Goal: Task Accomplishment & Management: Manage account settings

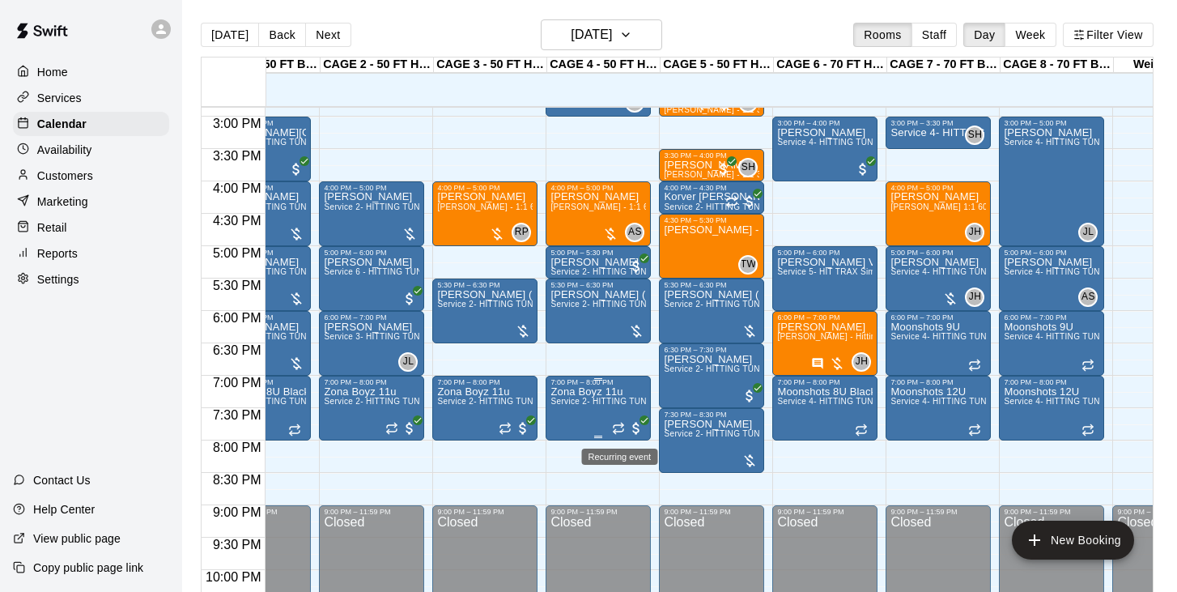
scroll to position [969, 59]
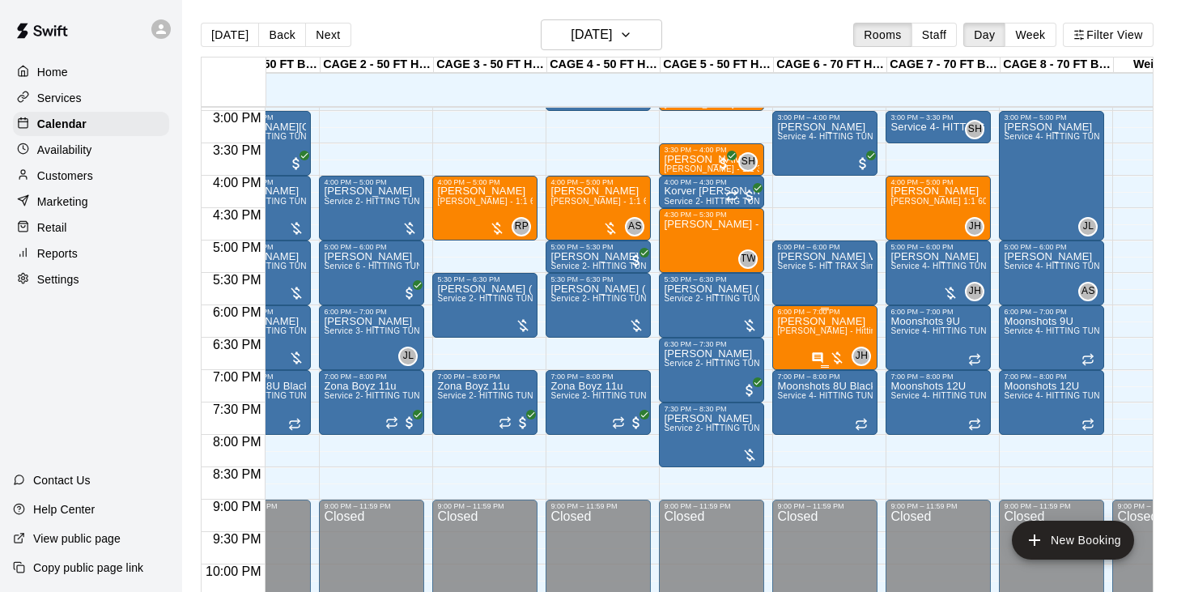
click at [798, 329] on icon "edit" at bounding box center [794, 333] width 15 height 15
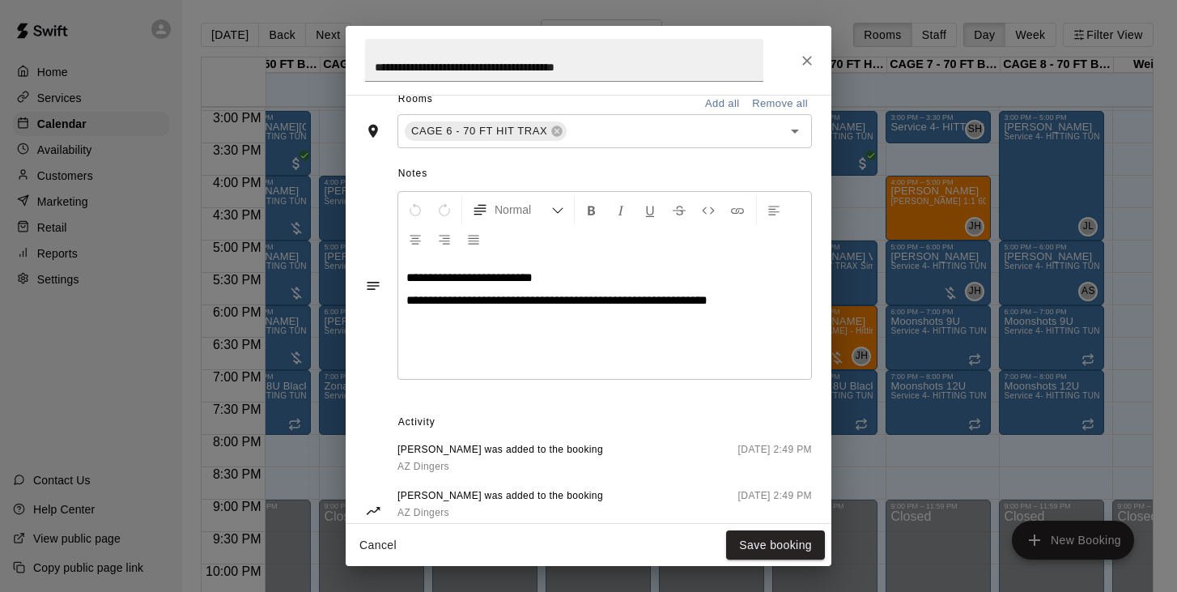
scroll to position [395, 0]
click at [795, 58] on button "Close" at bounding box center [807, 60] width 29 height 29
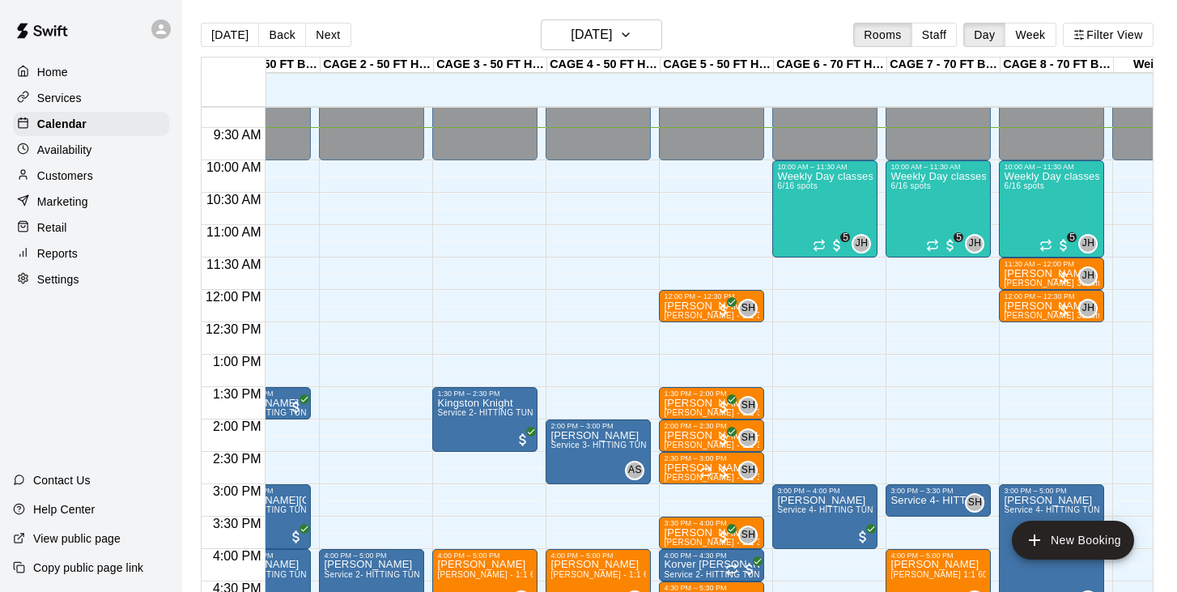
scroll to position [594, 59]
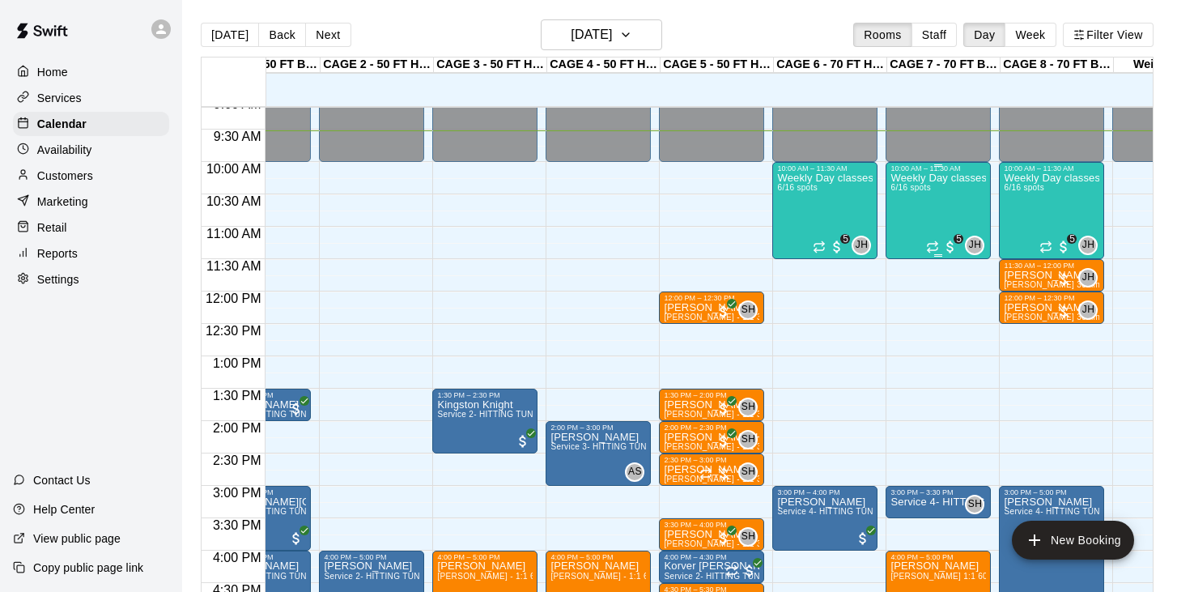
click at [920, 219] on div "Weekly Day classes ( Monday,Wednesday,Friday ) 10:00-11:30 ( monthly packages a…" at bounding box center [939, 468] width 96 height 592
click at [905, 230] on img "edit" at bounding box center [908, 228] width 19 height 19
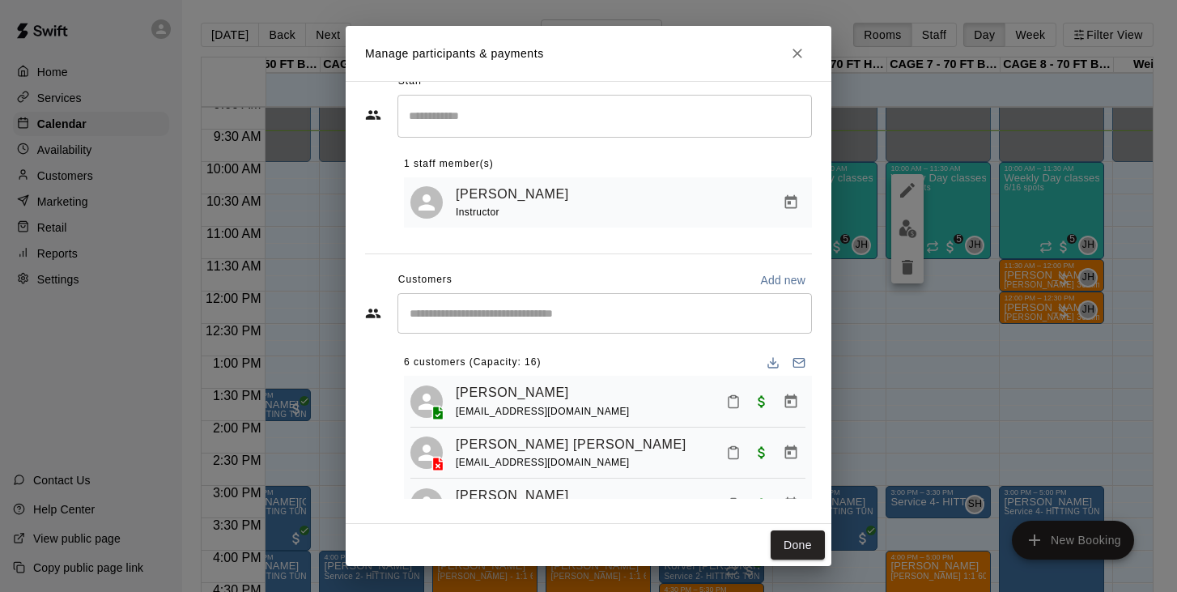
scroll to position [0, 0]
click at [775, 363] on icon "Download list" at bounding box center [773, 362] width 13 height 13
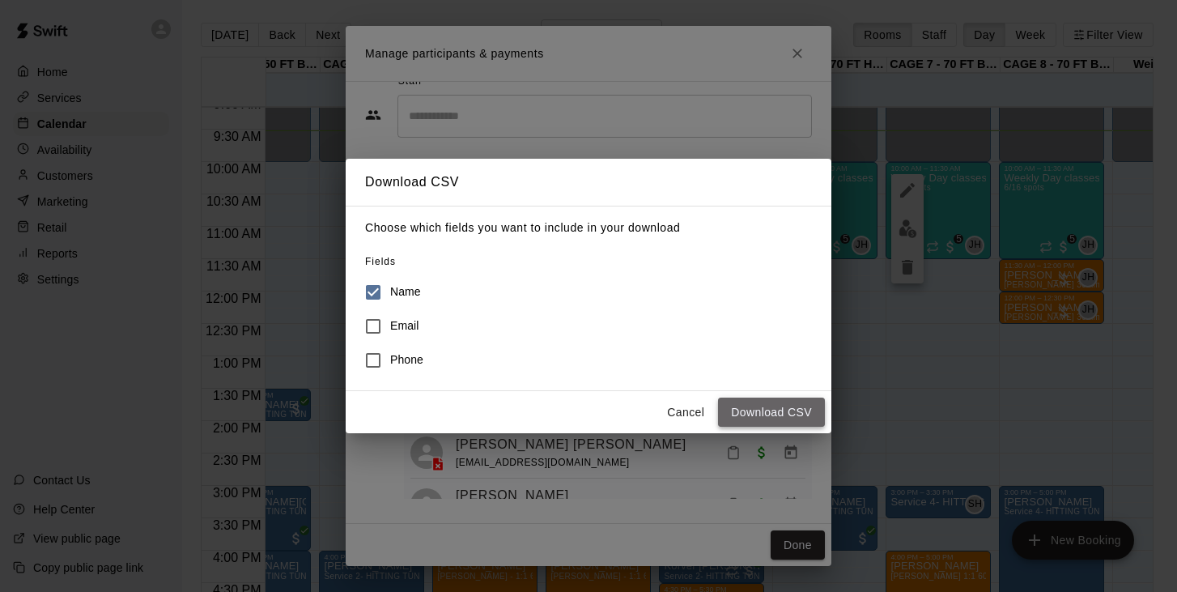
click at [764, 410] on button "Download CSV" at bounding box center [771, 413] width 107 height 30
click at [681, 413] on button "Cancel" at bounding box center [686, 413] width 52 height 30
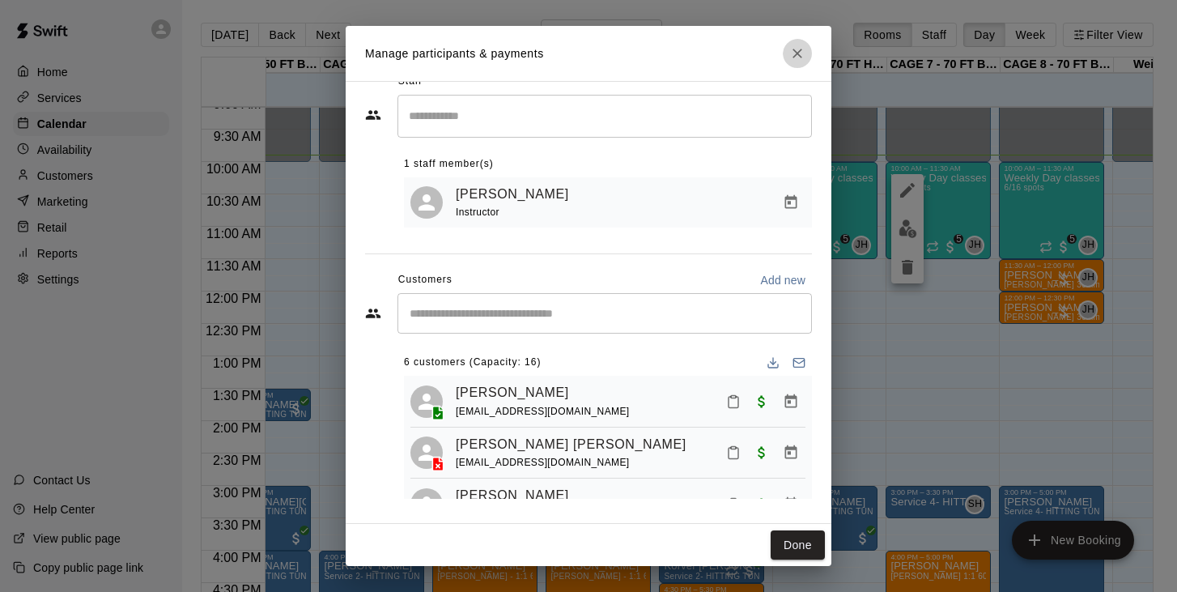
click at [807, 49] on button "Close" at bounding box center [797, 53] width 29 height 29
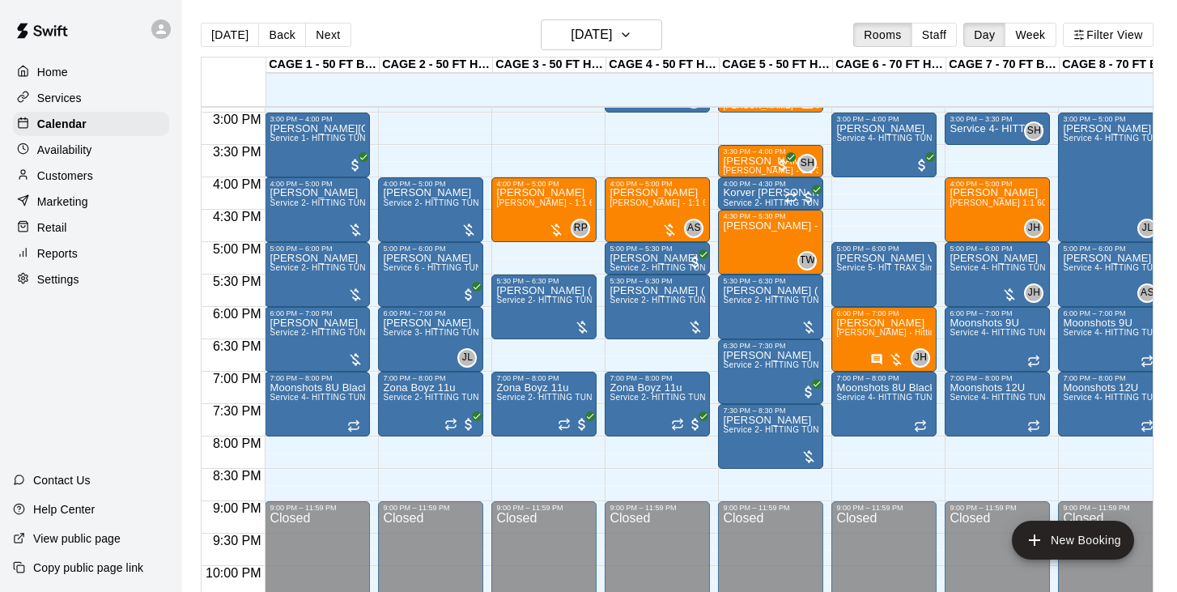
scroll to position [967, 0]
drag, startPoint x: 556, startPoint y: 246, endPoint x: 557, endPoint y: 266, distance: 20.3
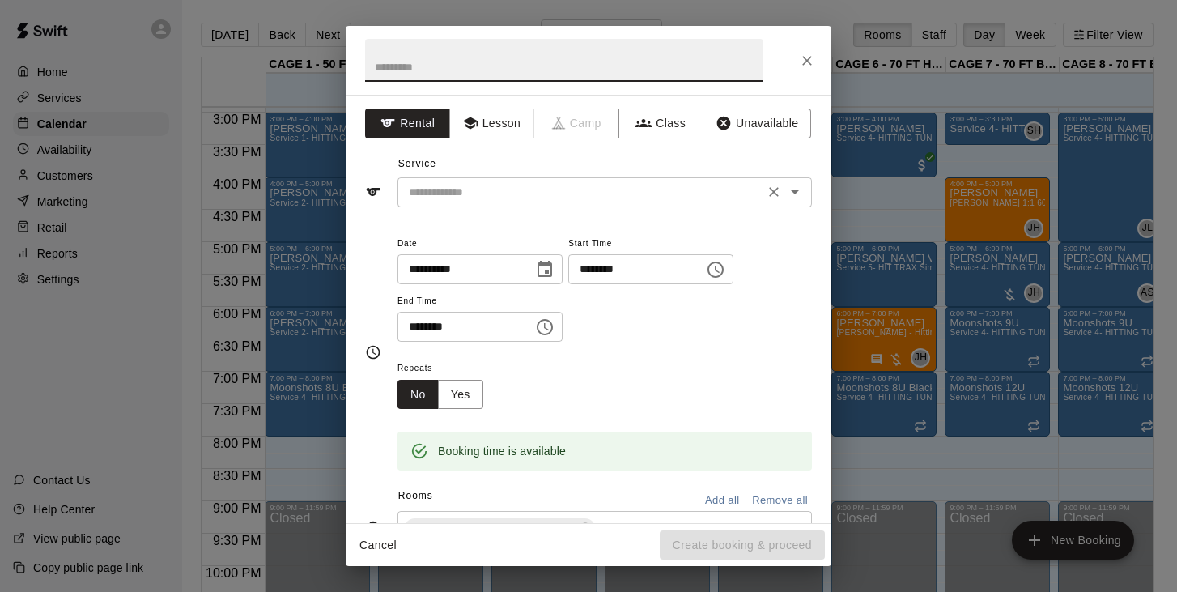
click at [521, 187] on input "text" at bounding box center [580, 192] width 357 height 20
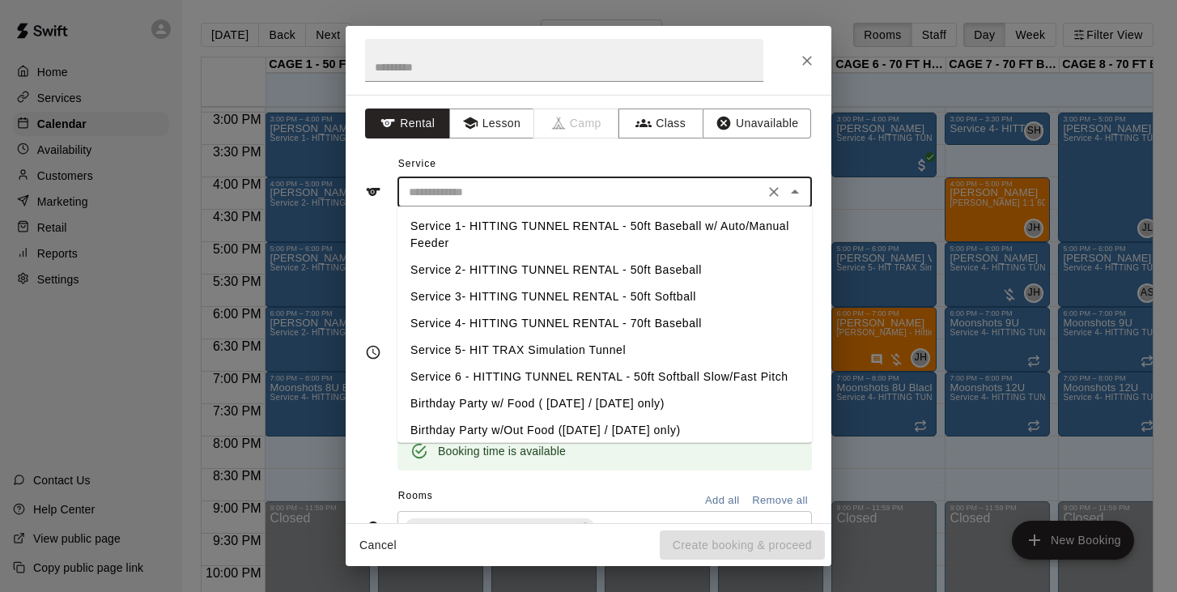
click at [602, 267] on li "Service 2- HITTING TUNNEL RENTAL - 50ft Baseball" at bounding box center [605, 270] width 415 height 27
type input "**********"
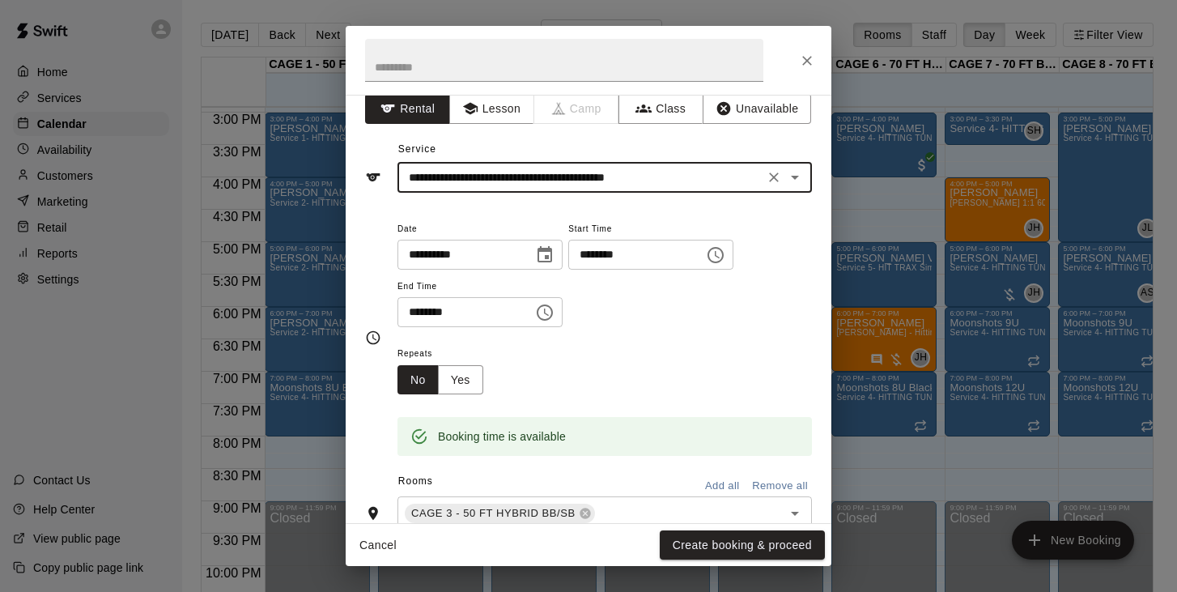
scroll to position [19, 0]
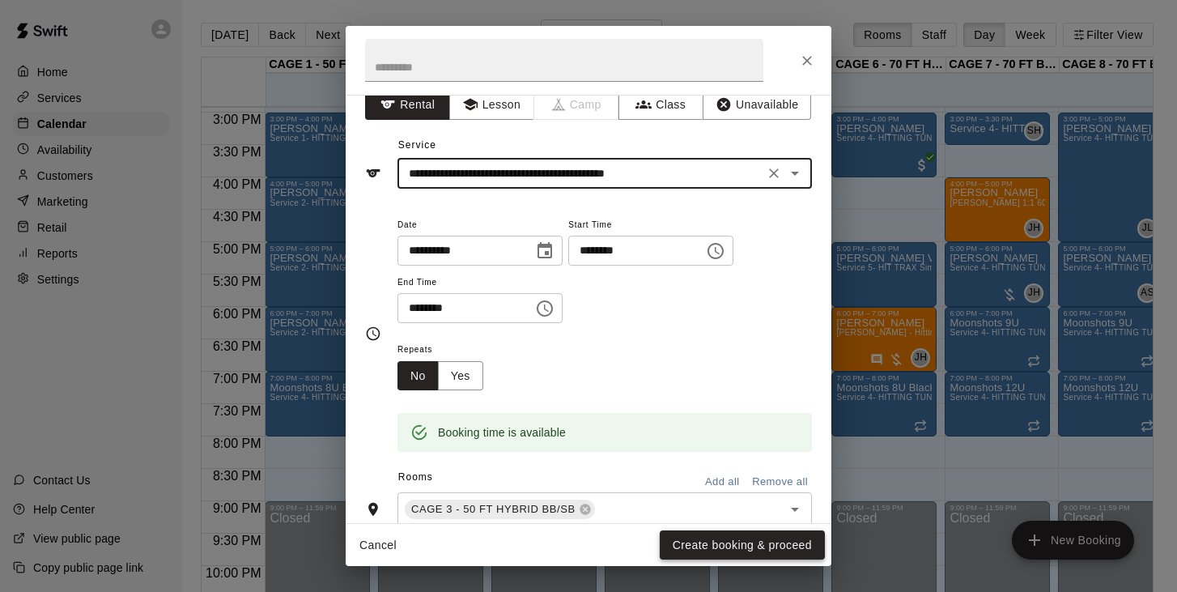
click at [688, 541] on button "Create booking & proceed" at bounding box center [742, 545] width 165 height 30
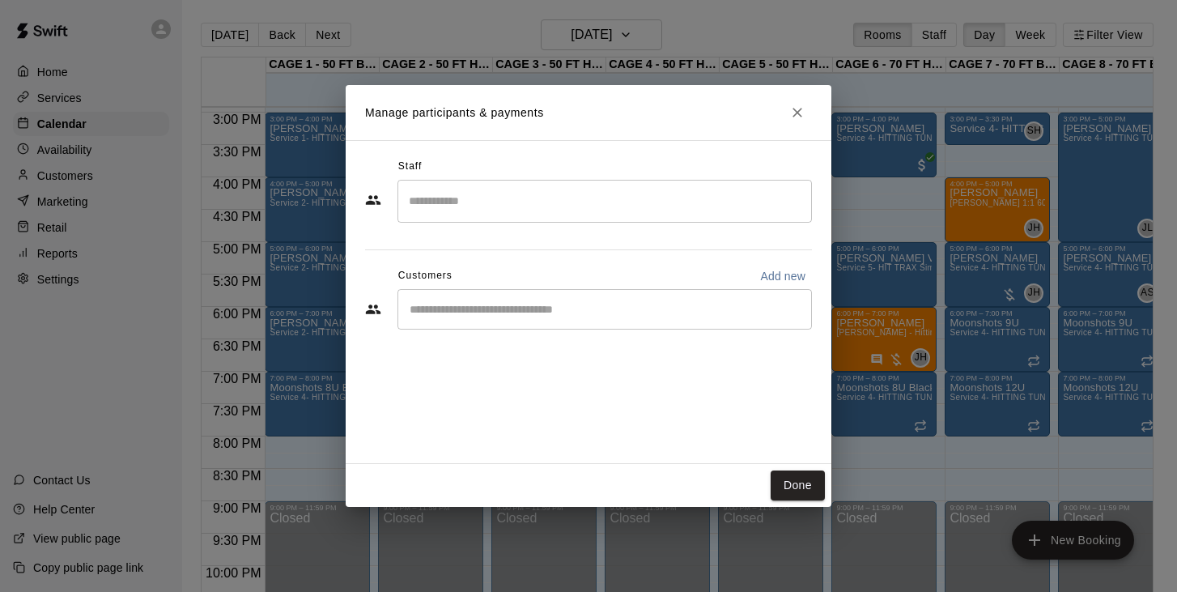
click at [573, 317] on div "​" at bounding box center [605, 309] width 415 height 40
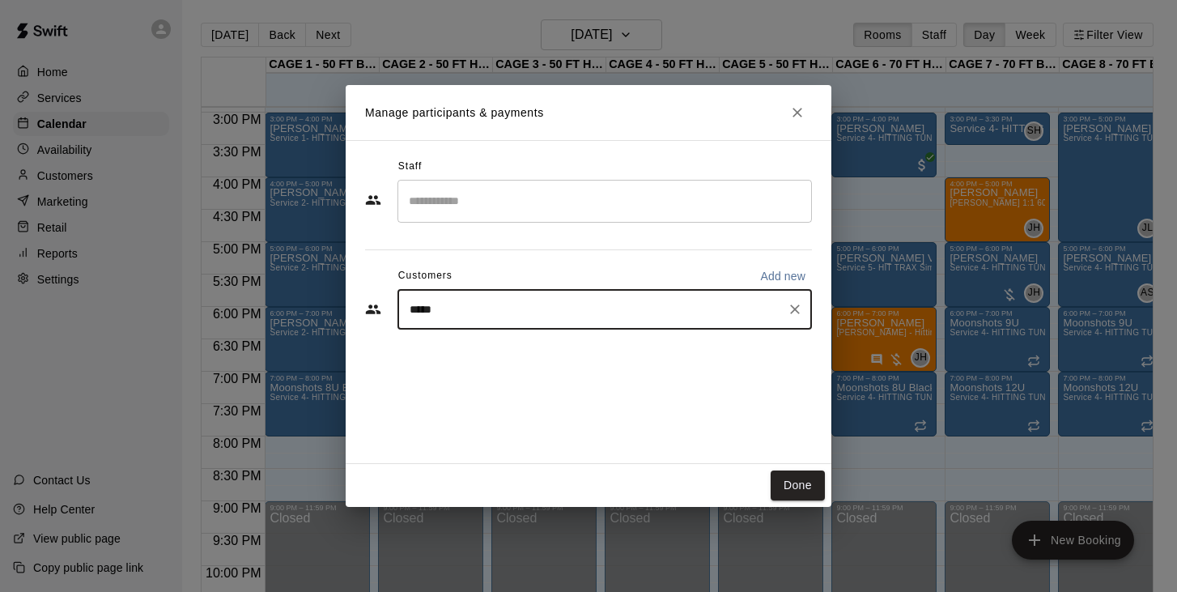
type input "******"
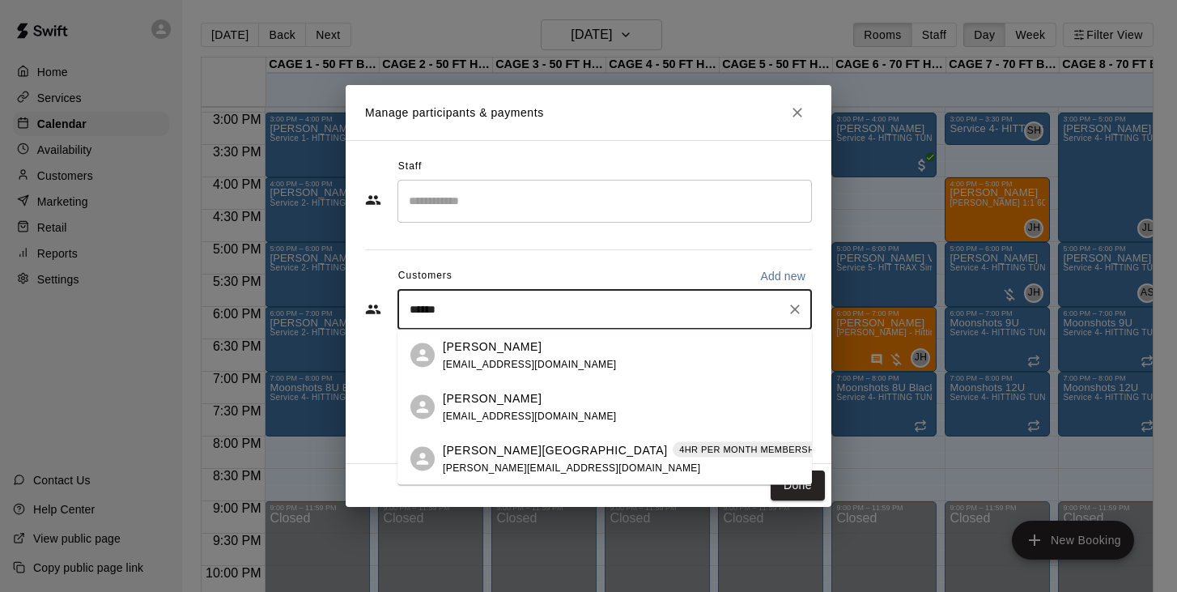
click at [481, 455] on p "Brad Brazil" at bounding box center [555, 449] width 225 height 17
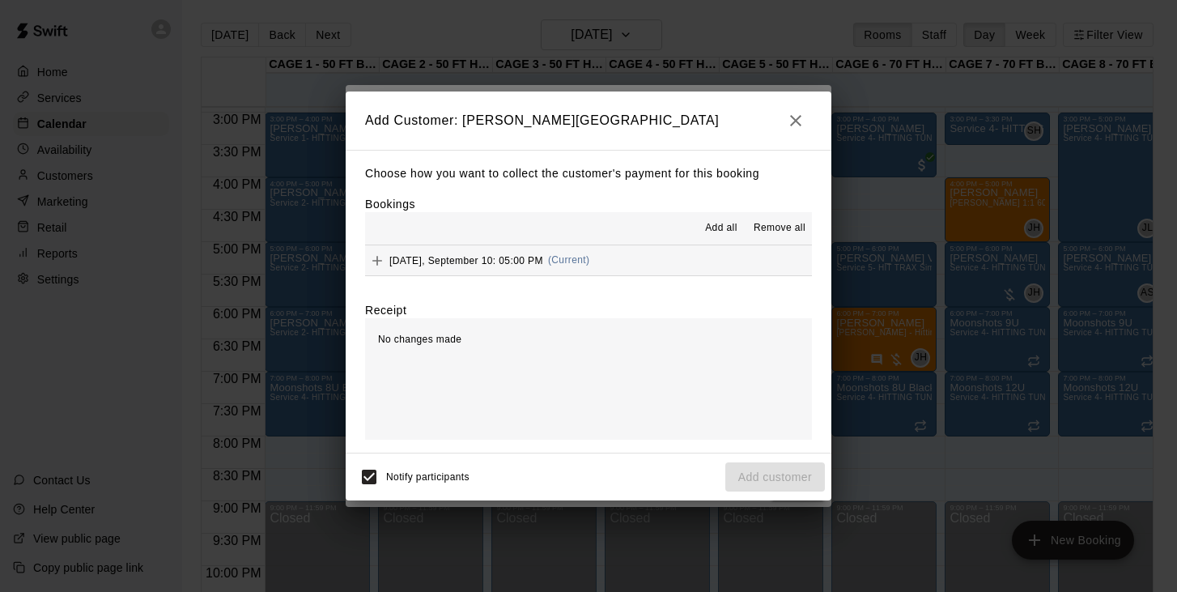
click at [502, 263] on span "Wednesday, September 10: 05:00 PM" at bounding box center [467, 259] width 154 height 11
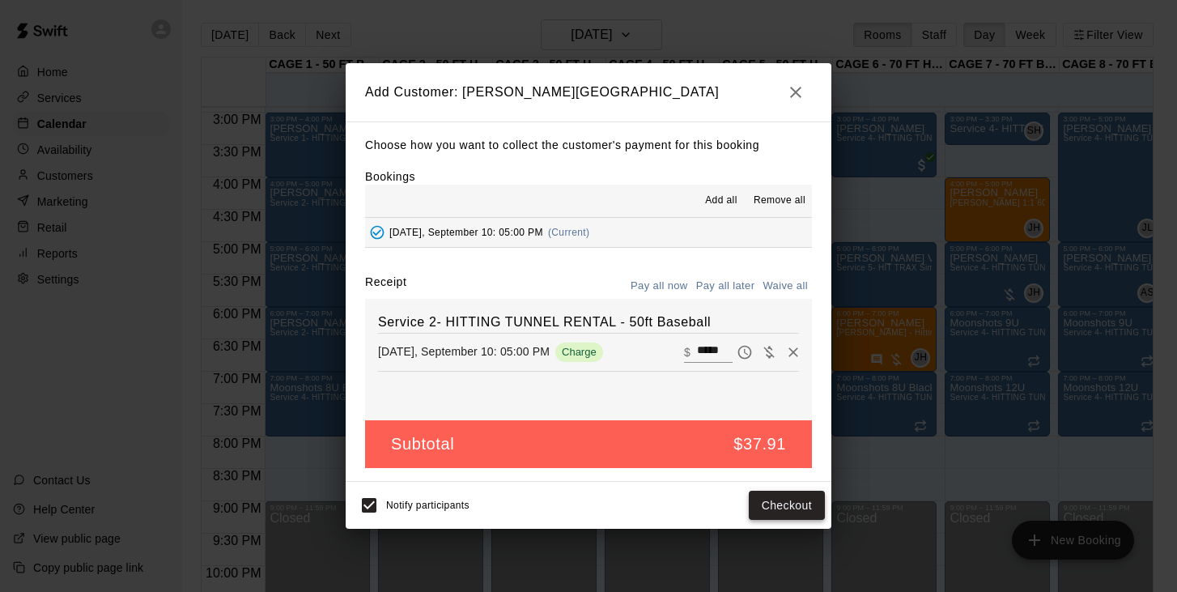
click at [786, 501] on button "Checkout" at bounding box center [787, 506] width 76 height 30
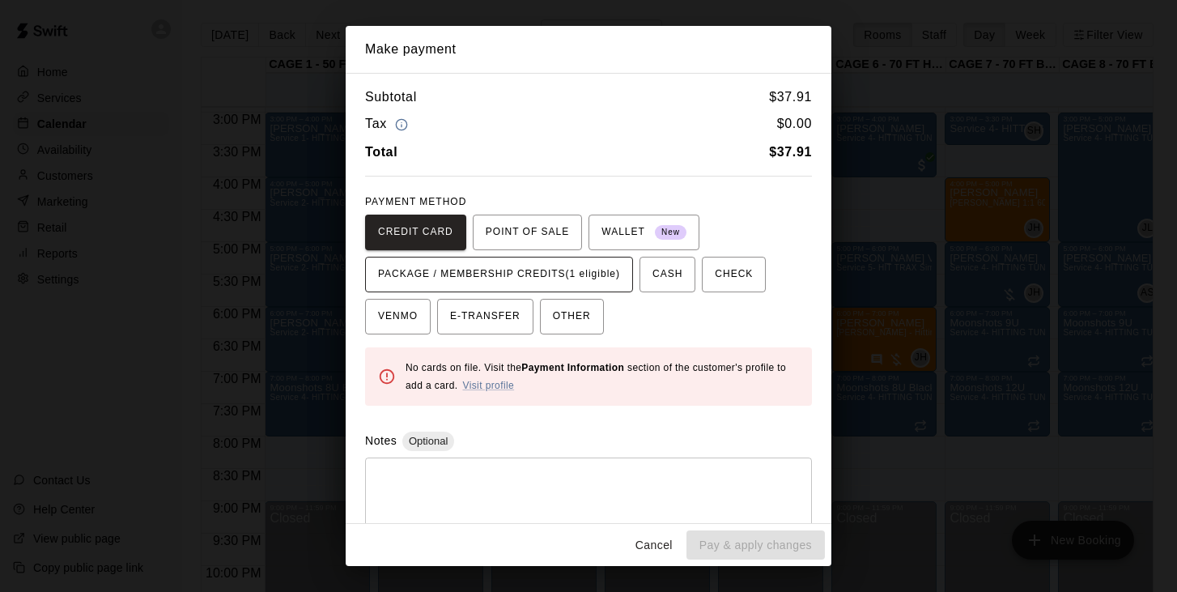
click at [583, 279] on span "PACKAGE / MEMBERSHIP CREDITS (1 eligible)" at bounding box center [499, 275] width 242 height 26
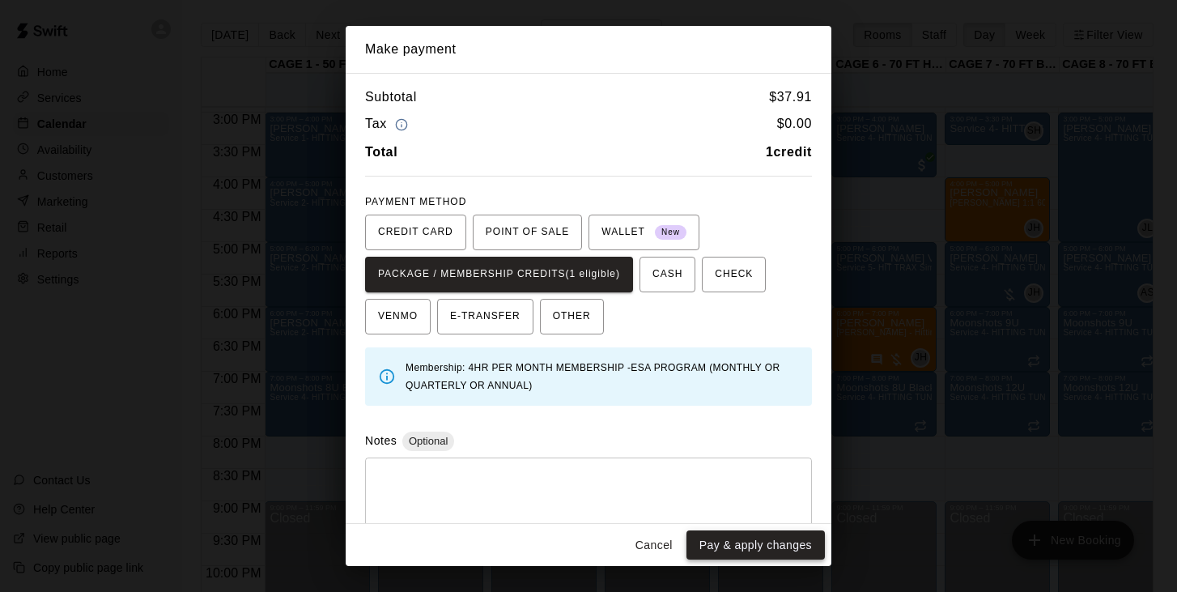
click at [714, 550] on button "Pay & apply changes" at bounding box center [756, 545] width 138 height 30
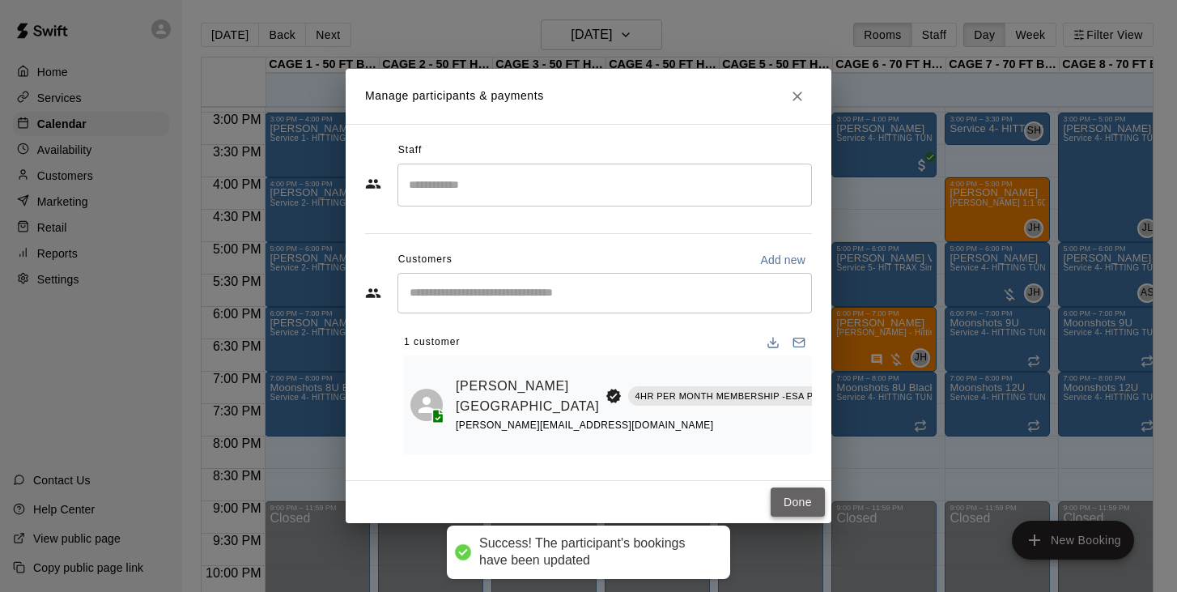
click at [790, 500] on button "Done" at bounding box center [798, 503] width 54 height 30
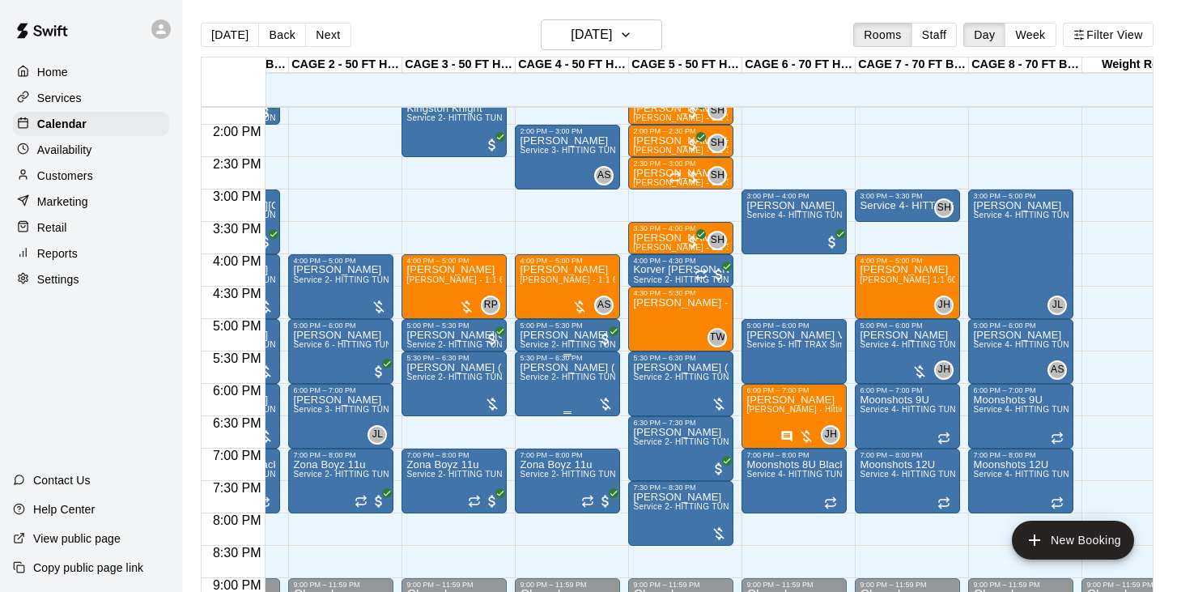
scroll to position [0, 63]
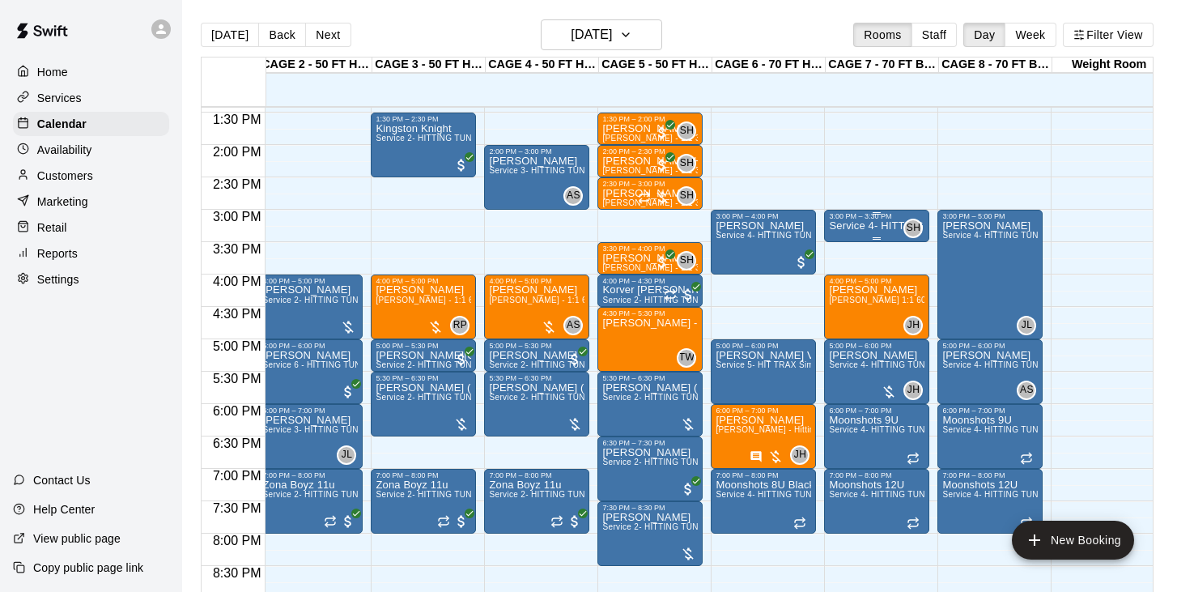
click at [858, 226] on p "Service 4- HITTING TUNNEL RENTAL - 70ft Baseball" at bounding box center [877, 226] width 96 height 0
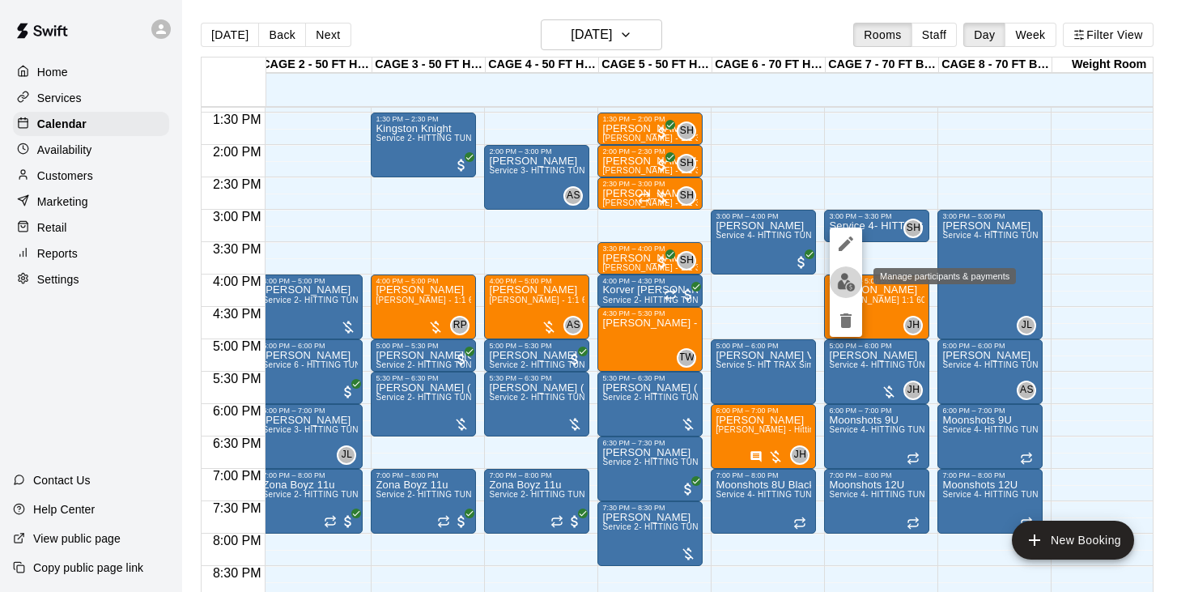
click at [844, 279] on img "edit" at bounding box center [846, 282] width 19 height 19
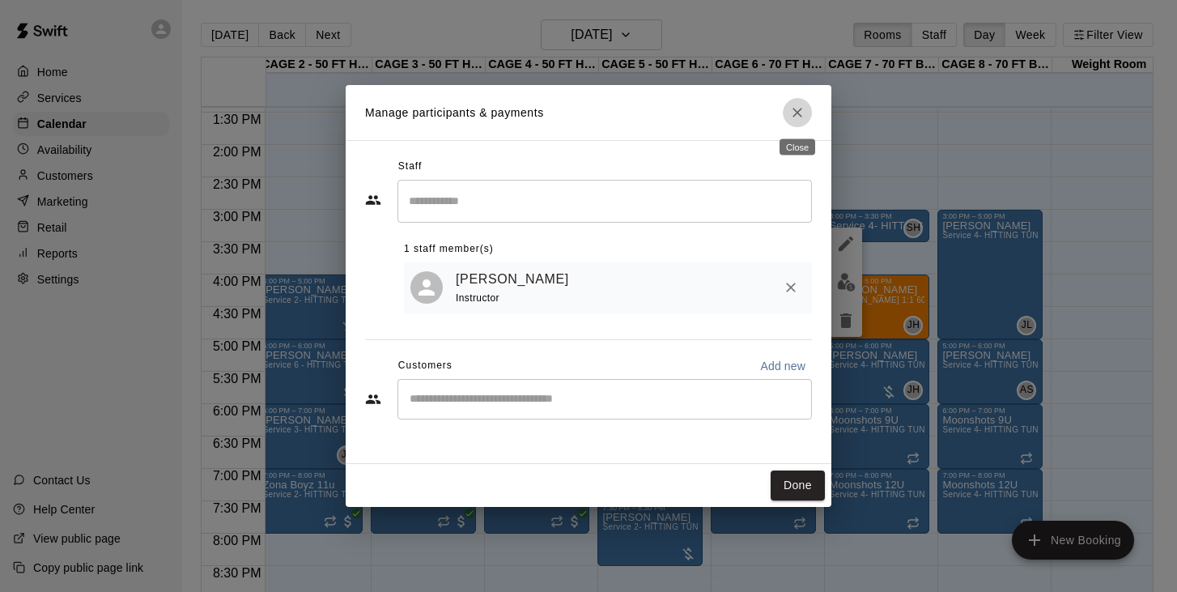
click at [803, 112] on icon "Close" at bounding box center [798, 112] width 16 height 16
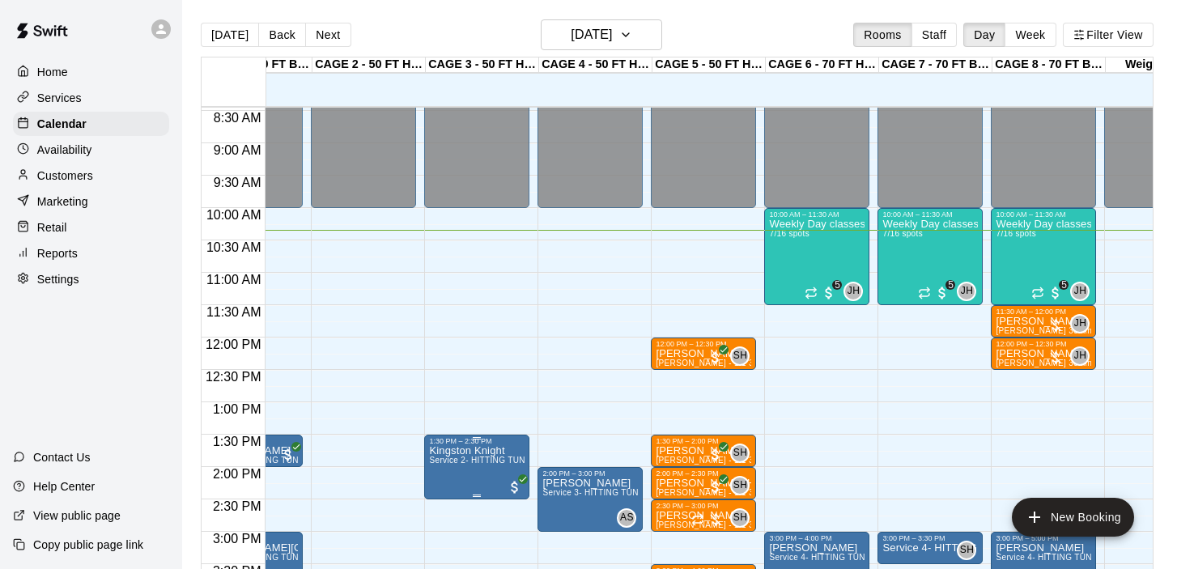
scroll to position [543, 67]
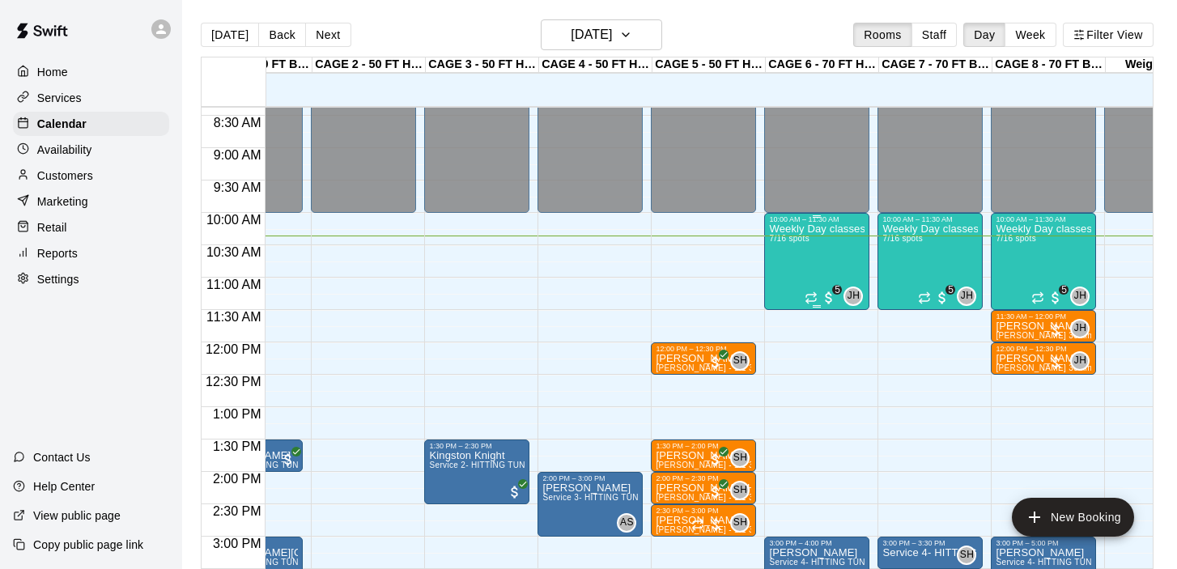
click at [828, 268] on div "Weekly Day classes ( Monday,Wednesday,Friday ) 10:00-11:30 ( monthly packages a…" at bounding box center [817, 508] width 96 height 569
click at [786, 277] on img "edit" at bounding box center [786, 279] width 19 height 19
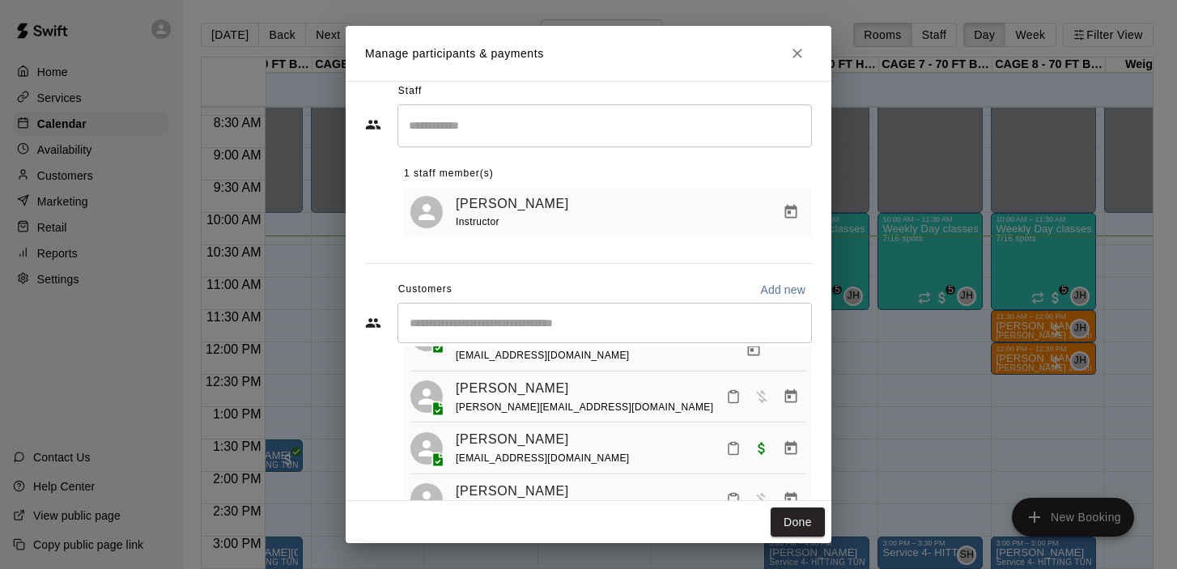
scroll to position [27, 0]
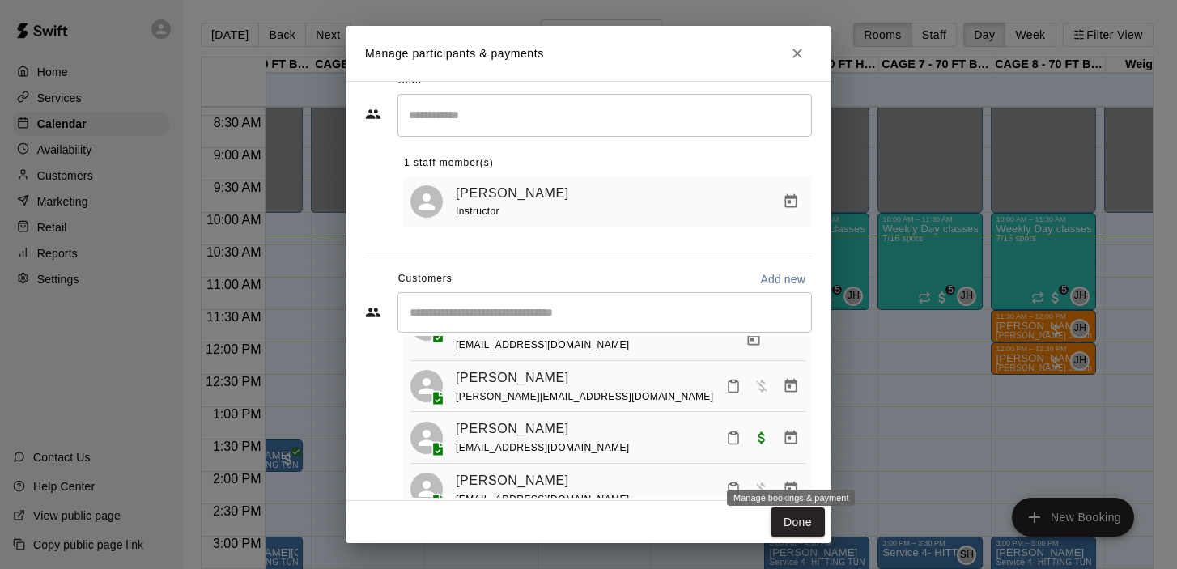
click at [790, 482] on icon "Manage bookings & payment" at bounding box center [792, 489] width 12 height 14
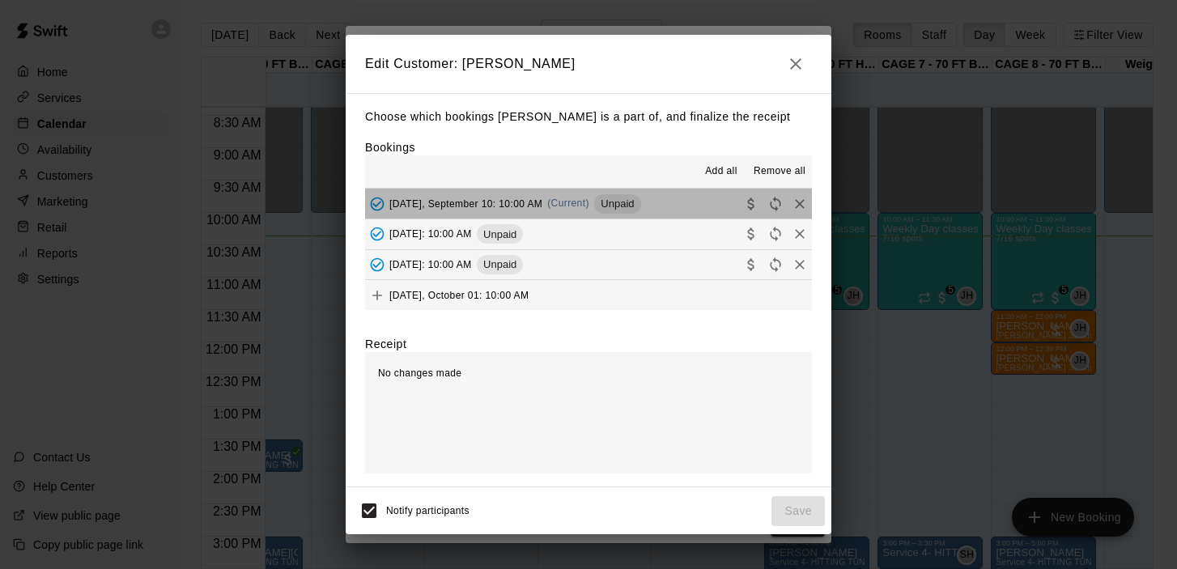
click at [472, 198] on span "Wednesday, September 10: 10:00 AM" at bounding box center [466, 203] width 153 height 11
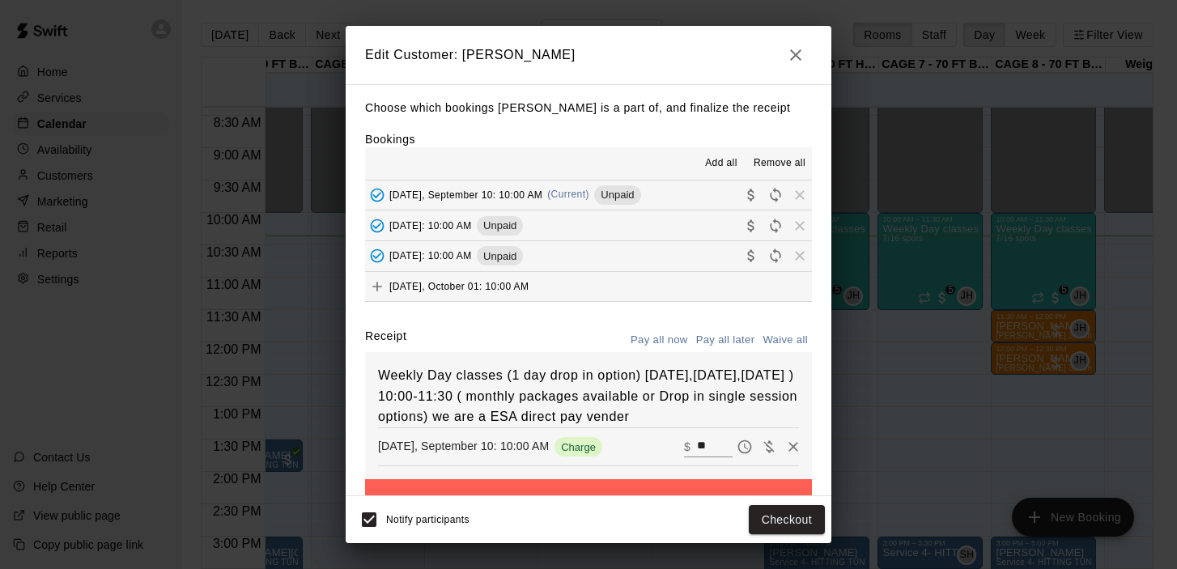
click at [471, 219] on span "Wednesday, September 17: 10:00 AM" at bounding box center [431, 224] width 83 height 11
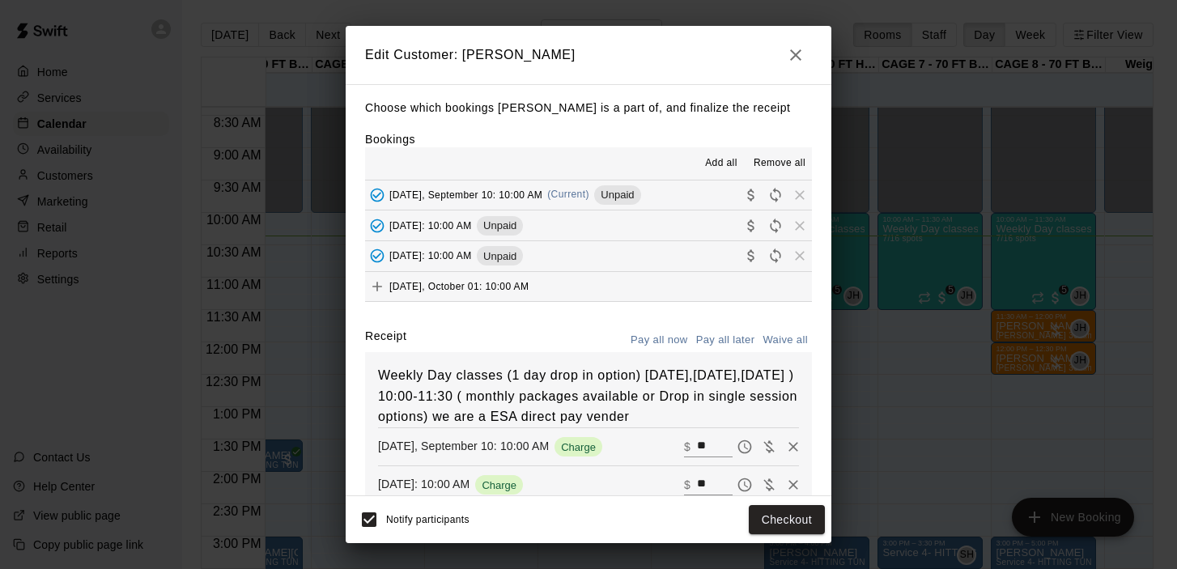
click at [472, 250] on span "Wednesday, September 24: 10:00 AM" at bounding box center [431, 255] width 83 height 11
click at [789, 341] on button "Waive all" at bounding box center [785, 340] width 53 height 25
type input "*"
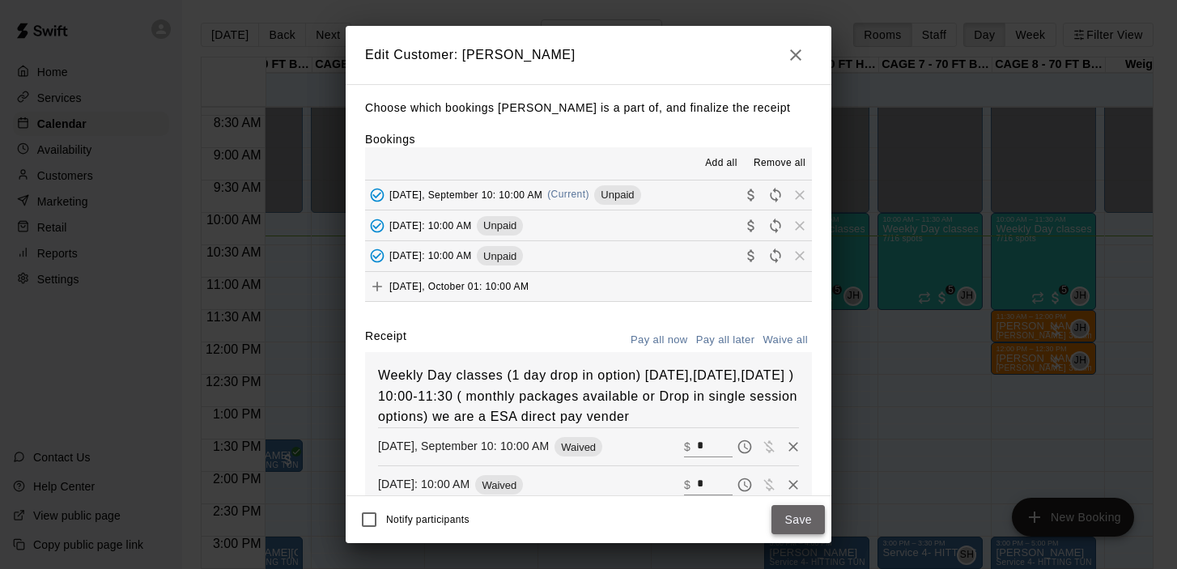
click at [794, 522] on button "Save" at bounding box center [798, 520] width 53 height 30
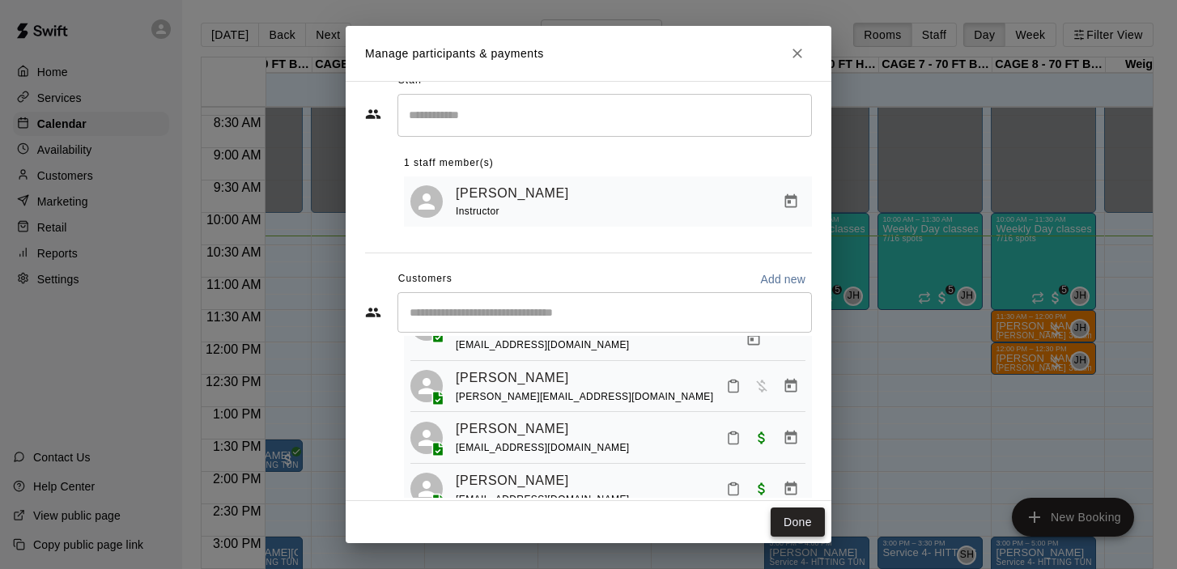
click at [799, 524] on button "Done" at bounding box center [798, 523] width 54 height 30
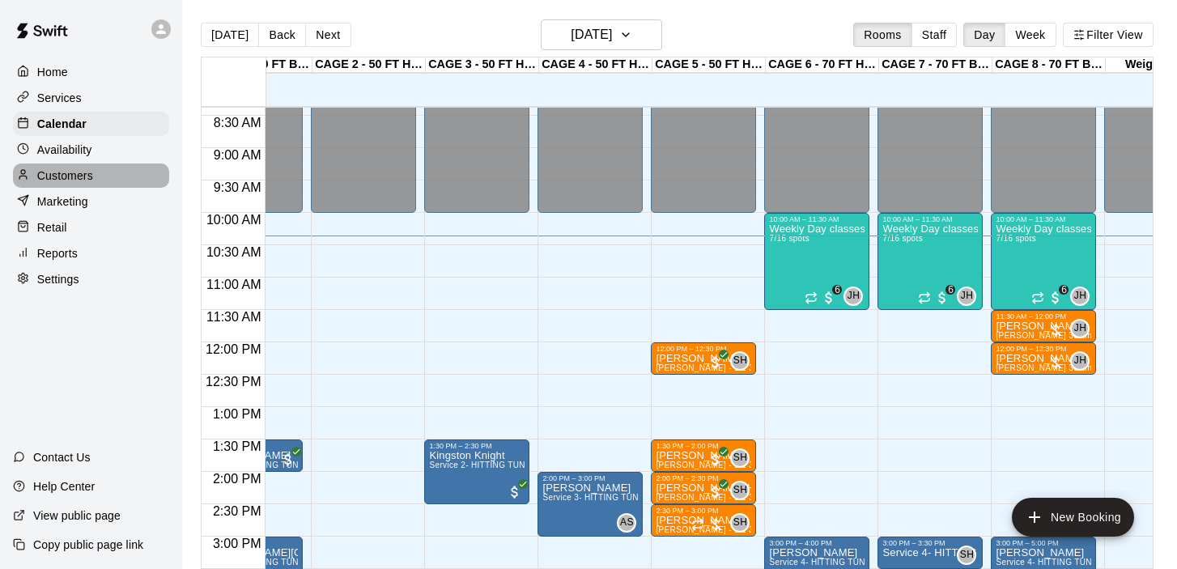
click at [70, 180] on p "Customers" at bounding box center [65, 176] width 56 height 16
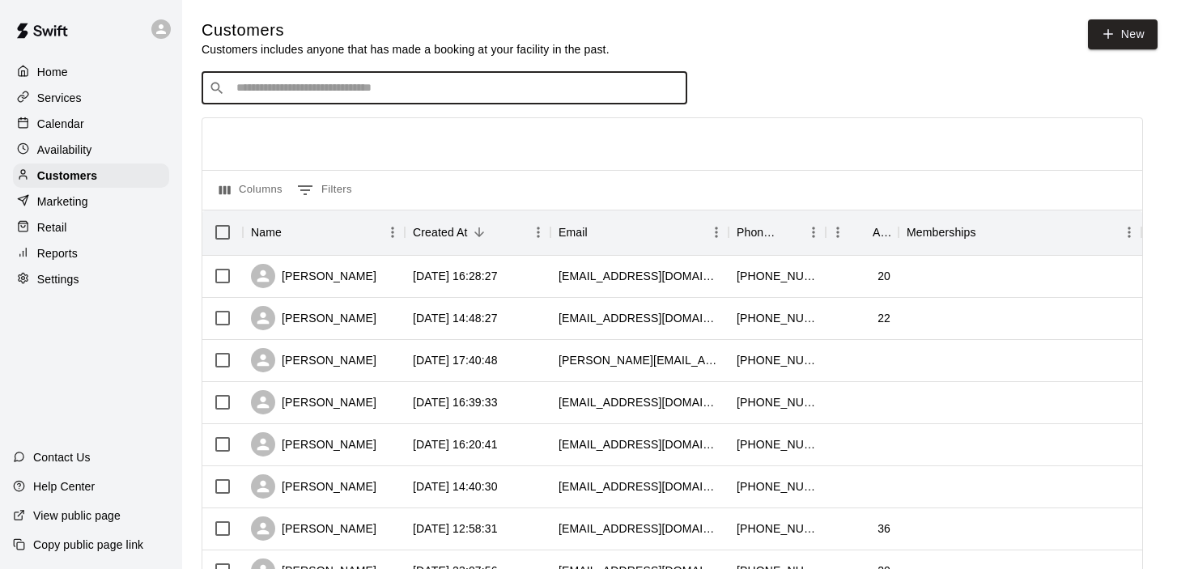
click at [321, 89] on input "Search customers by name or email" at bounding box center [456, 88] width 449 height 16
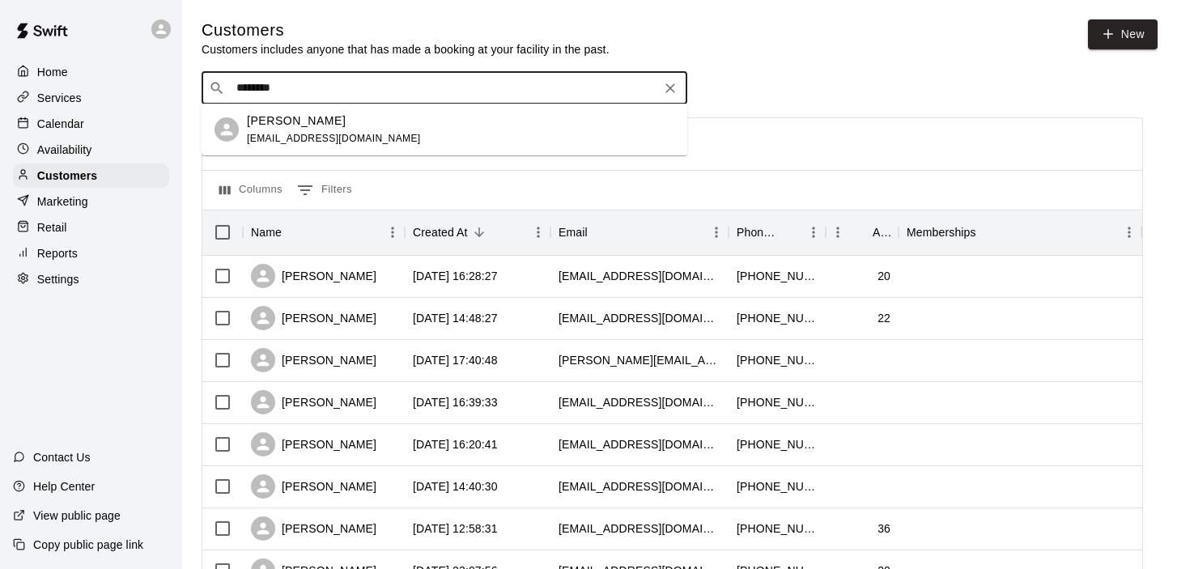
type input "*********"
click at [309, 127] on p "Colt Crosby" at bounding box center [296, 121] width 99 height 17
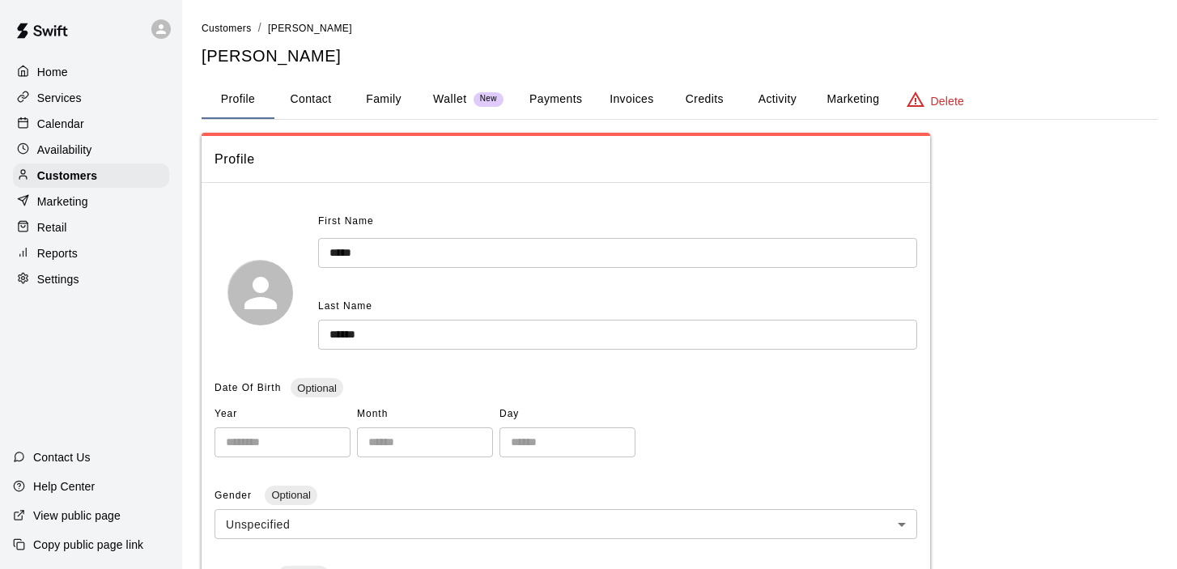
click at [632, 103] on button "Invoices" at bounding box center [631, 99] width 73 height 39
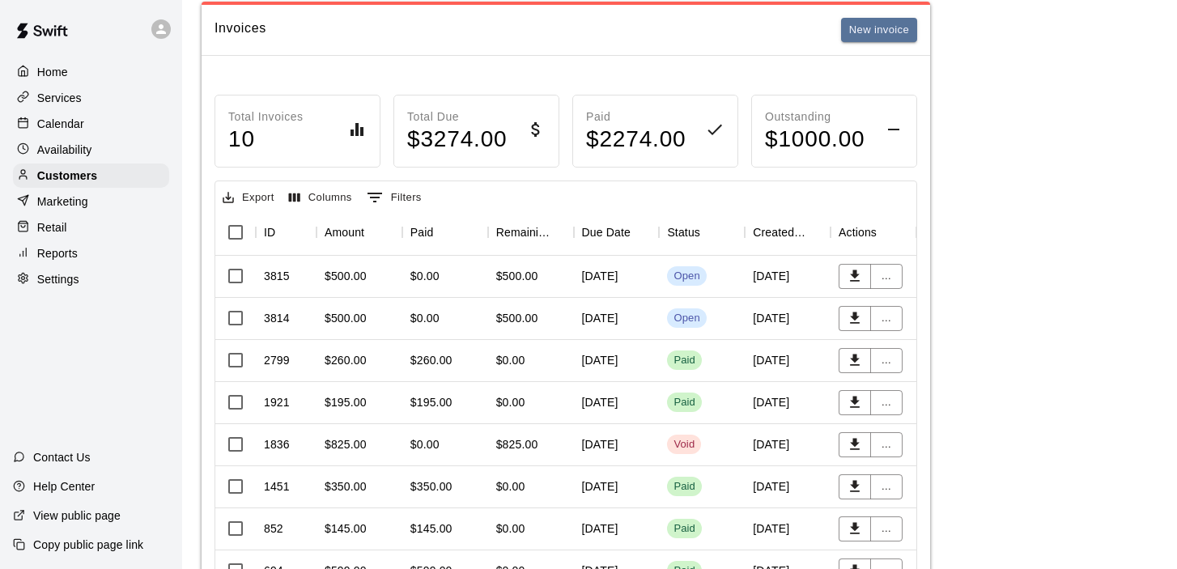
scroll to position [137, 0]
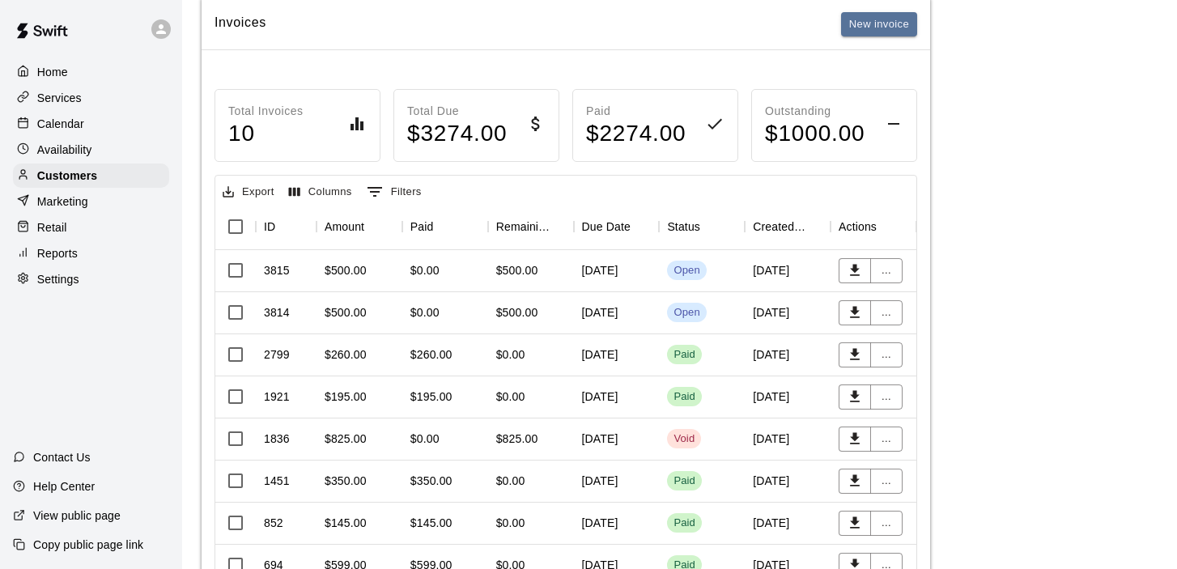
click at [628, 272] on div "September 10, 2025" at bounding box center [617, 271] width 86 height 42
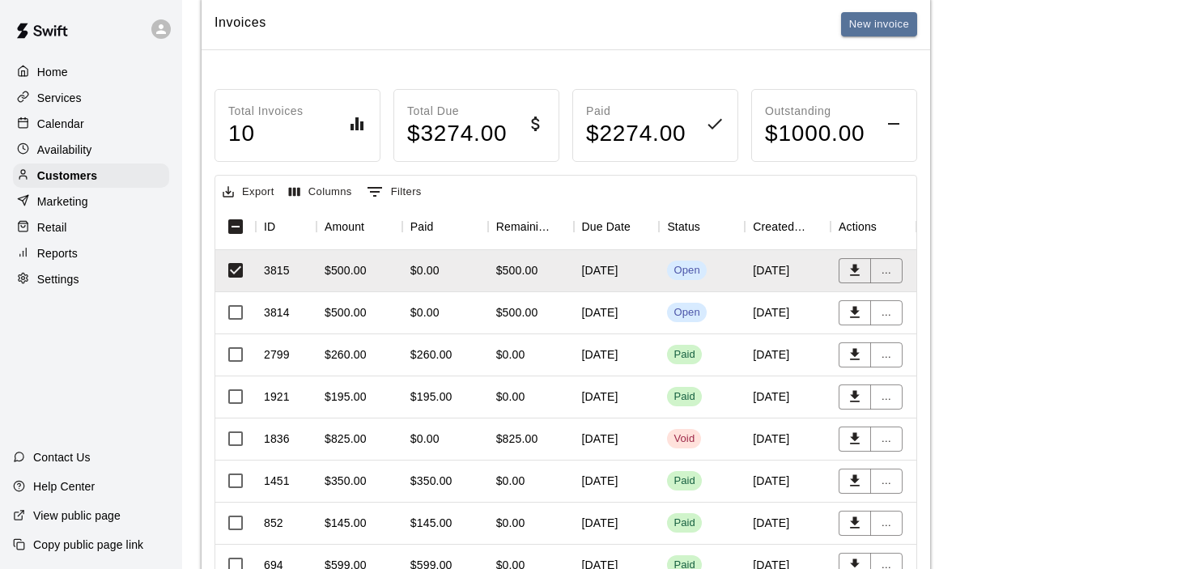
click at [523, 316] on div "$500.00" at bounding box center [517, 312] width 42 height 16
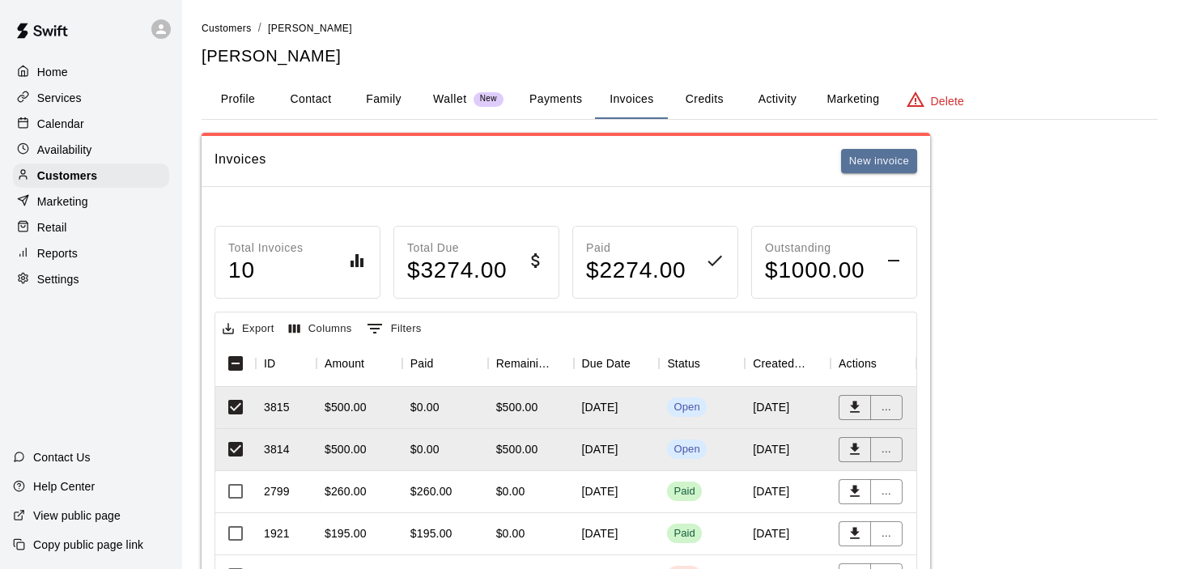
scroll to position [0, 0]
click at [791, 98] on button "Activity" at bounding box center [777, 99] width 73 height 39
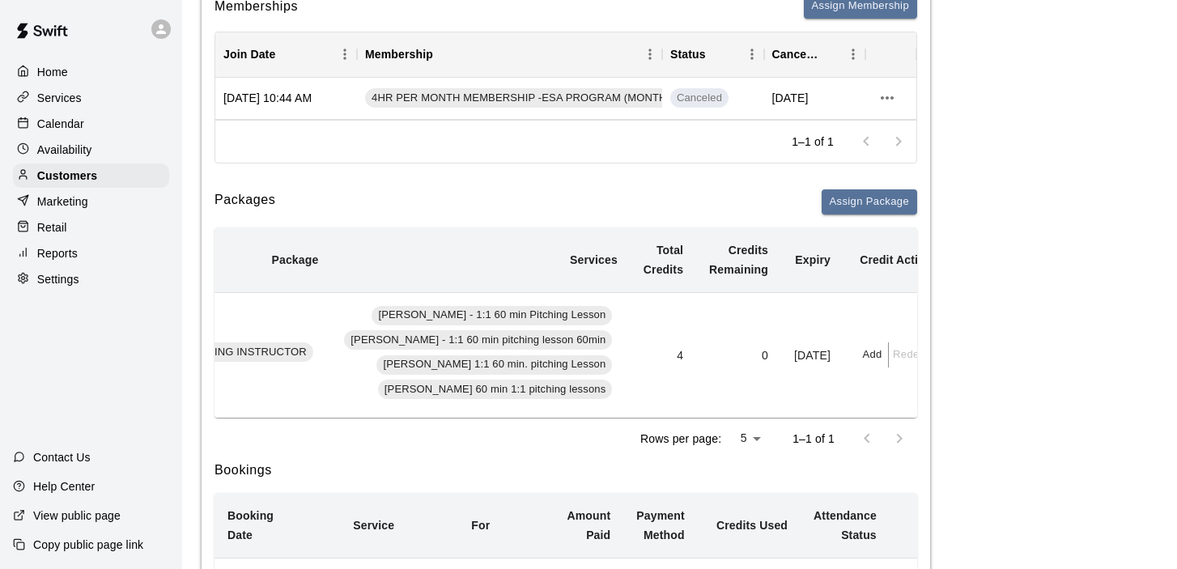
scroll to position [0, 435]
click at [855, 351] on button "Add" at bounding box center [871, 355] width 32 height 25
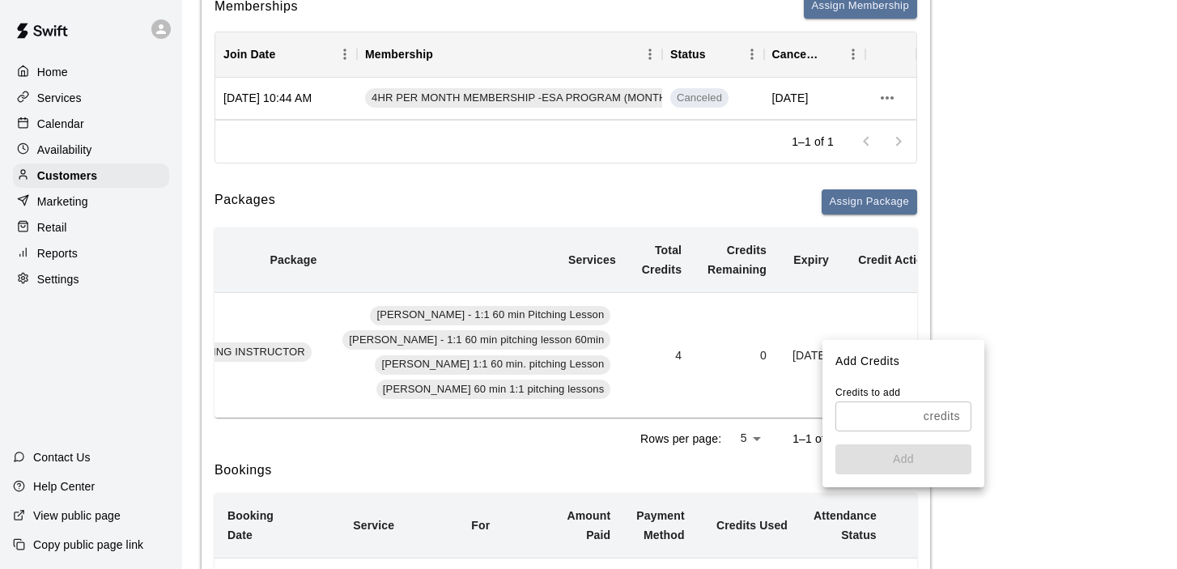
click at [880, 423] on input "text" at bounding box center [877, 417] width 82 height 30
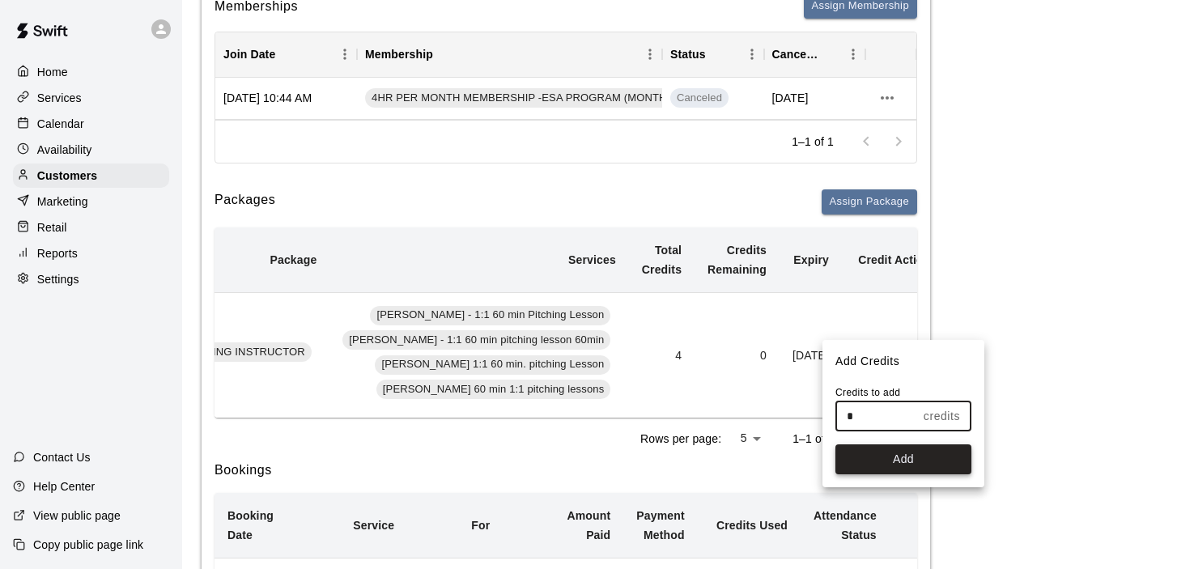
type input "*"
click at [877, 453] on button "Add" at bounding box center [904, 460] width 136 height 30
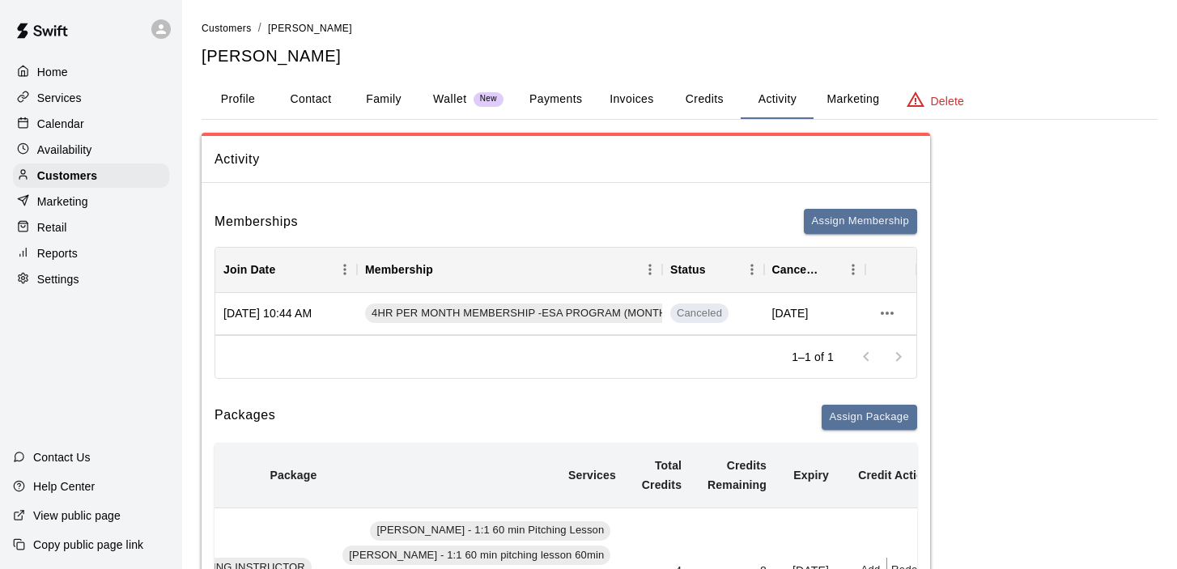
scroll to position [0, 0]
click at [886, 317] on icon "more actions" at bounding box center [887, 313] width 19 height 19
click at [607, 312] on div at bounding box center [588, 284] width 1177 height 569
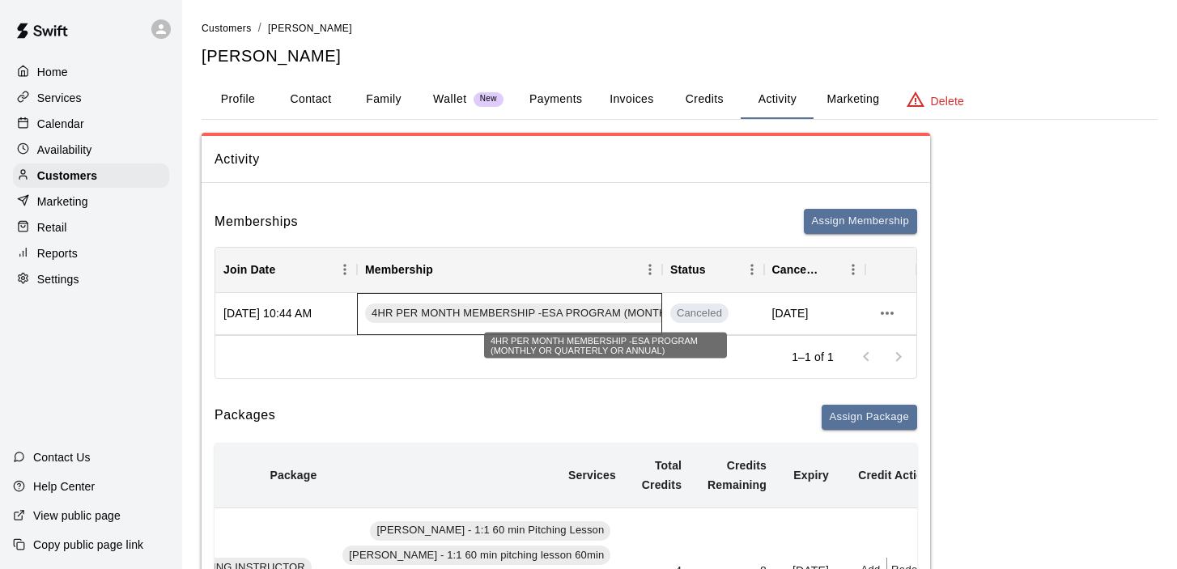
click at [632, 310] on span "4HR PER MONTH MEMBERSHIP -ESA PROGRAM (MONTHLY OR QUARTERLY OR ANNUAL)" at bounding box center [602, 313] width 475 height 15
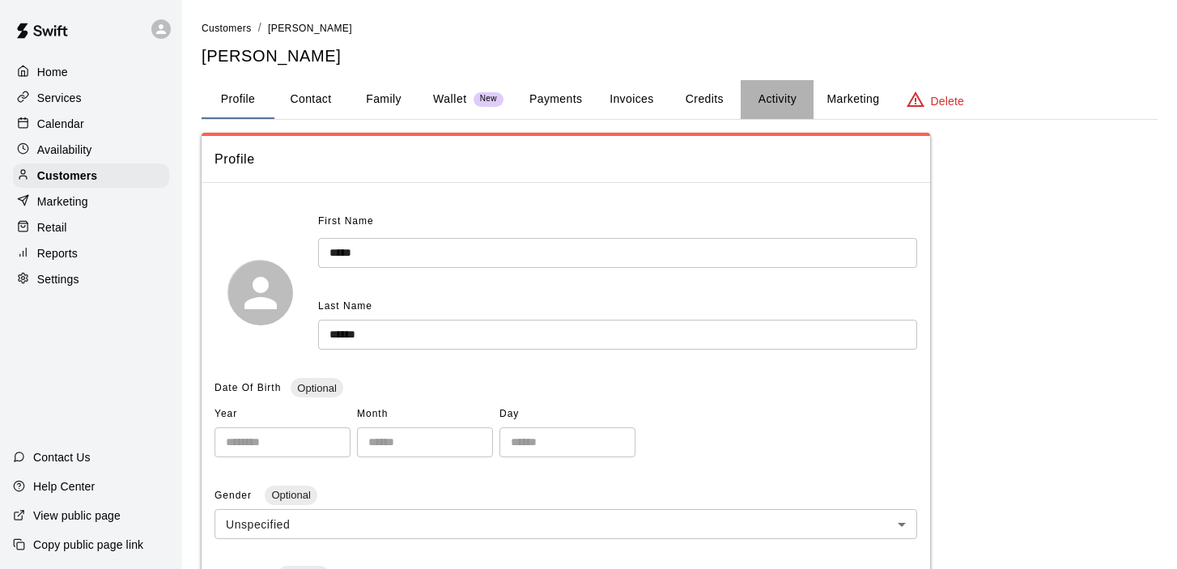
click at [785, 104] on button "Activity" at bounding box center [777, 99] width 73 height 39
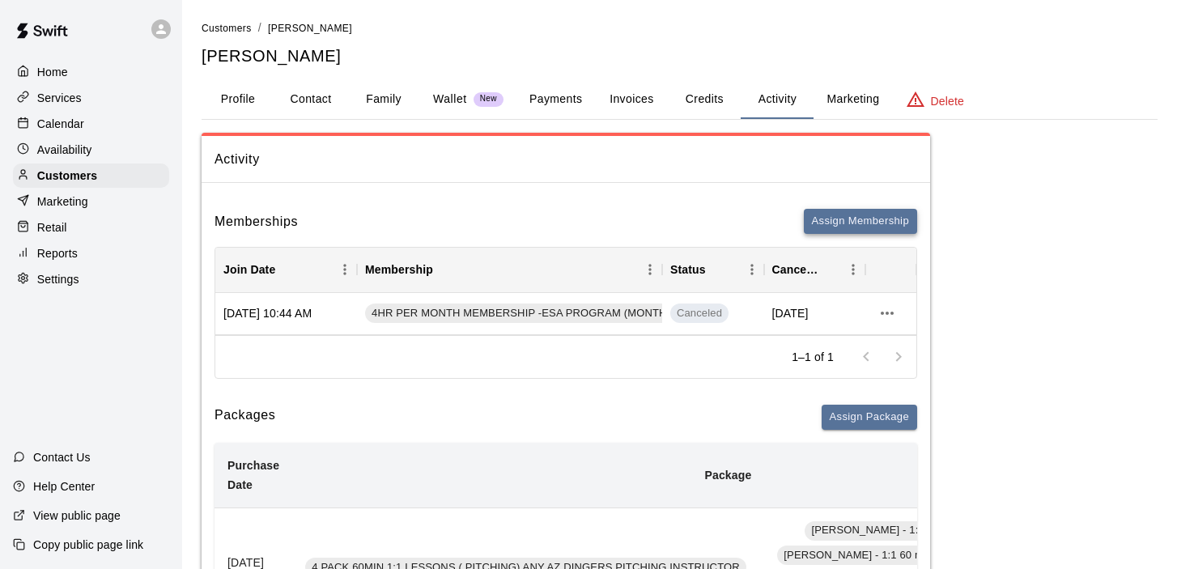
click at [873, 224] on button "Assign Membership" at bounding box center [860, 221] width 113 height 25
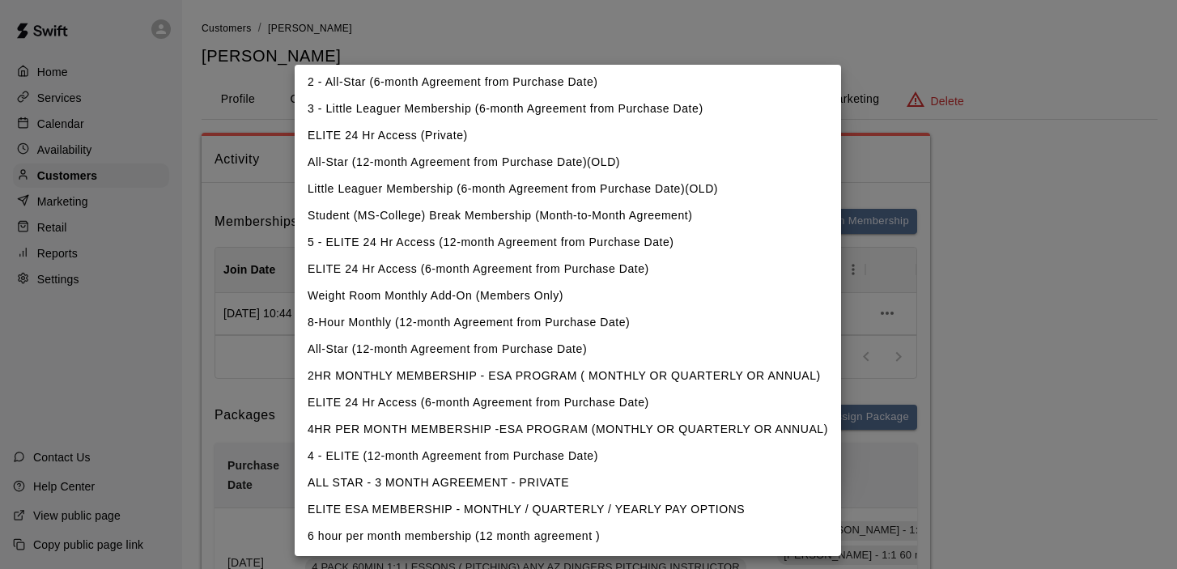
scroll to position [56, 0]
click at [416, 512] on li "ELITE ESA MEMBERSHIP - MONTHLY / QUARTERLY / YEARLY PAY OPTIONS" at bounding box center [568, 509] width 547 height 27
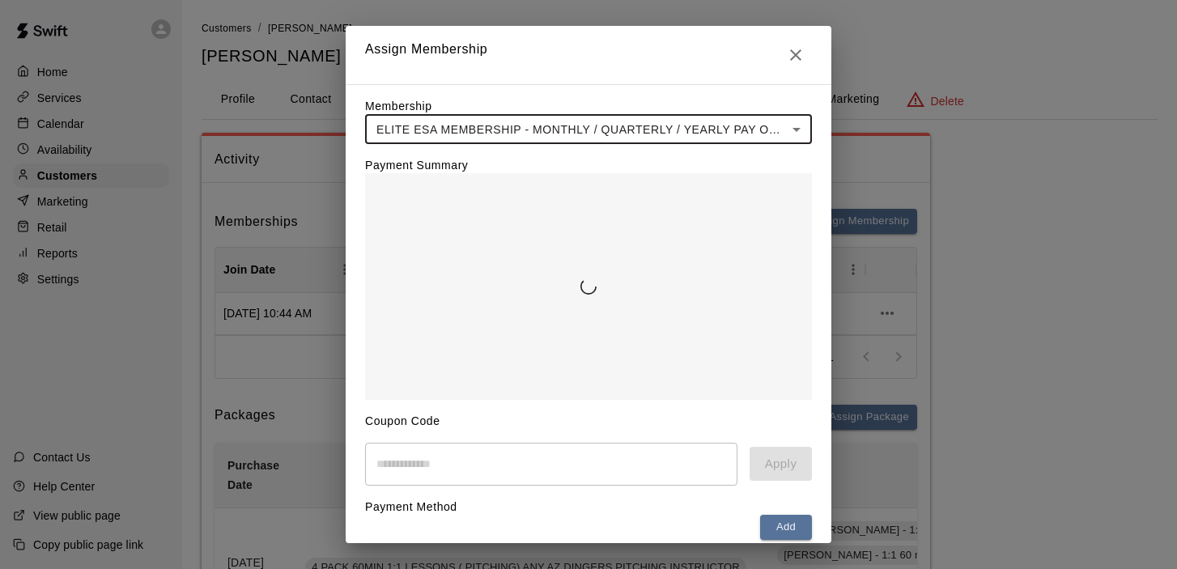
type input "**********"
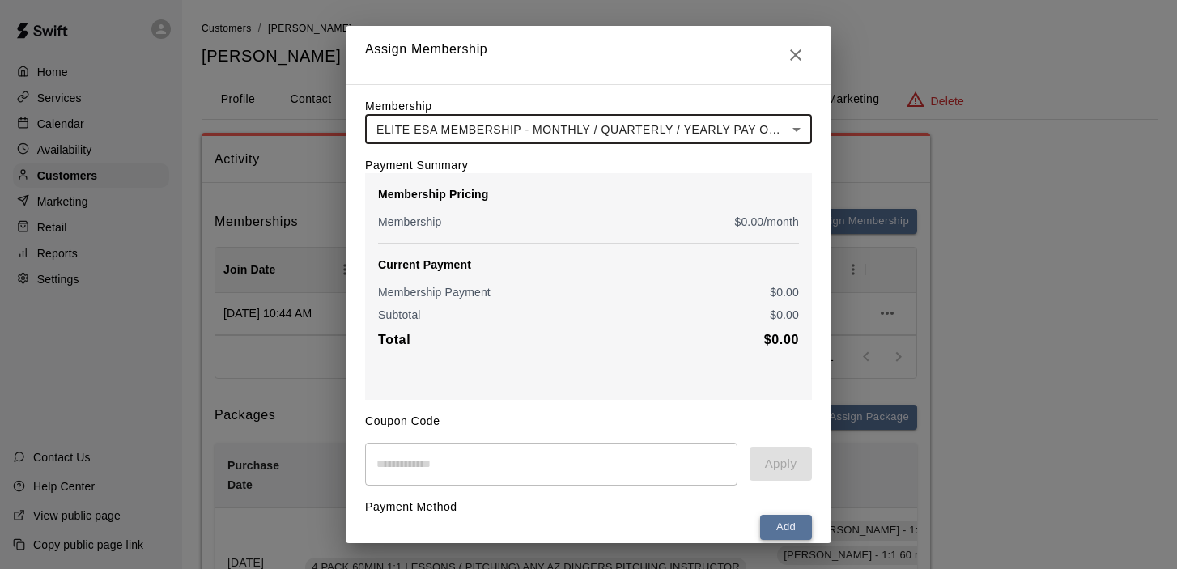
click at [795, 530] on button "Add" at bounding box center [786, 527] width 52 height 25
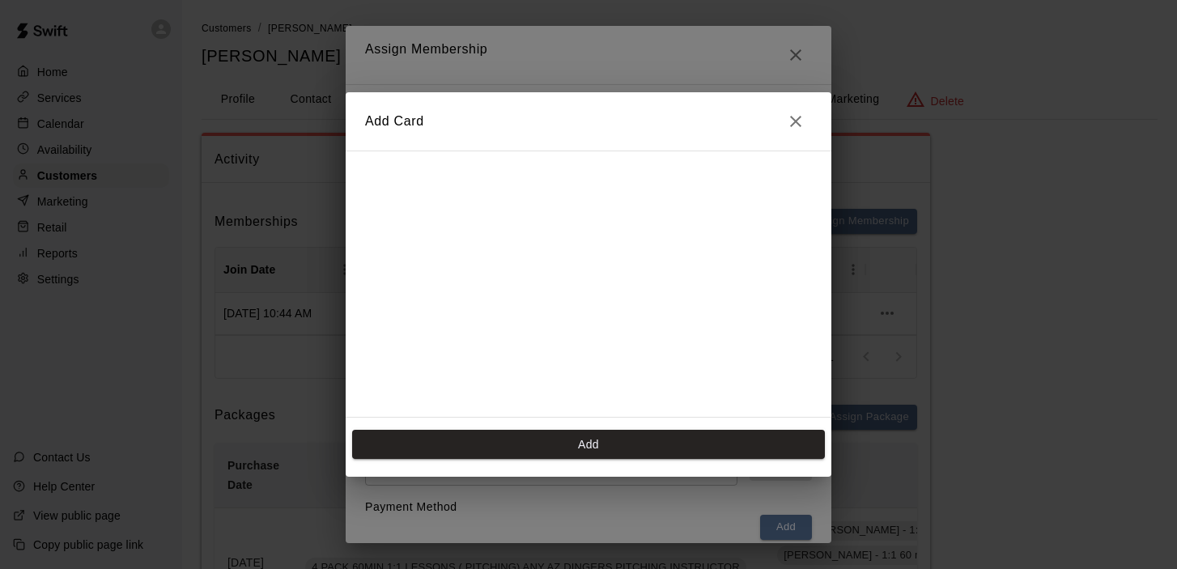
click at [800, 118] on icon "Close" at bounding box center [795, 121] width 11 height 11
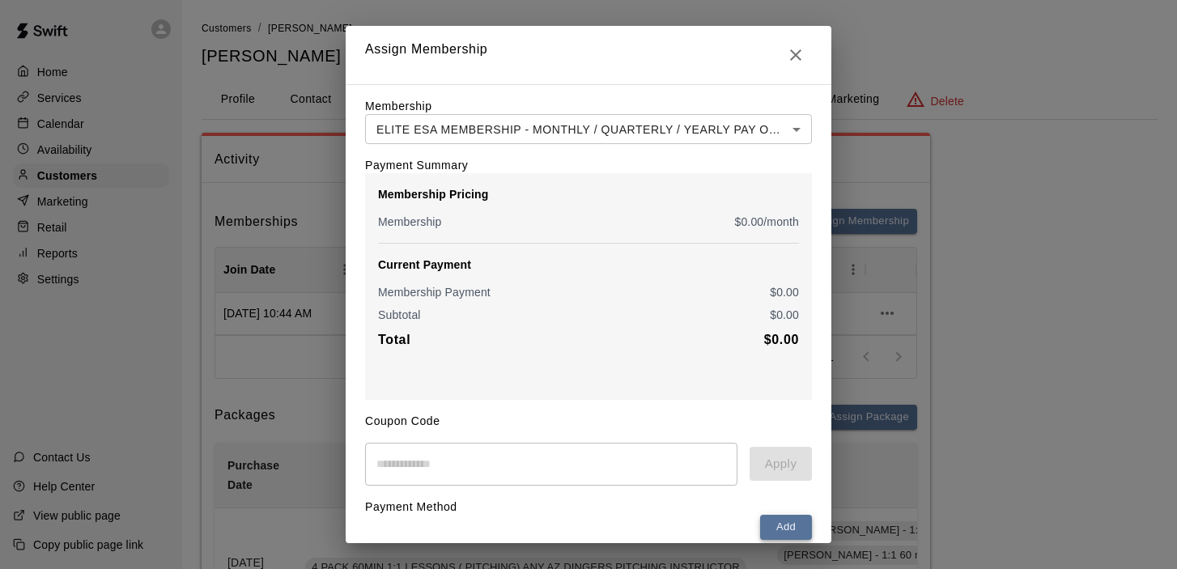
click at [778, 534] on button "Add" at bounding box center [786, 527] width 52 height 25
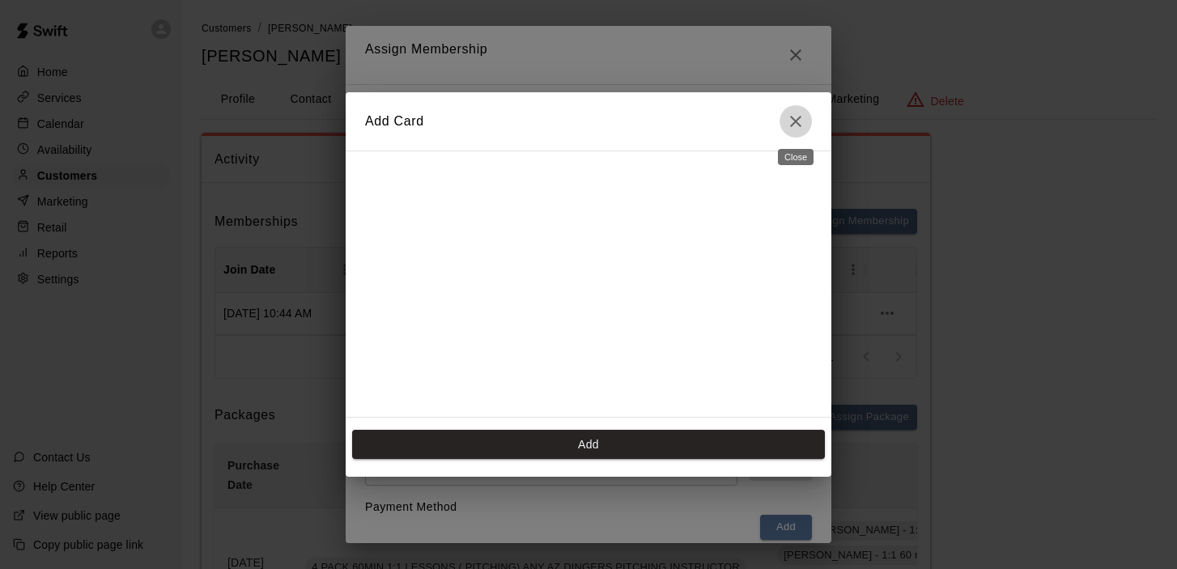
click at [790, 122] on icon "Close" at bounding box center [795, 121] width 19 height 19
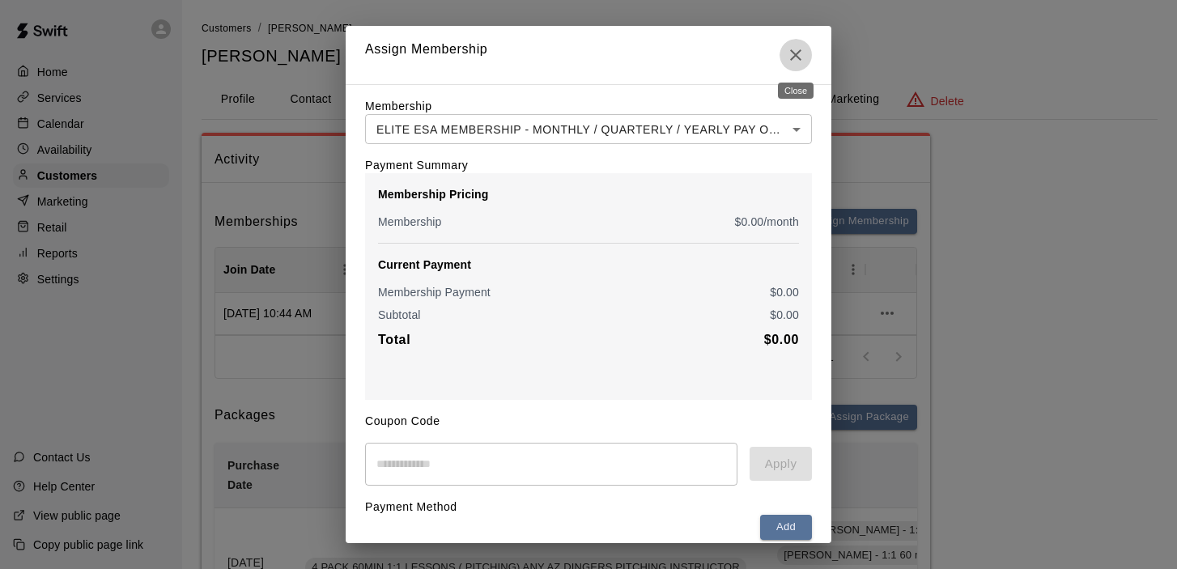
click at [791, 56] on icon "Close" at bounding box center [795, 54] width 19 height 19
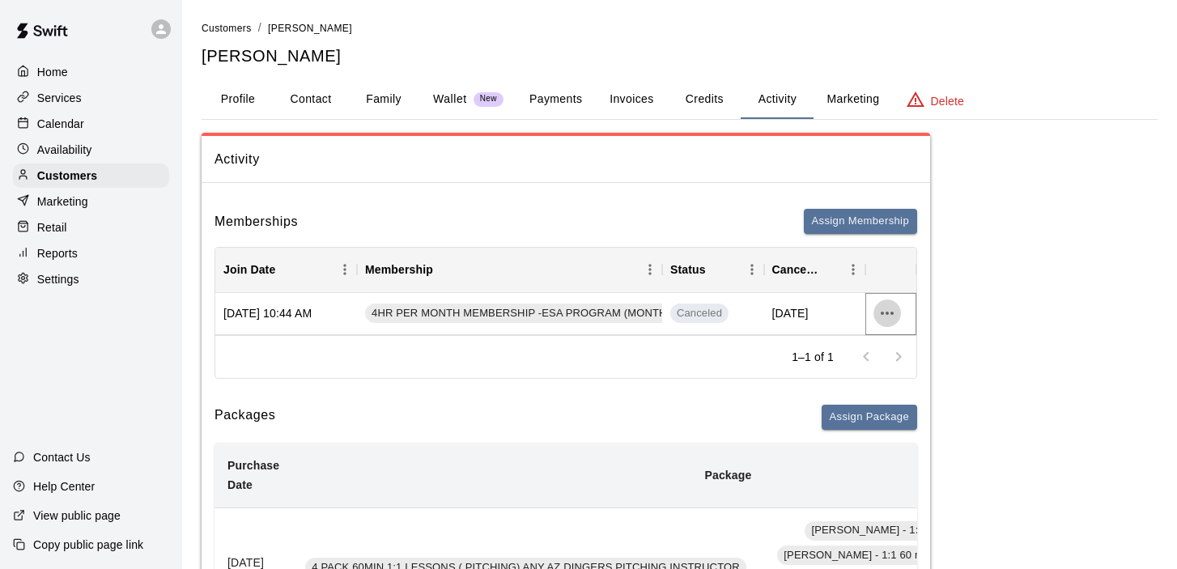
click at [888, 312] on icon "more actions" at bounding box center [887, 313] width 13 height 3
click at [978, 302] on div at bounding box center [588, 284] width 1177 height 569
click at [771, 98] on button "Activity" at bounding box center [777, 99] width 73 height 39
click at [705, 30] on ol "Customers / Colt Crosby" at bounding box center [680, 28] width 956 height 18
click at [560, 93] on button "Payments" at bounding box center [556, 99] width 79 height 39
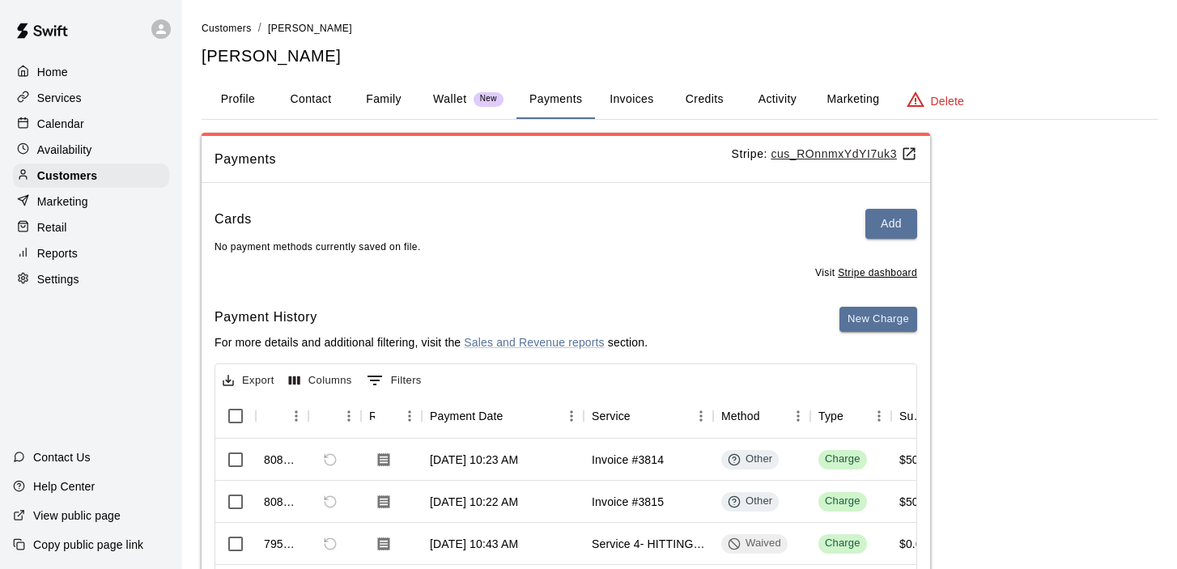
scroll to position [40, 0]
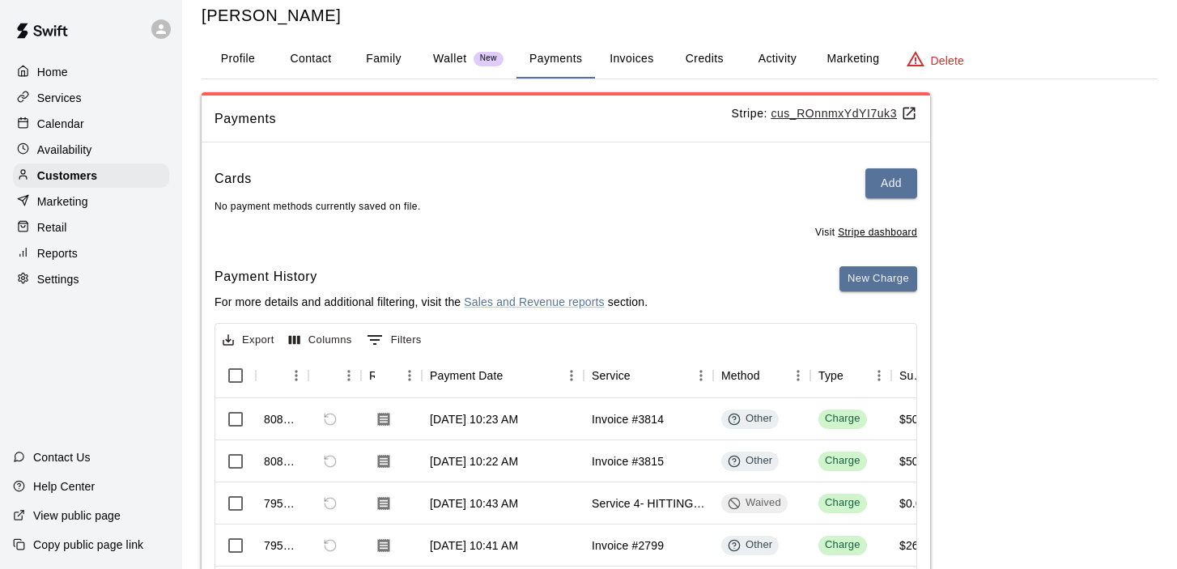
click at [816, 116] on u "cus_ROnnmxYdYI7uk3" at bounding box center [844, 113] width 147 height 13
click at [631, 61] on button "Invoices" at bounding box center [631, 59] width 73 height 39
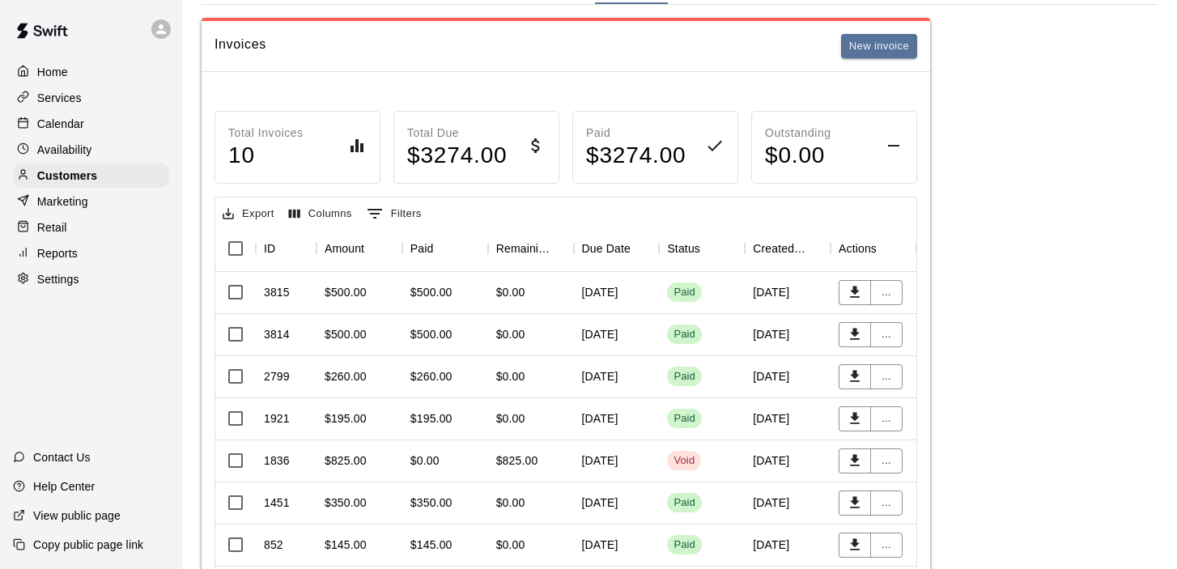
scroll to position [126, 0]
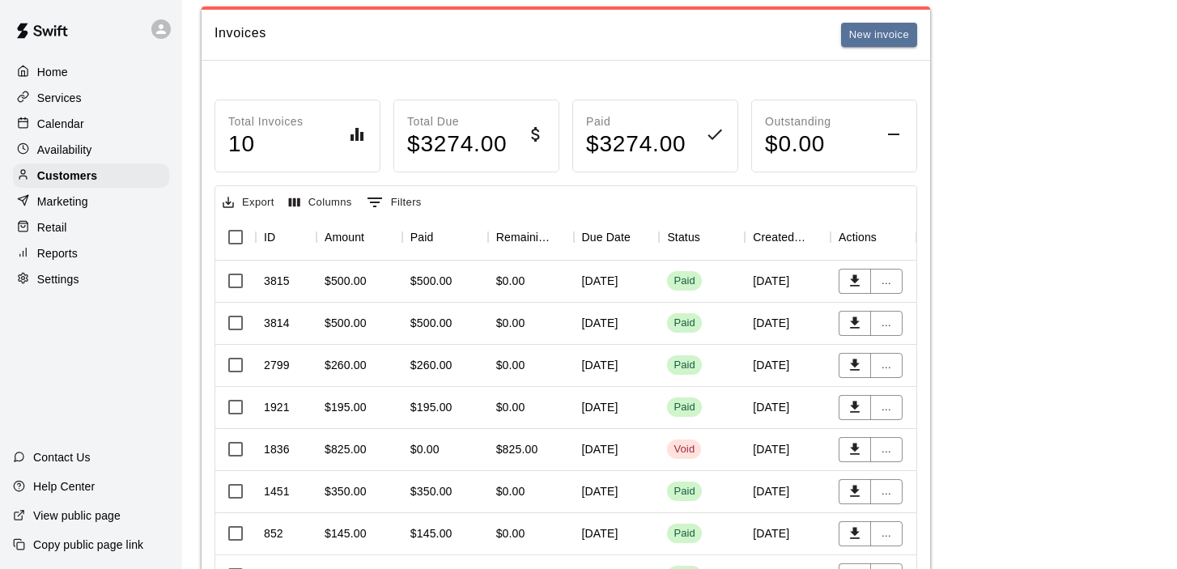
click at [415, 326] on div "$500.00" at bounding box center [432, 323] width 42 height 16
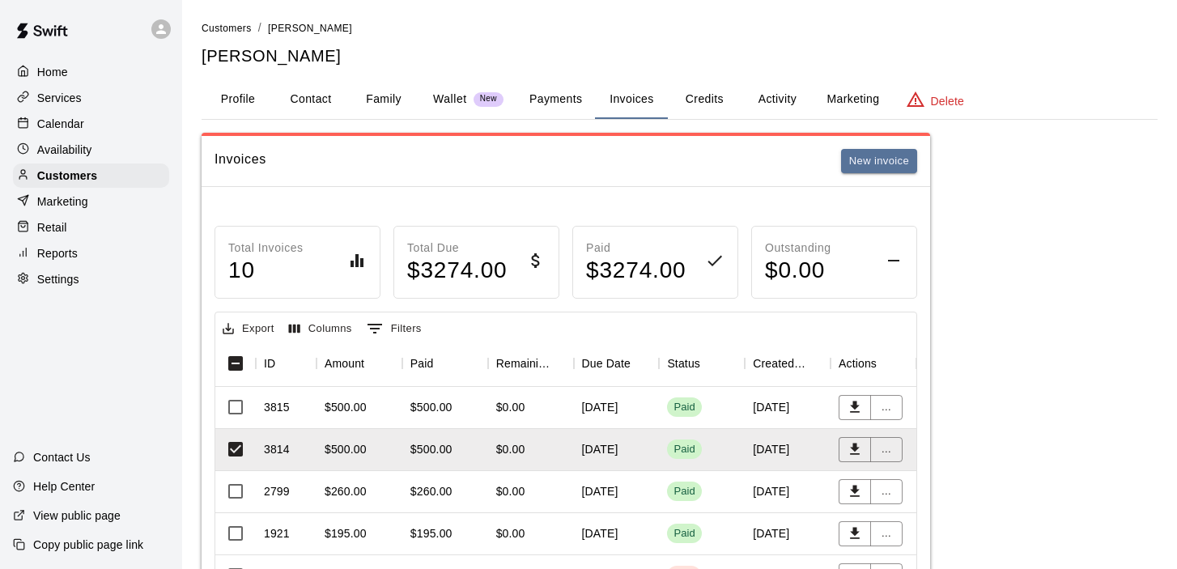
scroll to position [0, 0]
click at [772, 93] on button "Activity" at bounding box center [777, 99] width 73 height 39
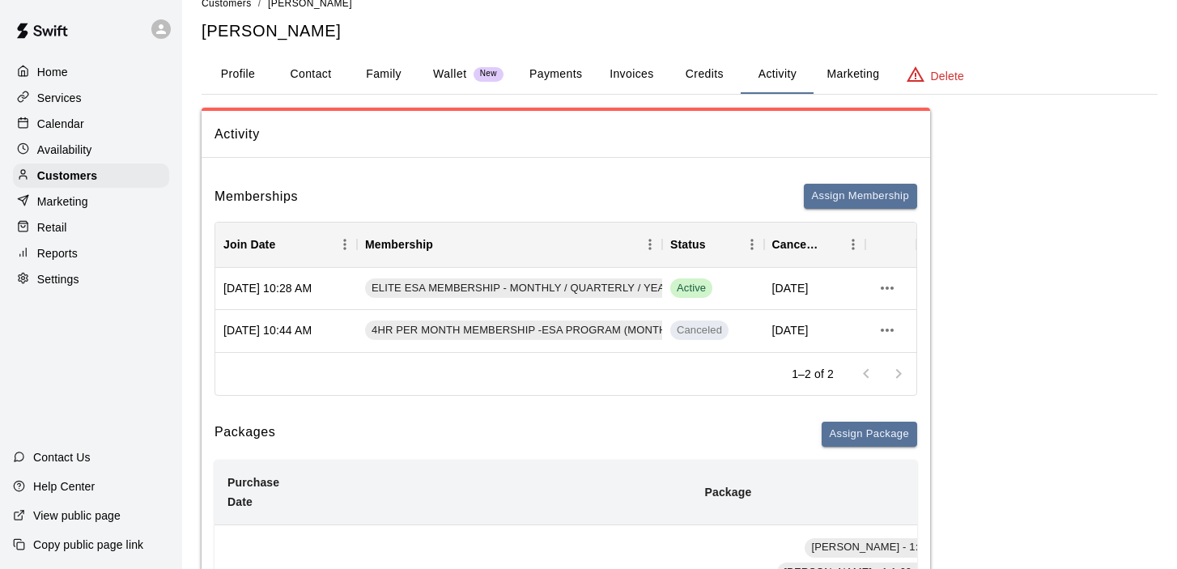
scroll to position [29, 0]
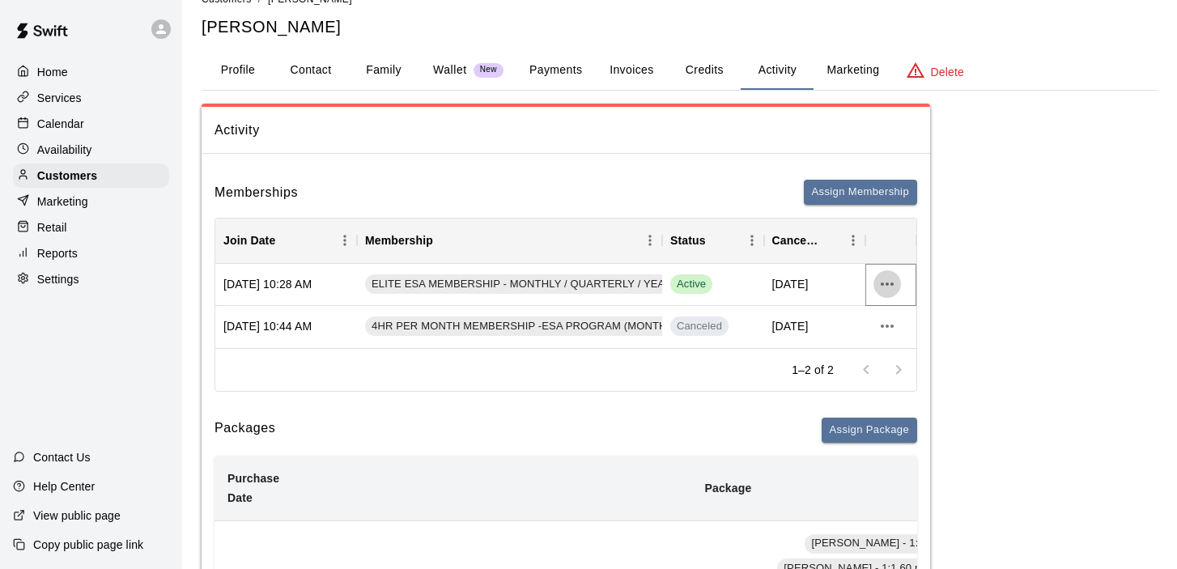
click at [896, 287] on icon "more actions" at bounding box center [887, 284] width 19 height 19
click at [908, 319] on li "View details" at bounding box center [920, 316] width 92 height 27
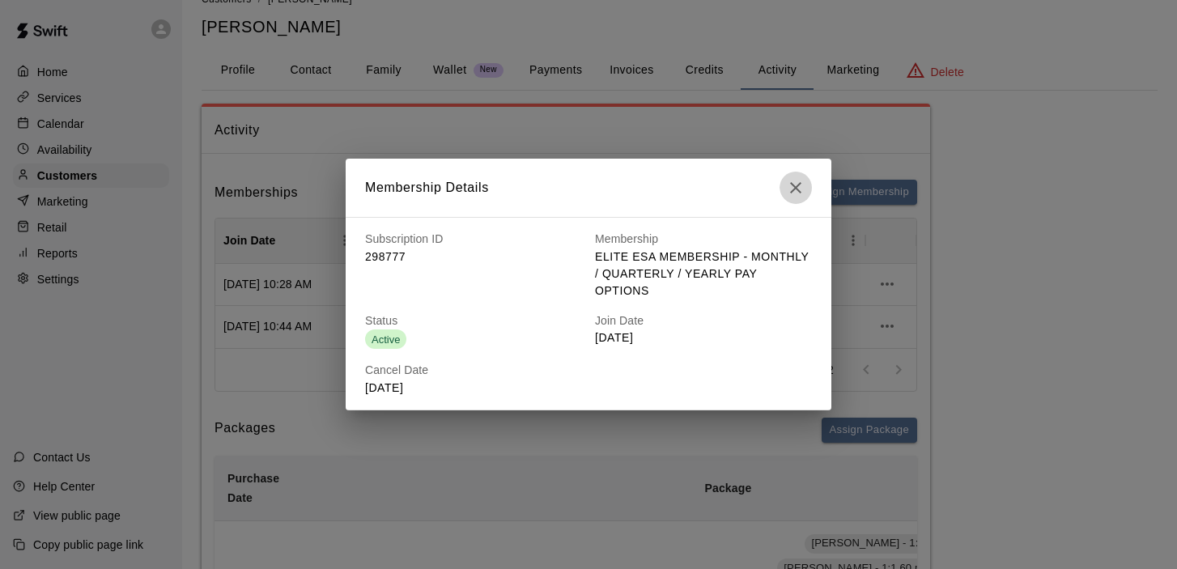
click at [792, 187] on icon "button" at bounding box center [795, 187] width 19 height 19
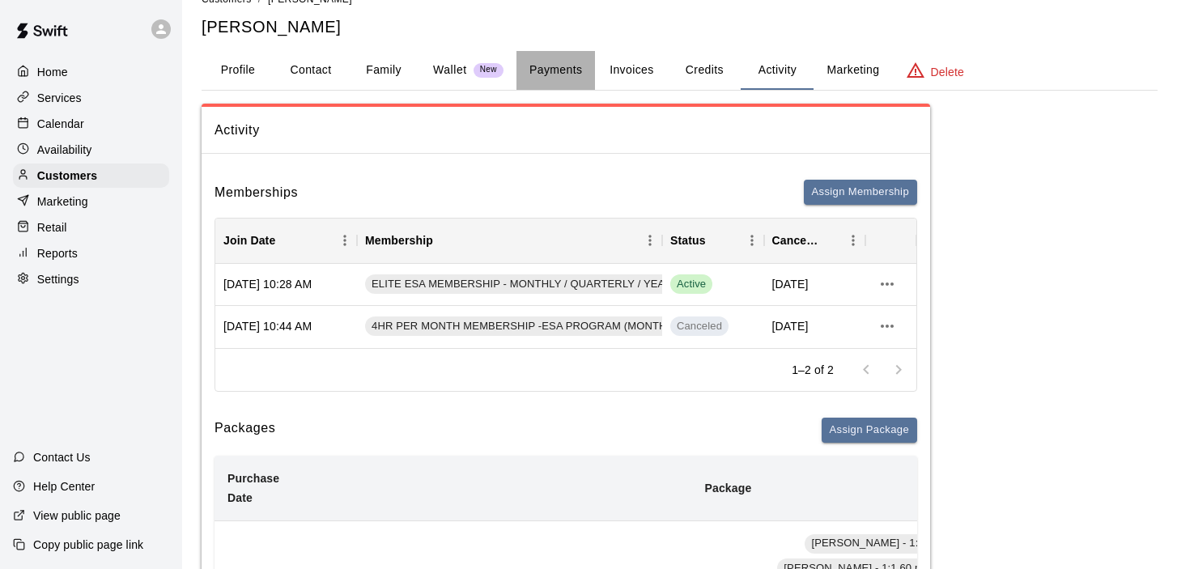
click at [536, 64] on button "Payments" at bounding box center [556, 70] width 79 height 39
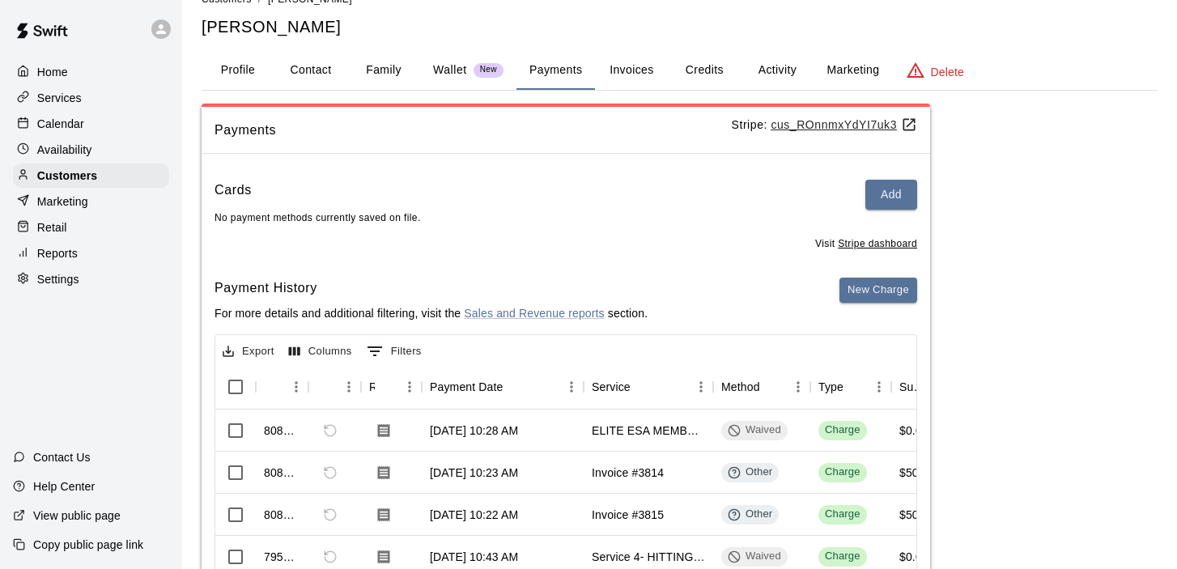
click at [804, 122] on u "cus_ROnnmxYdYI7uk3" at bounding box center [844, 124] width 147 height 13
click at [68, 125] on p "Calendar" at bounding box center [60, 124] width 47 height 16
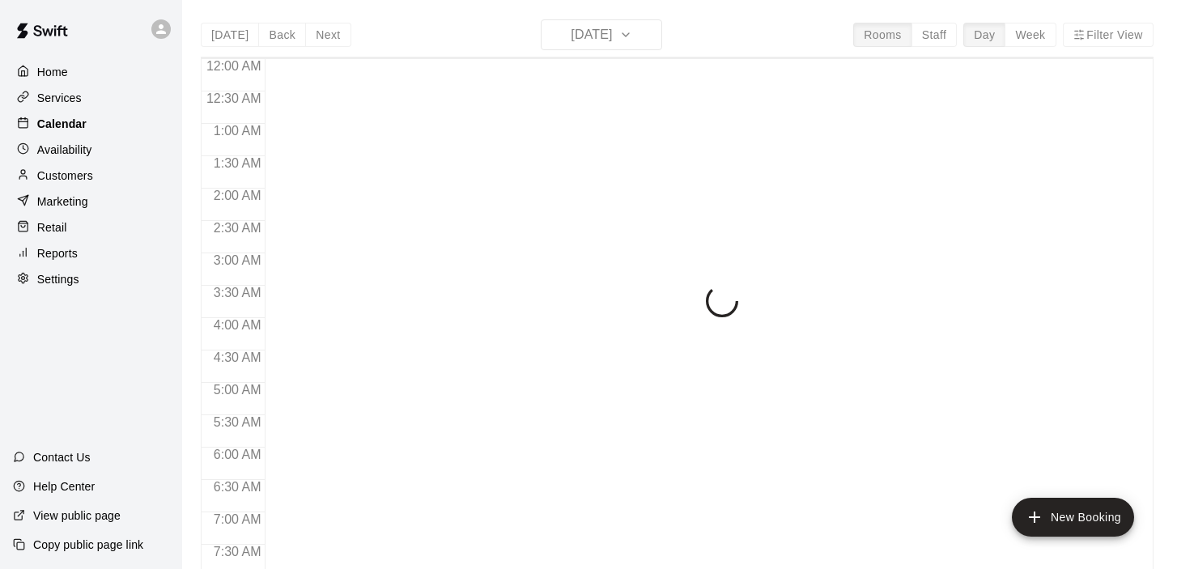
scroll to position [693, 0]
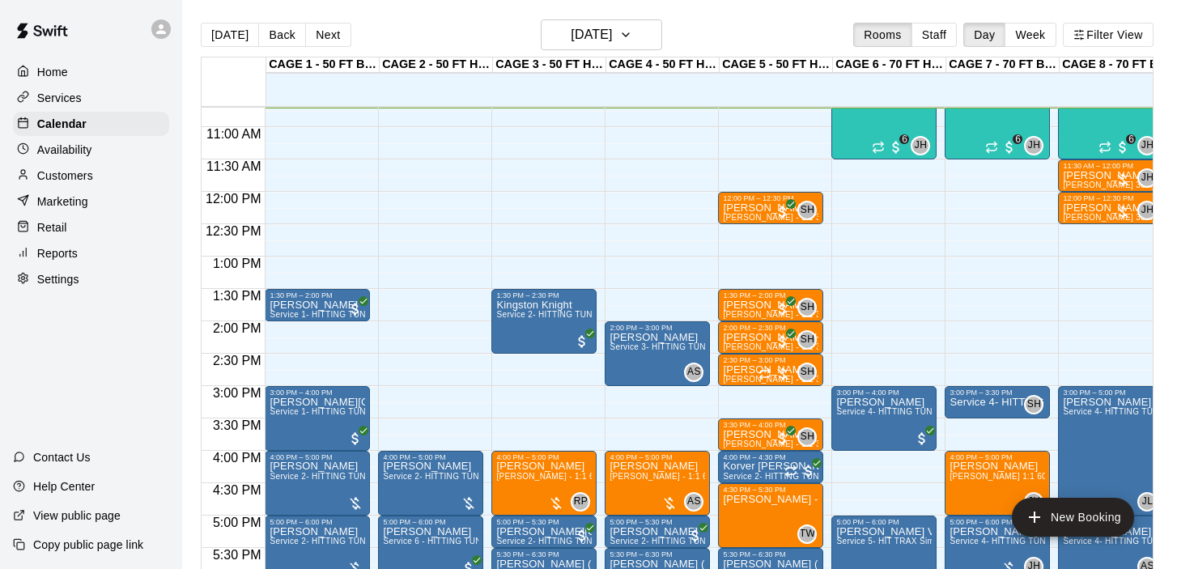
click at [78, 171] on p "Customers" at bounding box center [65, 176] width 56 height 16
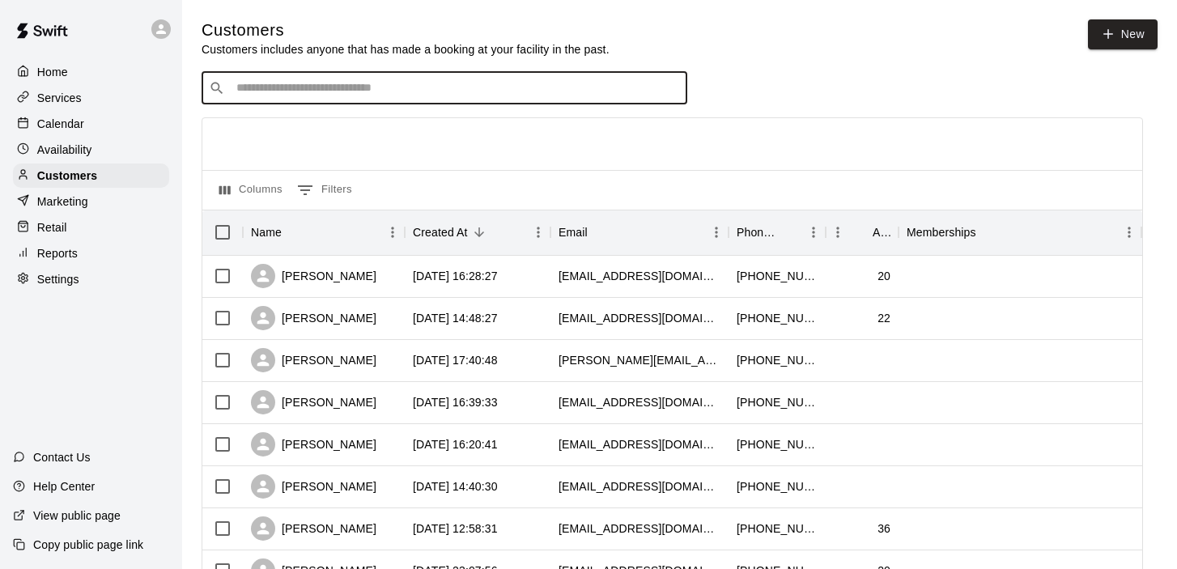
click at [243, 84] on input "Search customers by name or email" at bounding box center [456, 88] width 449 height 16
type input "*****"
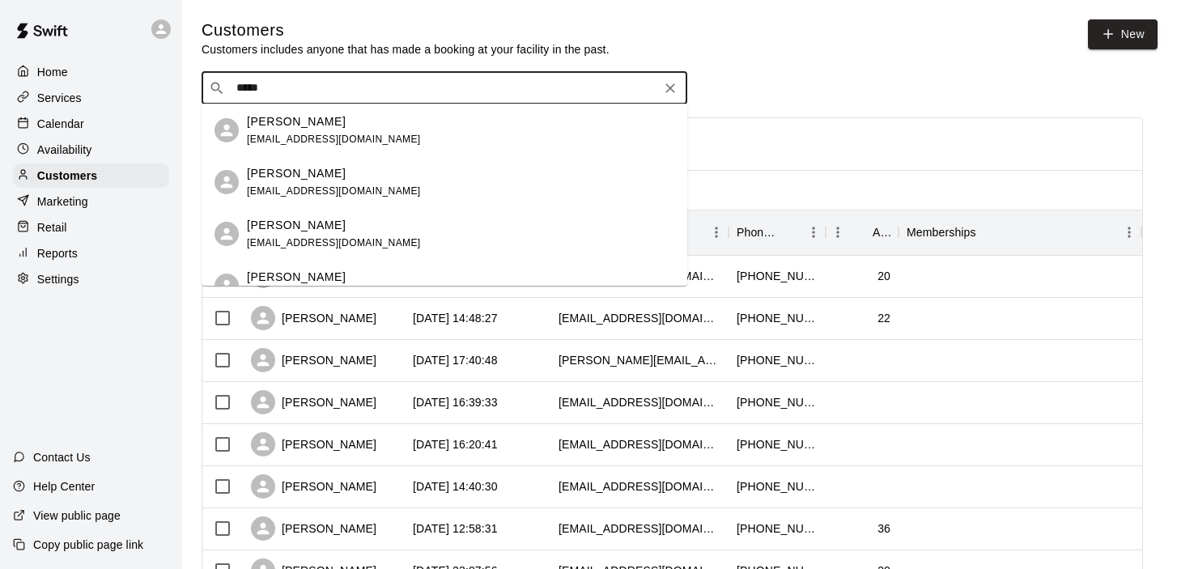
scroll to position [360, 0]
click at [304, 174] on p "Macie Colby" at bounding box center [296, 175] width 99 height 17
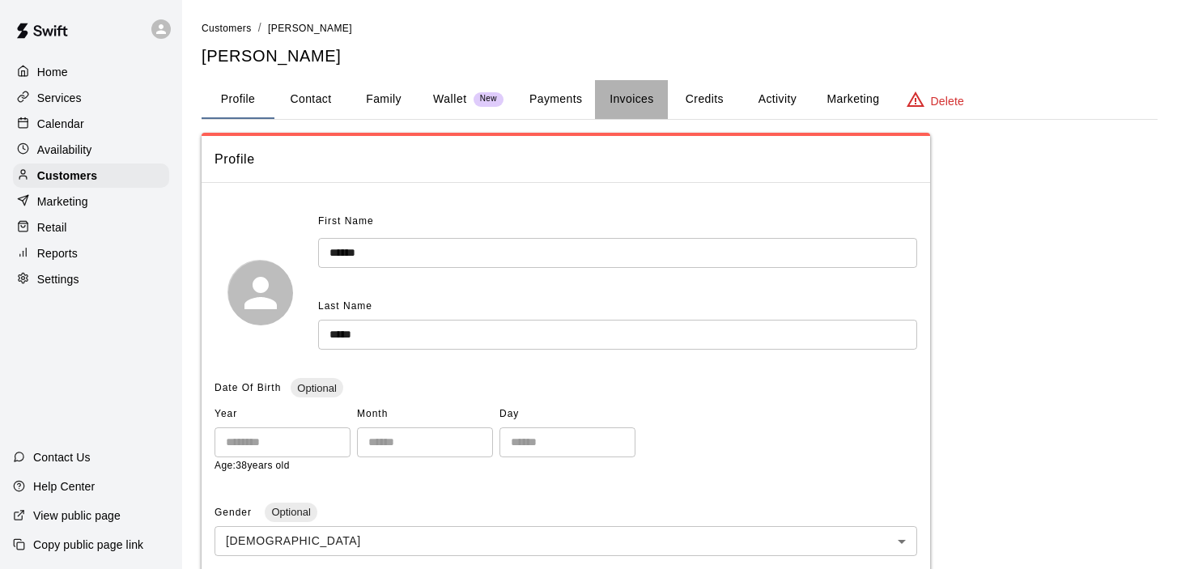
click at [607, 95] on button "Invoices" at bounding box center [631, 99] width 73 height 39
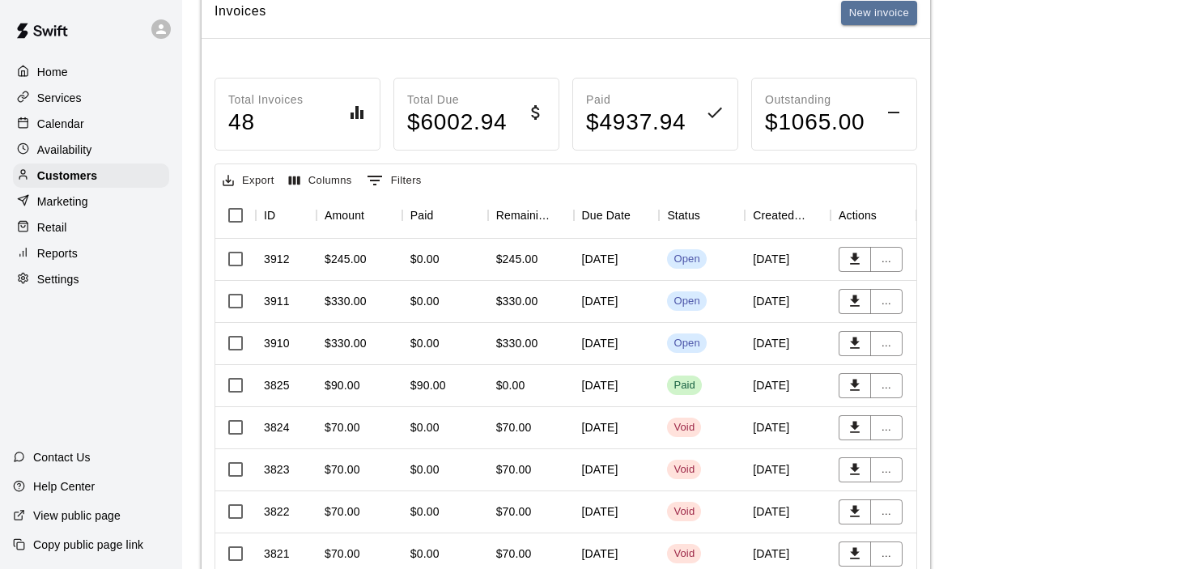
scroll to position [160, 0]
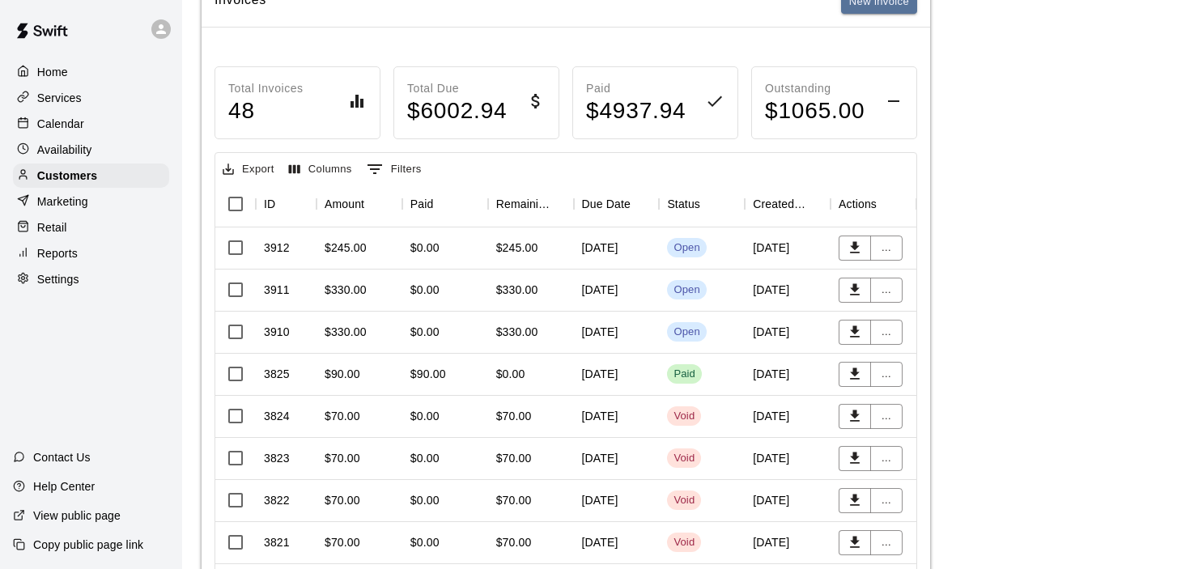
click at [594, 254] on div "September 12, 2025" at bounding box center [617, 249] width 86 height 42
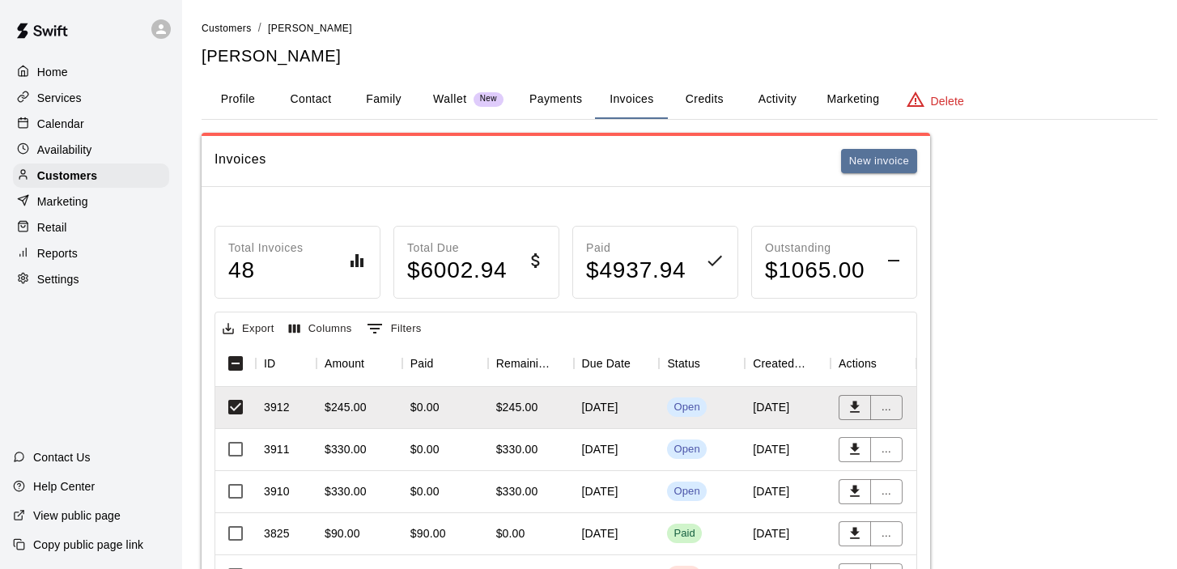
scroll to position [0, 0]
click at [237, 103] on button "Profile" at bounding box center [238, 99] width 73 height 39
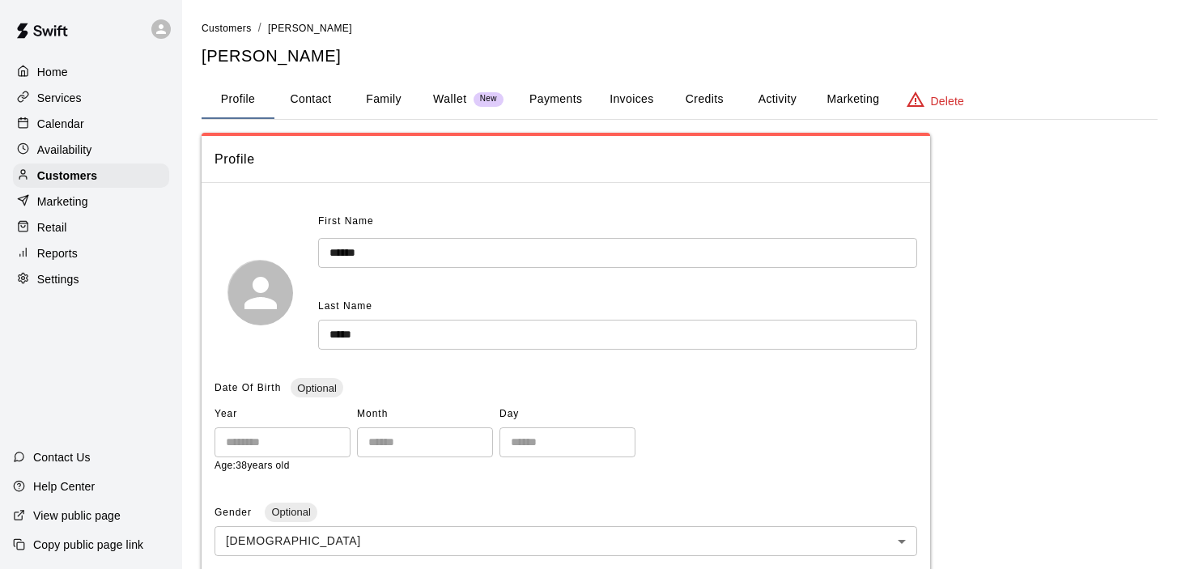
click at [334, 90] on button "Contact" at bounding box center [311, 99] width 73 height 39
select select "**"
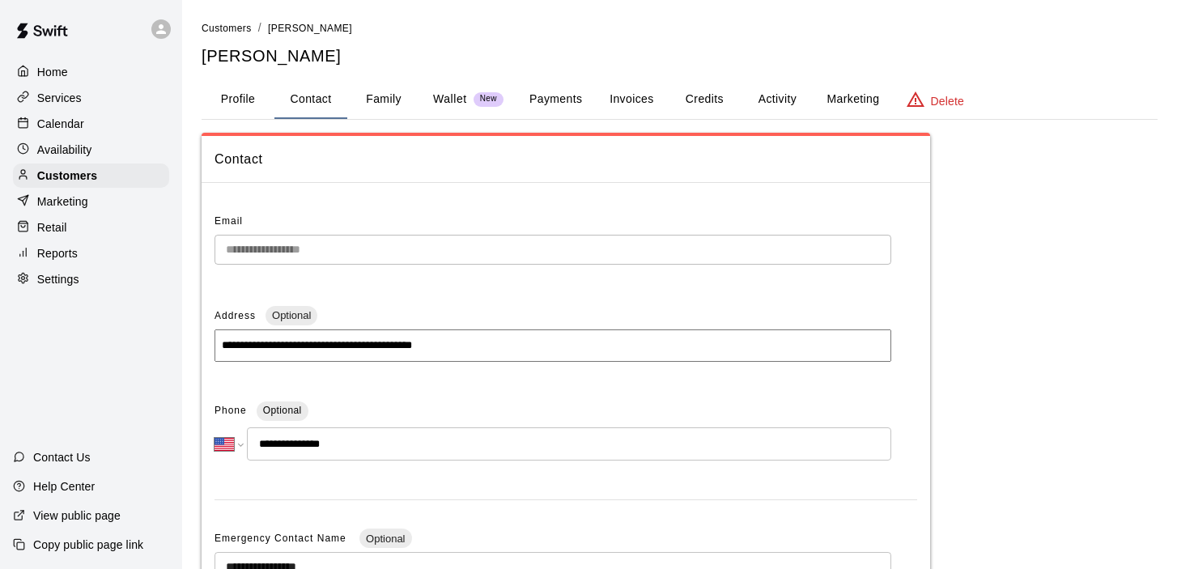
click at [373, 92] on button "Family" at bounding box center [383, 99] width 73 height 39
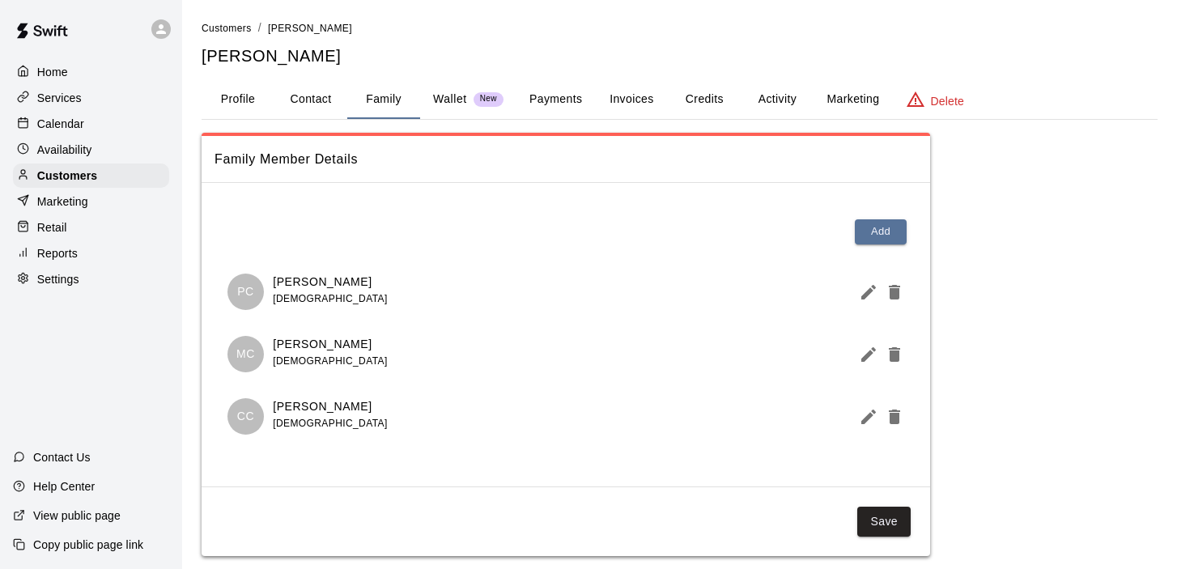
click at [239, 102] on button "Profile" at bounding box center [238, 99] width 73 height 39
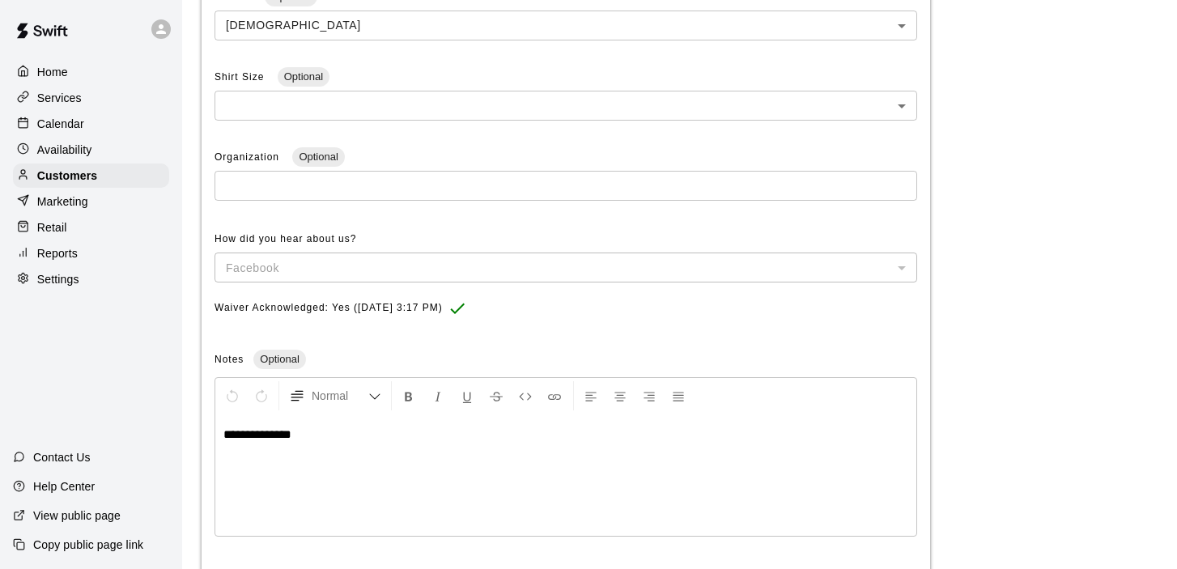
scroll to position [586, 0]
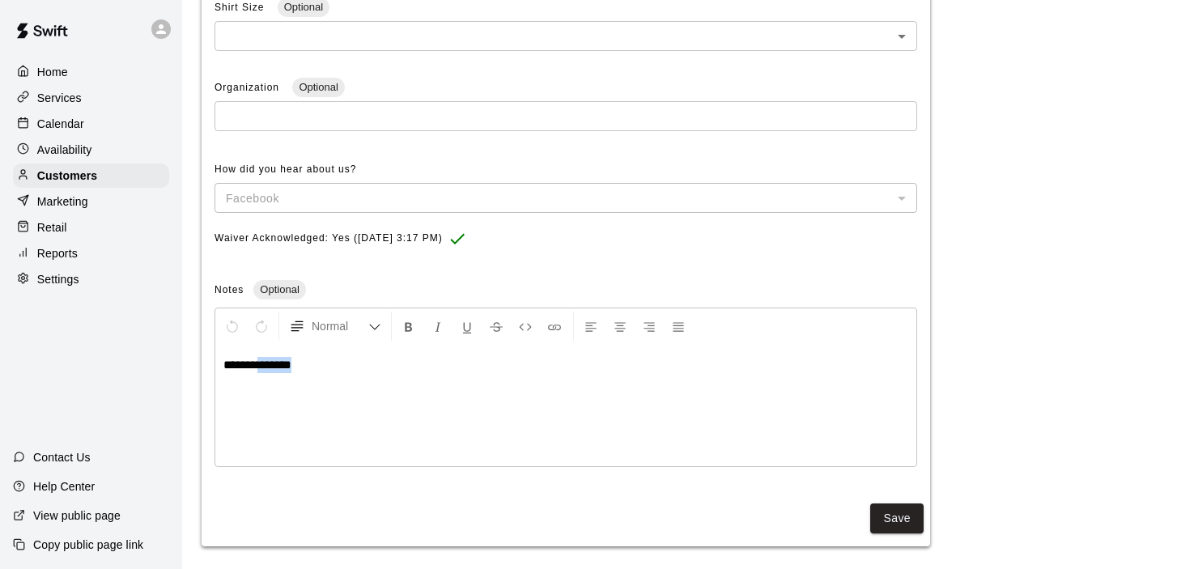
drag, startPoint x: 310, startPoint y: 355, endPoint x: 267, endPoint y: 355, distance: 42.9
click at [267, 357] on p "**********" at bounding box center [566, 365] width 685 height 16
copy span "*******"
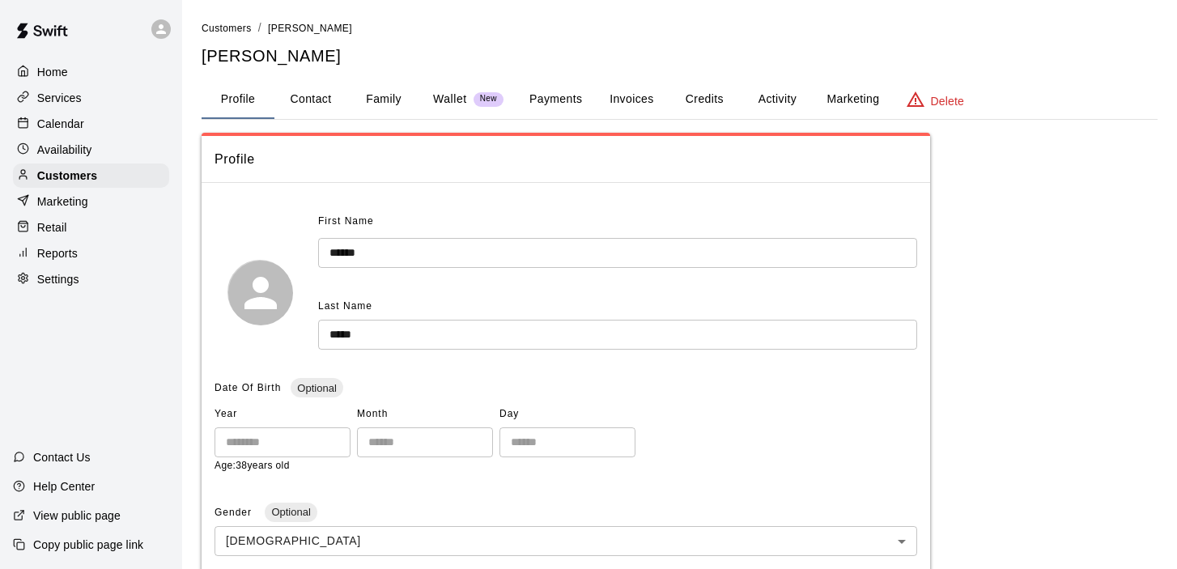
scroll to position [0, 0]
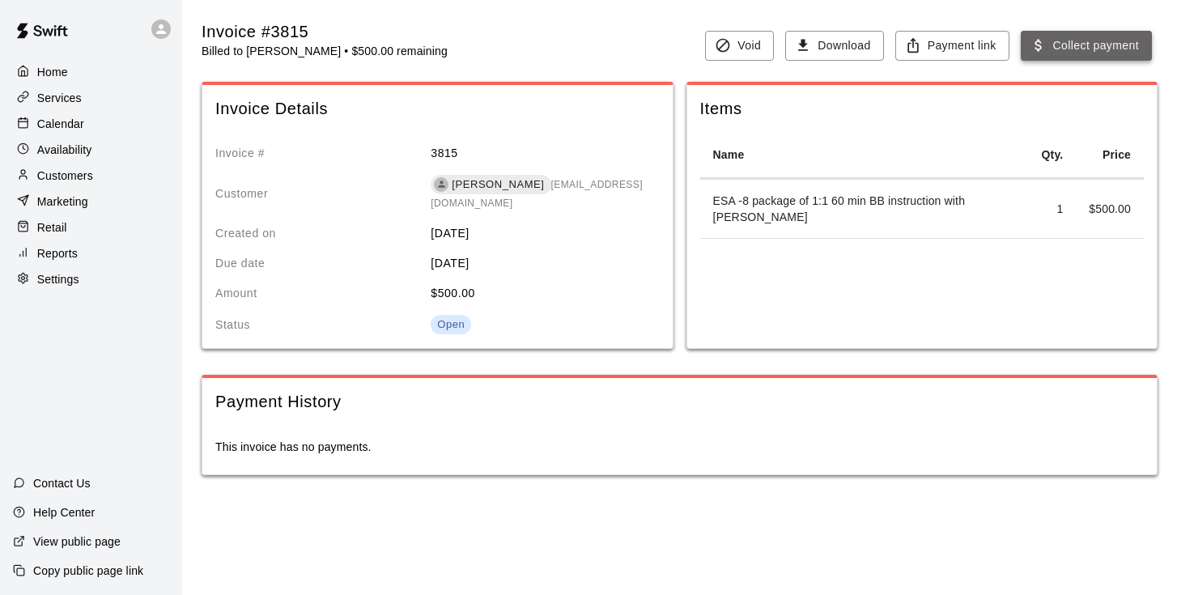
click at [1085, 48] on button "Collect payment" at bounding box center [1086, 46] width 131 height 30
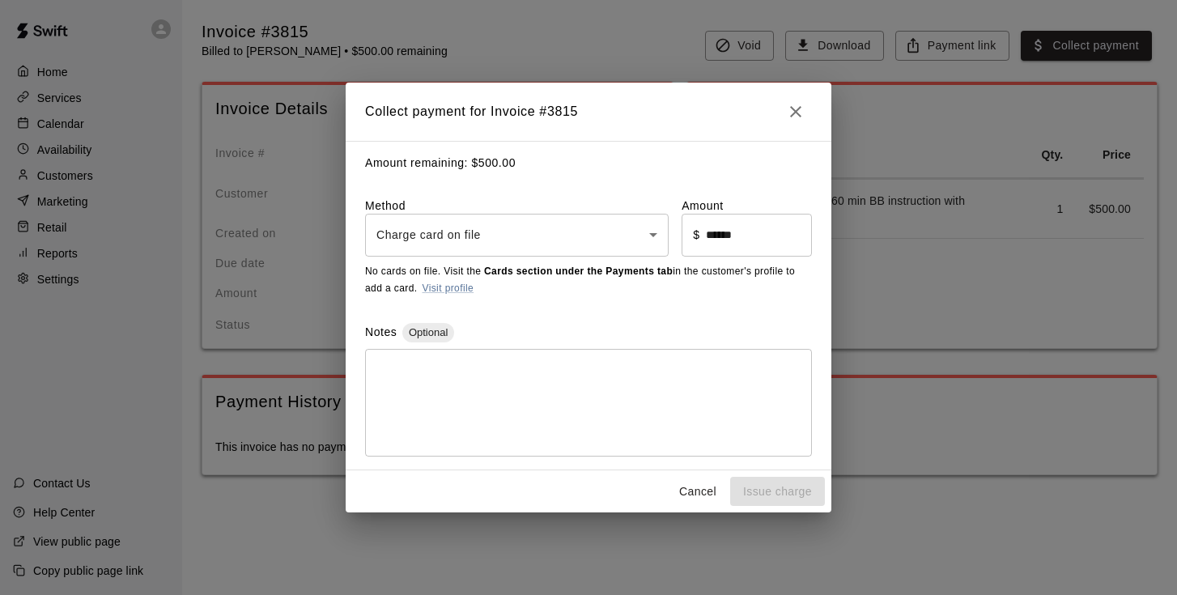
click at [606, 231] on body "Home Services Calendar Availability Customers Marketing Retail Reports Settings…" at bounding box center [588, 254] width 1177 height 508
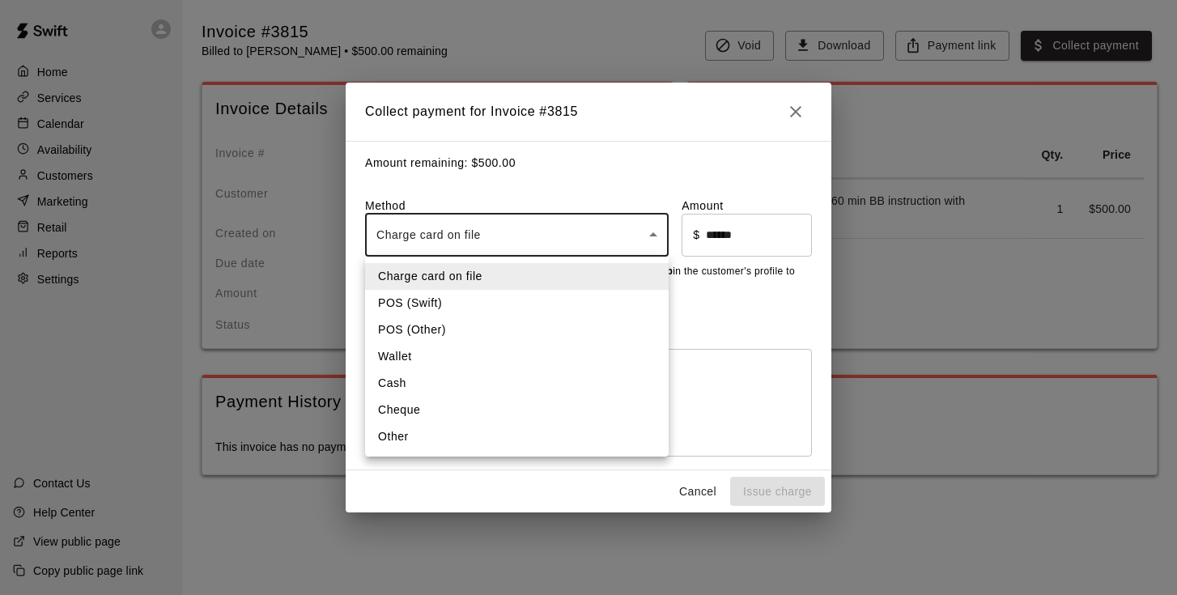
click at [433, 436] on li "Other" at bounding box center [517, 437] width 304 height 27
type input "*****"
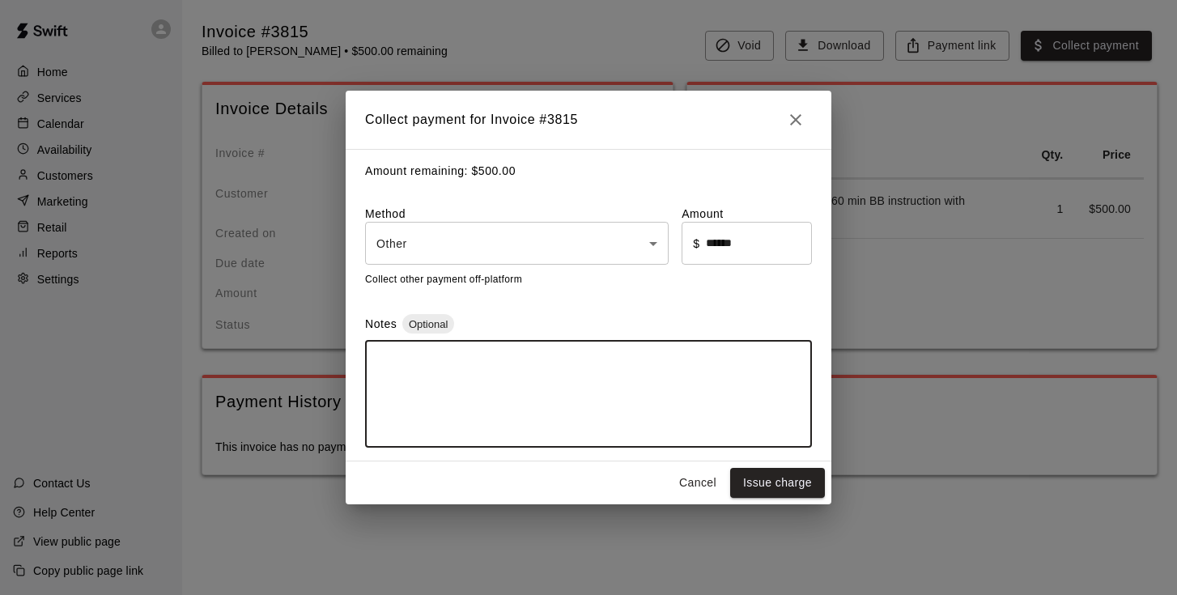
click at [446, 373] on textarea at bounding box center [589, 394] width 424 height 81
type textarea "**********"
click at [773, 479] on button "Issue charge" at bounding box center [777, 483] width 95 height 30
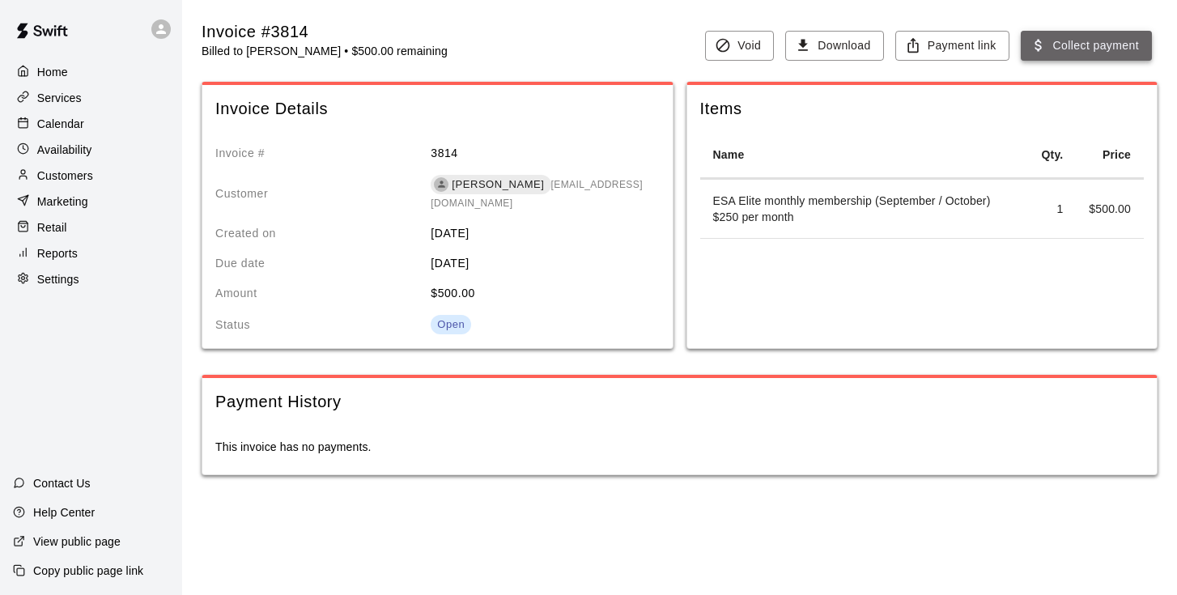
click at [1065, 40] on button "Collect payment" at bounding box center [1086, 46] width 131 height 30
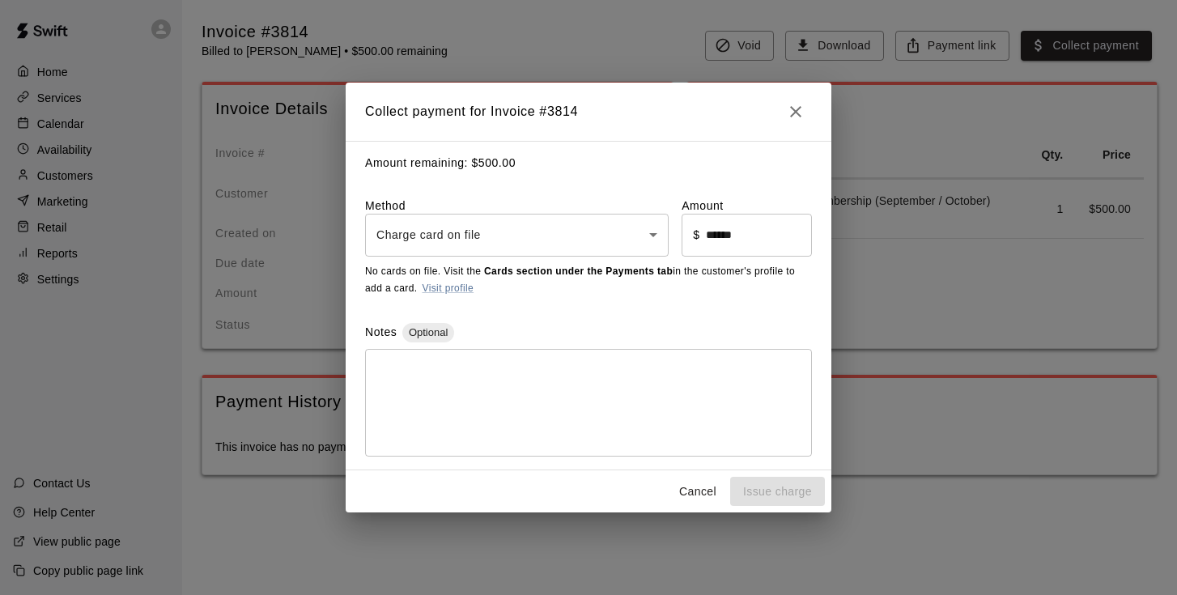
click at [413, 237] on body "Home Services Calendar Availability Customers Marketing Retail Reports Settings…" at bounding box center [588, 254] width 1177 height 508
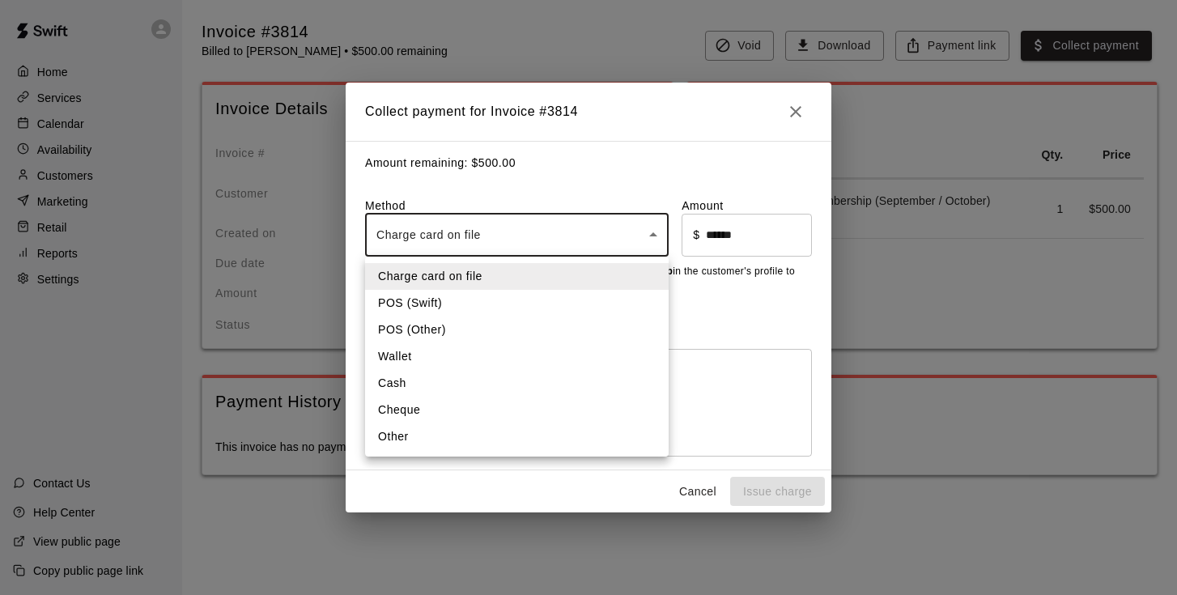
click at [381, 434] on li "Other" at bounding box center [517, 437] width 304 height 27
type input "*****"
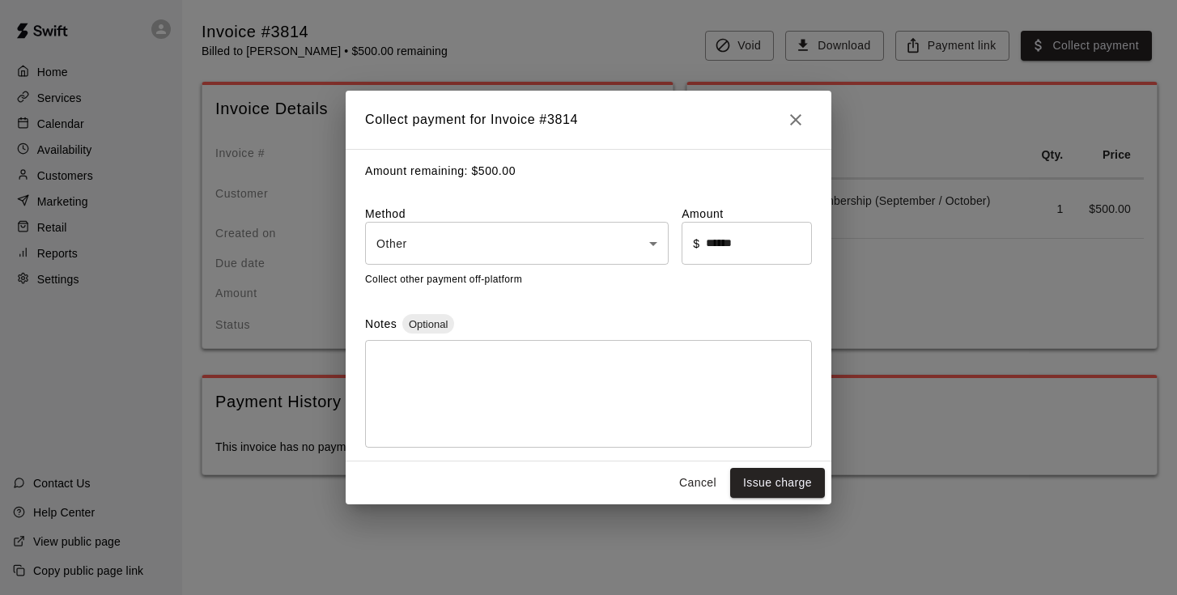
click at [496, 350] on div "* ​" at bounding box center [588, 394] width 447 height 108
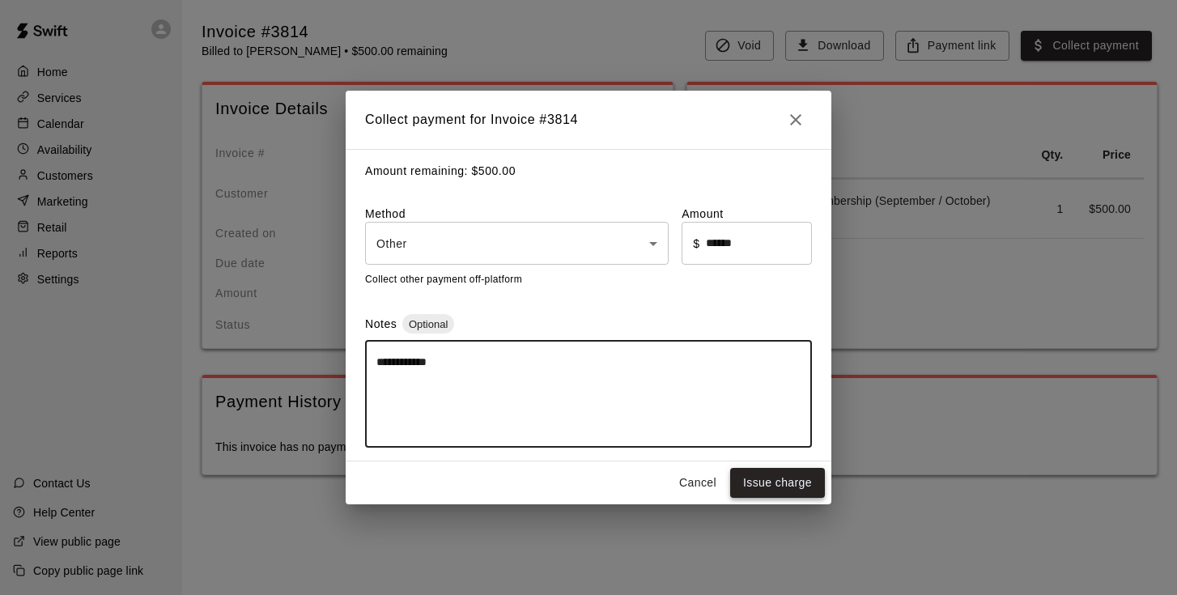
type textarea "**********"
click at [780, 479] on button "Issue charge" at bounding box center [777, 483] width 95 height 30
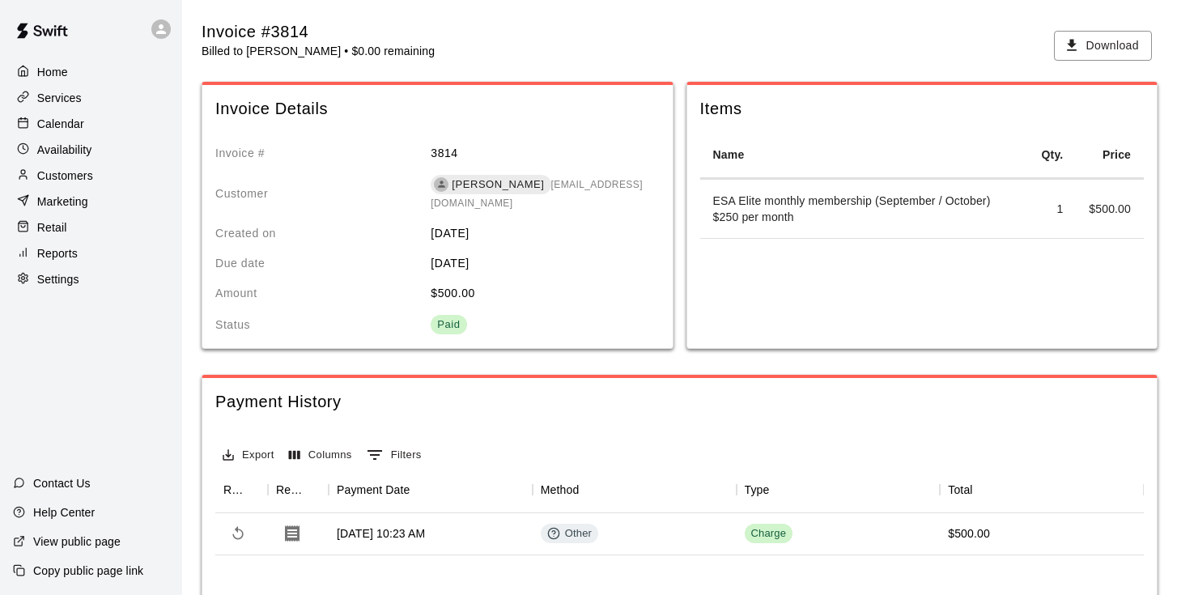
scroll to position [26, 0]
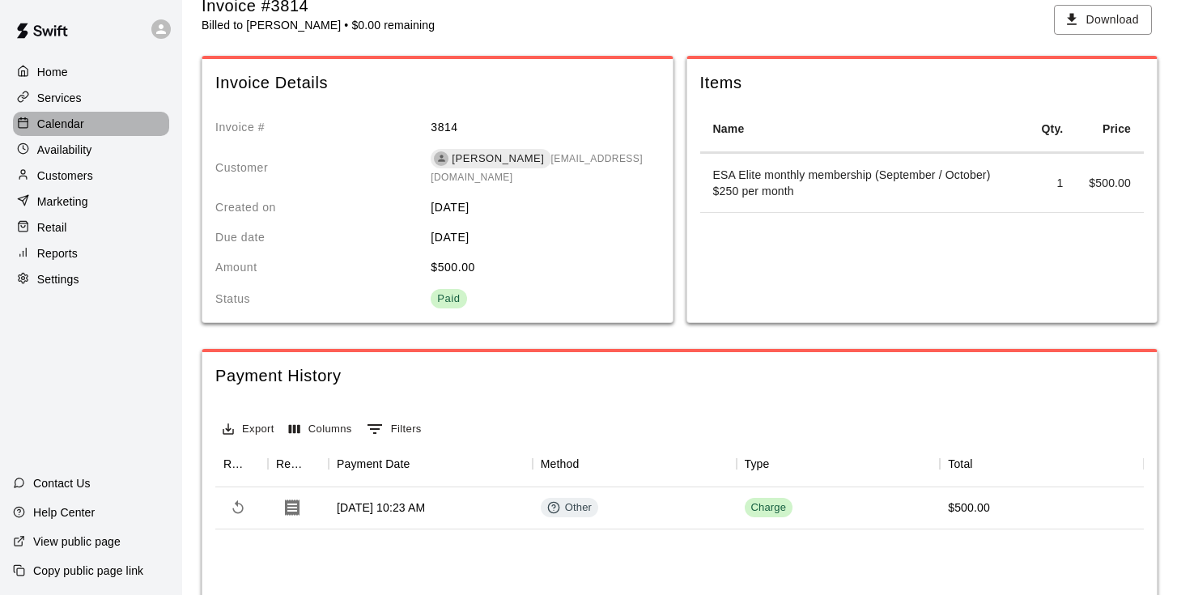
click at [66, 126] on p "Calendar" at bounding box center [60, 124] width 47 height 16
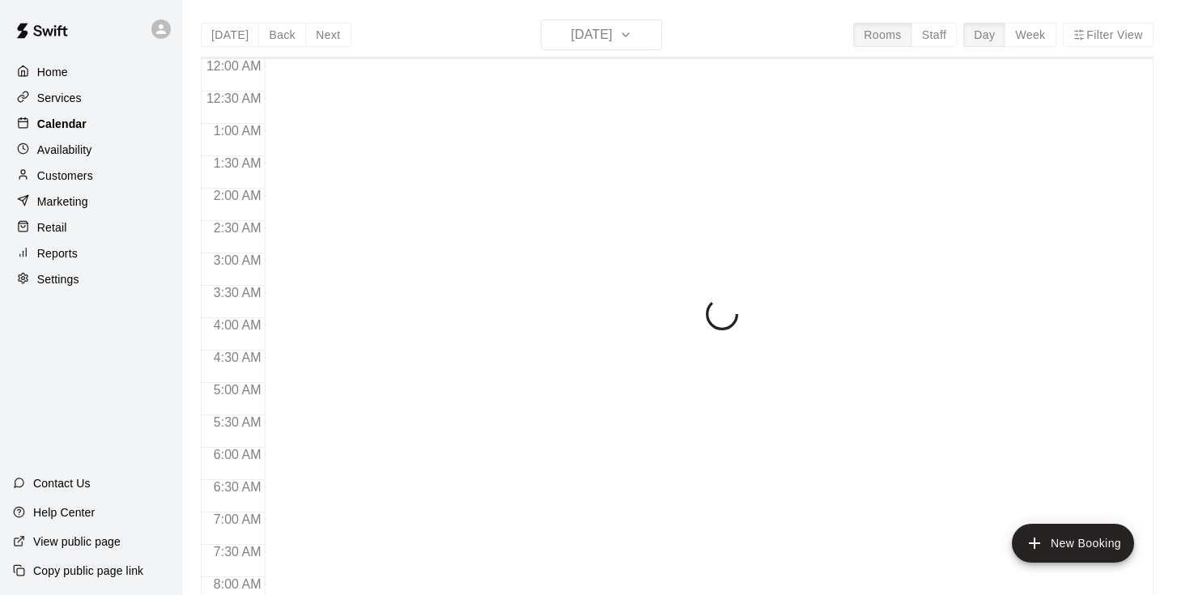
scroll to position [688, 0]
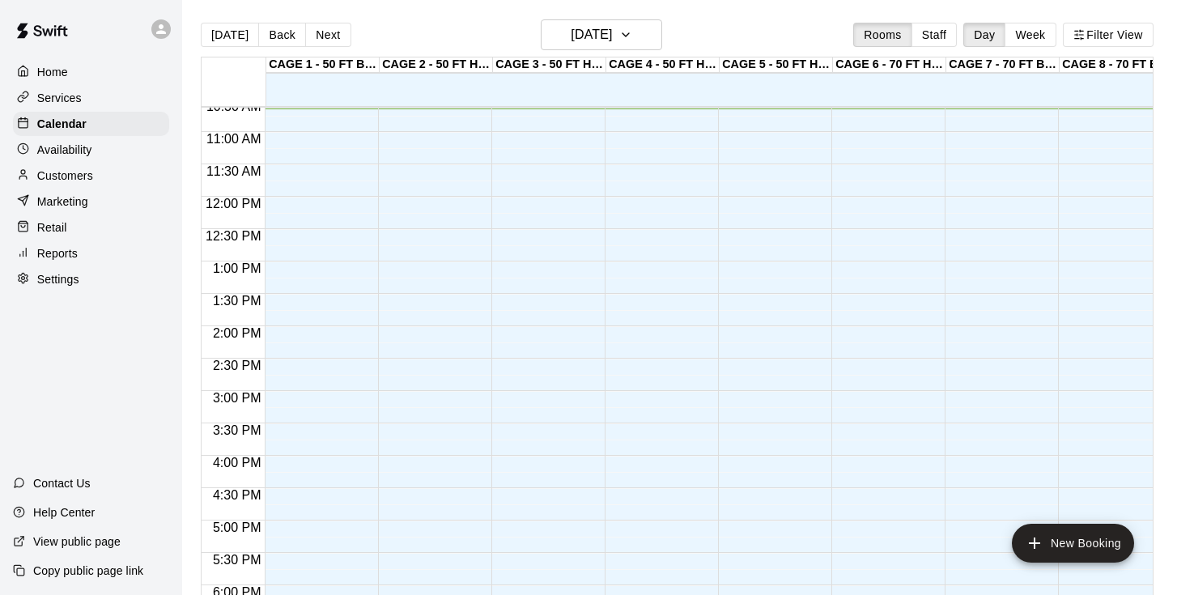
click at [81, 174] on p "Customers" at bounding box center [65, 176] width 56 height 16
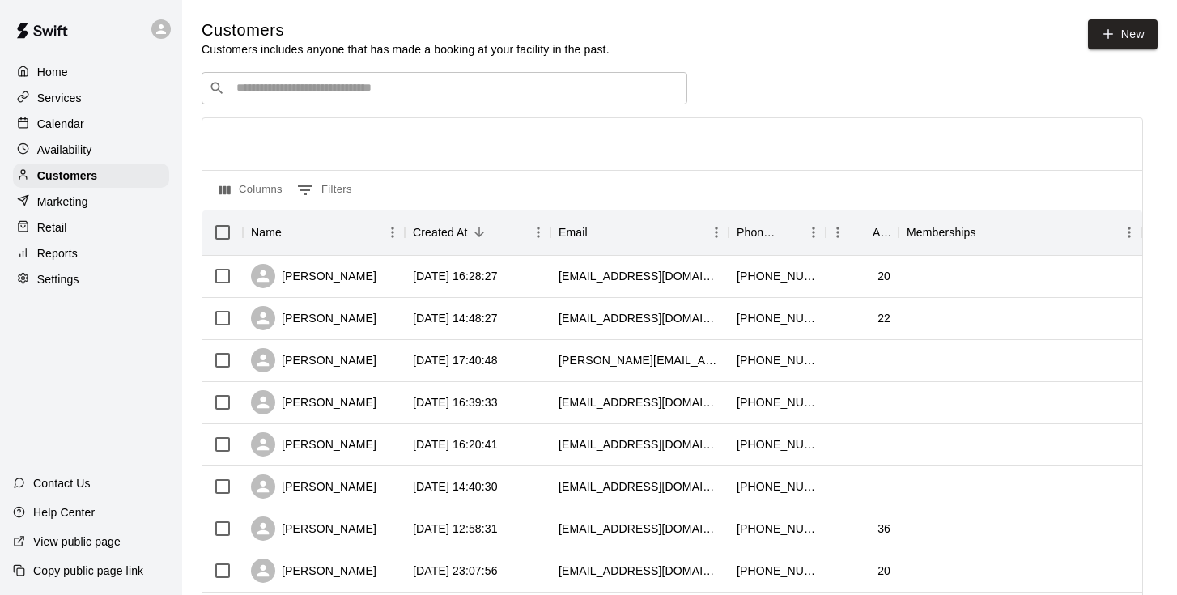
click at [357, 99] on div "​ ​" at bounding box center [445, 88] width 486 height 32
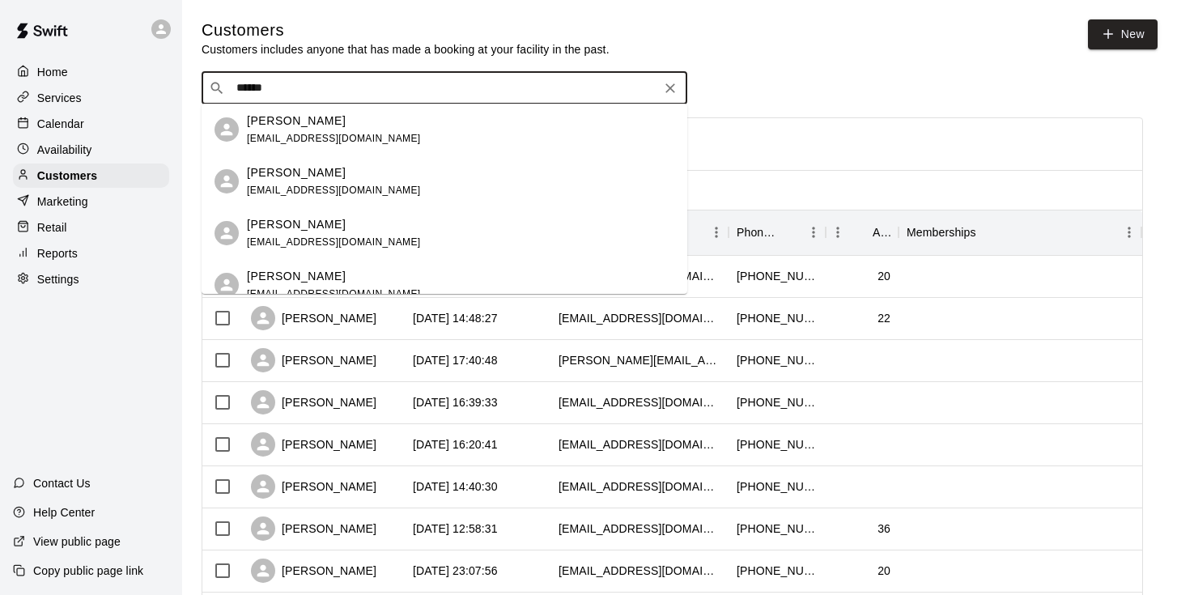
type input "*******"
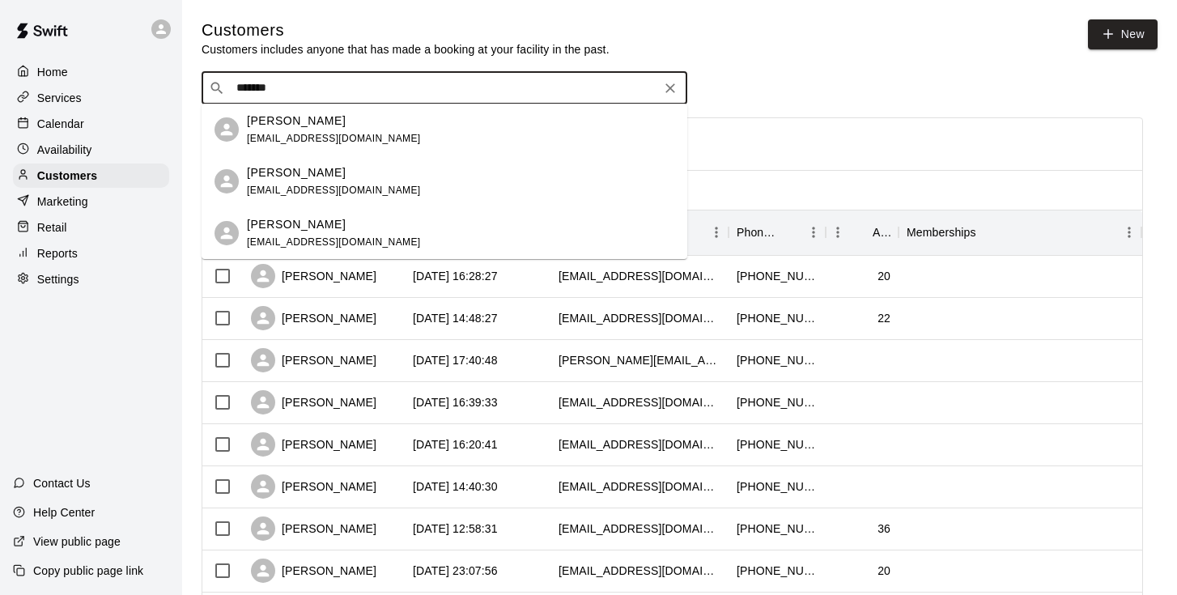
click at [321, 171] on div "[PERSON_NAME]" at bounding box center [334, 172] width 174 height 17
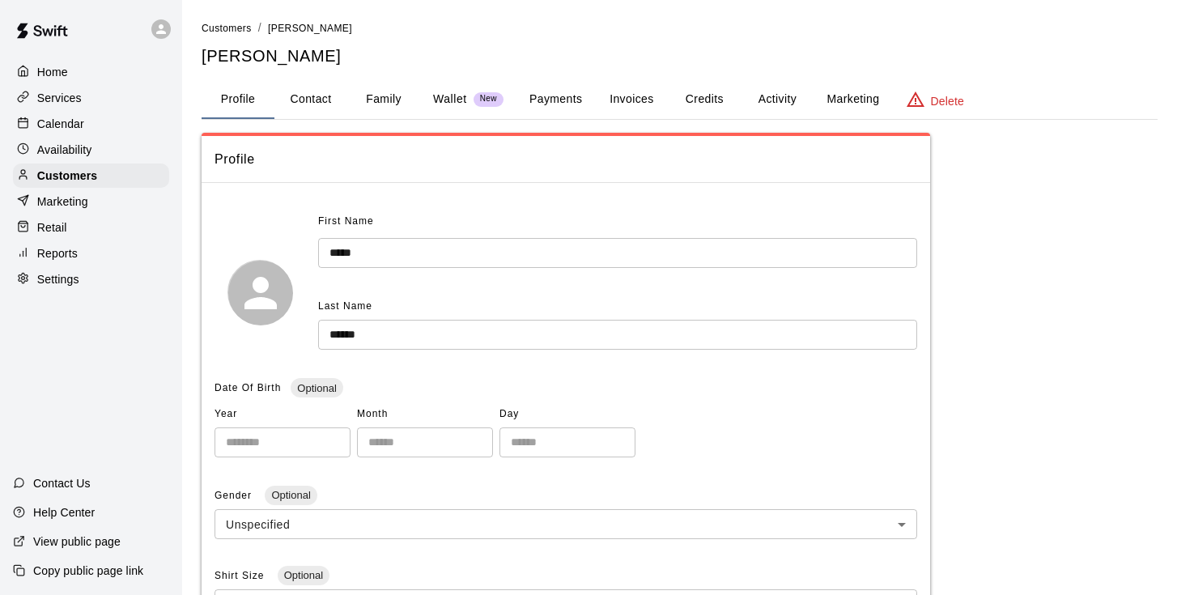
click at [620, 99] on button "Invoices" at bounding box center [631, 99] width 73 height 39
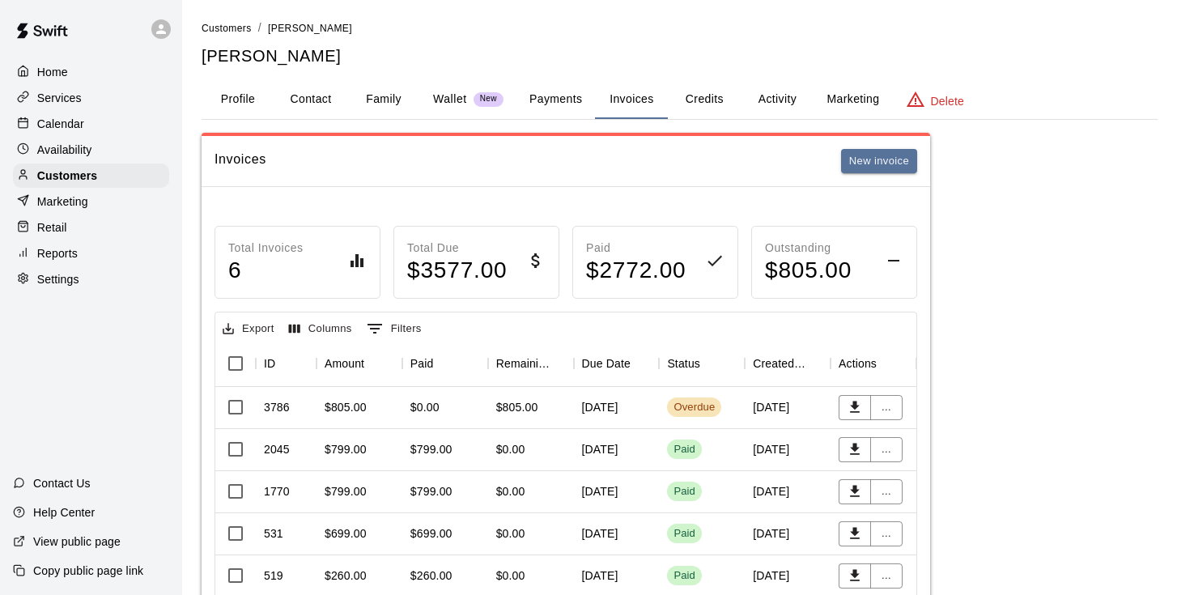
scroll to position [31, 0]
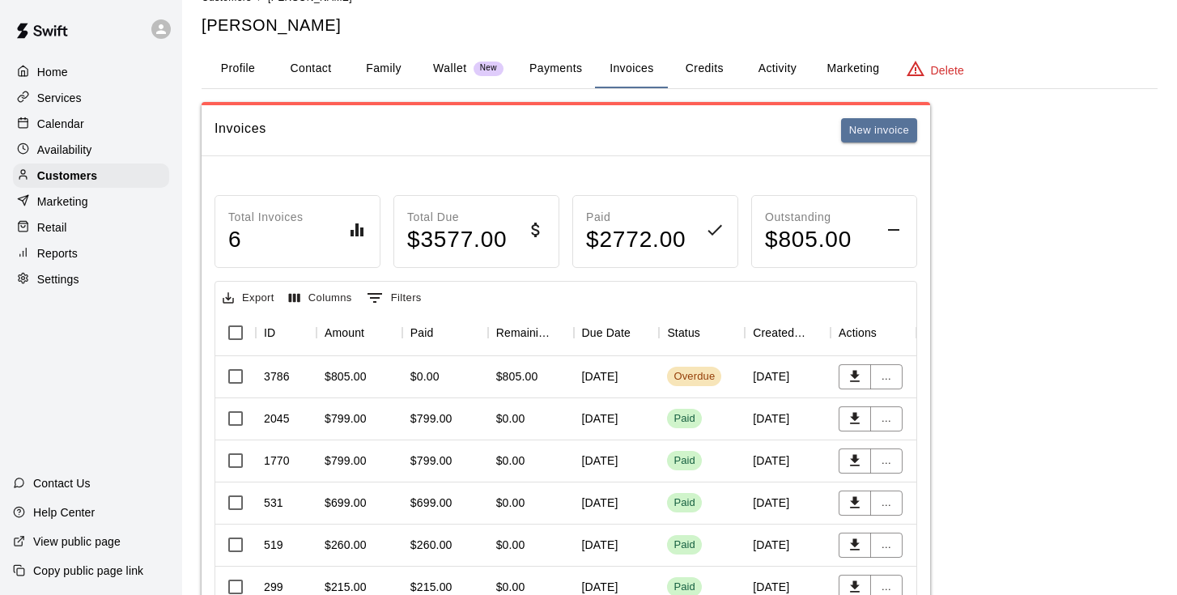
click at [603, 383] on div "[DATE]" at bounding box center [617, 377] width 86 height 42
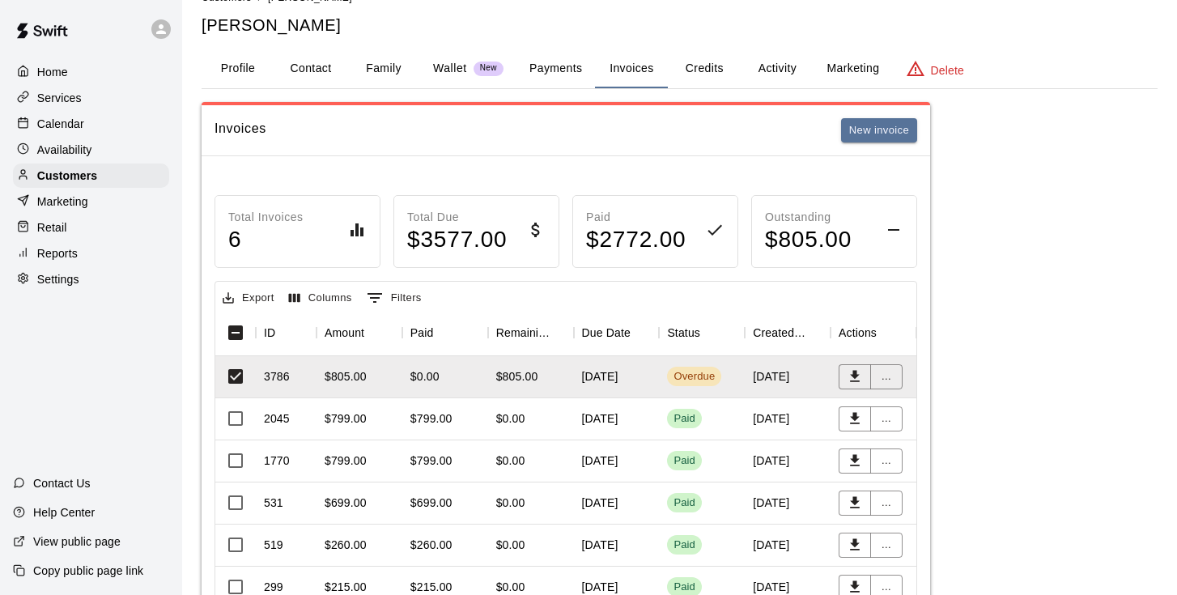
click at [788, 70] on button "Activity" at bounding box center [777, 68] width 73 height 39
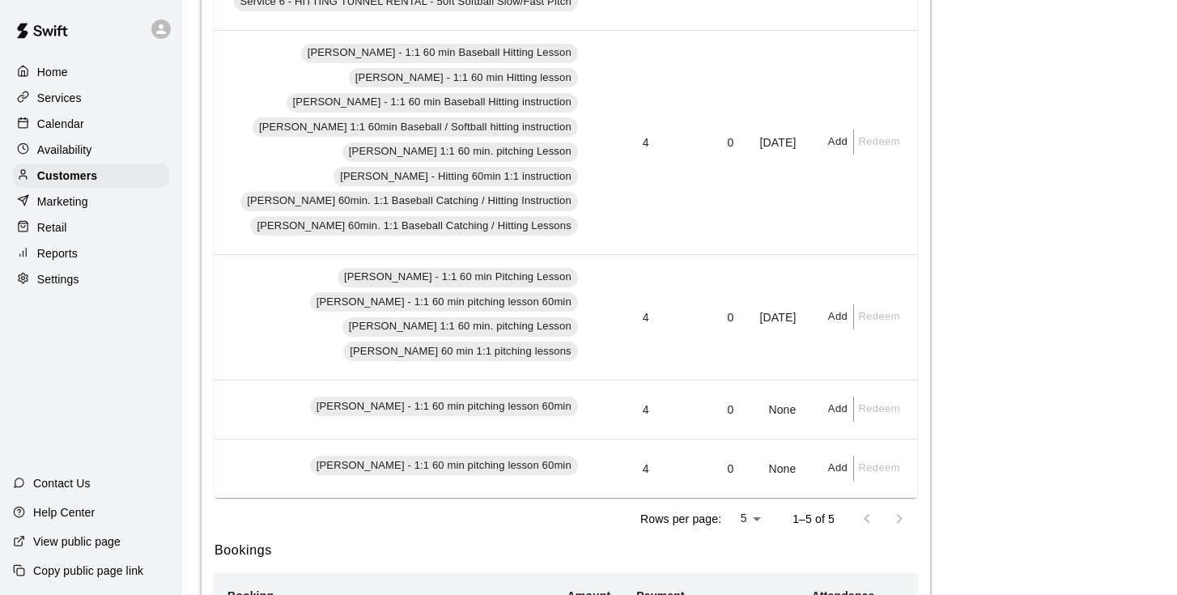
scroll to position [0, 641]
click at [844, 139] on button "Add" at bounding box center [838, 142] width 32 height 25
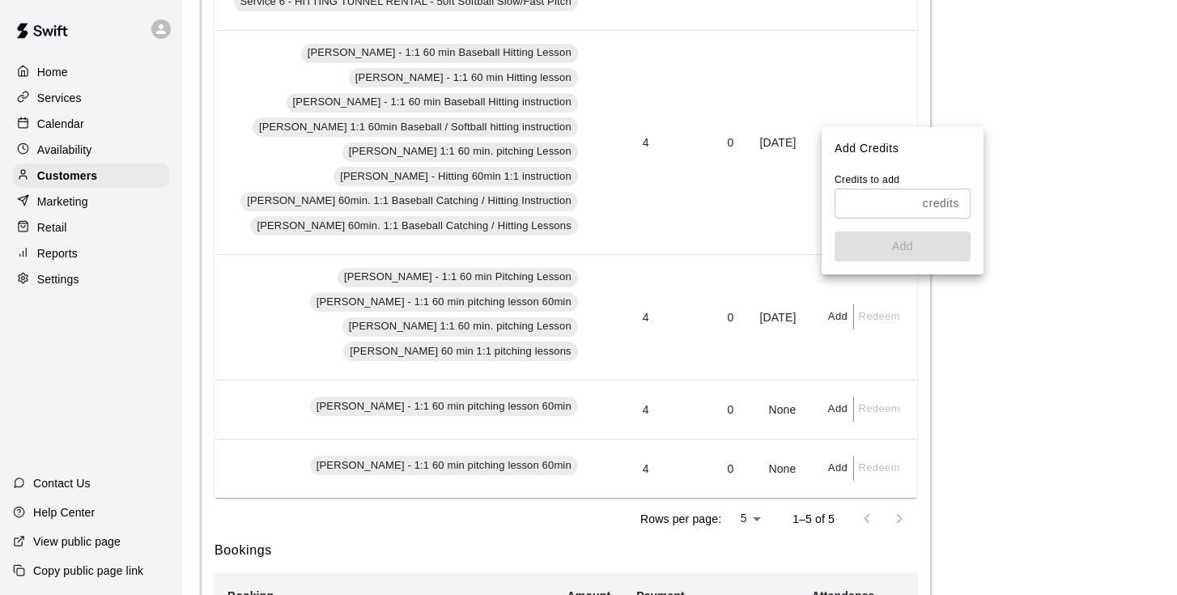
click at [862, 197] on input "text" at bounding box center [876, 204] width 82 height 30
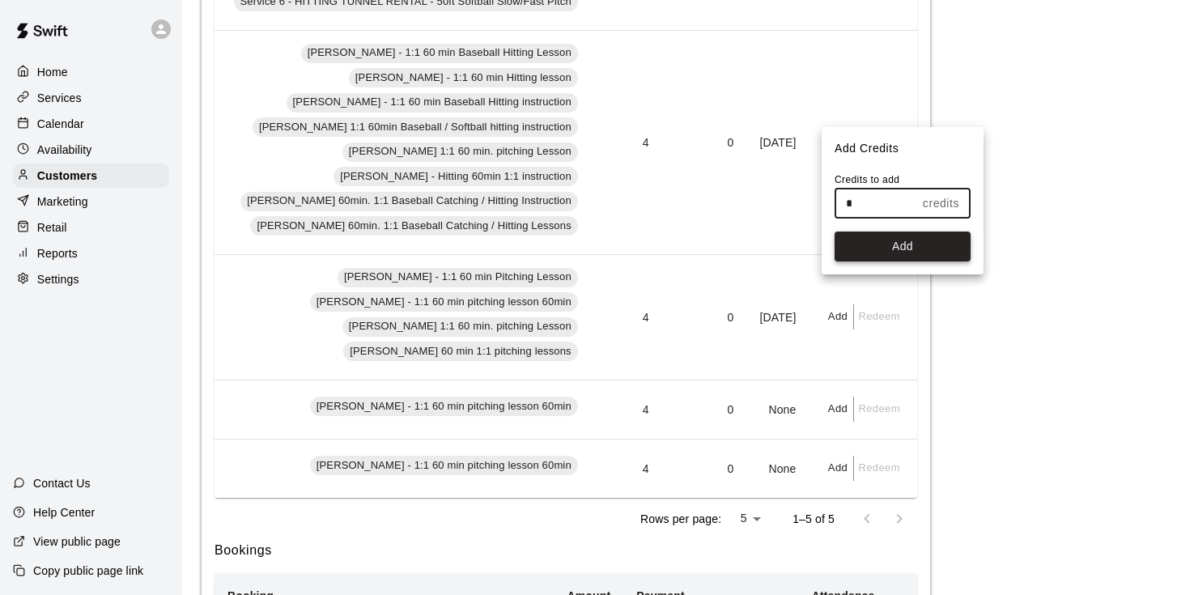
type input "*"
click at [874, 240] on button "Add" at bounding box center [903, 247] width 136 height 30
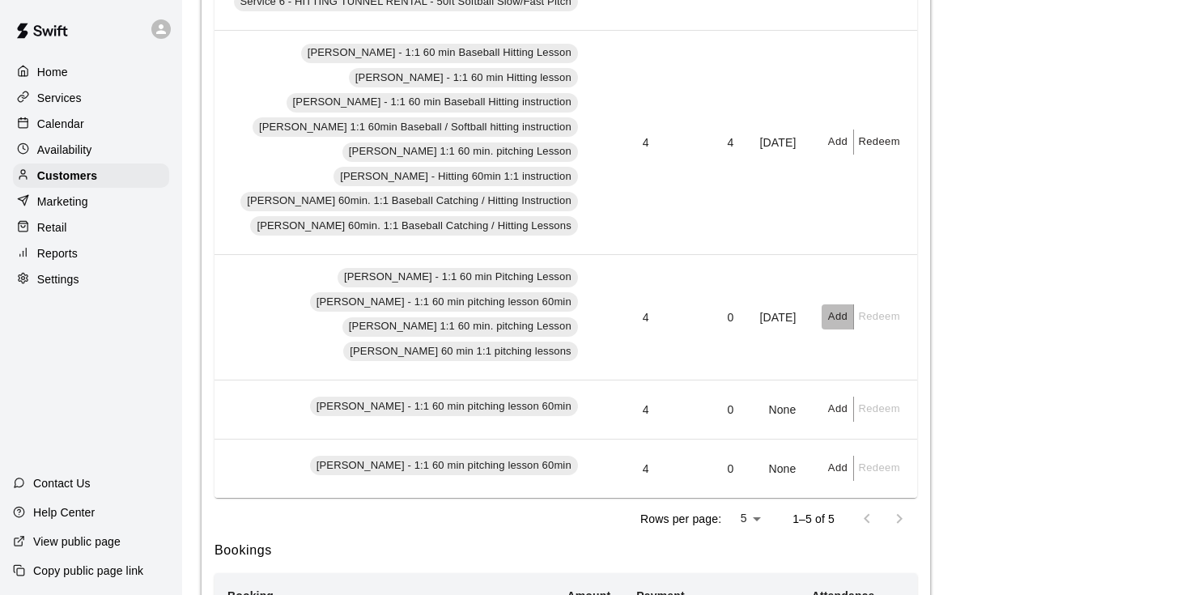
click at [843, 313] on button "Add" at bounding box center [838, 316] width 32 height 25
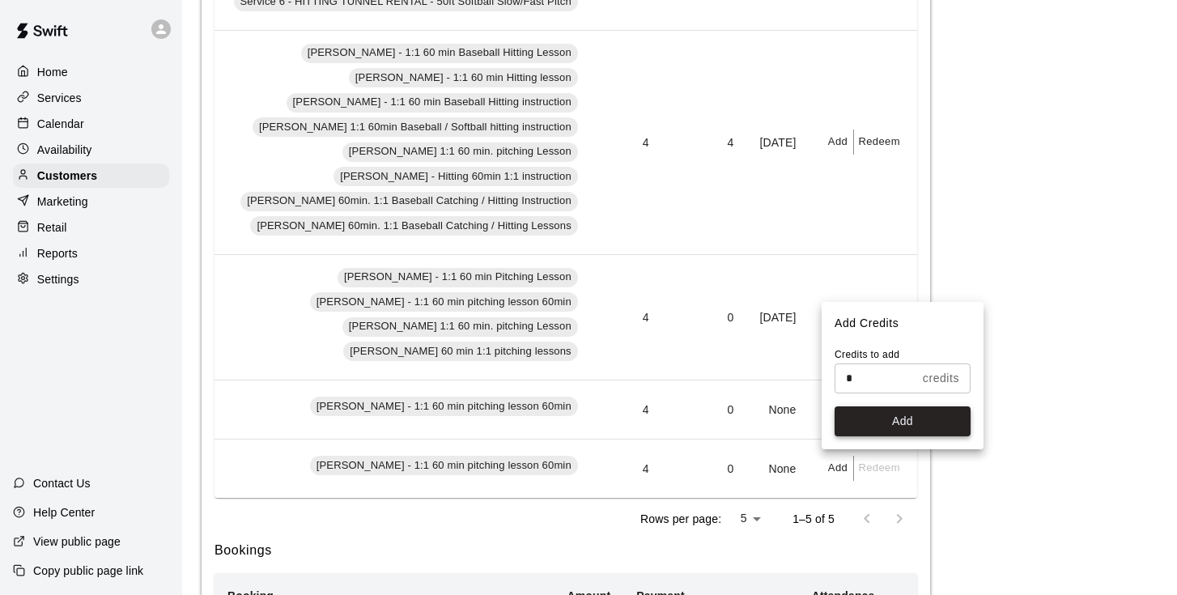
click at [885, 417] on button "Add" at bounding box center [903, 422] width 136 height 30
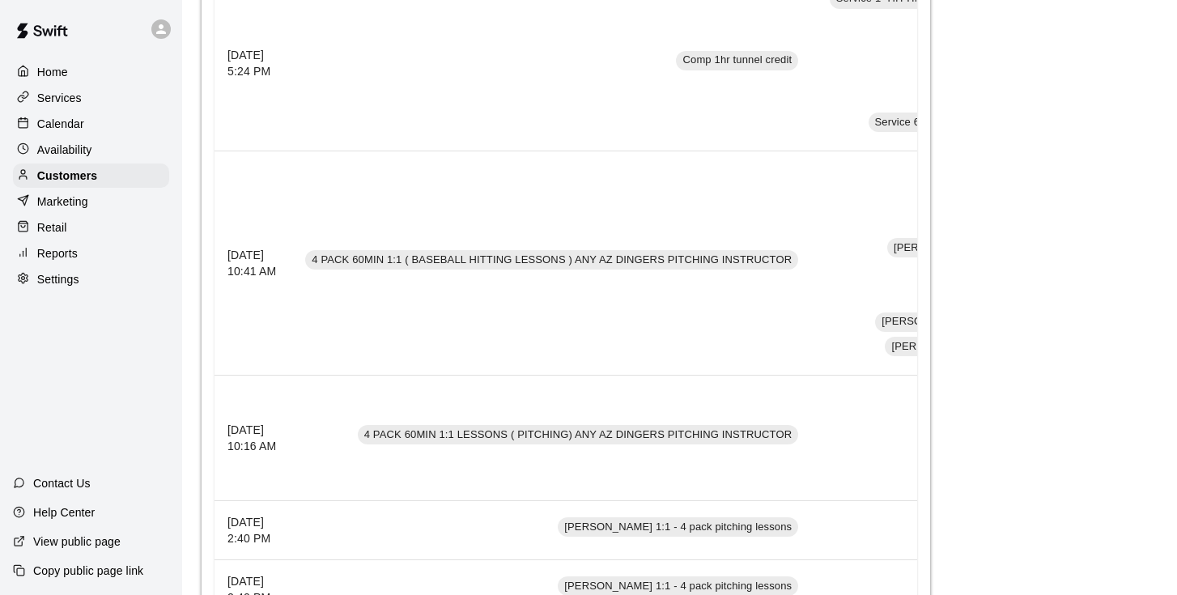
scroll to position [439, 0]
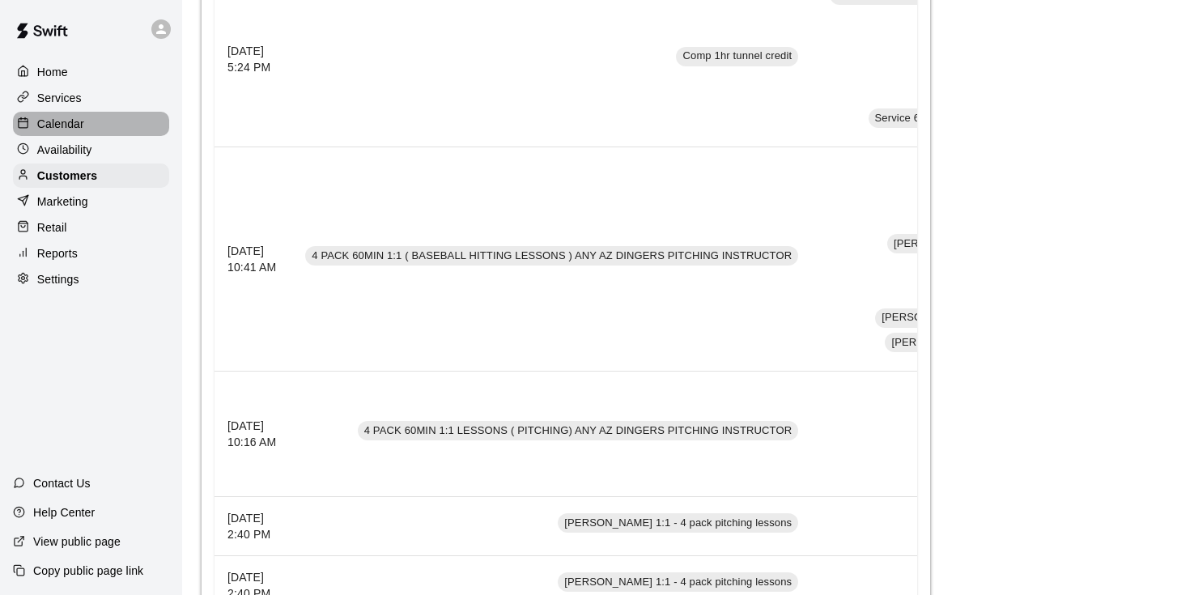
click at [65, 122] on p "Calendar" at bounding box center [60, 124] width 47 height 16
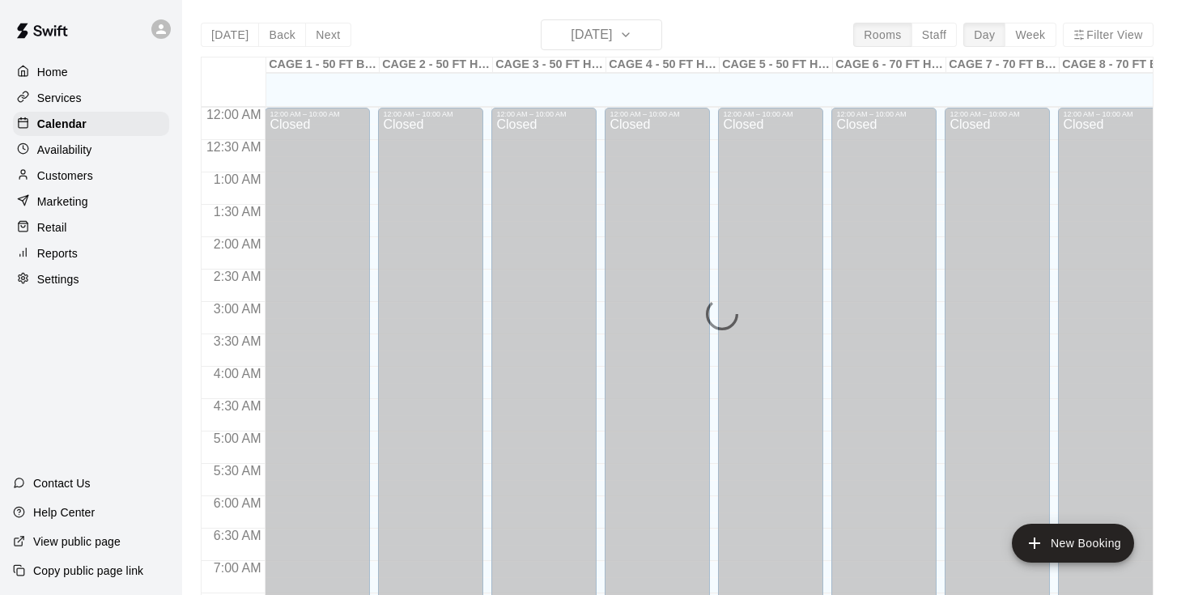
scroll to position [690, 0]
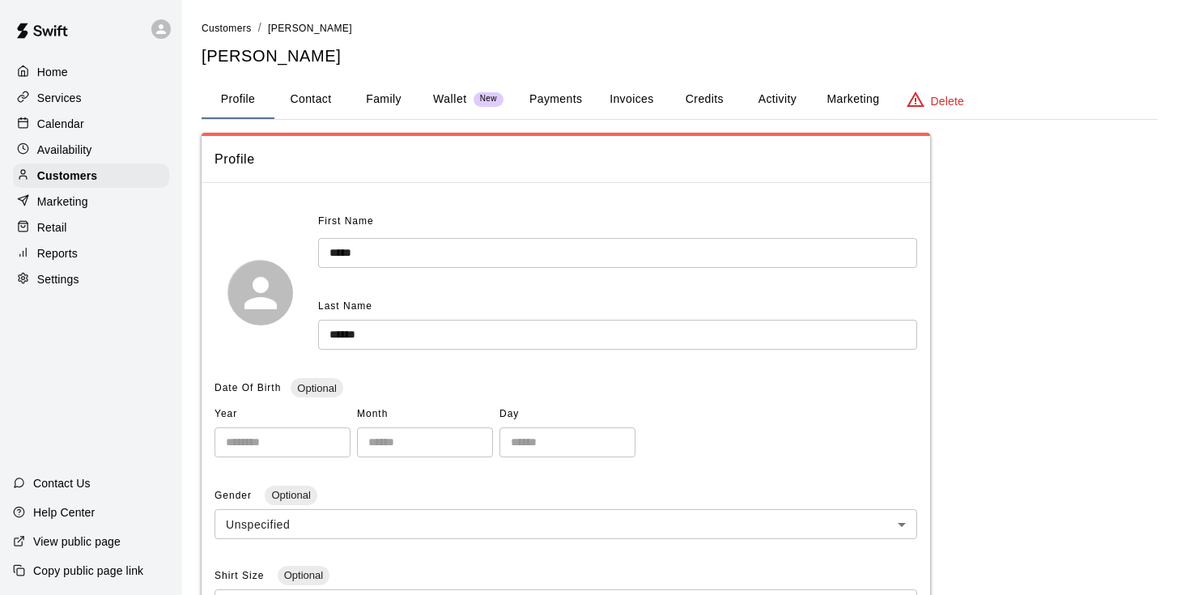
scroll to position [385, 0]
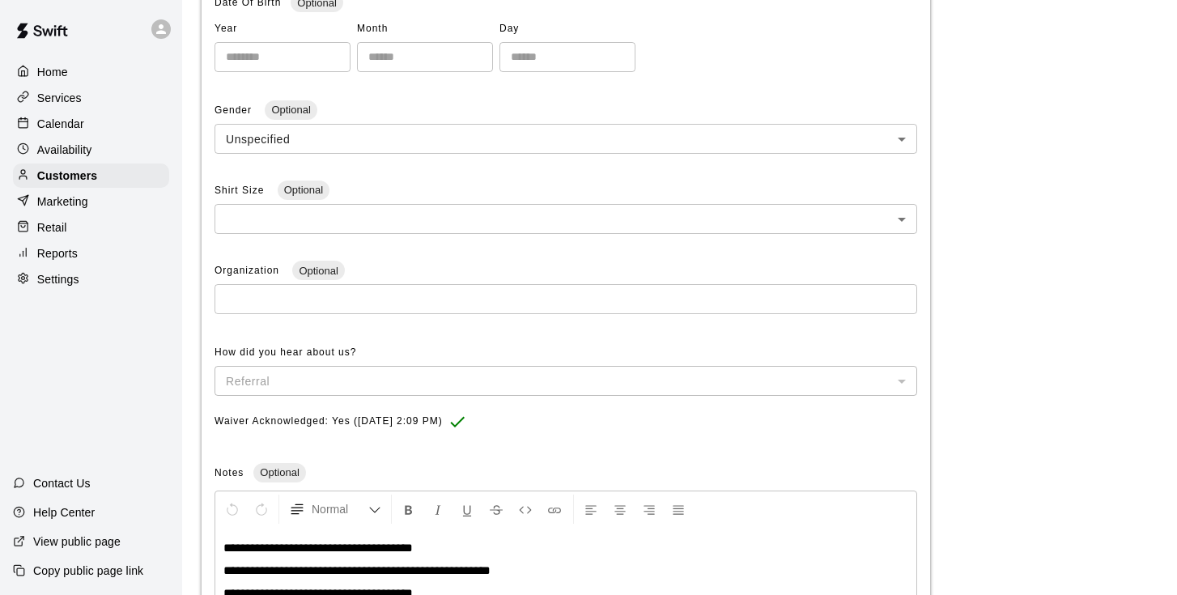
click at [77, 100] on p "Services" at bounding box center [59, 98] width 45 height 16
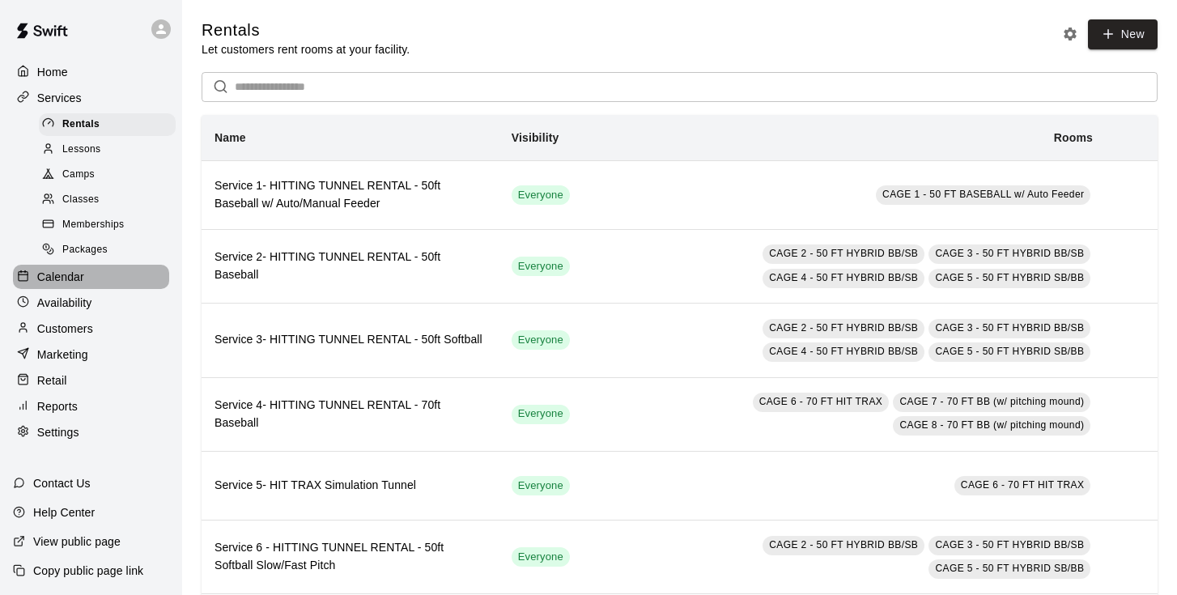
click at [78, 276] on p "Calendar" at bounding box center [60, 277] width 47 height 16
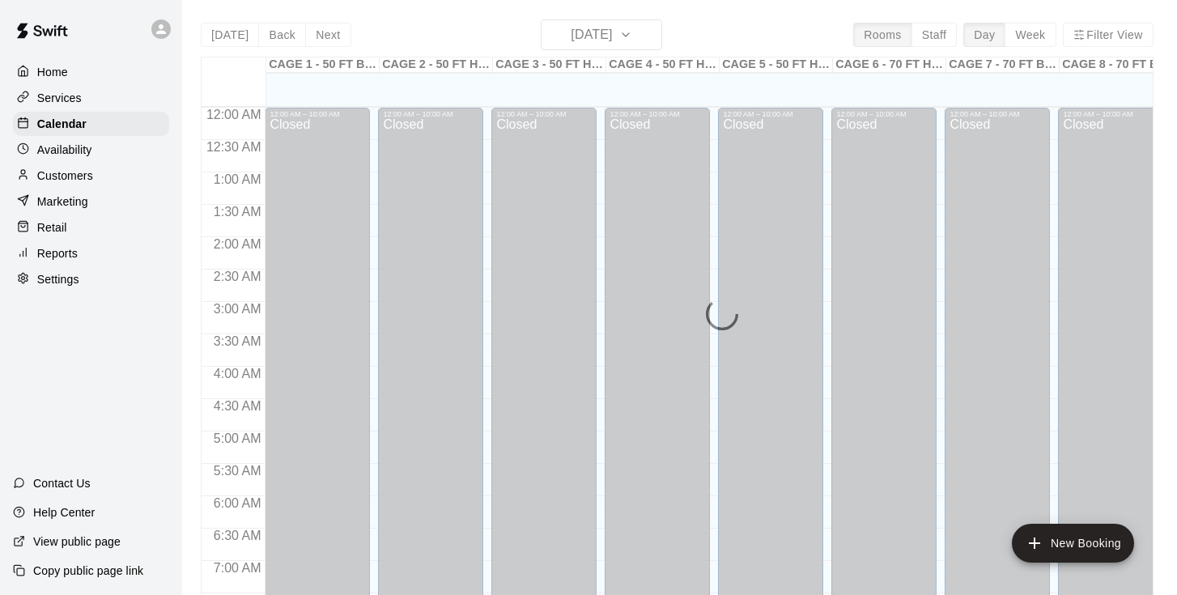
scroll to position [690, 0]
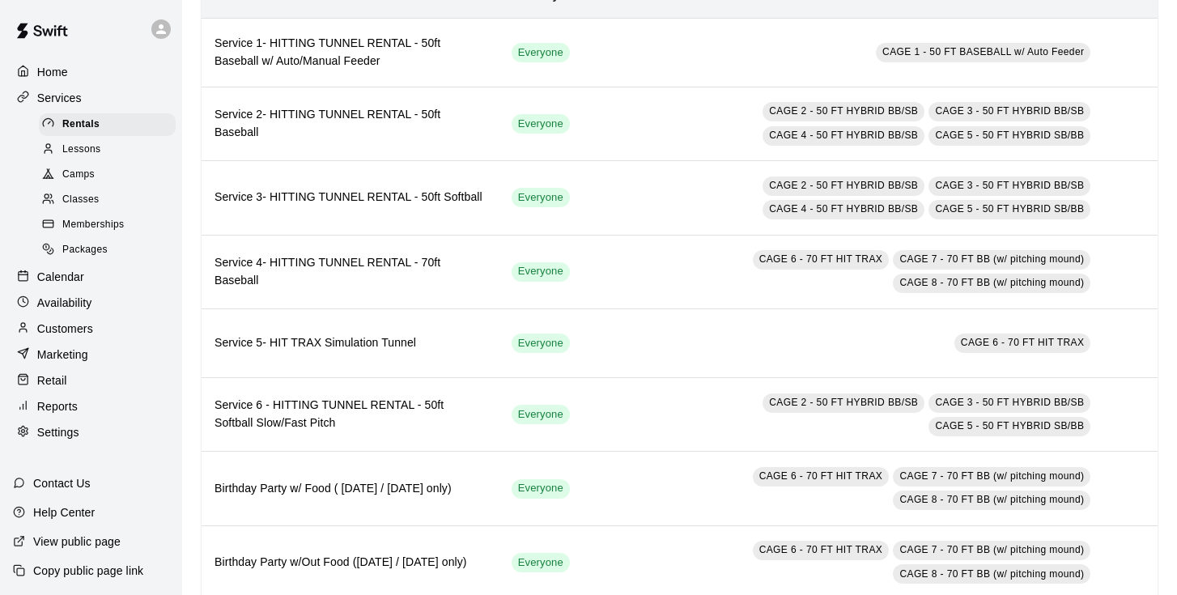
scroll to position [145, 0]
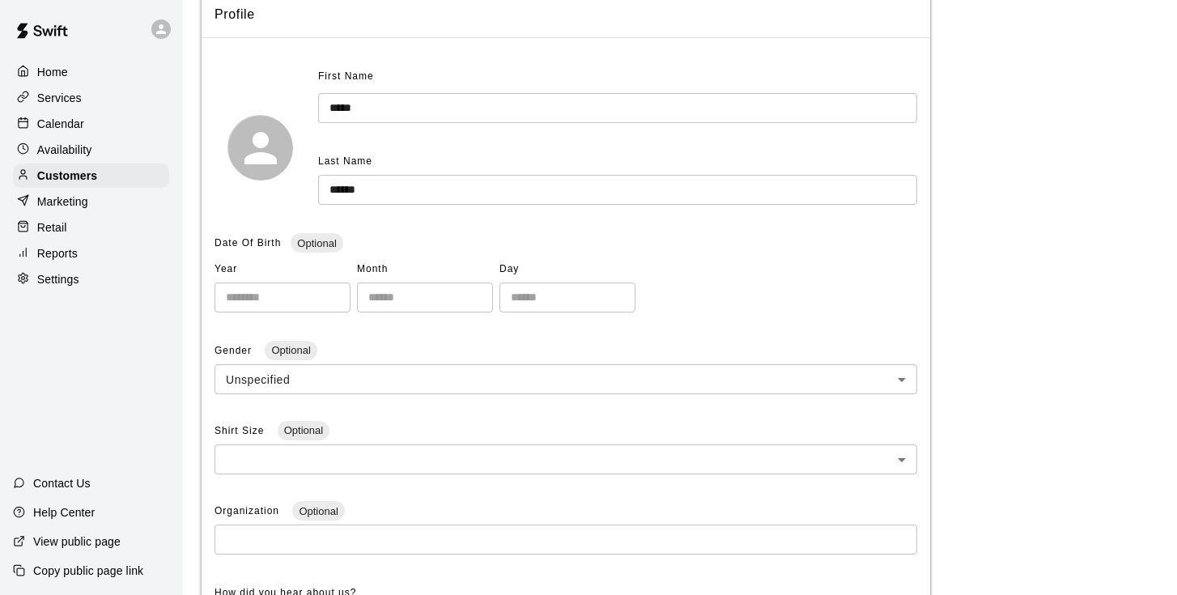
scroll to position [385, 0]
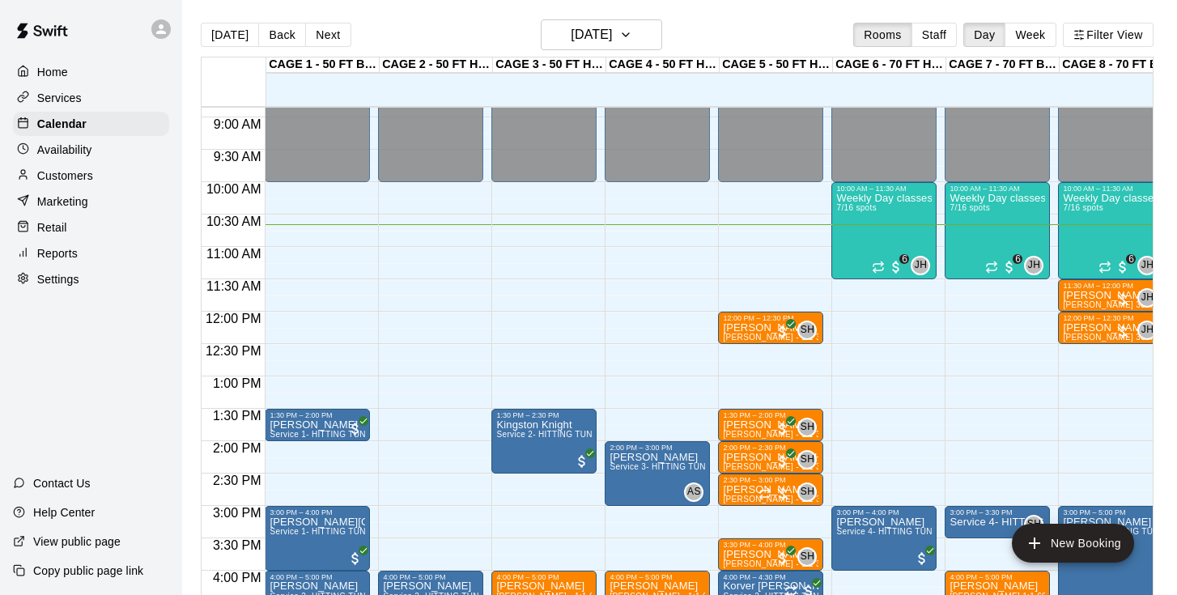
scroll to position [526, 0]
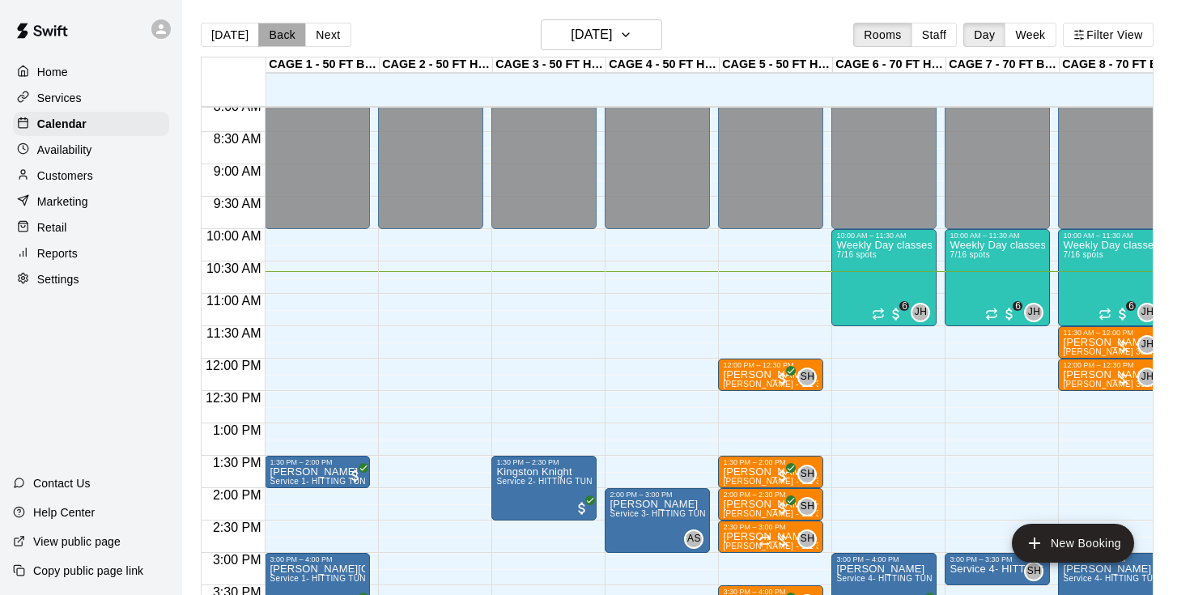
click at [277, 34] on button "Back" at bounding box center [282, 35] width 48 height 24
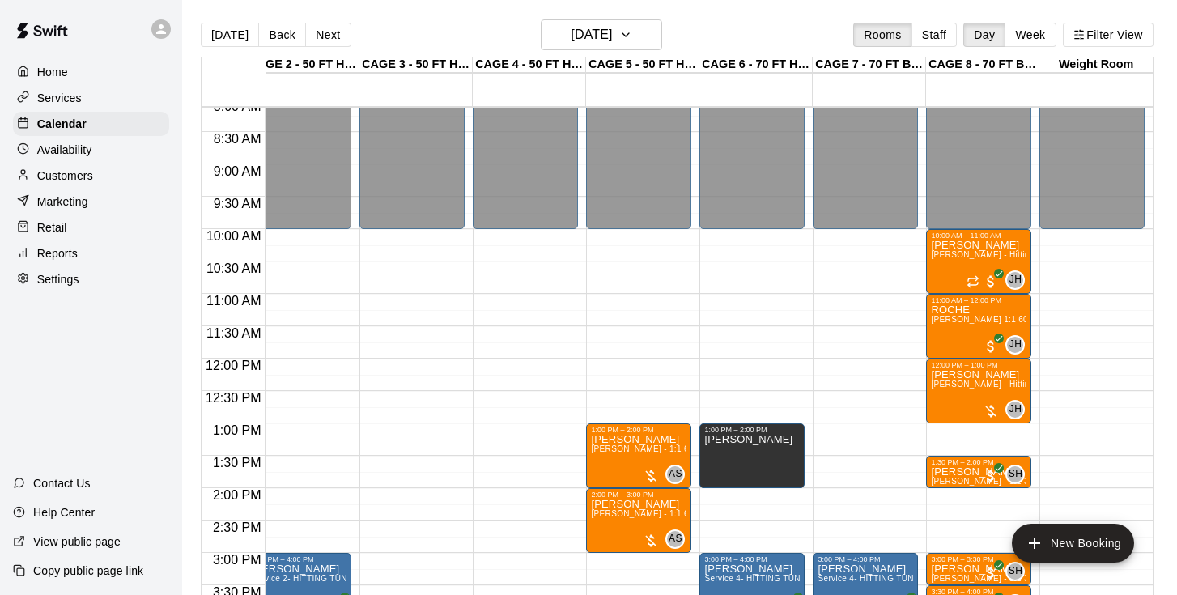
scroll to position [0, 133]
click at [968, 389] on span "John Havird - Hitting 60min 1:1 instruction" at bounding box center [1024, 384] width 186 height 9
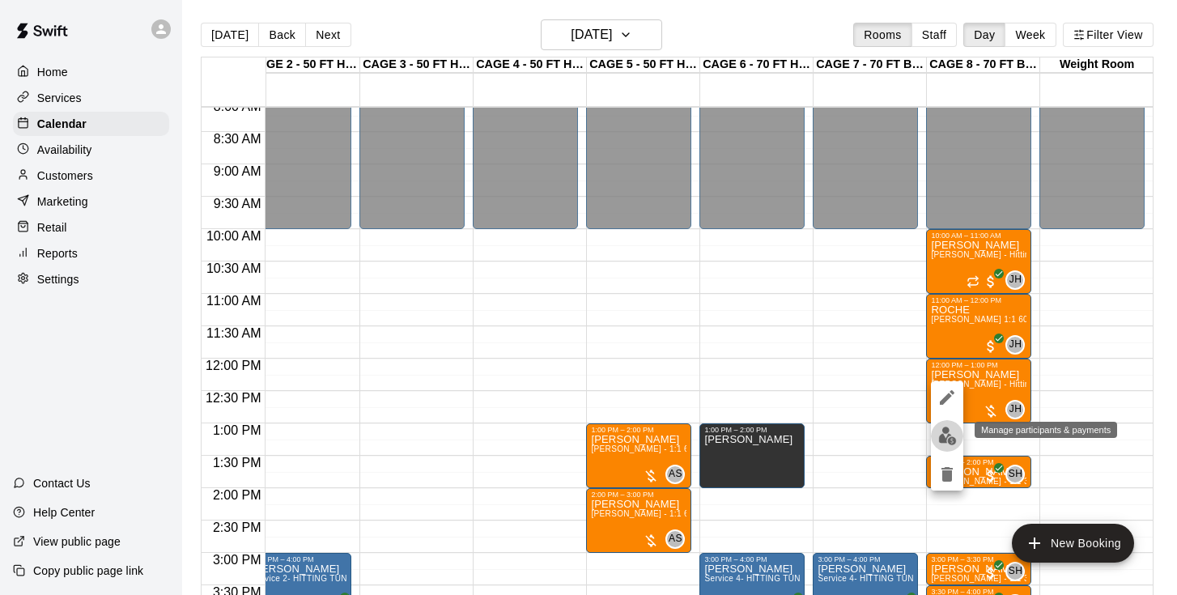
click at [941, 427] on img "edit" at bounding box center [948, 436] width 19 height 19
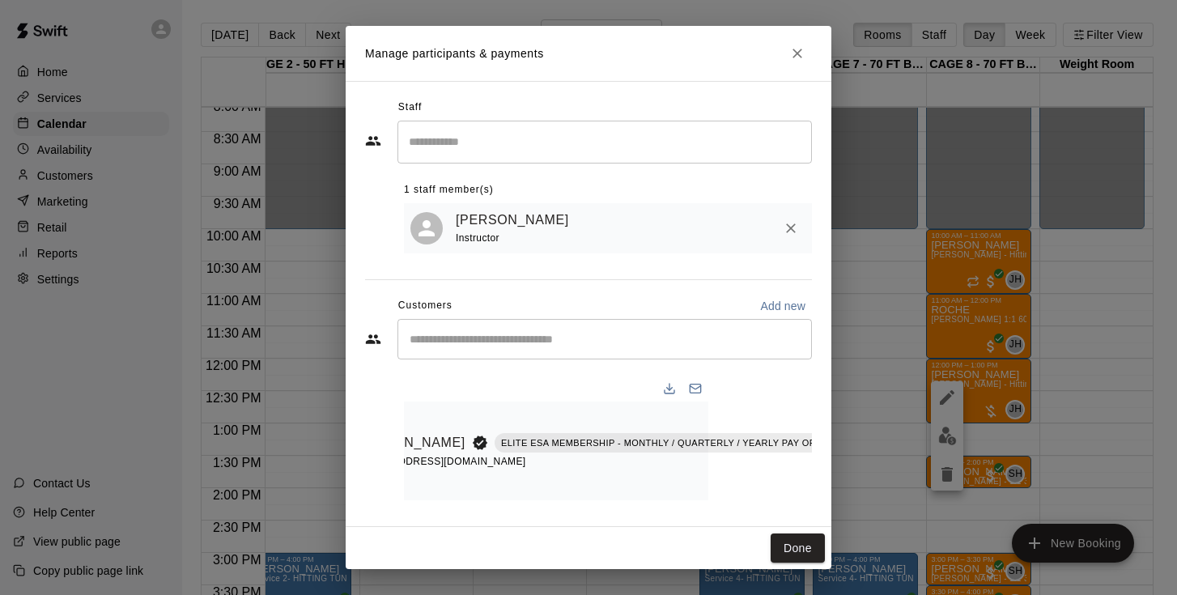
scroll to position [0, 103]
click at [858, 479] on icon "Manage bookings & payment" at bounding box center [866, 479] width 16 height 16
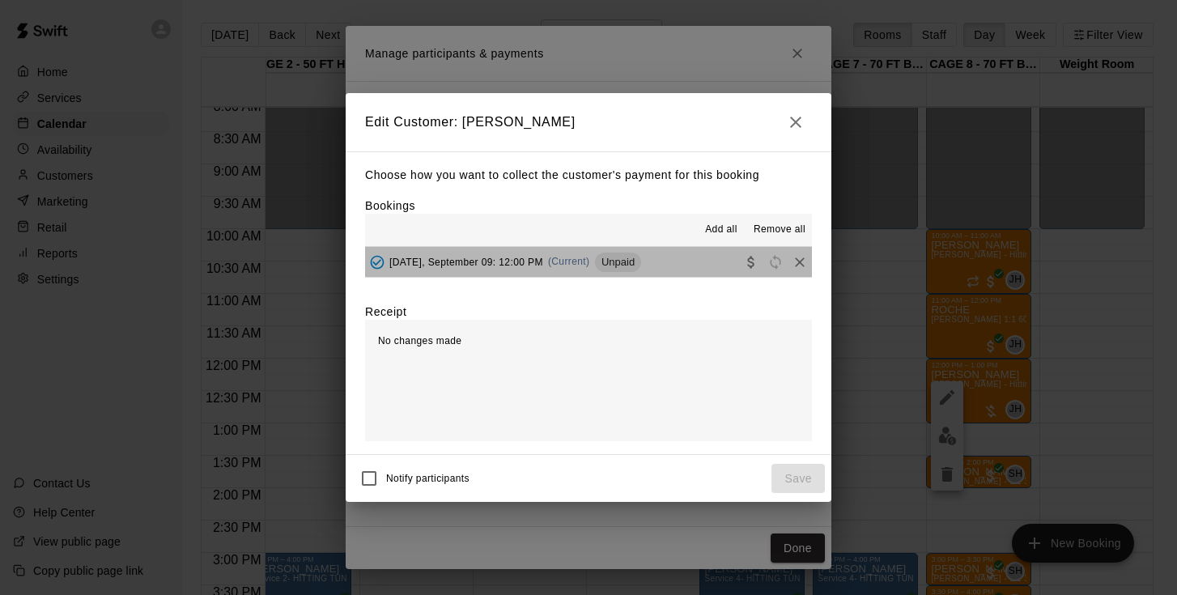
click at [488, 264] on span "Tuesday, September 09: 12:00 PM" at bounding box center [467, 261] width 154 height 11
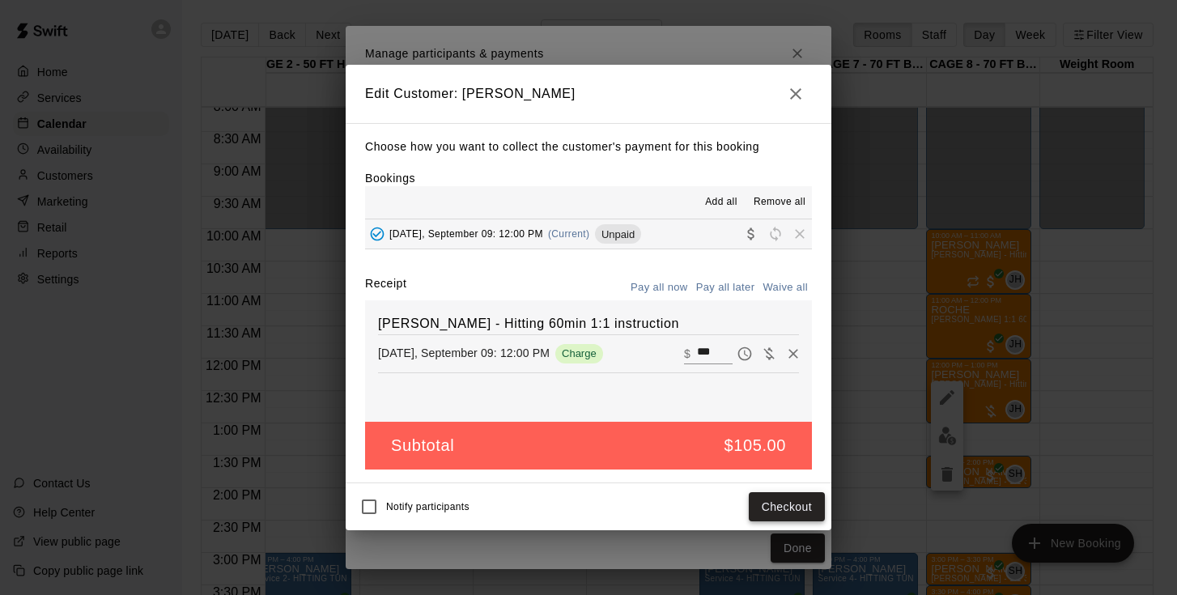
click at [777, 519] on button "Checkout" at bounding box center [787, 507] width 76 height 30
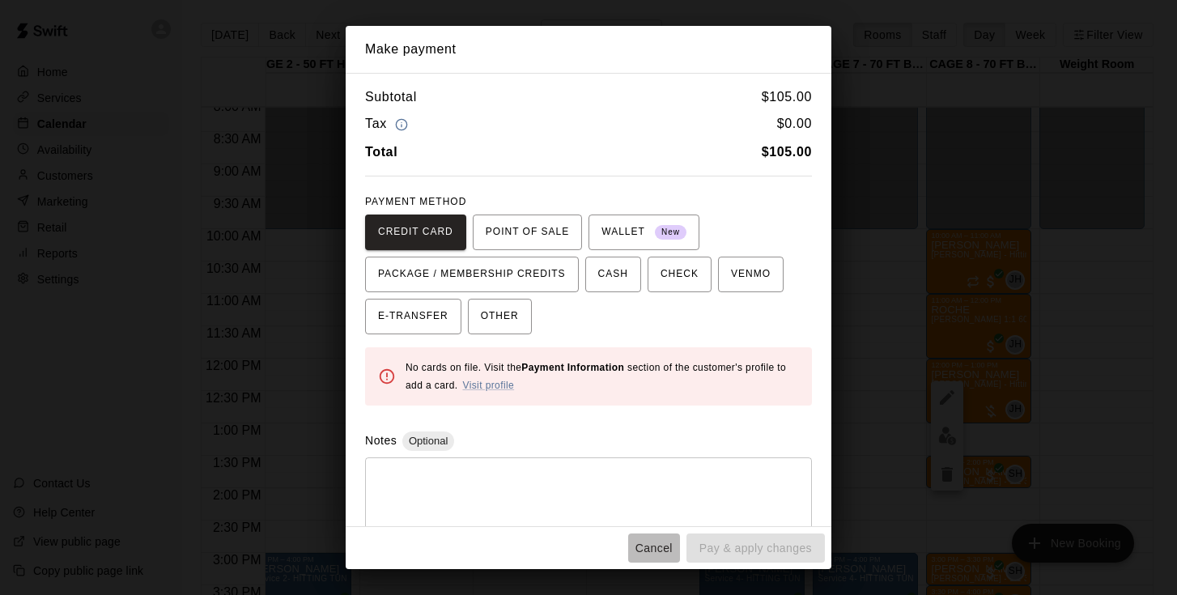
click at [648, 551] on button "Cancel" at bounding box center [654, 549] width 52 height 30
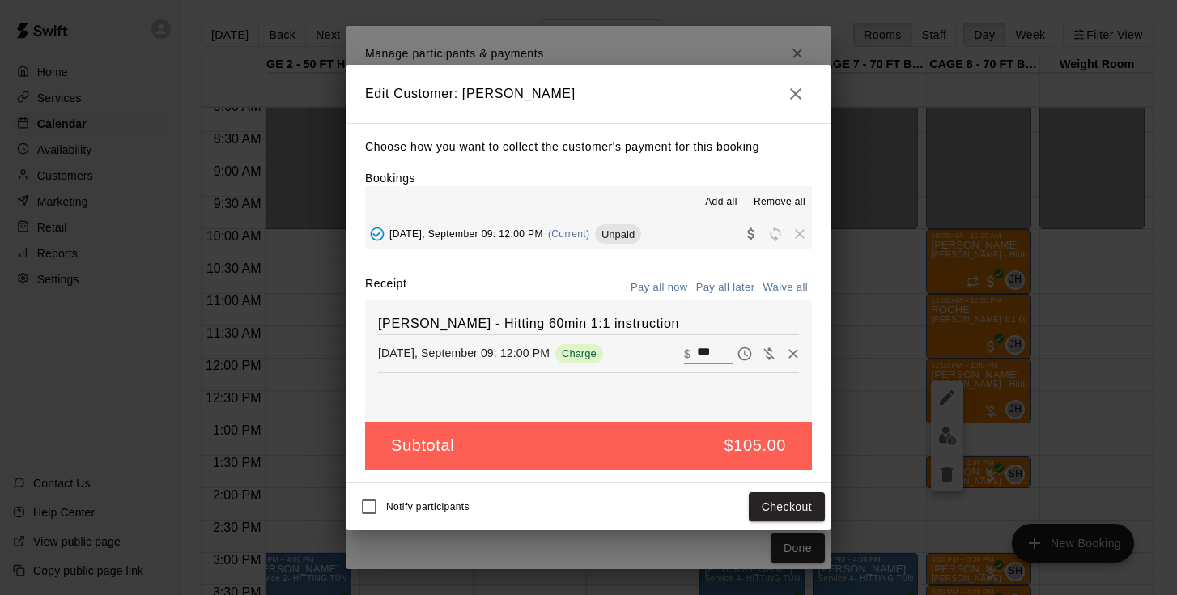
click at [794, 91] on icon "button" at bounding box center [795, 93] width 19 height 19
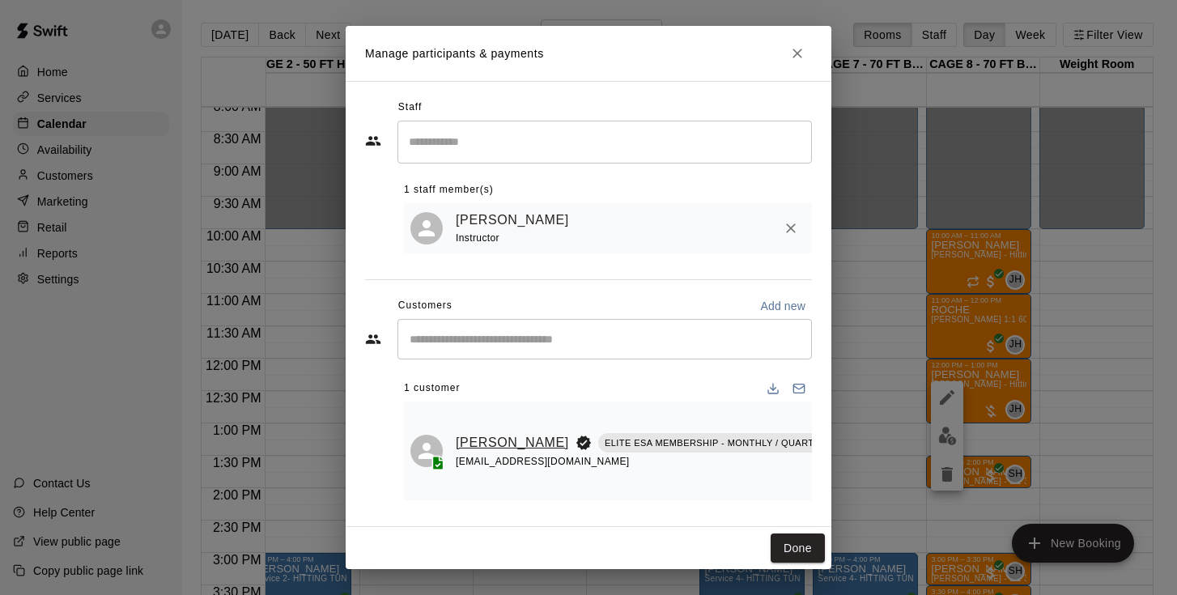
scroll to position [0, 0]
click at [471, 438] on link "Colt Crosby" at bounding box center [512, 442] width 113 height 21
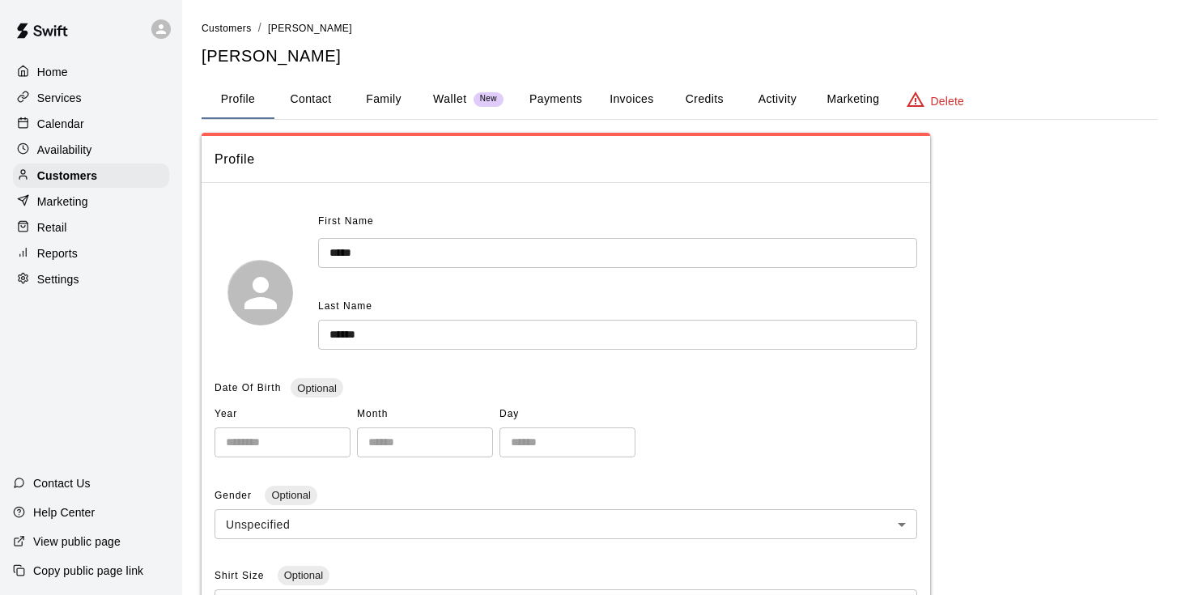
click at [764, 86] on button "Activity" at bounding box center [777, 99] width 73 height 39
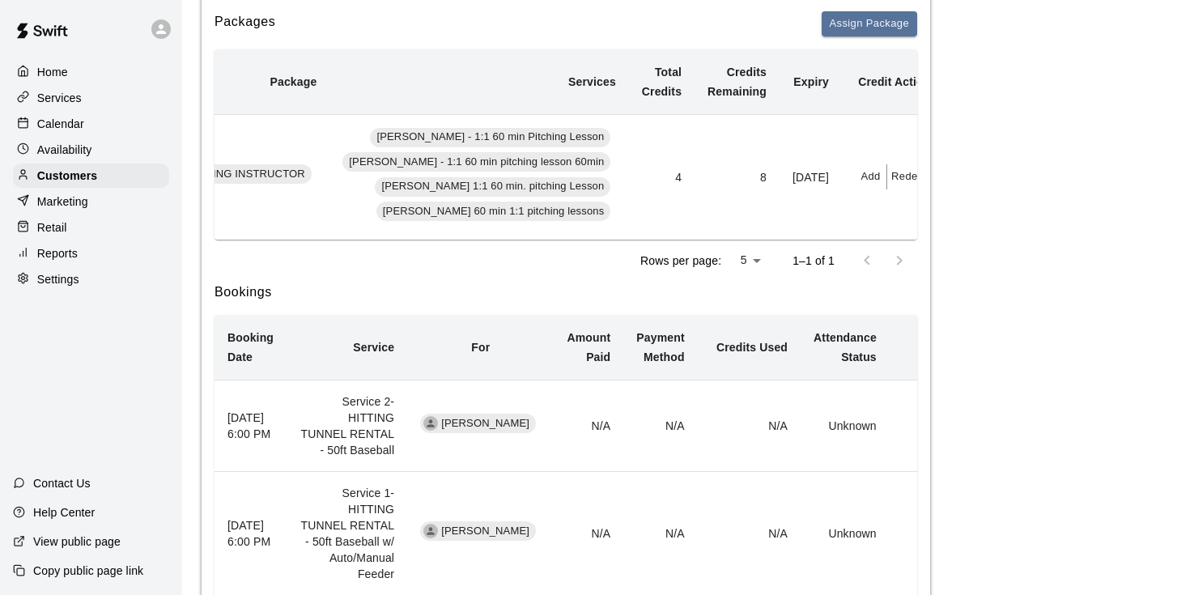
scroll to position [0, 418]
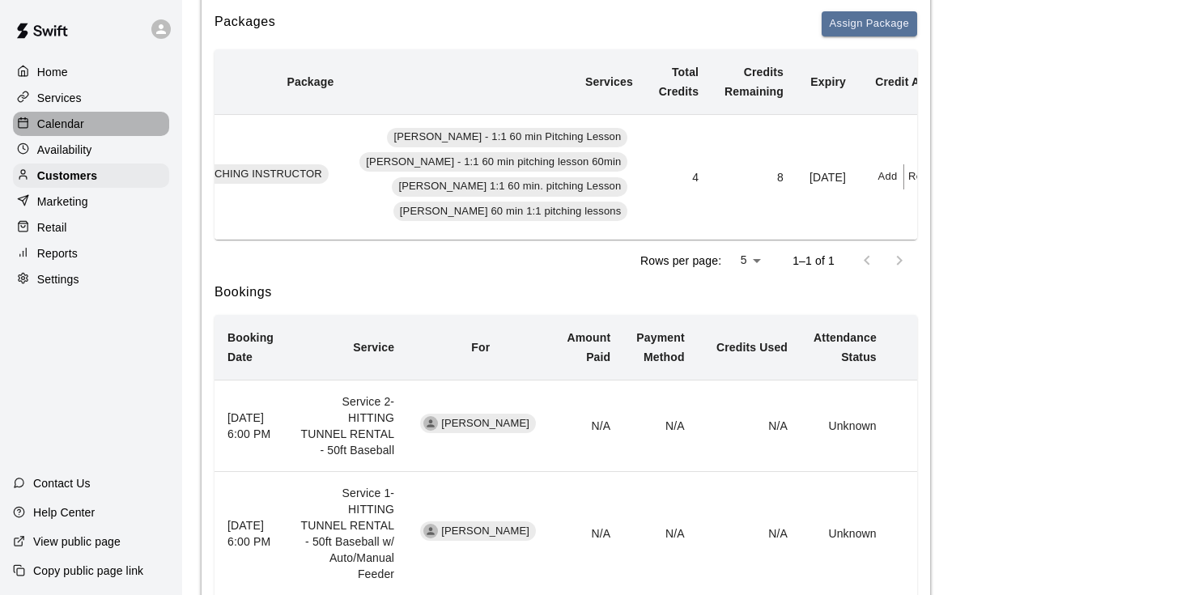
click at [79, 125] on p "Calendar" at bounding box center [60, 124] width 47 height 16
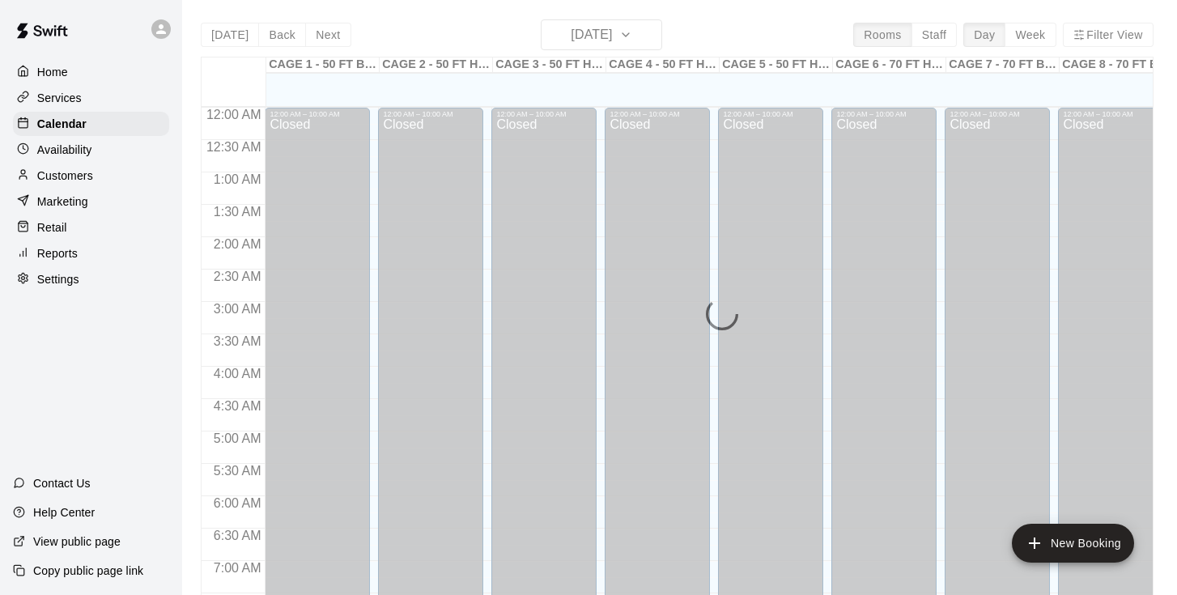
scroll to position [692, 0]
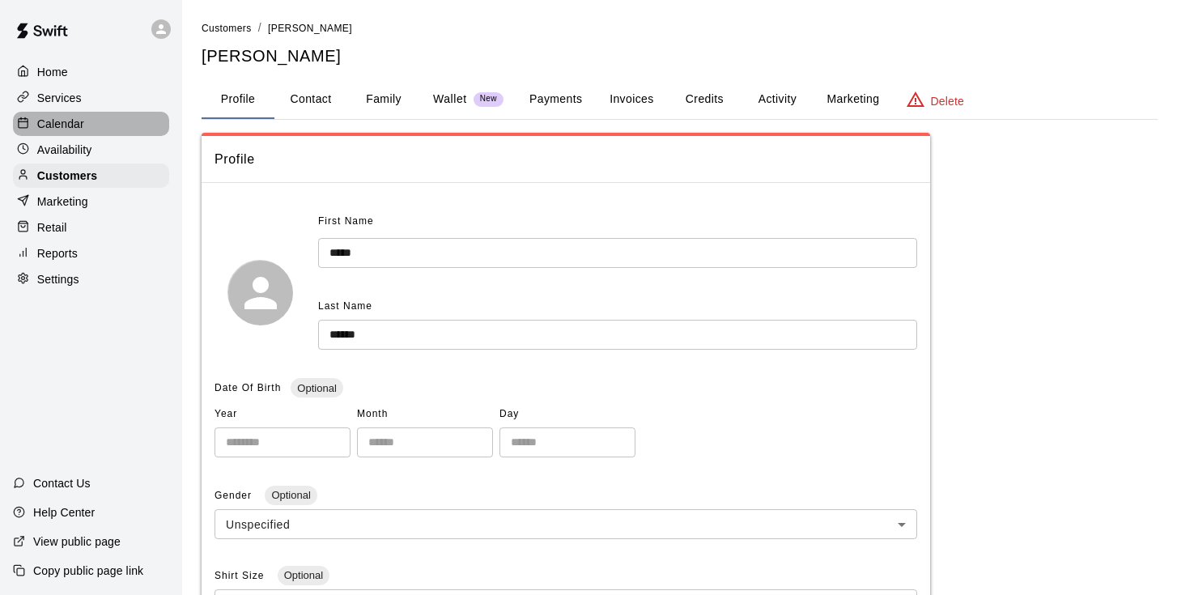
click at [79, 124] on p "Calendar" at bounding box center [60, 124] width 47 height 16
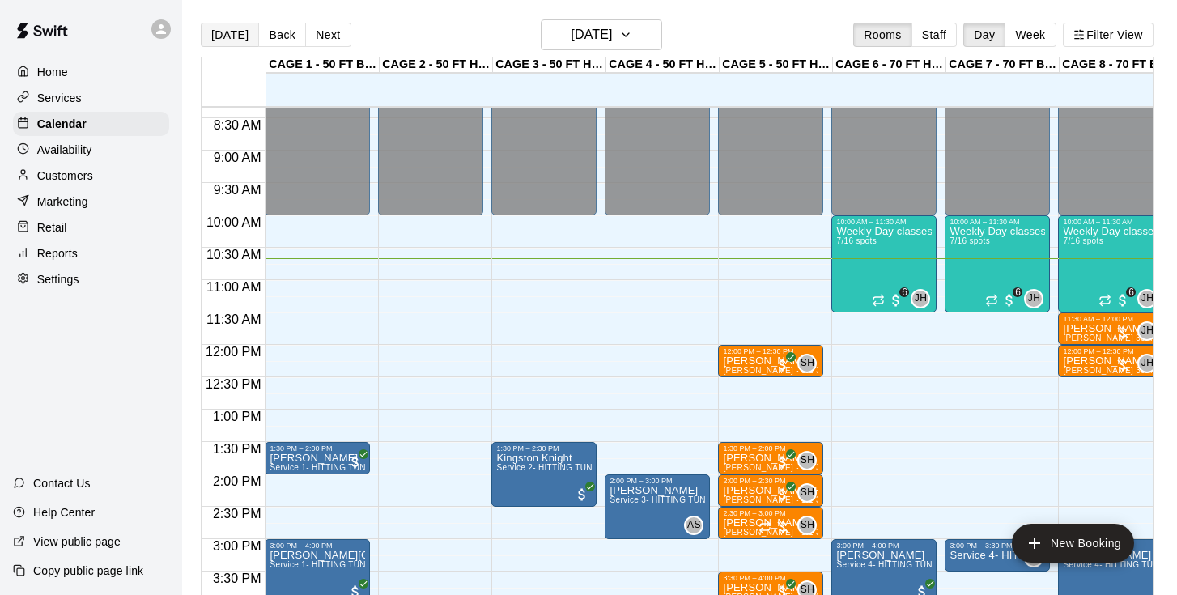
scroll to position [539, 0]
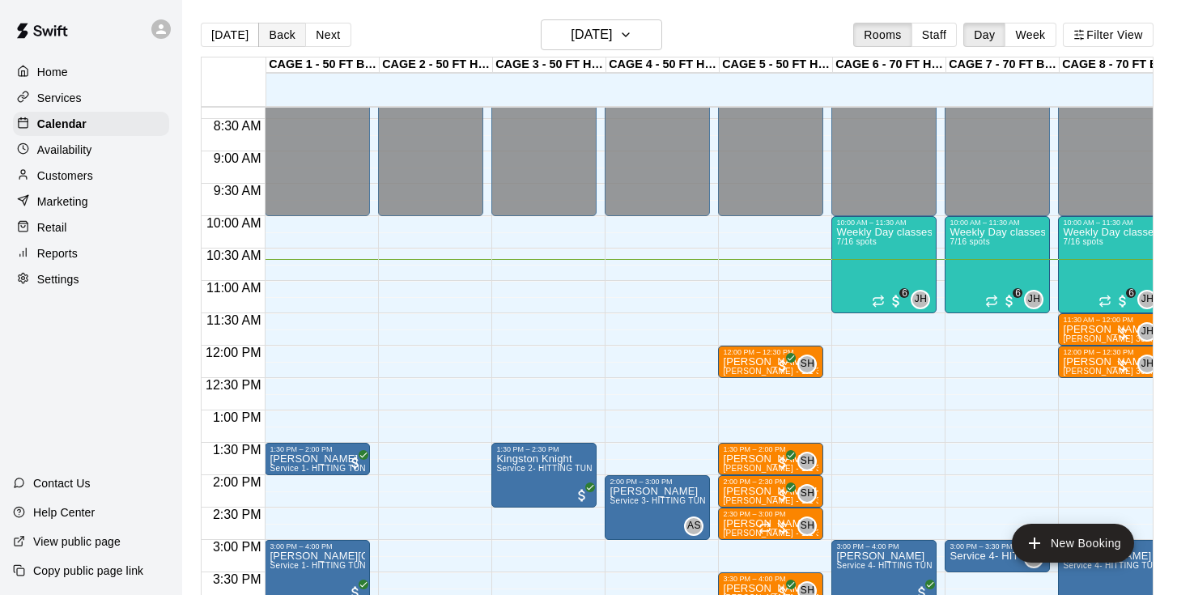
click at [285, 40] on button "Back" at bounding box center [282, 35] width 48 height 24
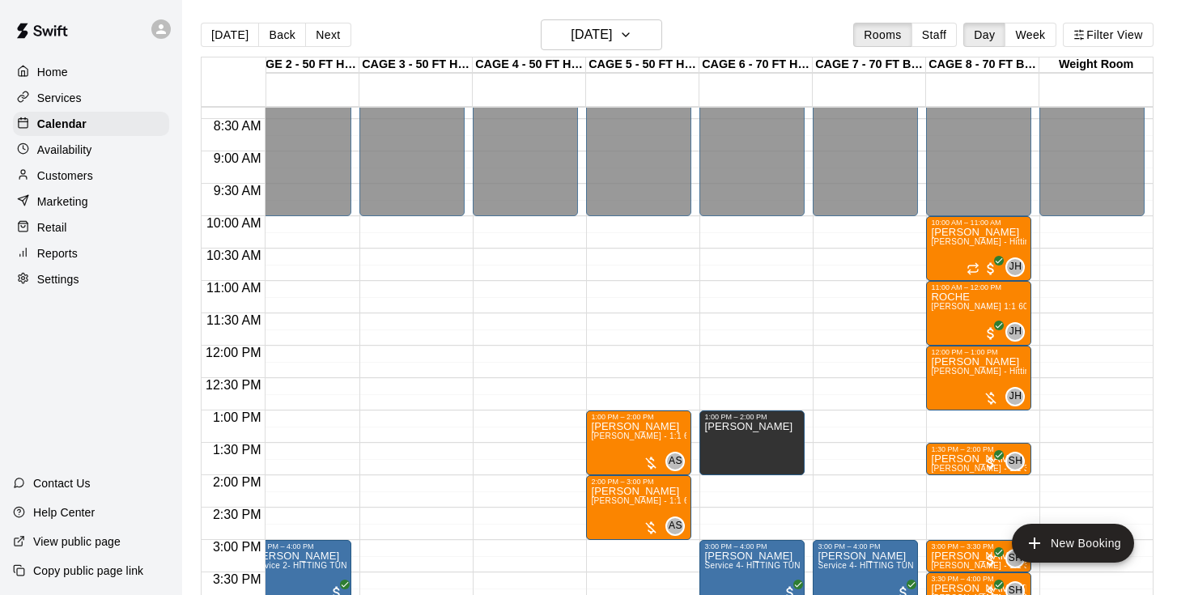
scroll to position [0, 133]
click at [967, 376] on span "John Havird - Hitting 60min 1:1 instruction" at bounding box center [1024, 371] width 186 height 9
drag, startPoint x: 1068, startPoint y: 352, endPoint x: 1073, endPoint y: 390, distance: 37.6
click at [1073, 390] on div at bounding box center [588, 297] width 1177 height 595
drag, startPoint x: 1082, startPoint y: 356, endPoint x: 1088, endPoint y: 399, distance: 44.1
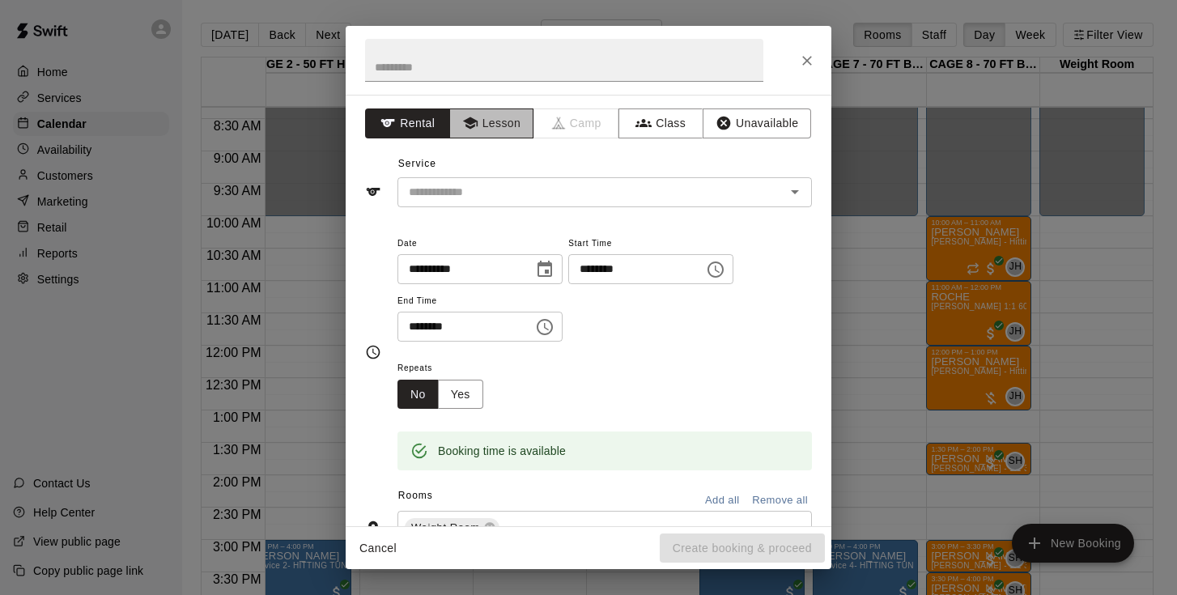
click at [515, 123] on button "Lesson" at bounding box center [491, 124] width 85 height 30
click at [509, 206] on div "​" at bounding box center [605, 192] width 415 height 30
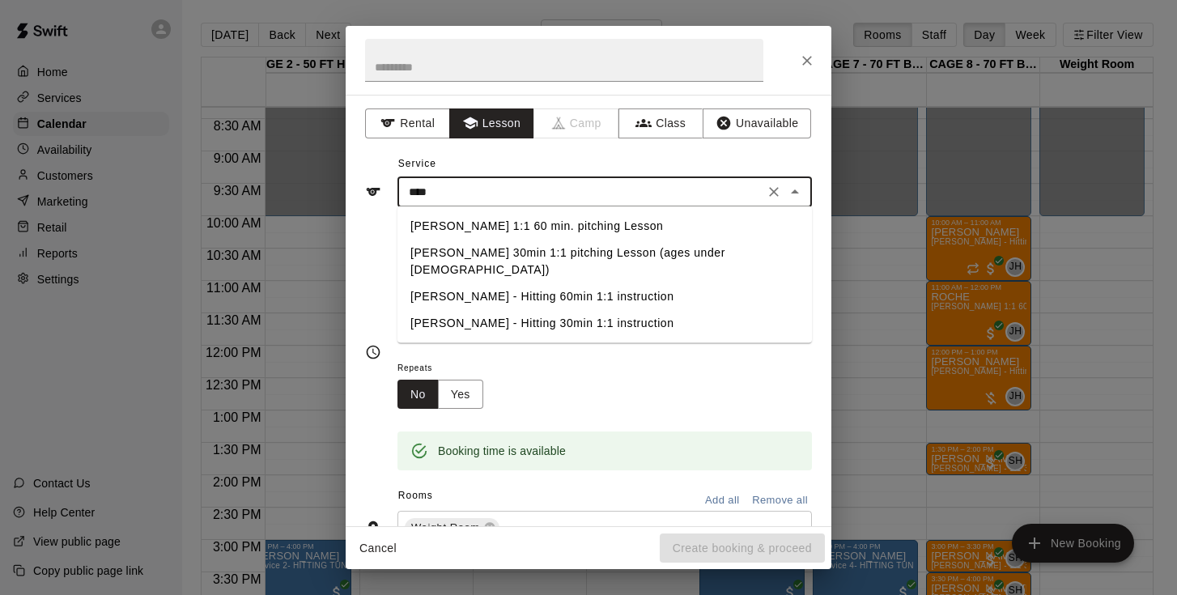
click at [539, 224] on li "John Havird 1:1 60 min. pitching Lesson" at bounding box center [605, 226] width 415 height 27
type input "**********"
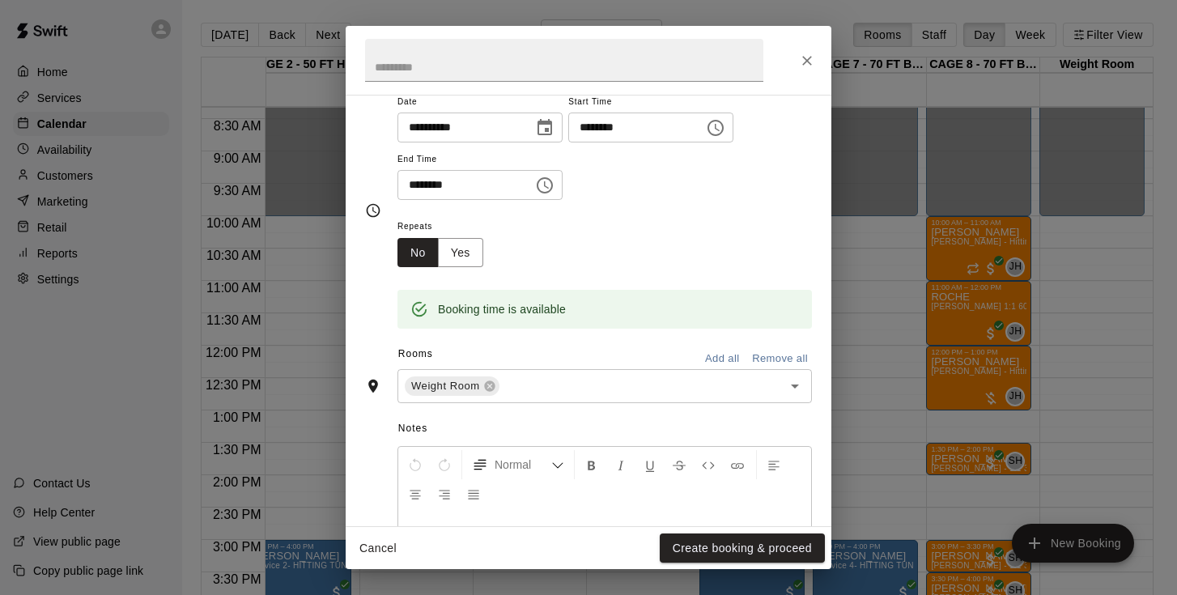
scroll to position [224, 0]
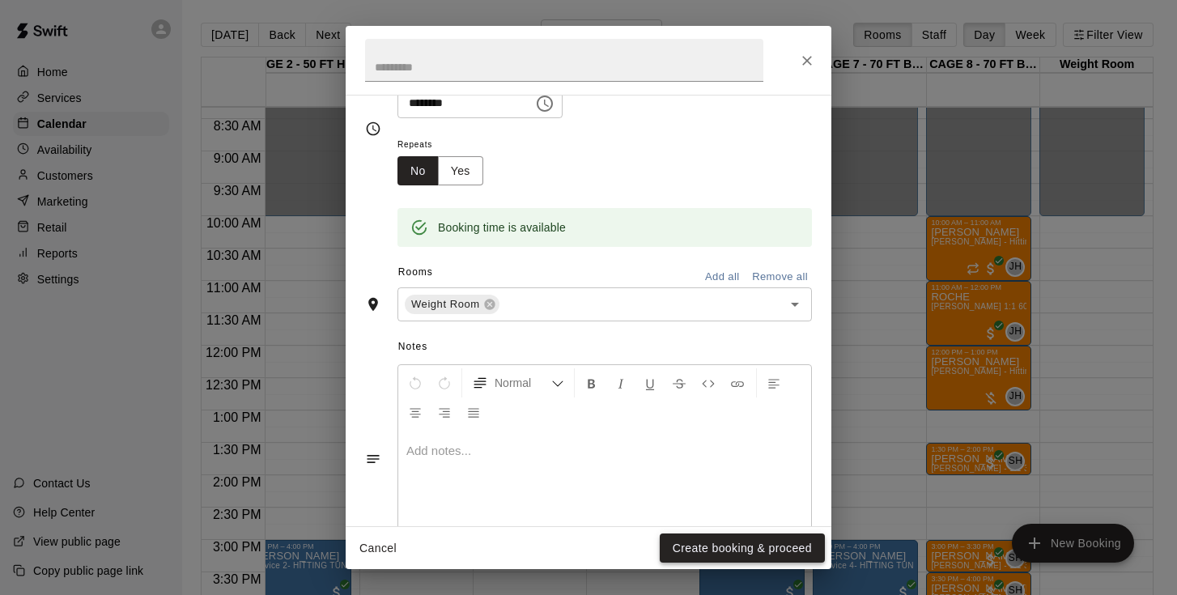
click at [706, 552] on button "Create booking & proceed" at bounding box center [742, 549] width 165 height 30
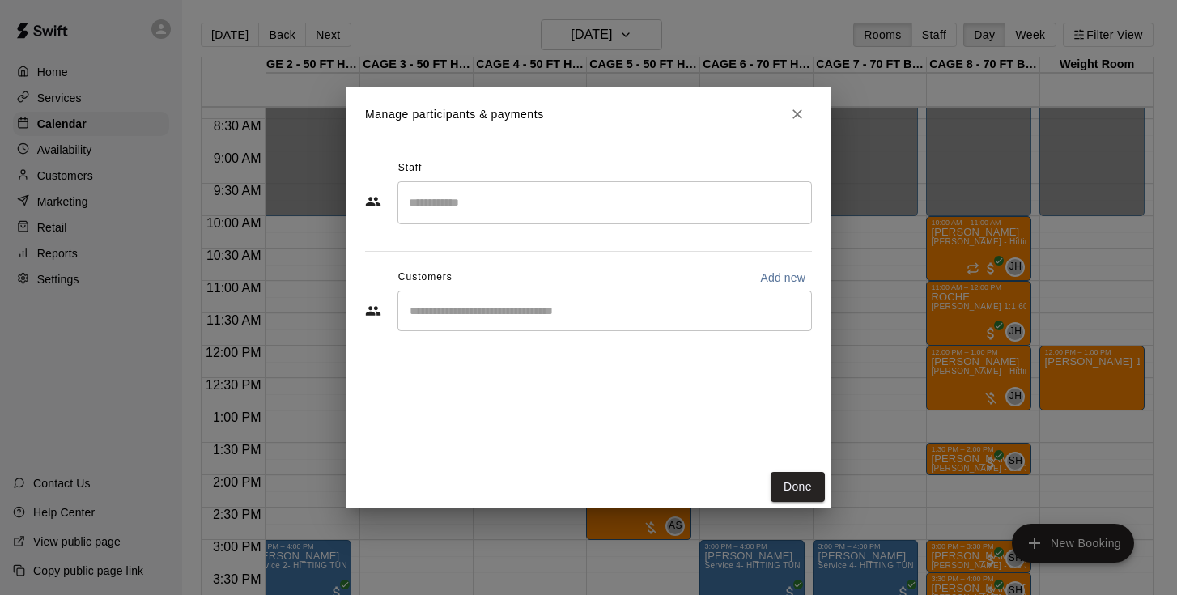
click at [517, 200] on input "Search staff" at bounding box center [605, 203] width 400 height 28
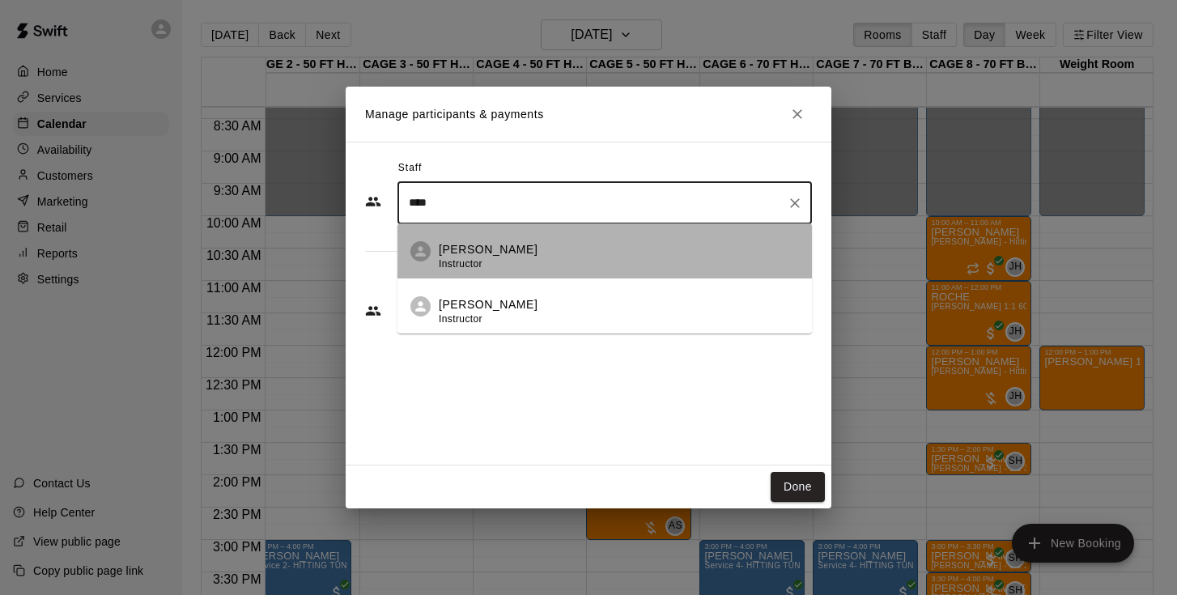
click at [493, 252] on p "John Havird" at bounding box center [488, 249] width 99 height 17
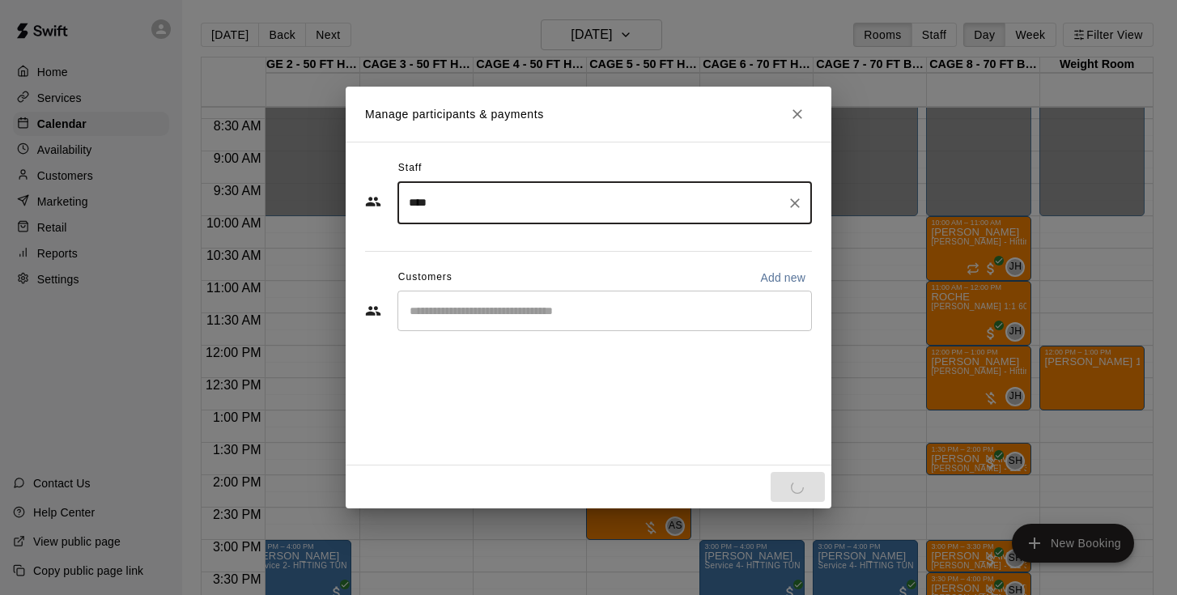
click at [491, 325] on div "​" at bounding box center [605, 311] width 415 height 40
type input "****"
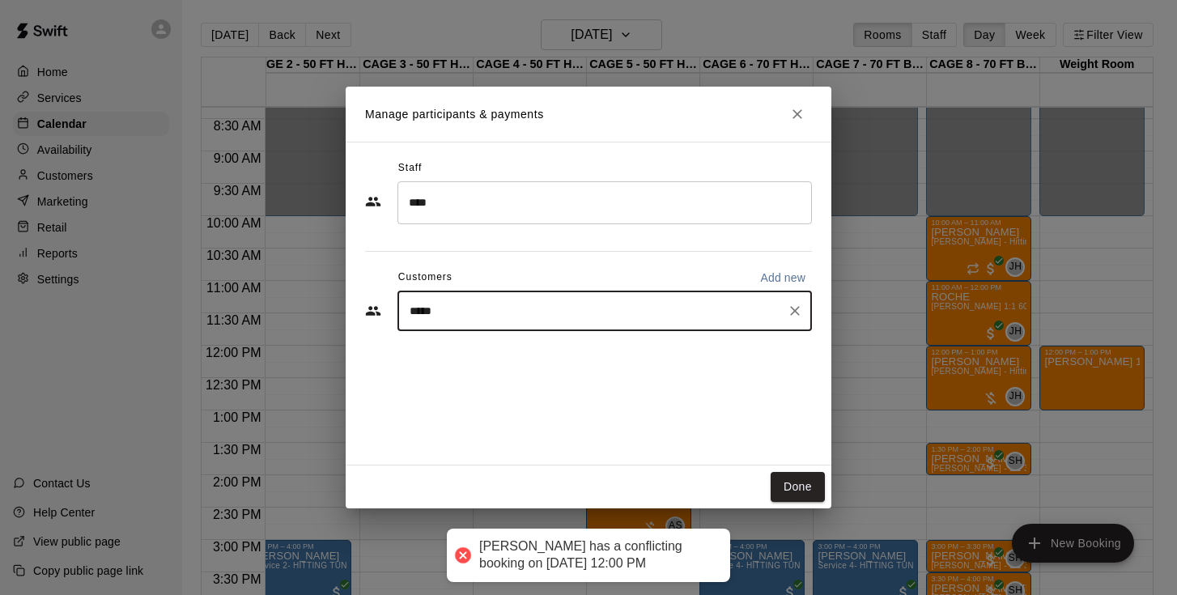
type input "******"
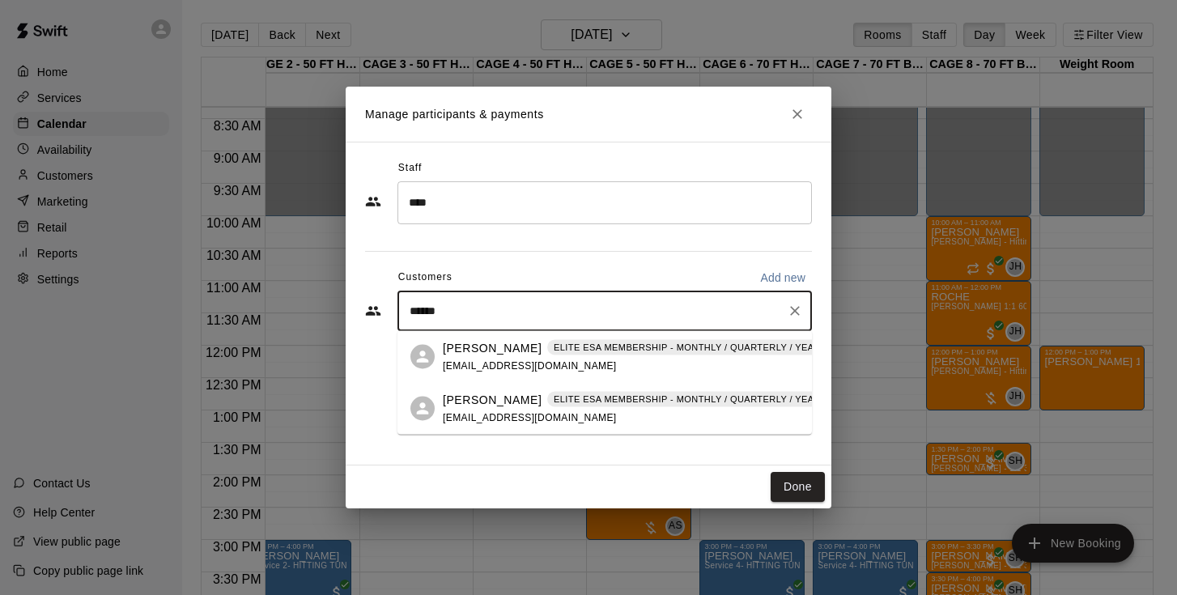
click at [489, 356] on p "Colt Crosby" at bounding box center [492, 347] width 99 height 17
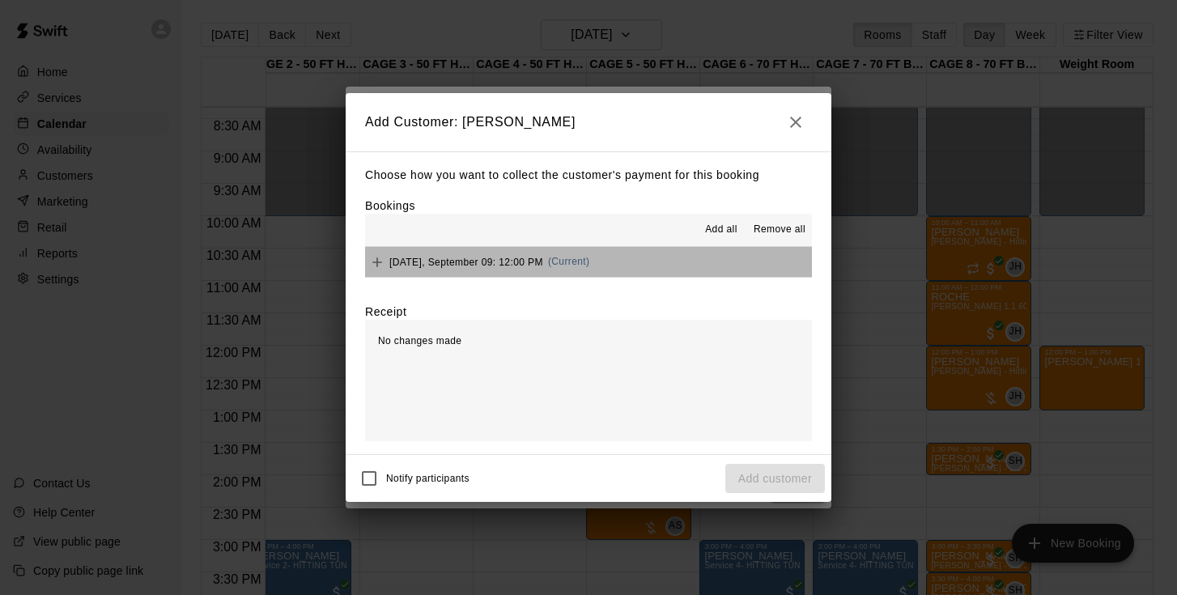
click at [475, 263] on span "Tuesday, September 09: 12:00 PM" at bounding box center [467, 261] width 154 height 11
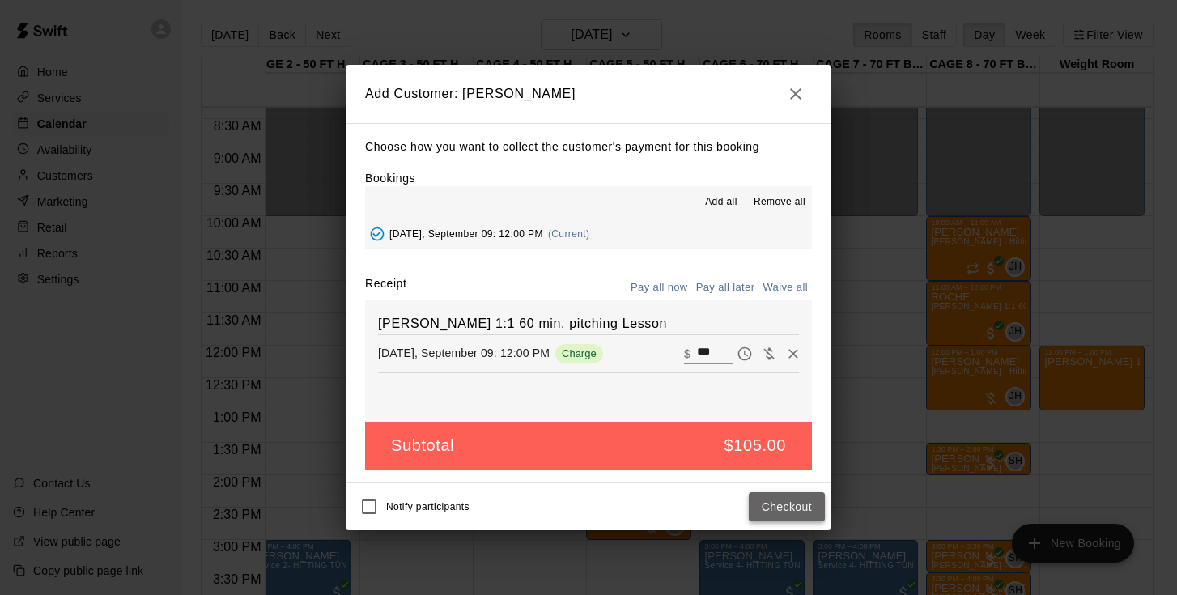
click at [794, 509] on button "Checkout" at bounding box center [787, 507] width 76 height 30
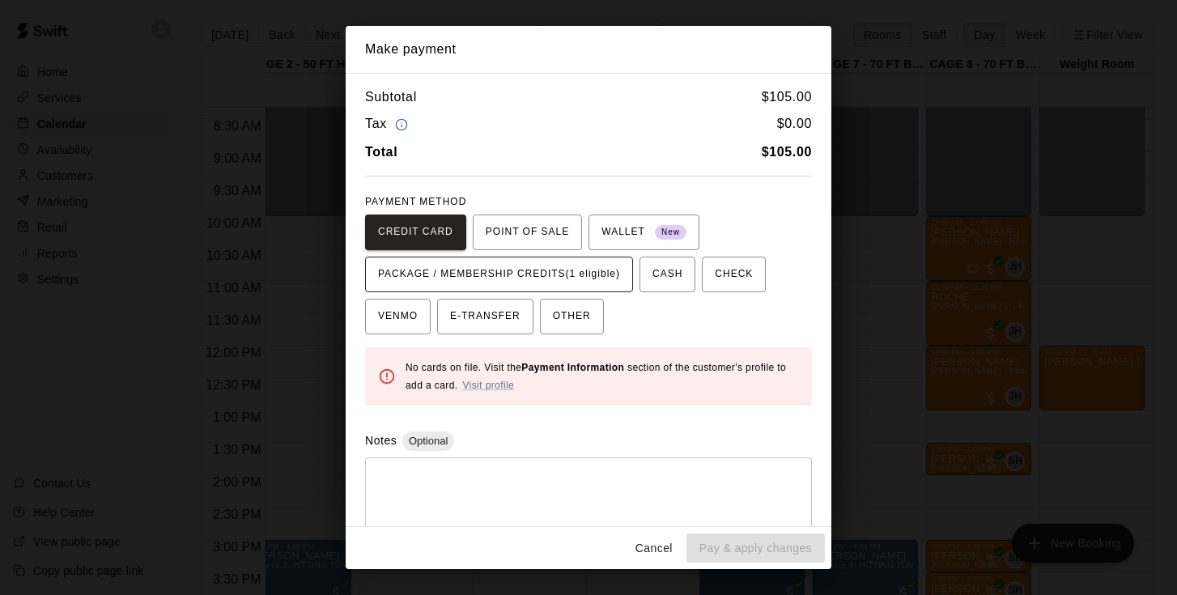
click at [568, 272] on span "PACKAGE / MEMBERSHIP CREDITS (1 eligible)" at bounding box center [499, 275] width 242 height 26
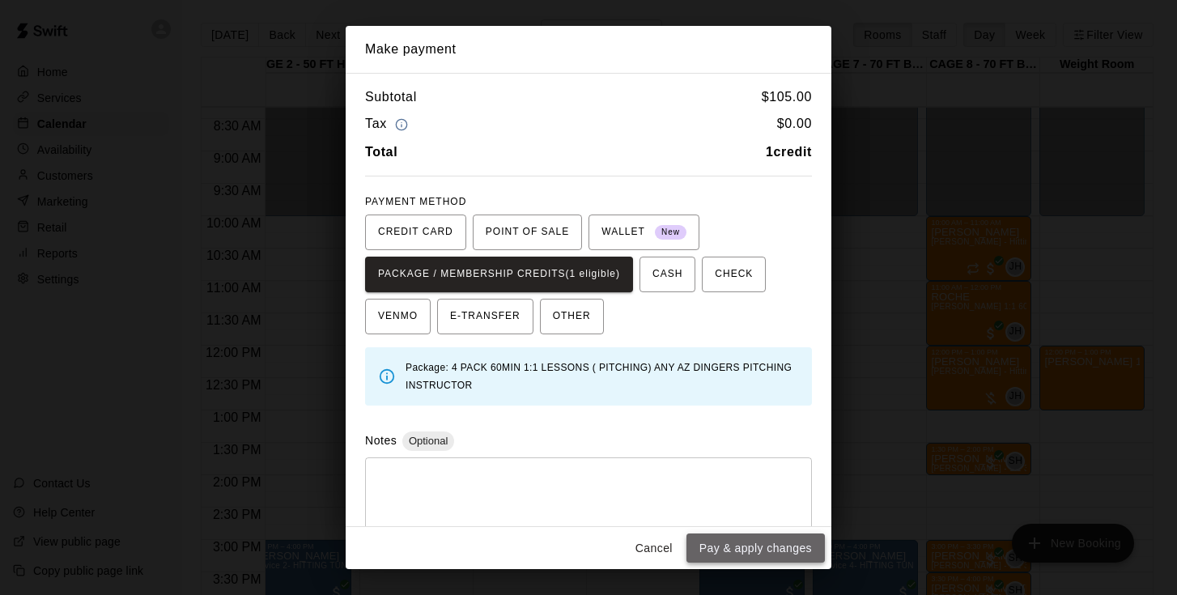
click at [735, 560] on button "Pay & apply changes" at bounding box center [756, 549] width 138 height 30
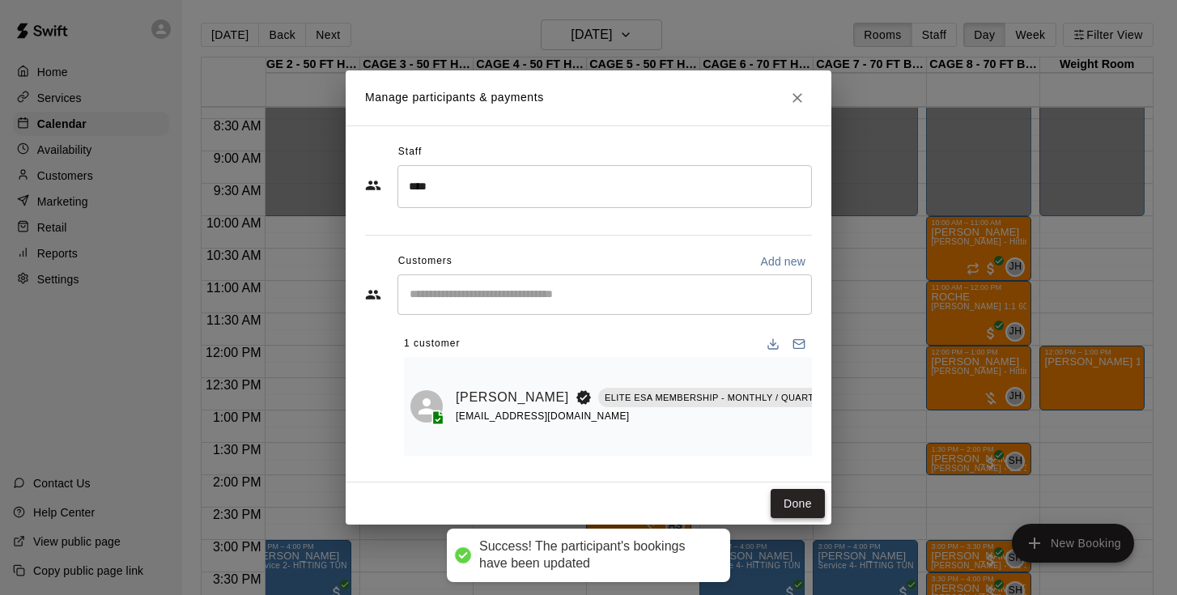
click at [820, 503] on button "Done" at bounding box center [798, 504] width 54 height 30
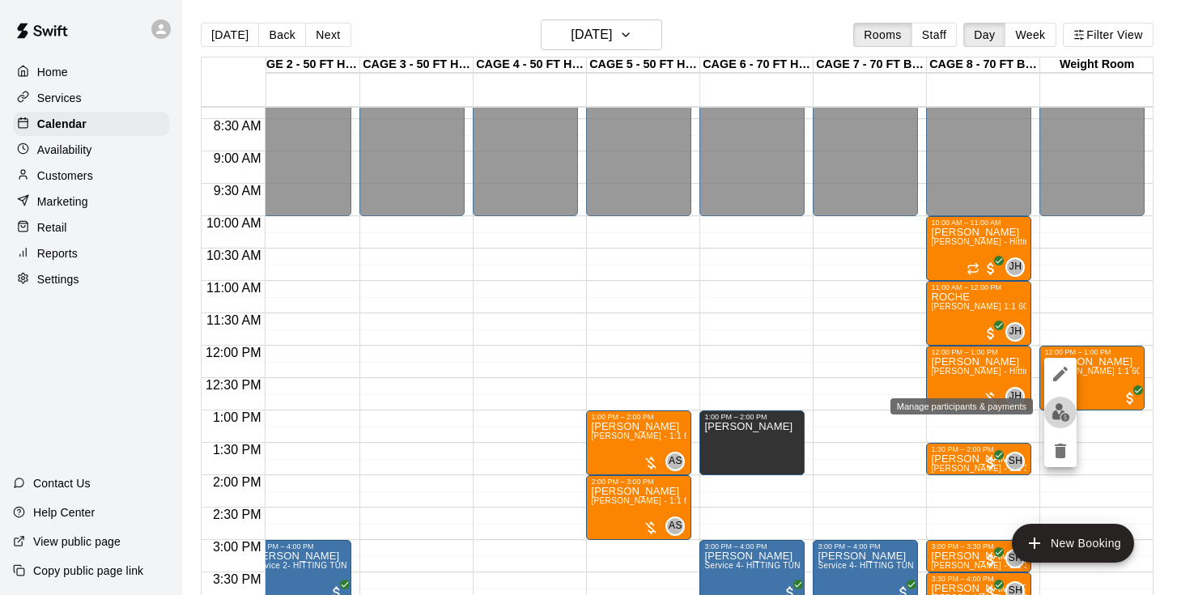
click at [1062, 402] on button "edit" at bounding box center [1061, 413] width 32 height 32
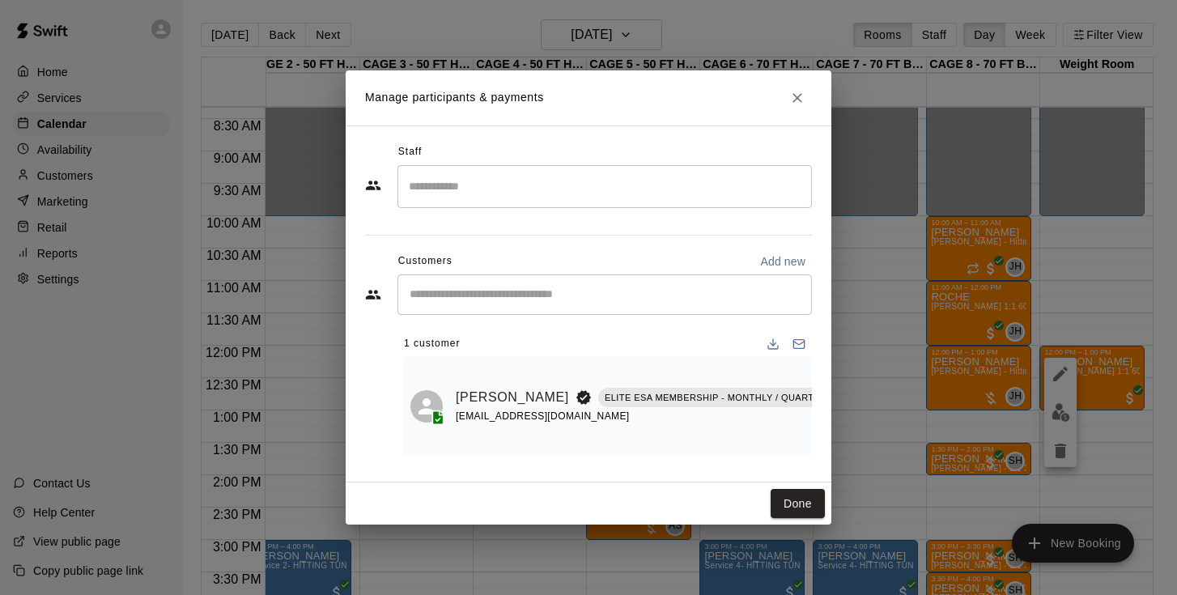
click at [725, 185] on input "Search staff" at bounding box center [605, 186] width 400 height 28
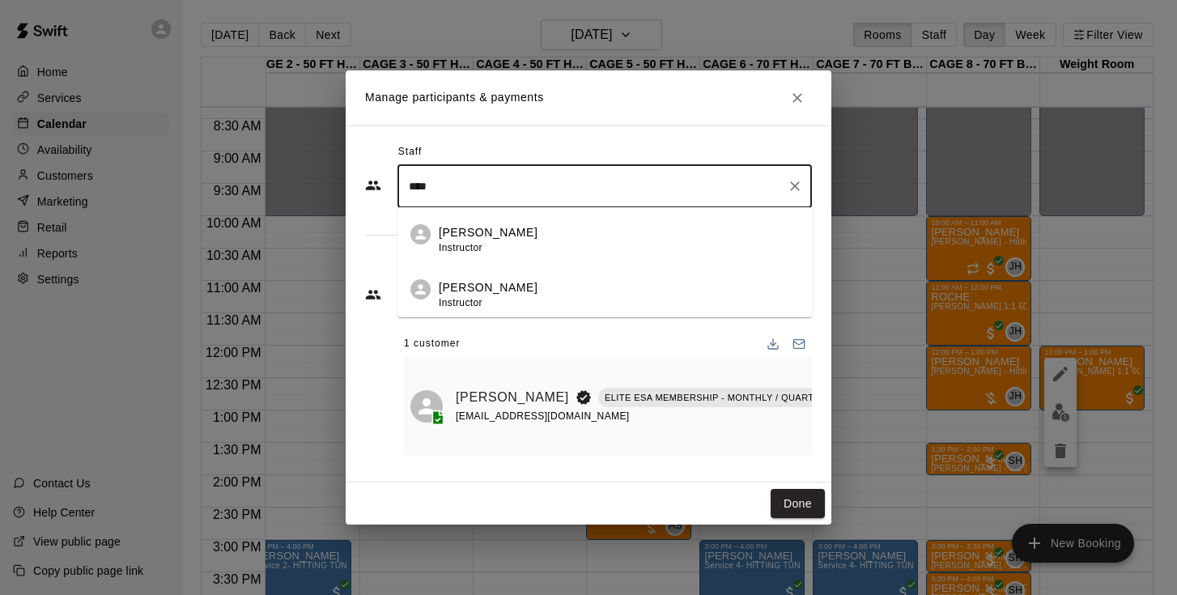
click at [475, 227] on p "John Havird" at bounding box center [488, 232] width 99 height 17
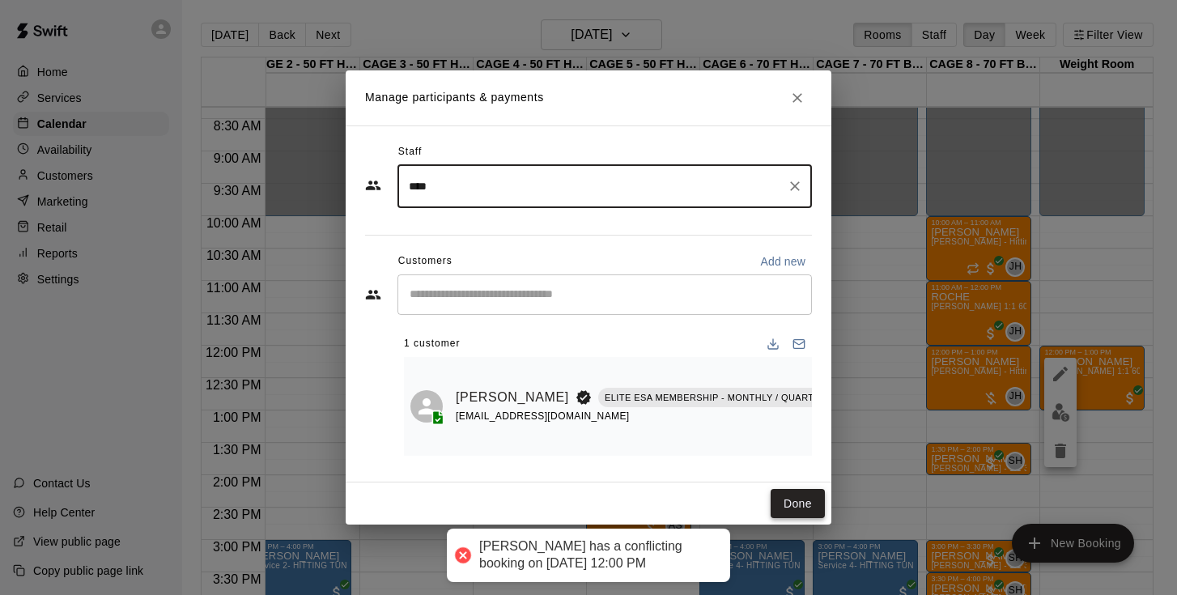
type input "****"
click at [811, 505] on button "Done" at bounding box center [798, 504] width 54 height 30
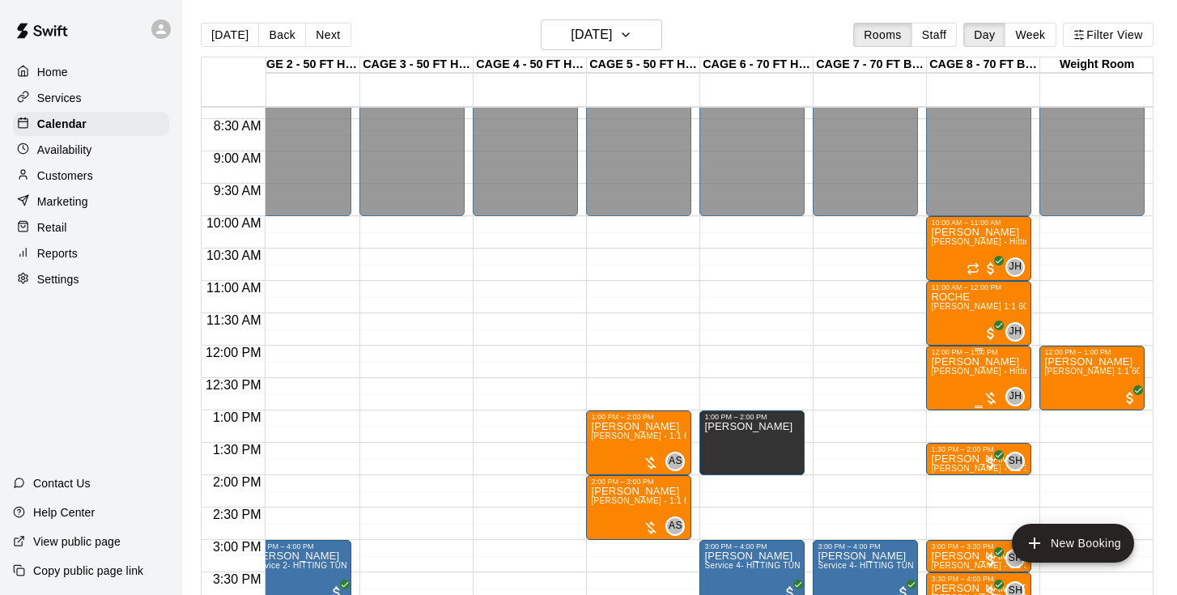
click at [949, 449] on icon "delete" at bounding box center [947, 451] width 11 height 15
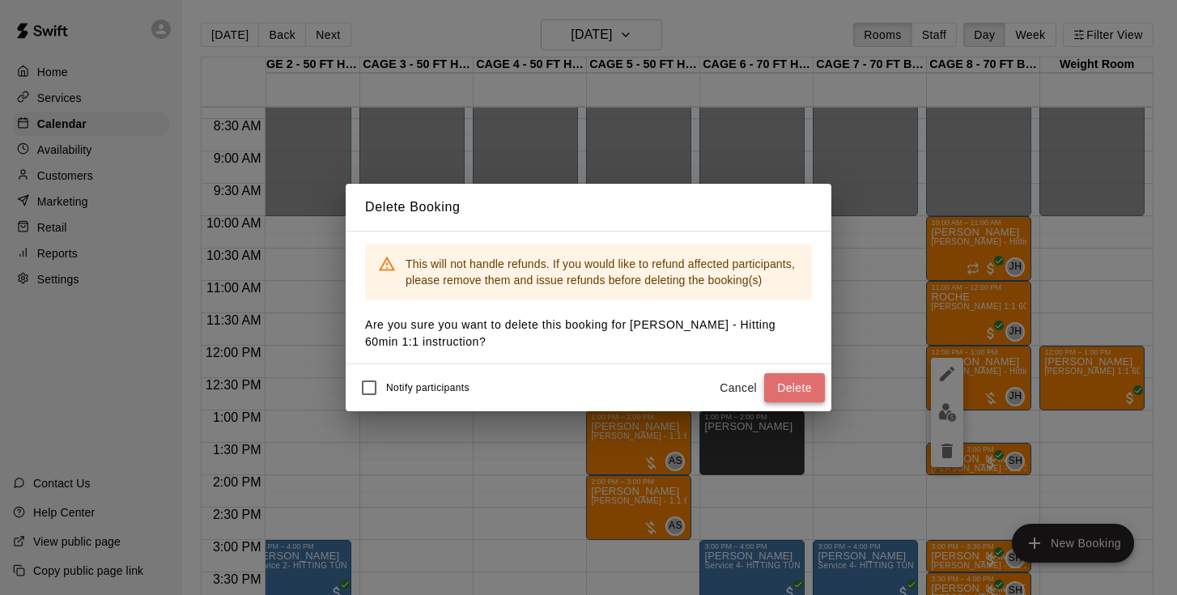
click at [786, 390] on button "Delete" at bounding box center [794, 388] width 61 height 30
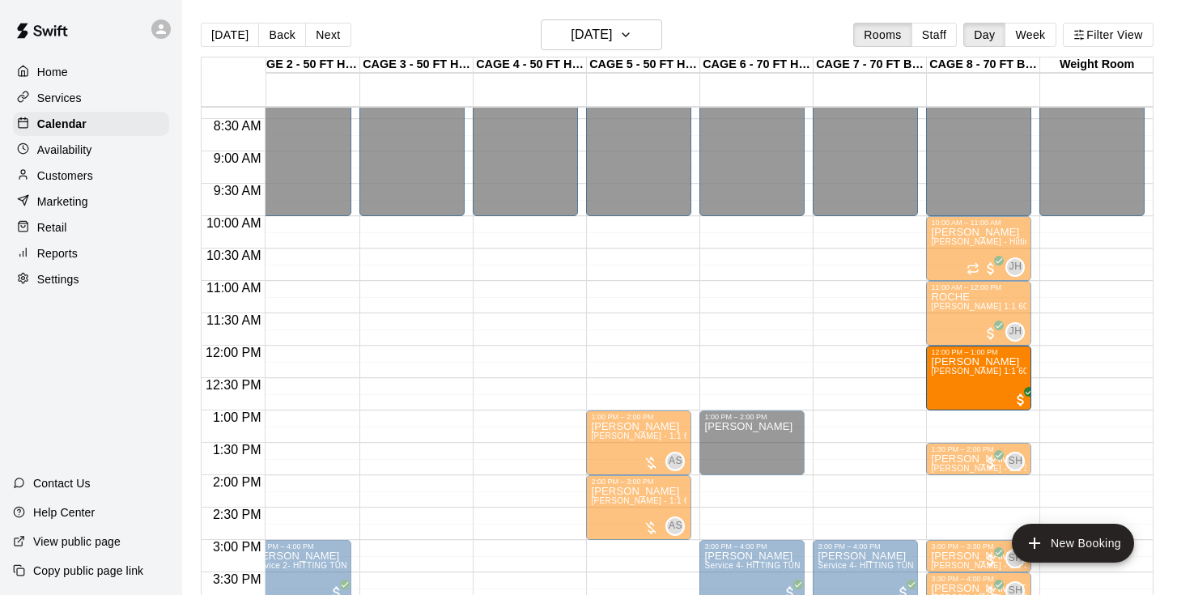
drag, startPoint x: 1090, startPoint y: 397, endPoint x: 1038, endPoint y: 403, distance: 52.2
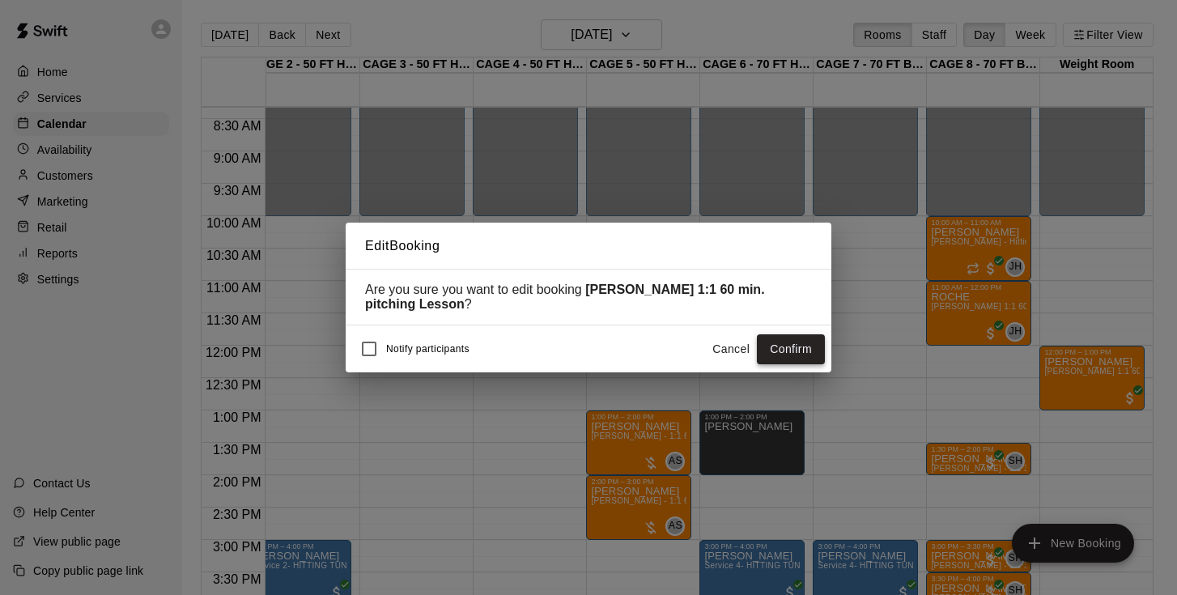
click at [777, 350] on button "Confirm" at bounding box center [791, 349] width 68 height 30
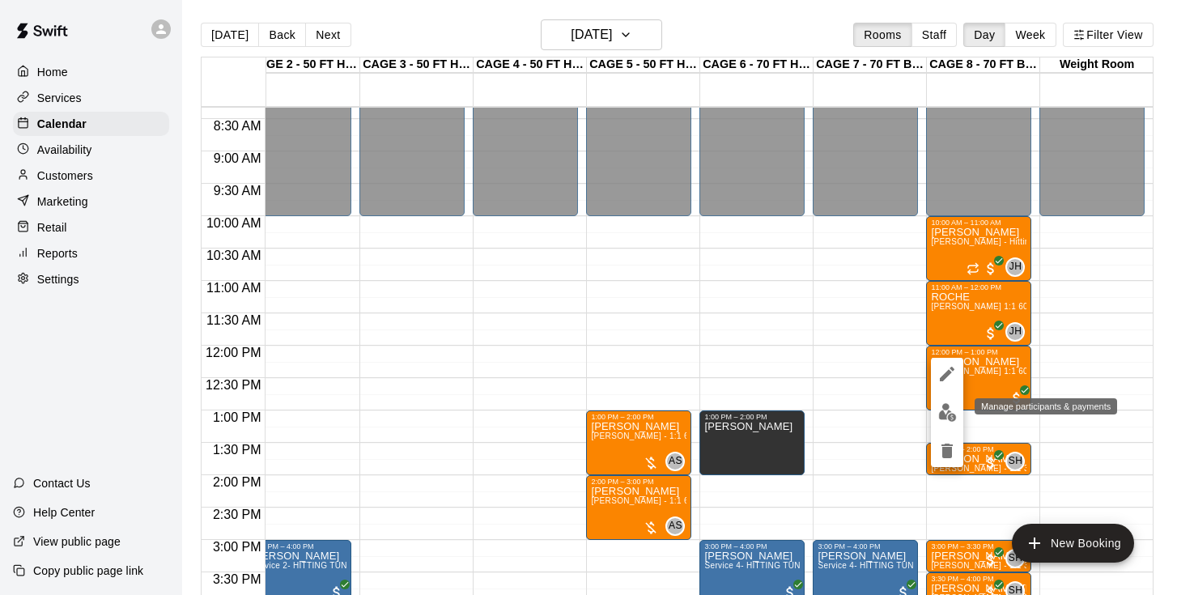
click at [951, 411] on img "edit" at bounding box center [948, 412] width 19 height 19
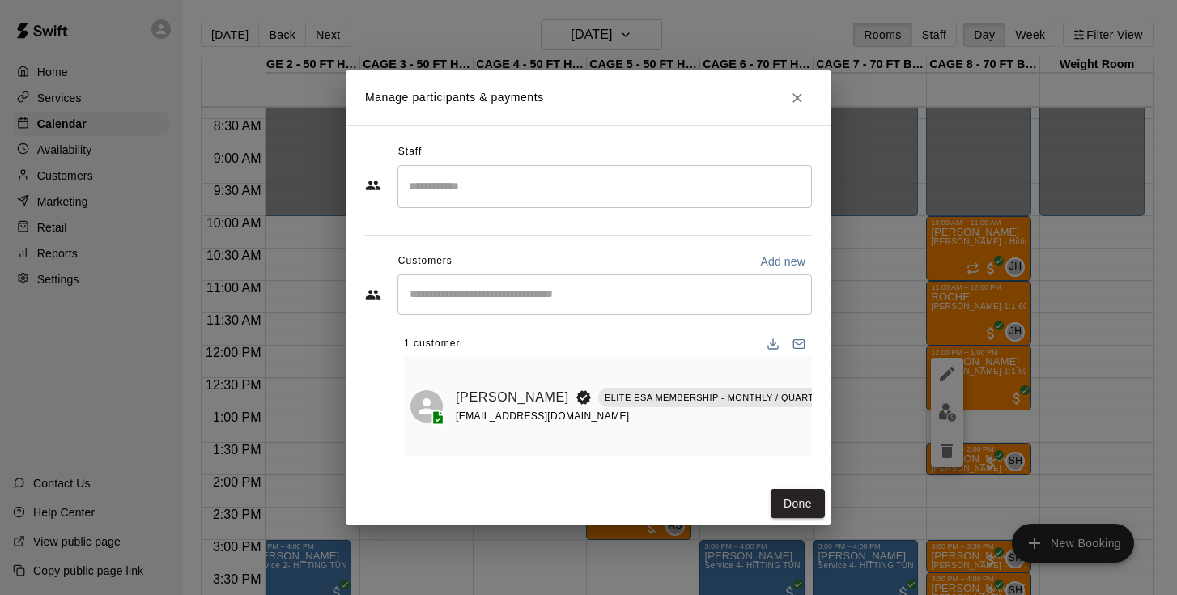
click at [546, 197] on input "Search staff" at bounding box center [605, 186] width 400 height 28
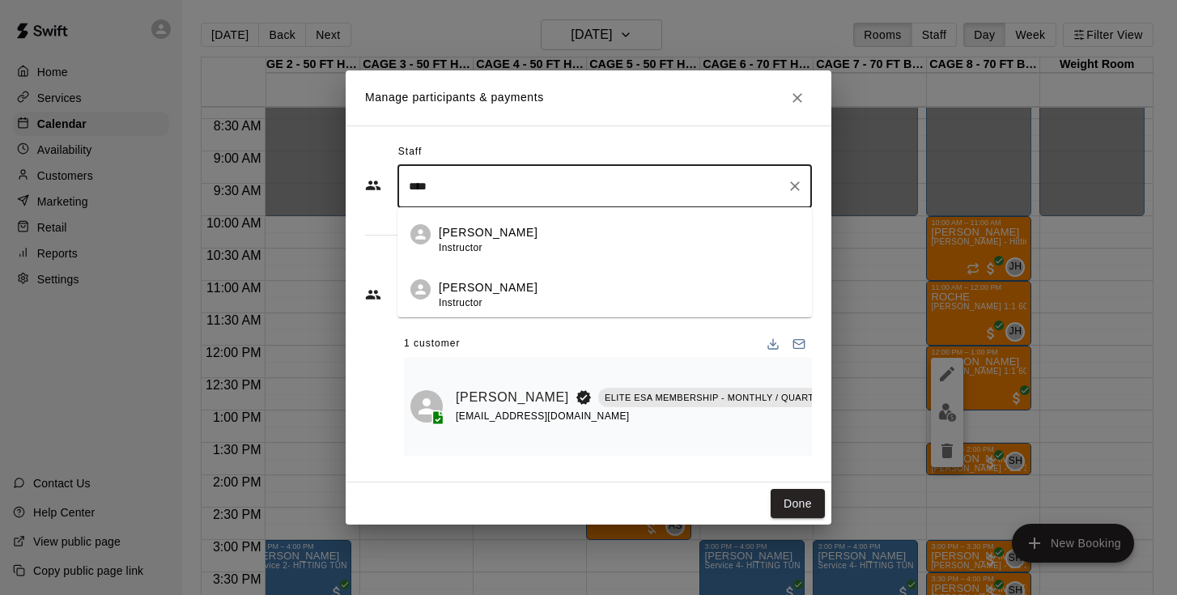
click at [505, 233] on div "John Havird Instructor" at bounding box center [619, 240] width 360 height 32
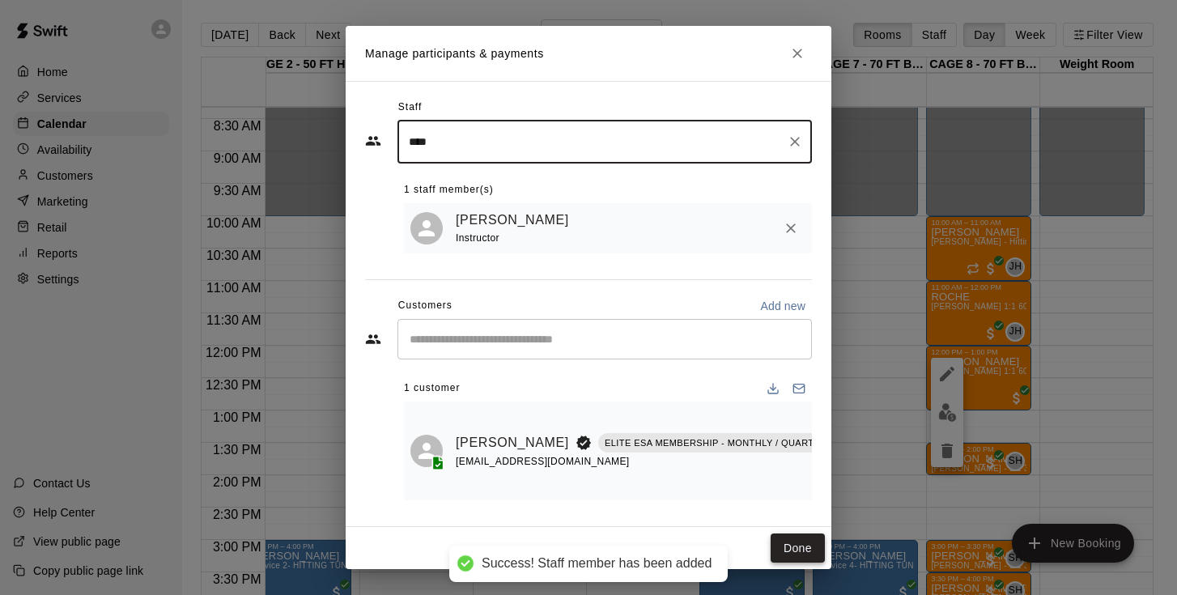
type input "****"
click at [796, 551] on button "Done" at bounding box center [798, 549] width 54 height 30
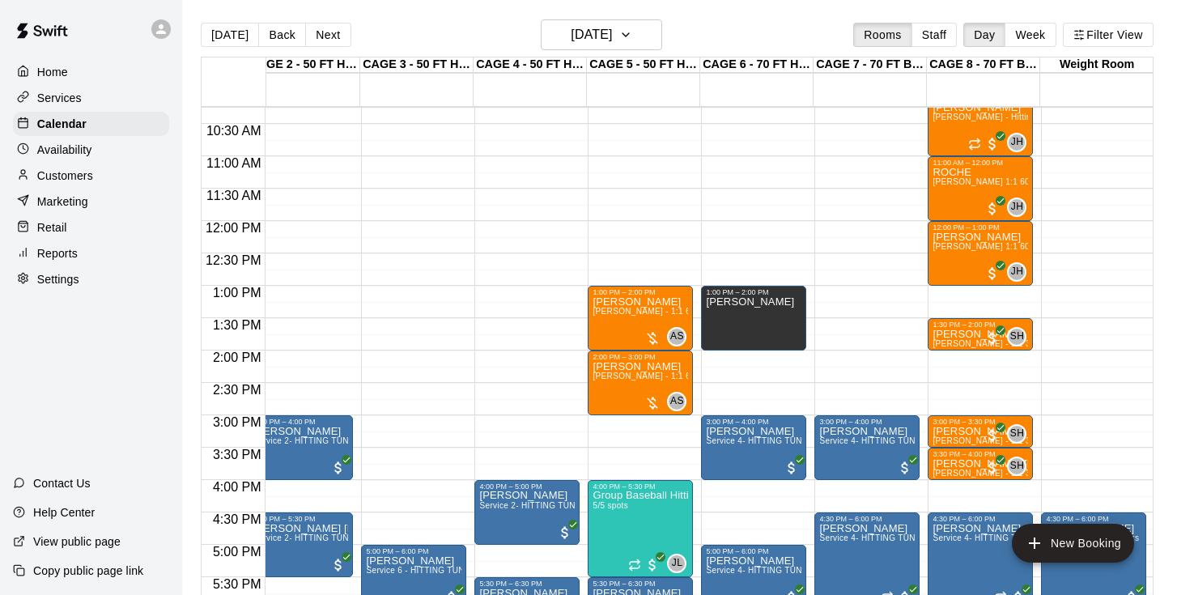
scroll to position [0, 130]
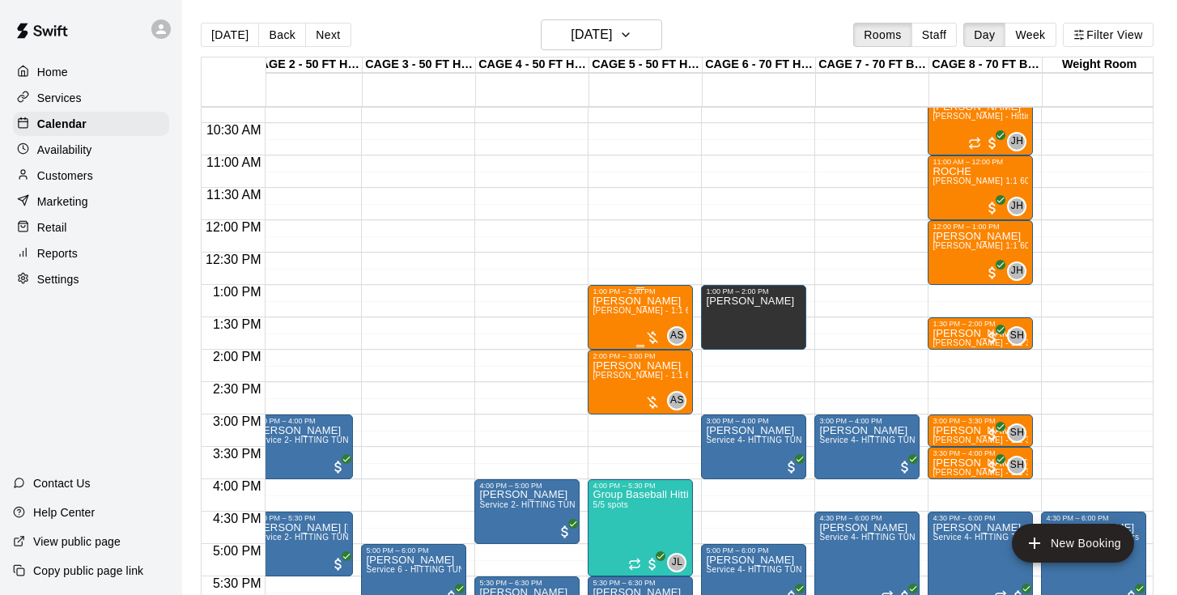
click at [648, 329] on div "AS 0" at bounding box center [666, 335] width 42 height 19
click at [619, 217] on div at bounding box center [588, 297] width 1177 height 595
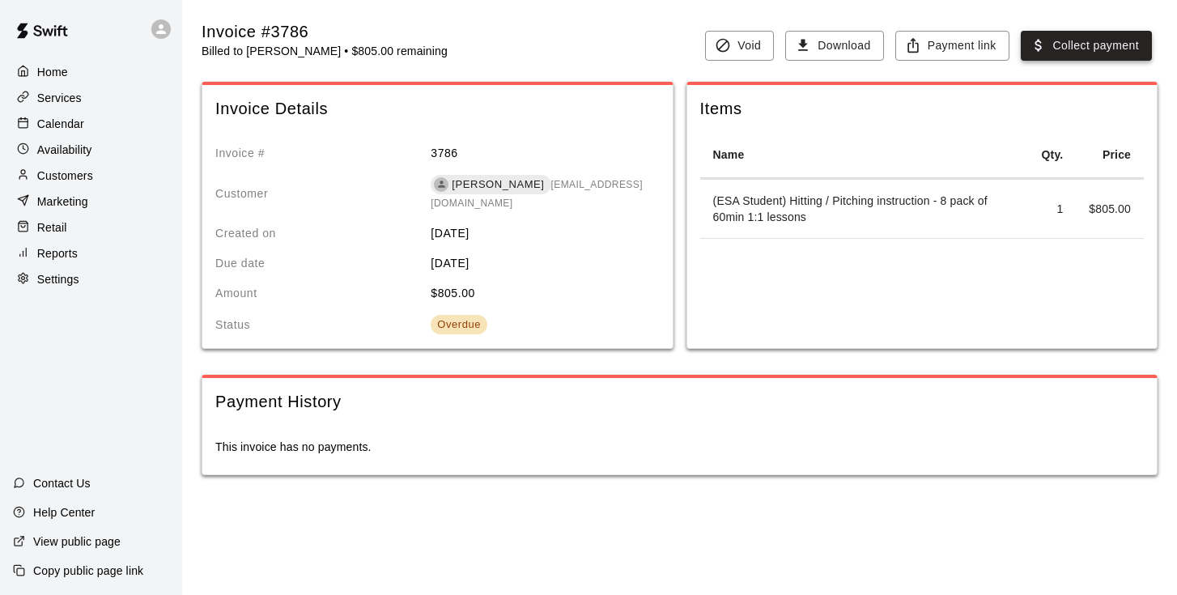
click at [1065, 45] on button "Collect payment" at bounding box center [1086, 46] width 131 height 30
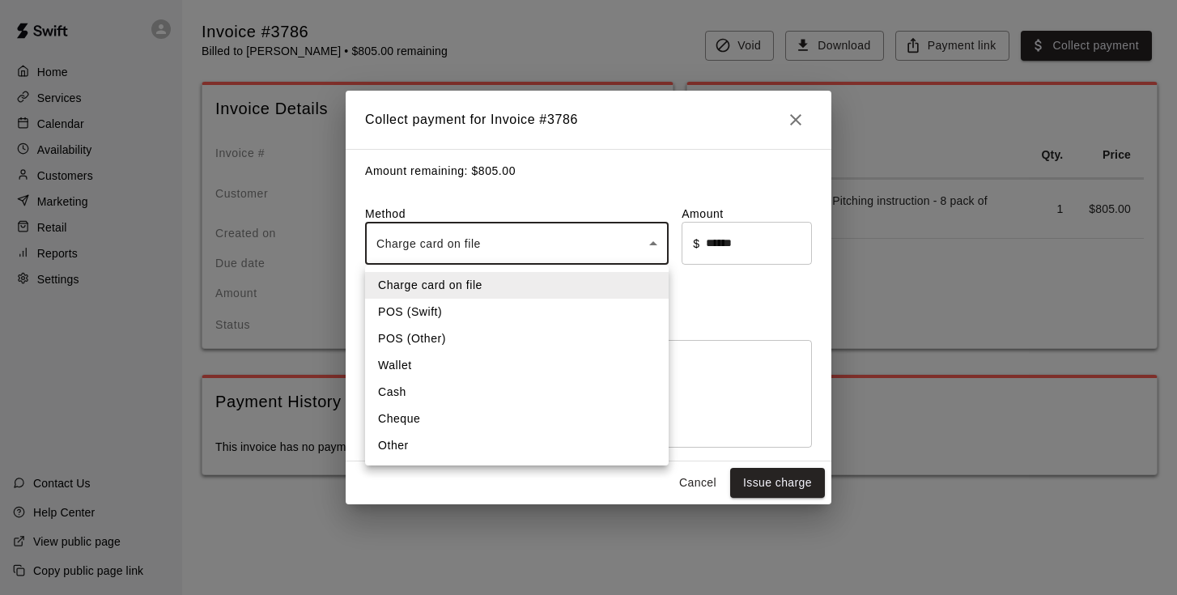
click at [496, 244] on body "Home Services Calendar Availability Customers Marketing Retail Reports Settings…" at bounding box center [588, 254] width 1177 height 508
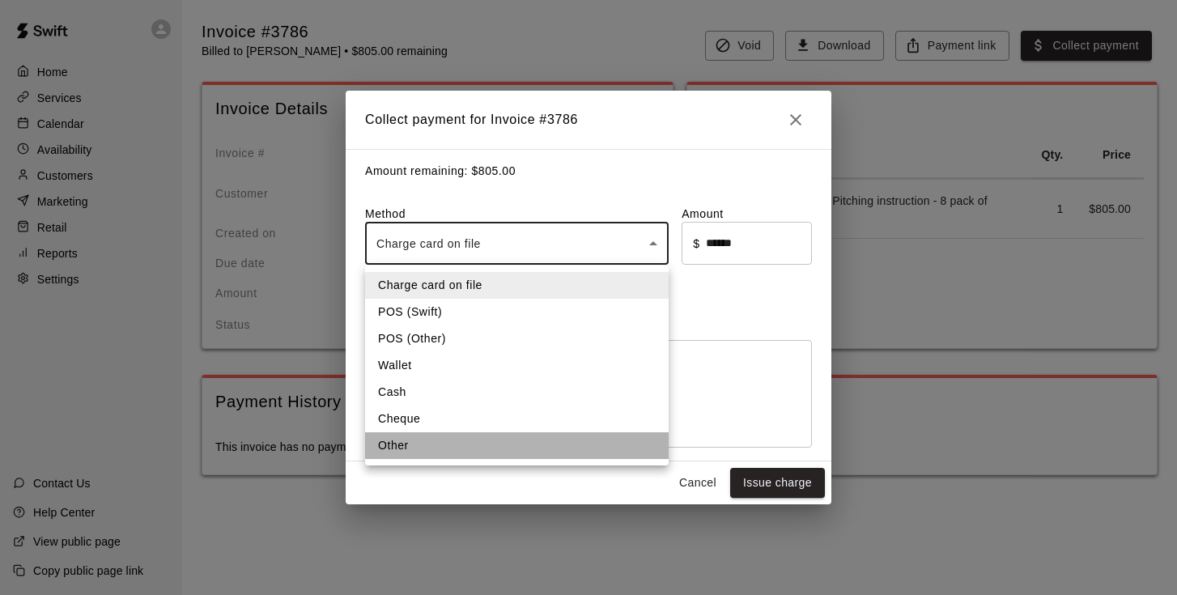
click at [466, 449] on li "Other" at bounding box center [517, 445] width 304 height 27
type input "*****"
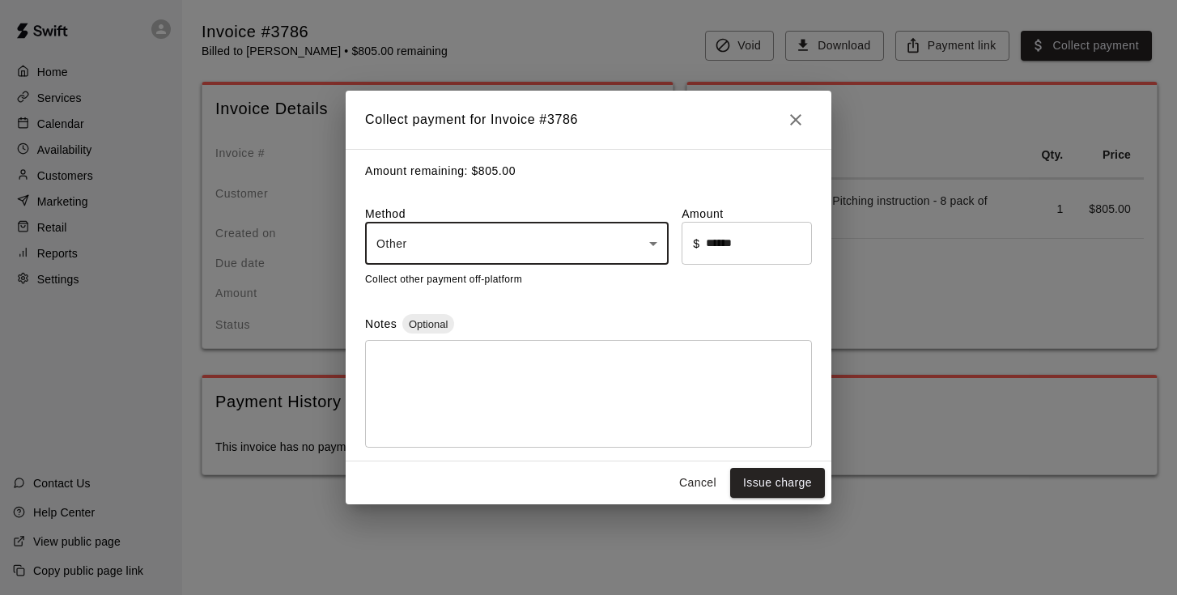
click at [484, 381] on textarea at bounding box center [589, 394] width 424 height 81
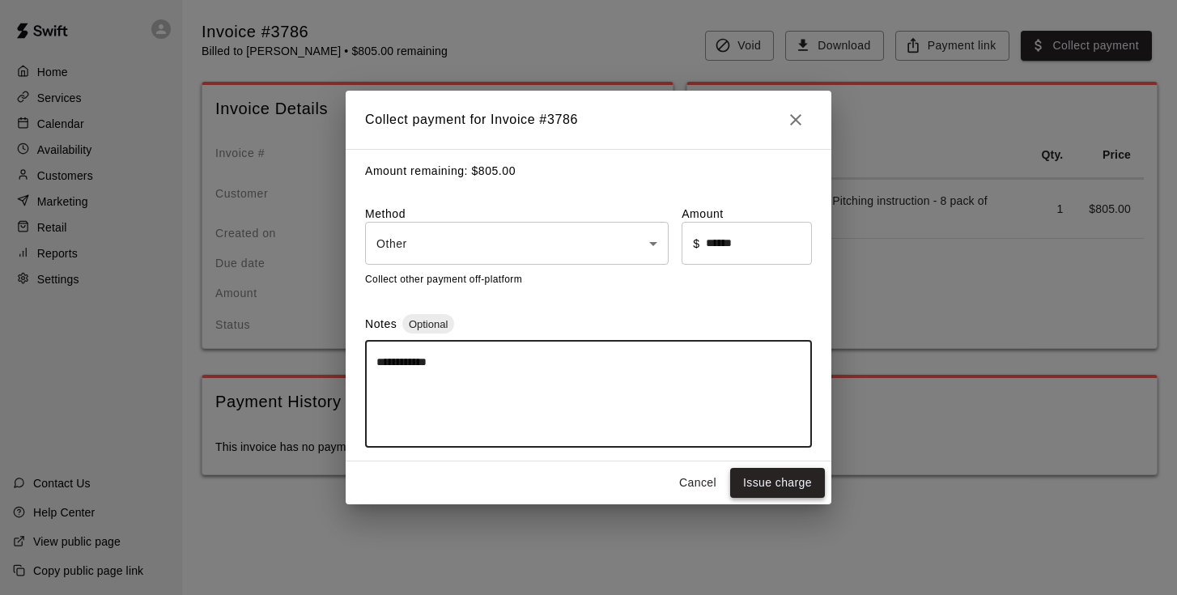
type textarea "**********"
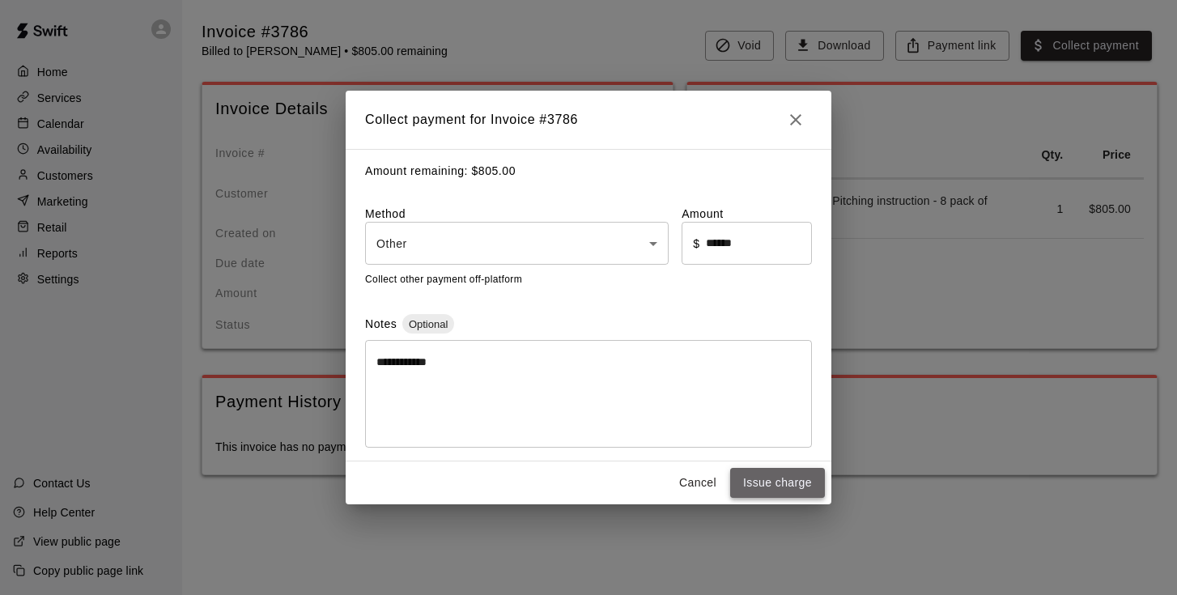
click at [749, 483] on button "Issue charge" at bounding box center [777, 483] width 95 height 30
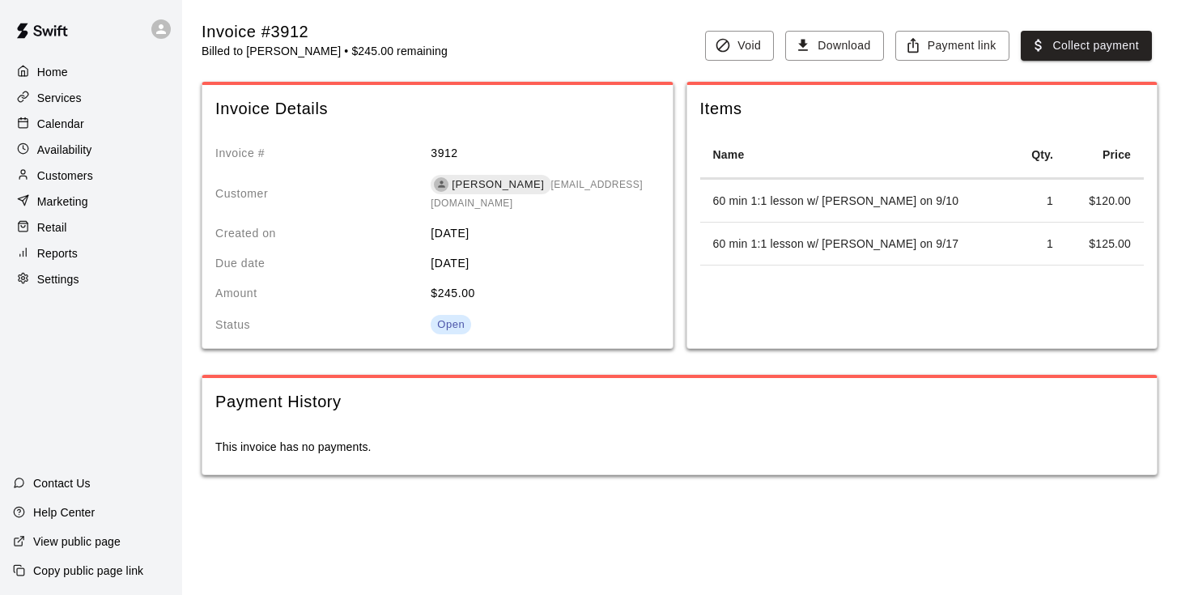
click at [71, 130] on p "Calendar" at bounding box center [60, 124] width 47 height 16
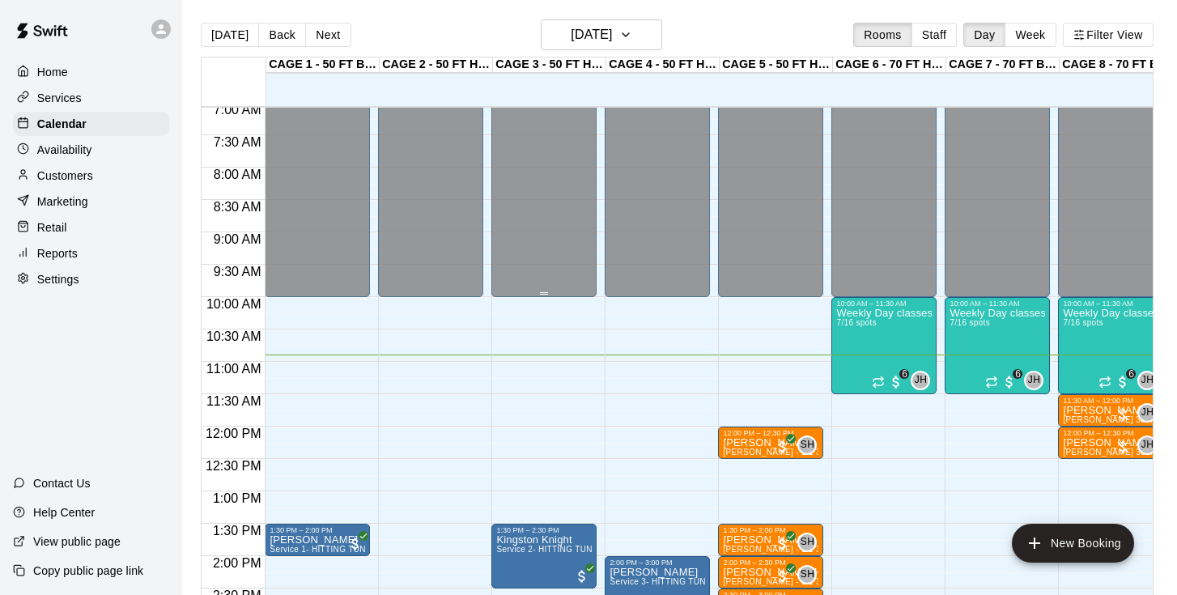
scroll to position [461, 0]
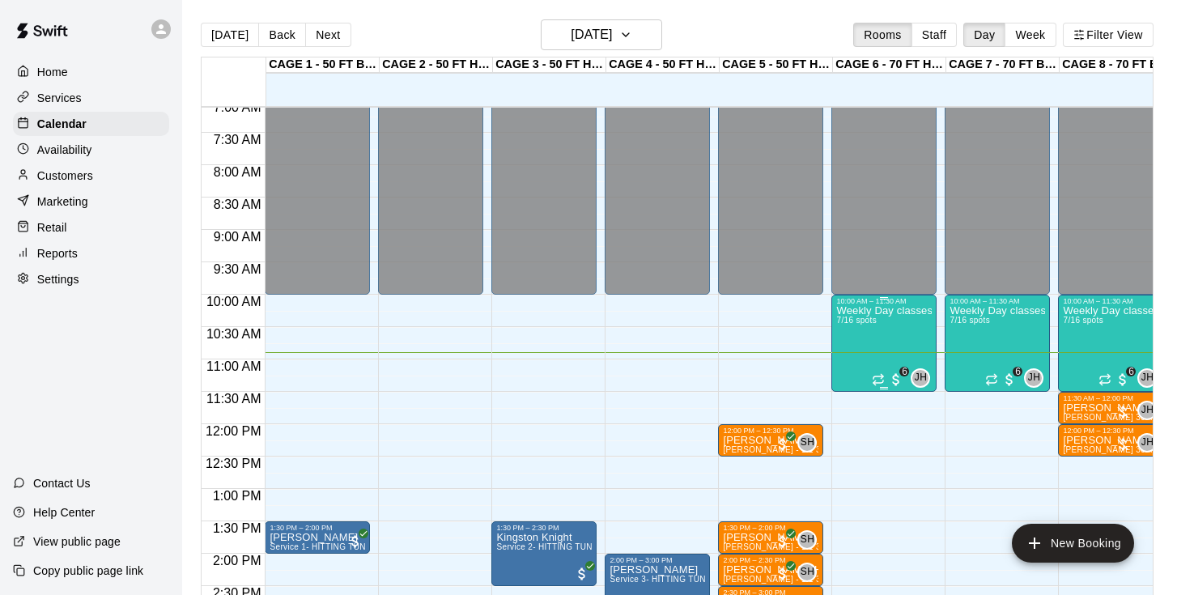
click at [862, 336] on div "Weekly Day classes ( Monday,Wednesday,Friday ) 10:00-11:30 ( monthly packages a…" at bounding box center [885, 602] width 96 height 595
click at [853, 356] on img "edit" at bounding box center [854, 361] width 19 height 19
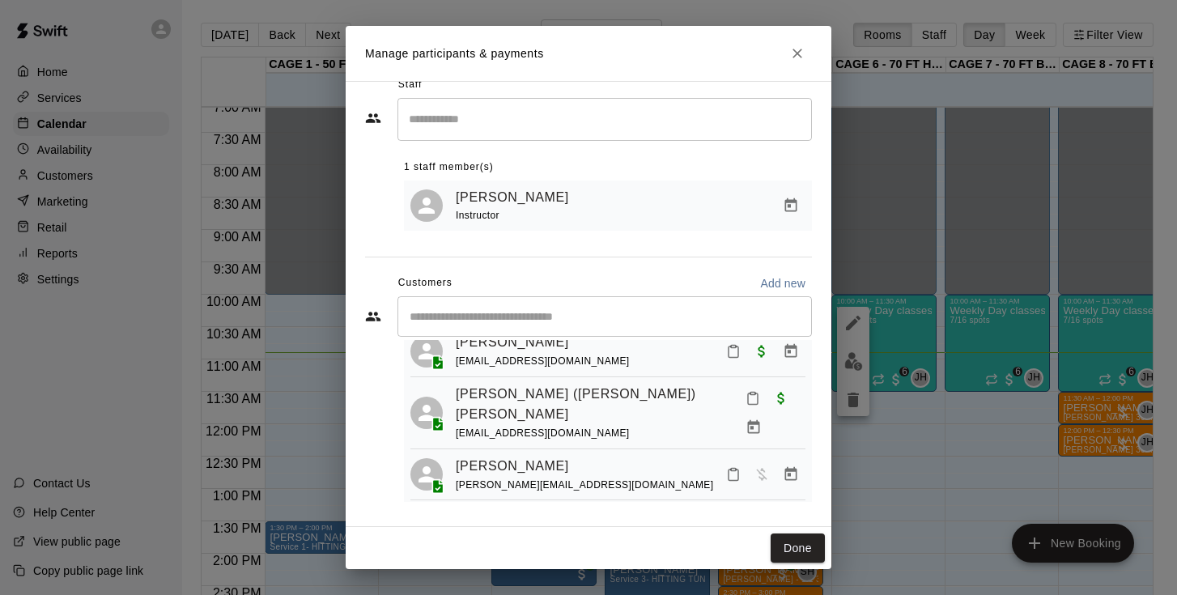
scroll to position [201, 0]
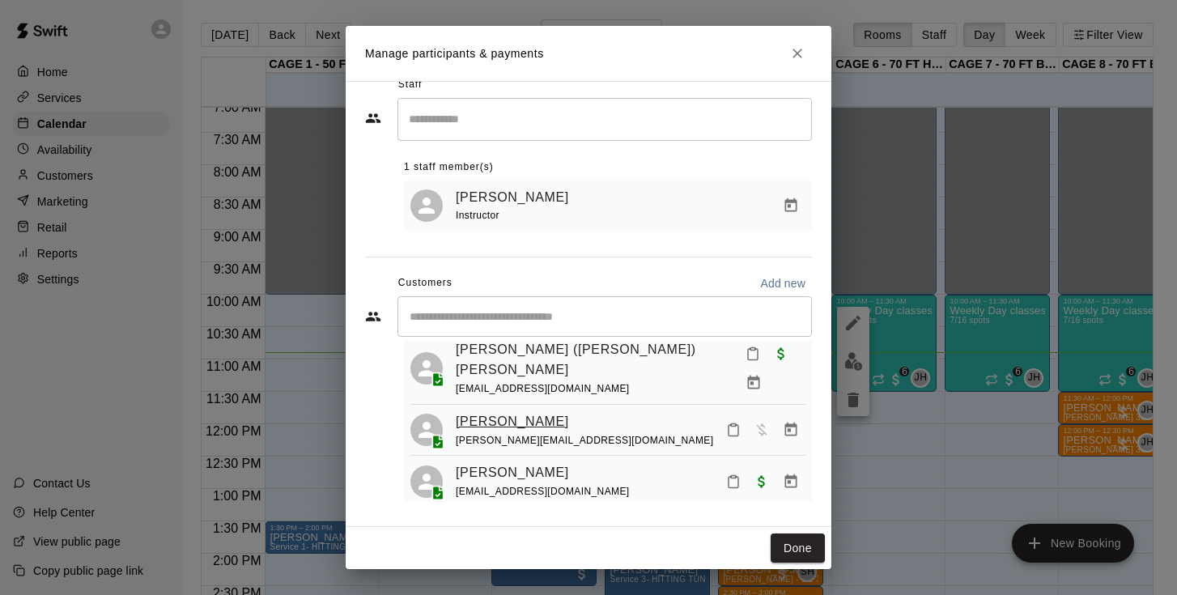
click at [565, 411] on link "Parker Schaunaman" at bounding box center [512, 421] width 113 height 21
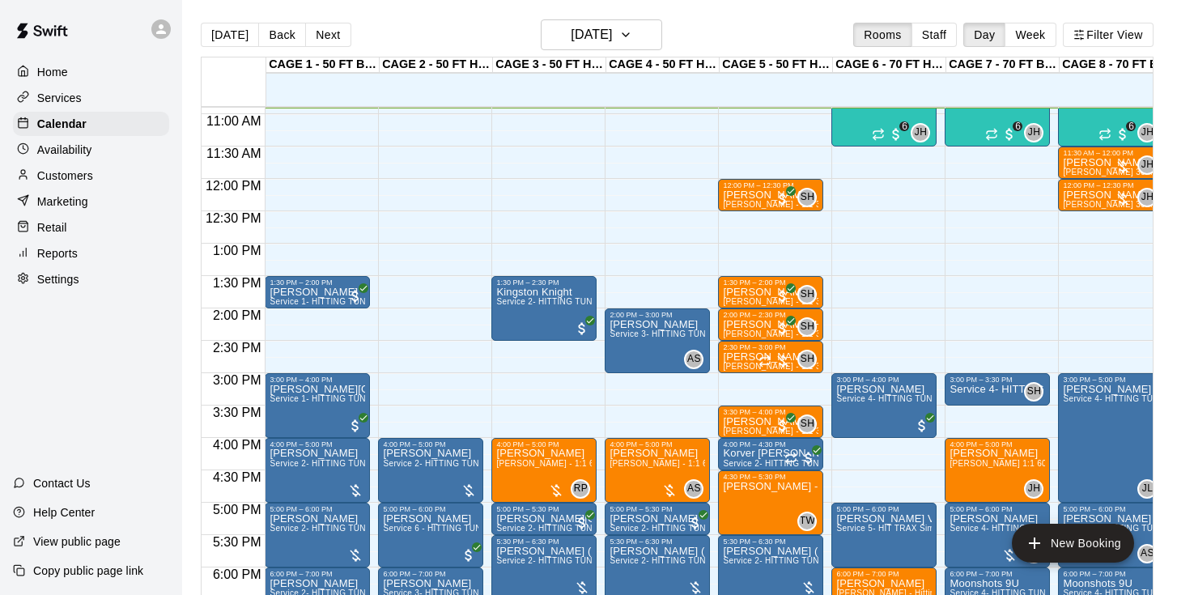
scroll to position [534, 0]
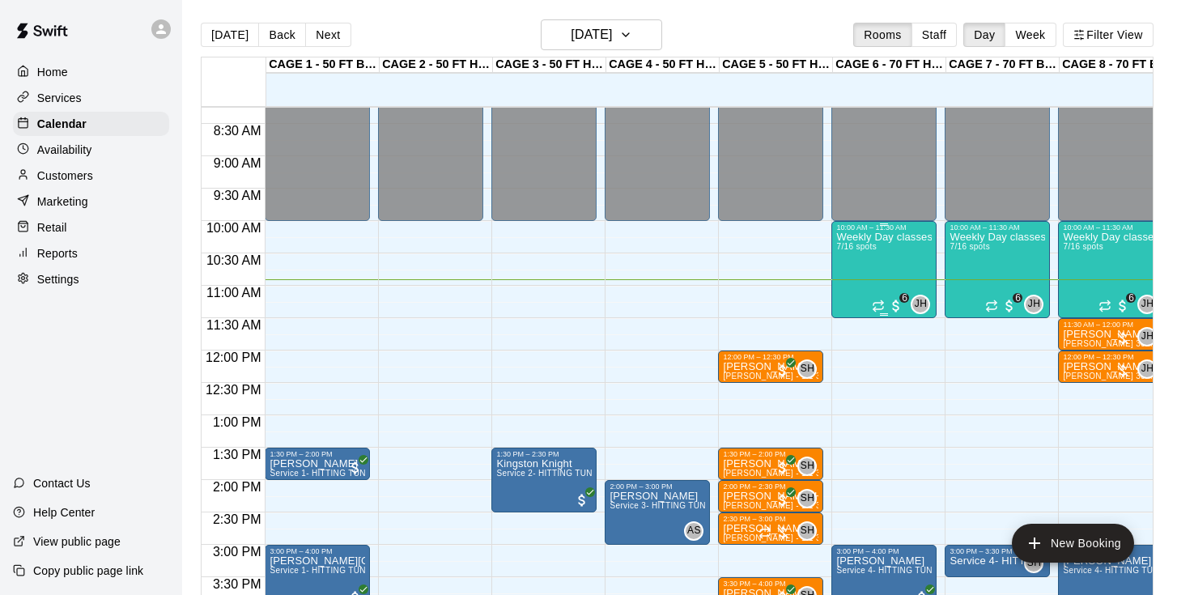
click at [873, 271] on div "Weekly Day classes ( Monday,Wednesday,Friday ) 10:00-11:30 ( monthly packages a…" at bounding box center [885, 529] width 96 height 595
click at [858, 283] on img "edit" at bounding box center [854, 288] width 19 height 19
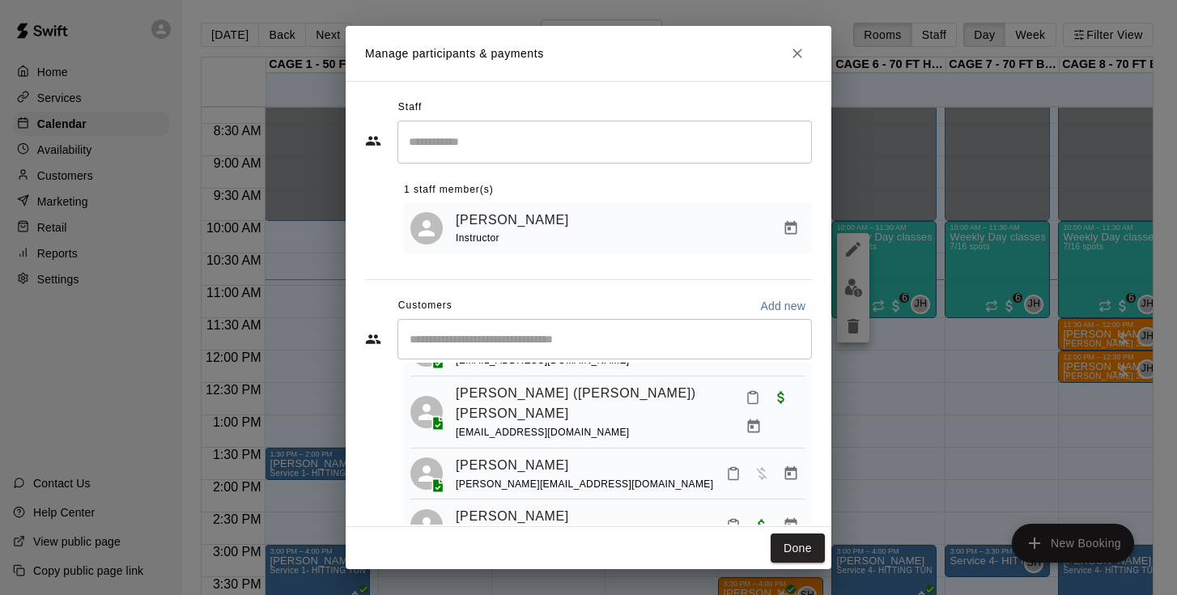
scroll to position [181, 0]
click at [787, 465] on icon "Manage bookings & payment" at bounding box center [791, 473] width 16 height 16
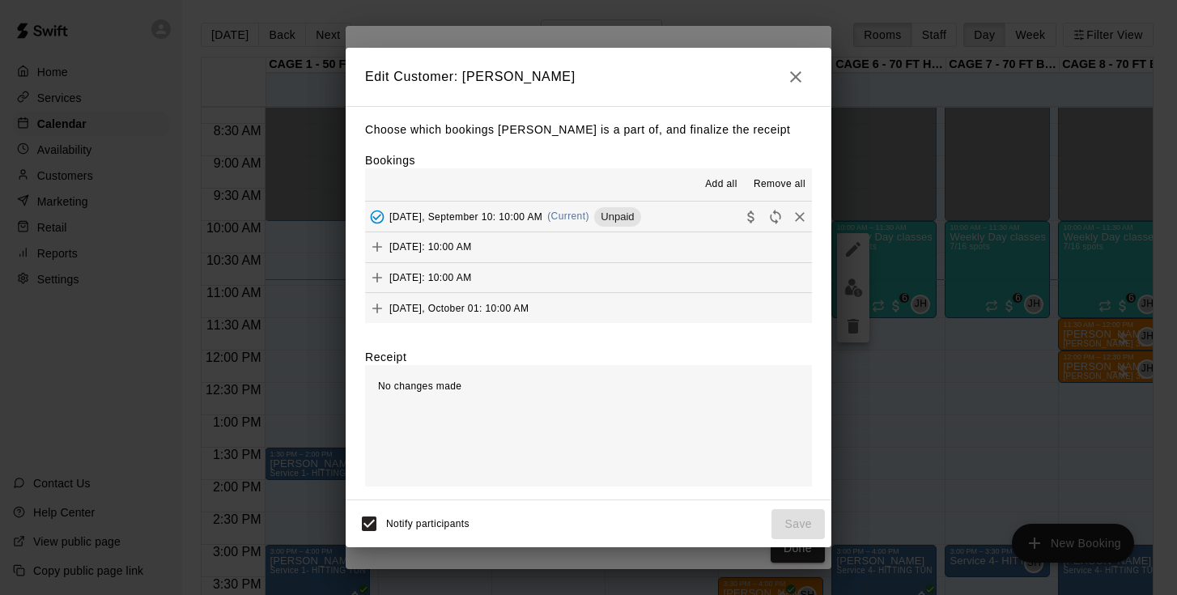
click at [495, 215] on span "Wednesday, September 10: 10:00 AM" at bounding box center [466, 216] width 153 height 11
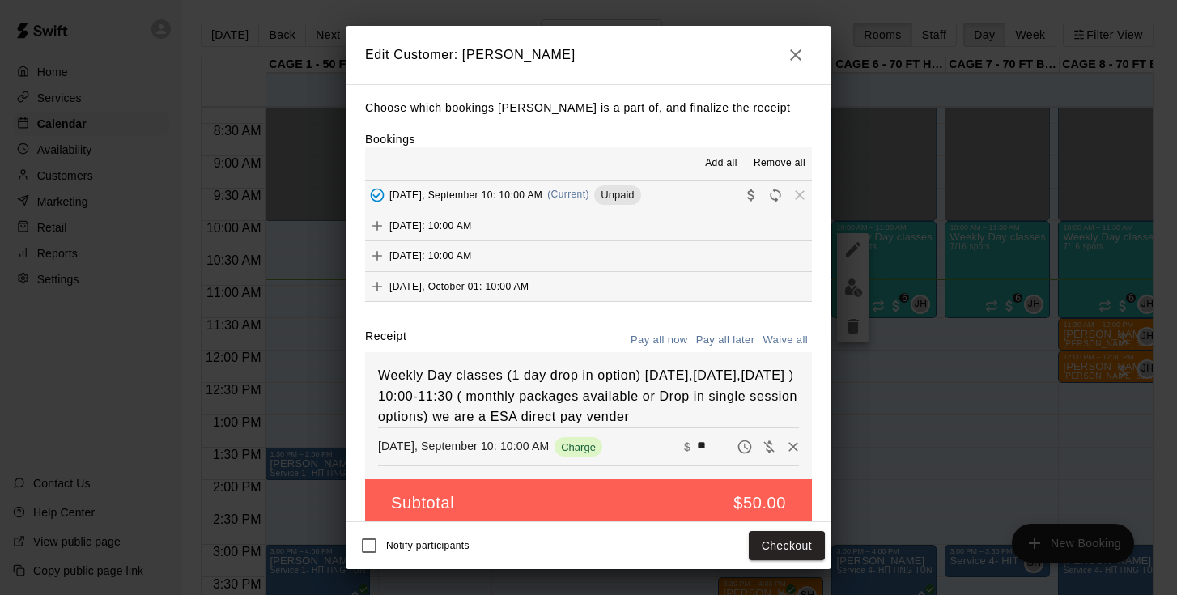
click at [780, 340] on button "Waive all" at bounding box center [785, 340] width 53 height 25
type input "*"
click at [799, 553] on button "Save" at bounding box center [798, 546] width 53 height 30
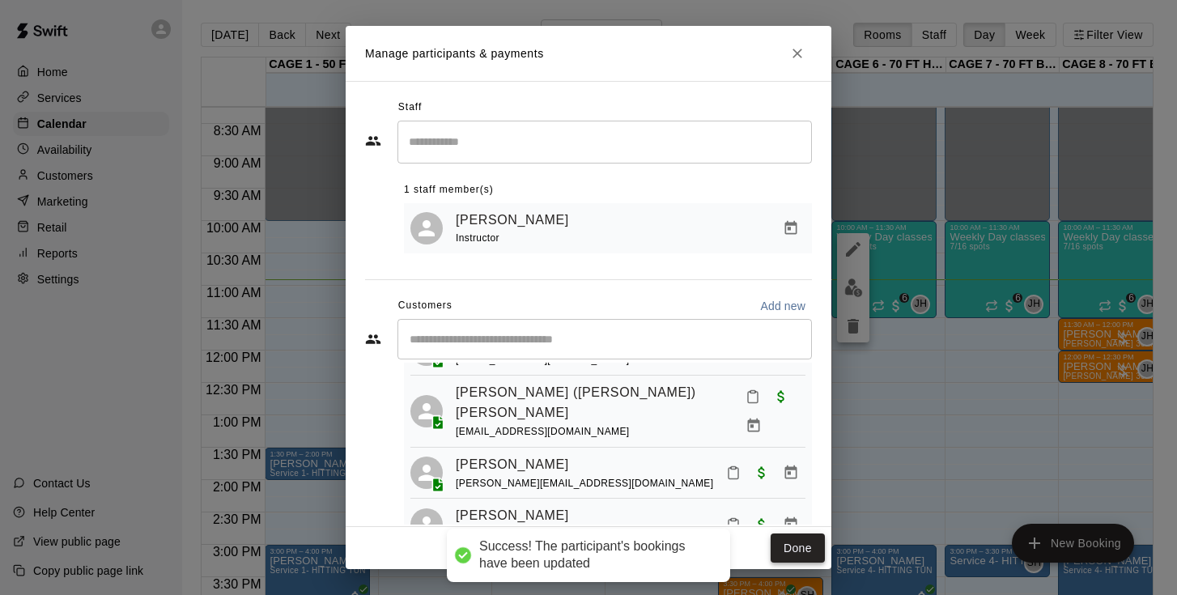
click at [803, 550] on button "Done" at bounding box center [798, 549] width 54 height 30
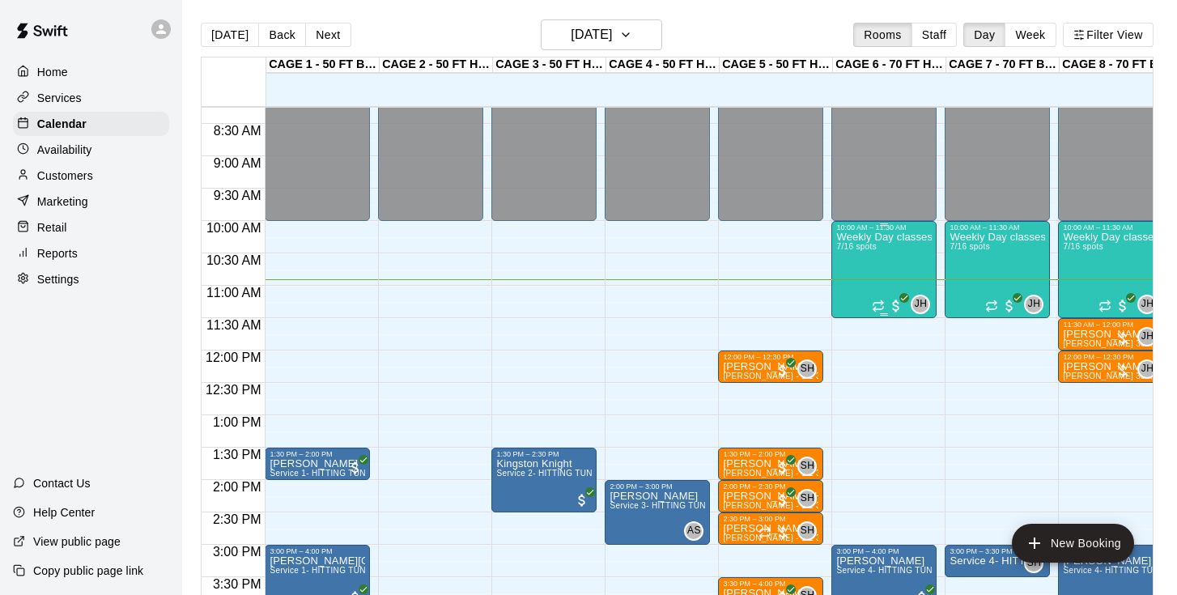
click at [897, 274] on div "Weekly Day classes ( Monday,Wednesday,Friday ) 10:00-11:30 ( monthly packages a…" at bounding box center [885, 529] width 96 height 595
click at [855, 284] on img "edit" at bounding box center [854, 288] width 19 height 19
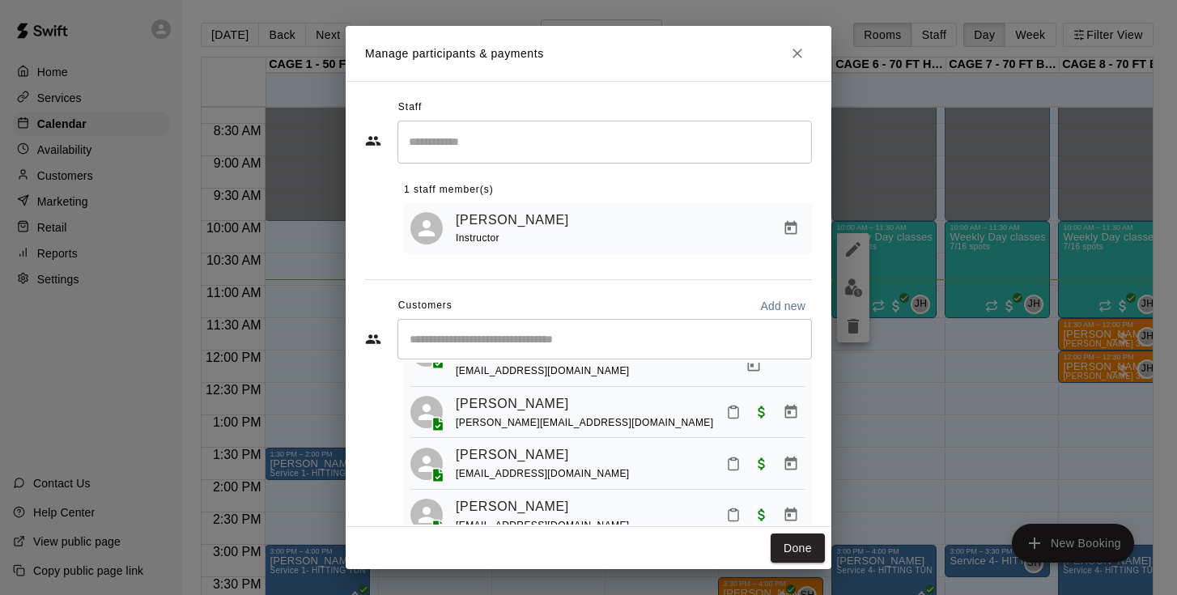
scroll to position [241, 0]
click at [563, 394] on link "Parker Schaunaman" at bounding box center [512, 404] width 113 height 21
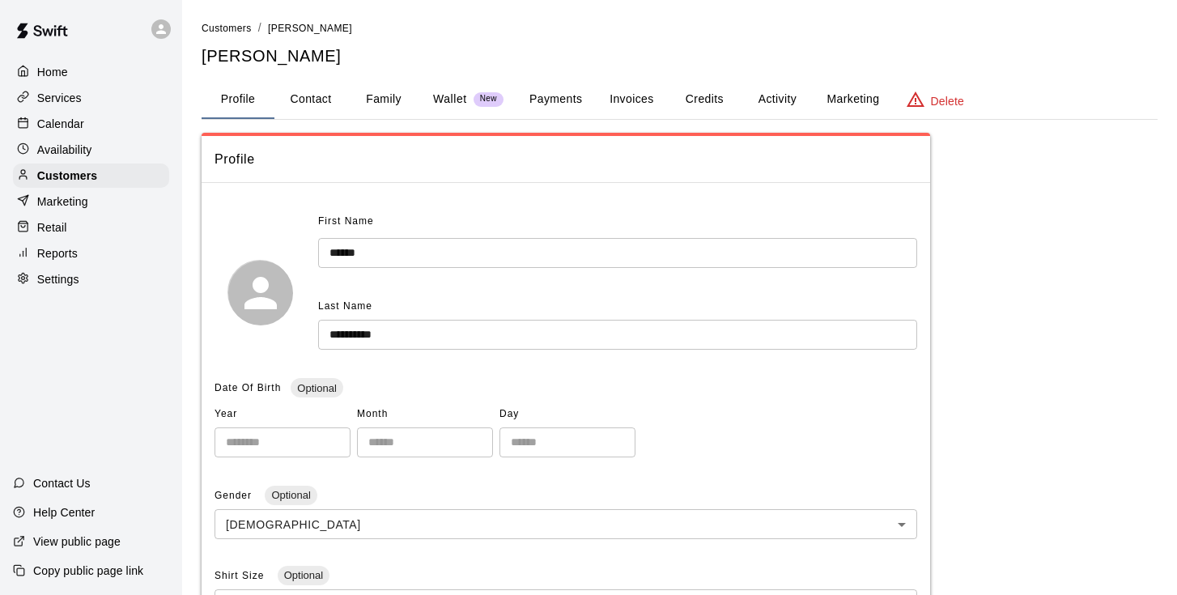
click at [304, 98] on button "Contact" at bounding box center [311, 99] width 73 height 39
select select "**"
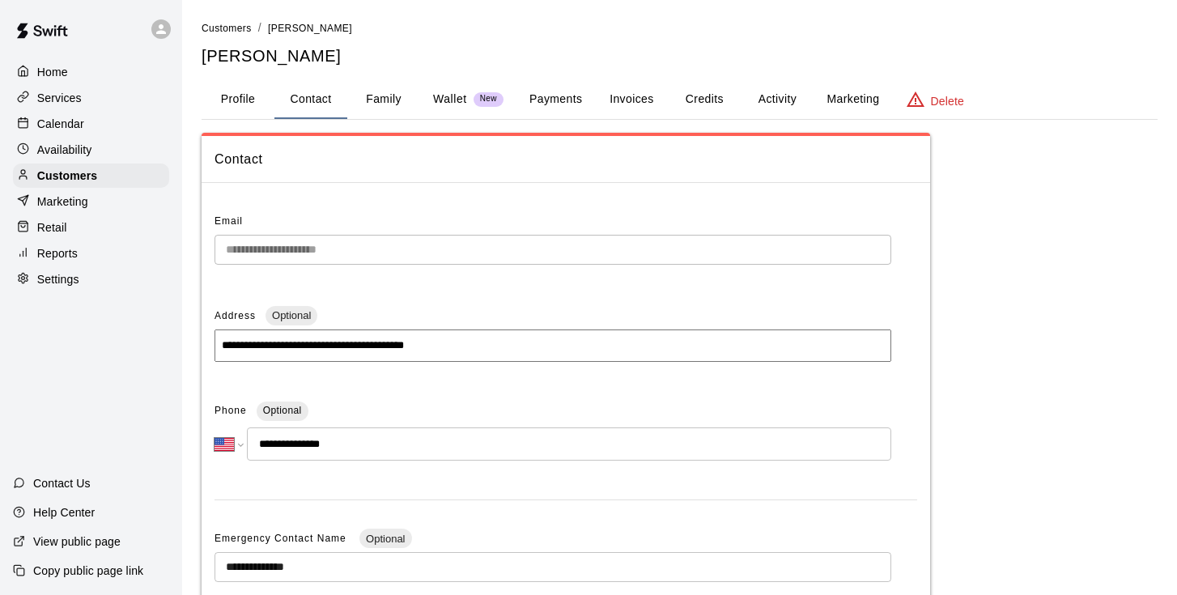
click at [206, 249] on div "**********" at bounding box center [566, 513] width 729 height 634
click at [243, 94] on button "Profile" at bounding box center [238, 99] width 73 height 39
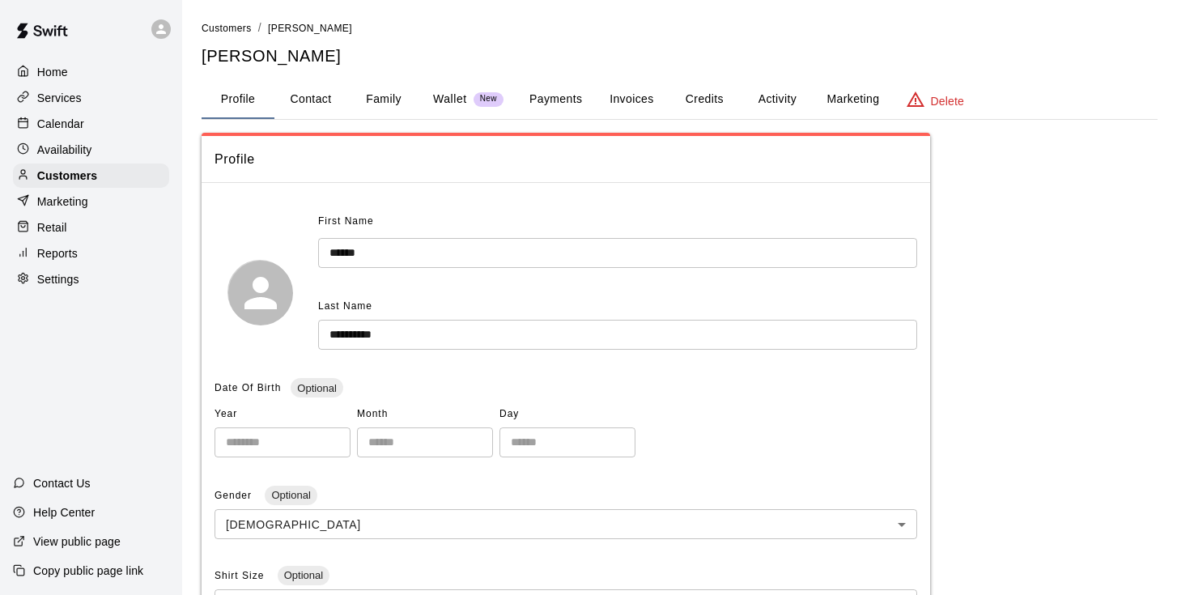
click at [56, 122] on p "Calendar" at bounding box center [60, 124] width 47 height 16
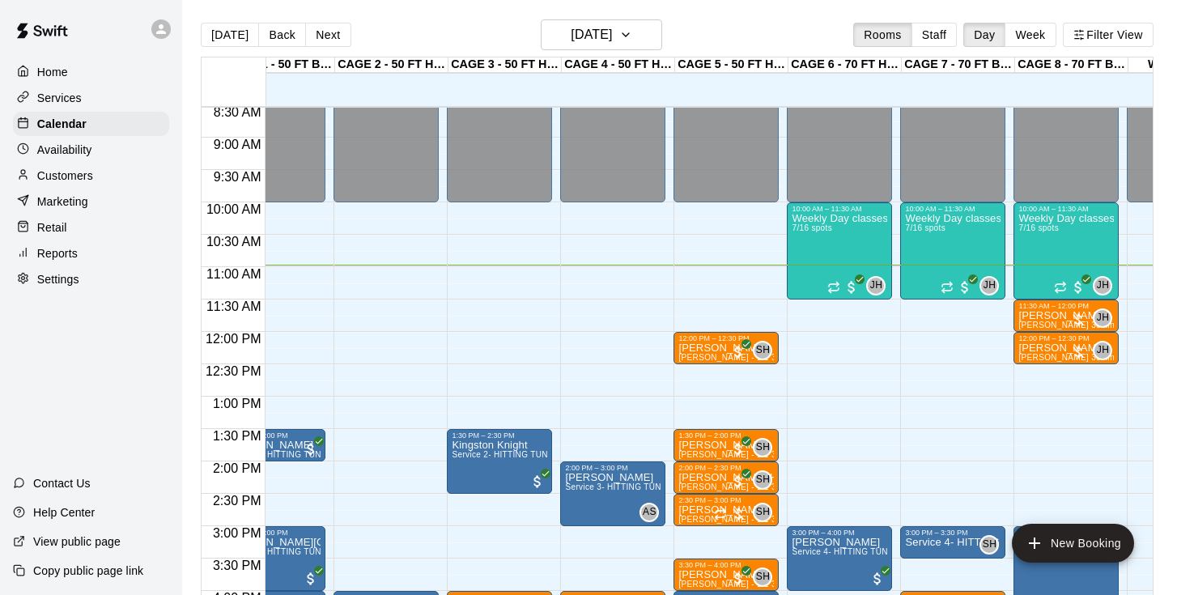
scroll to position [557, 45]
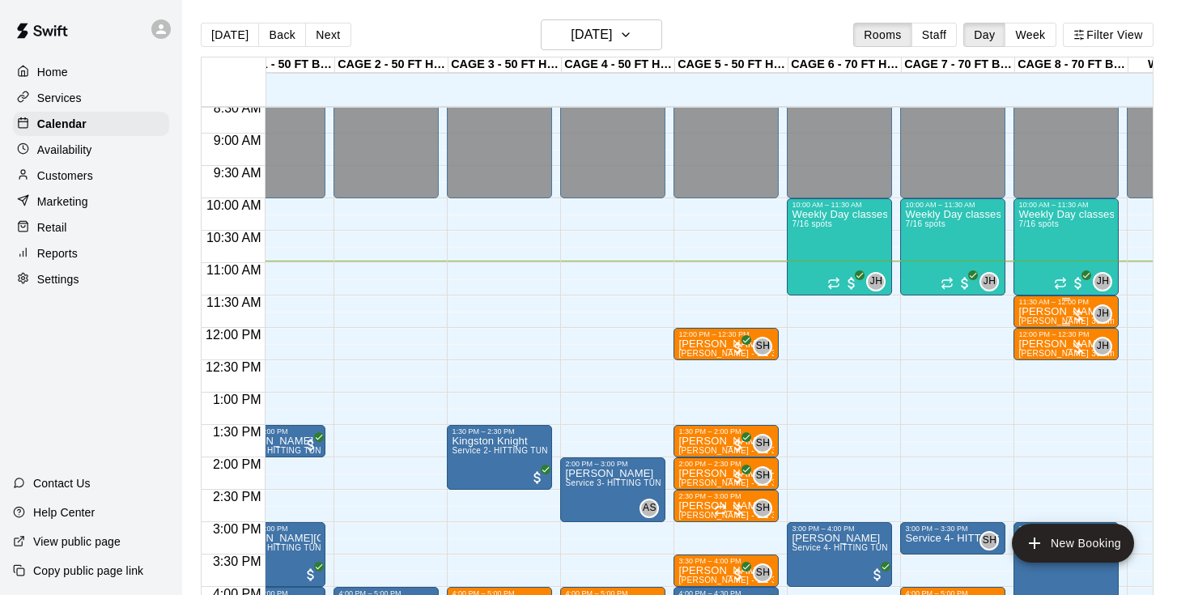
click at [1067, 317] on div "Sadie Roche John Havird 30min 1:1 pitching Lesson (ages under 10yrs old)" at bounding box center [1067, 603] width 96 height 595
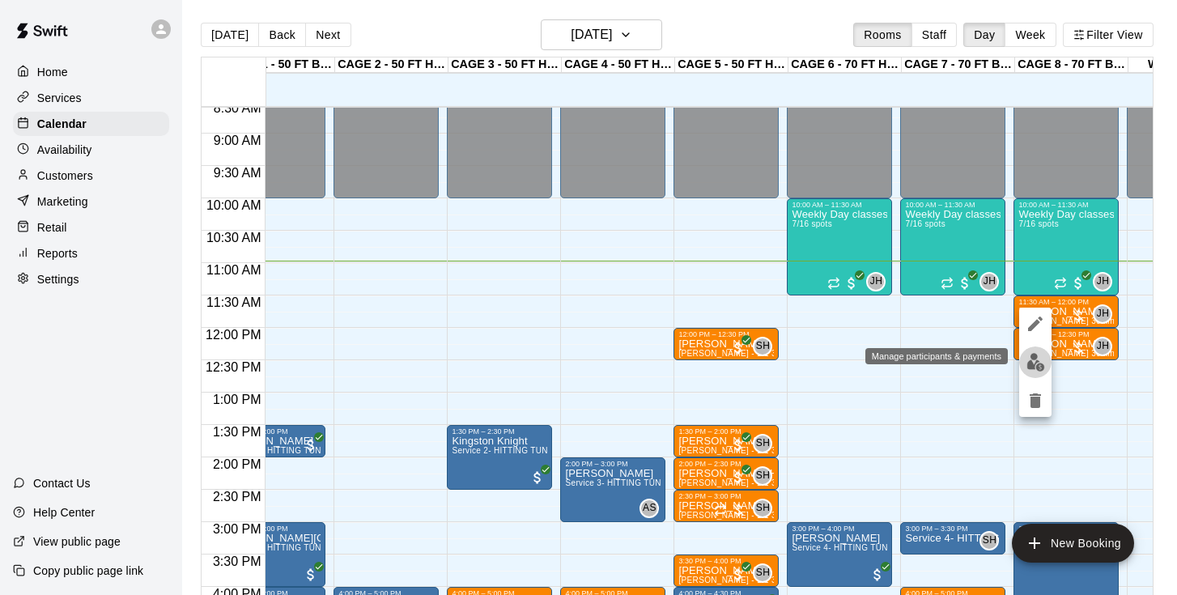
click at [1031, 356] on img "edit" at bounding box center [1036, 362] width 19 height 19
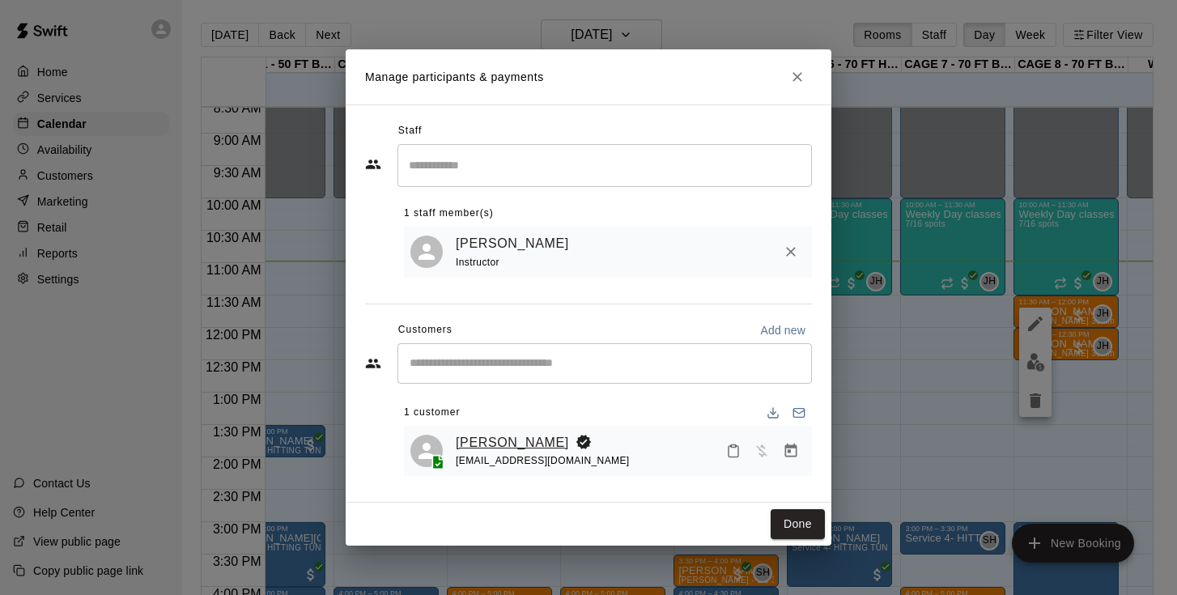
click at [512, 445] on link "Sadie Roche" at bounding box center [512, 442] width 113 height 21
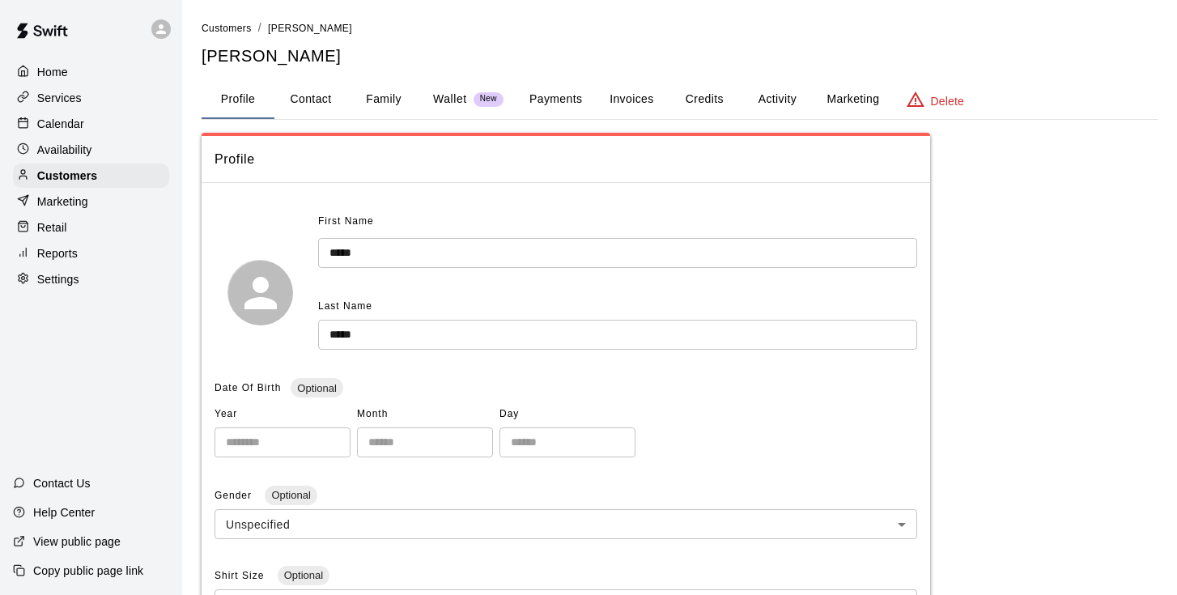
click at [385, 96] on button "Family" at bounding box center [383, 99] width 73 height 39
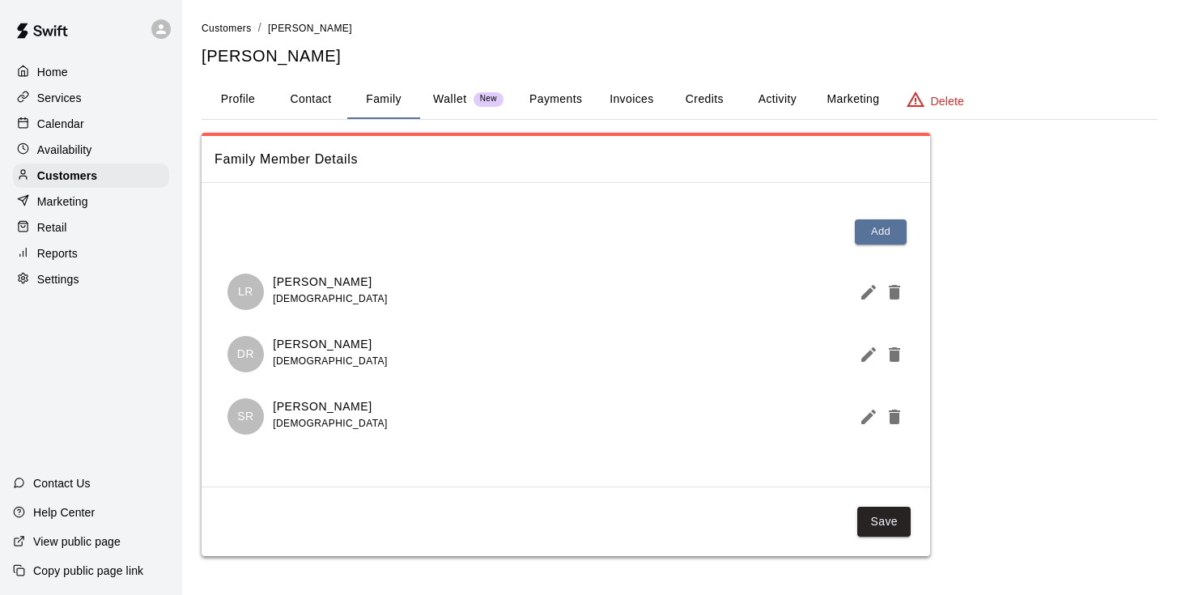
click at [254, 98] on button "Profile" at bounding box center [238, 99] width 73 height 39
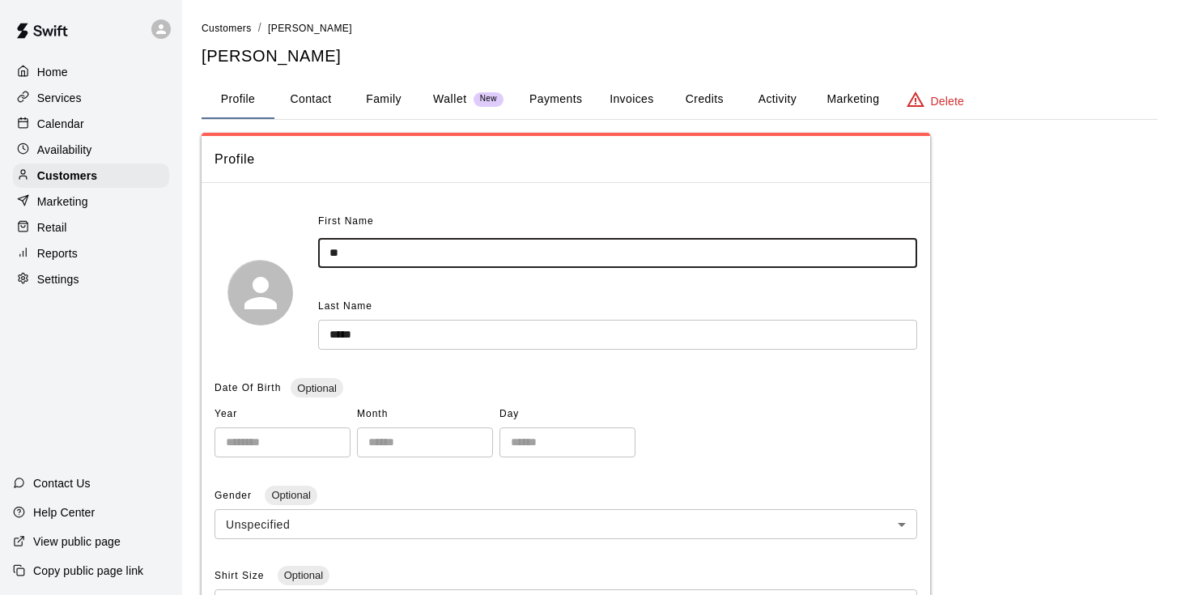
type input "*"
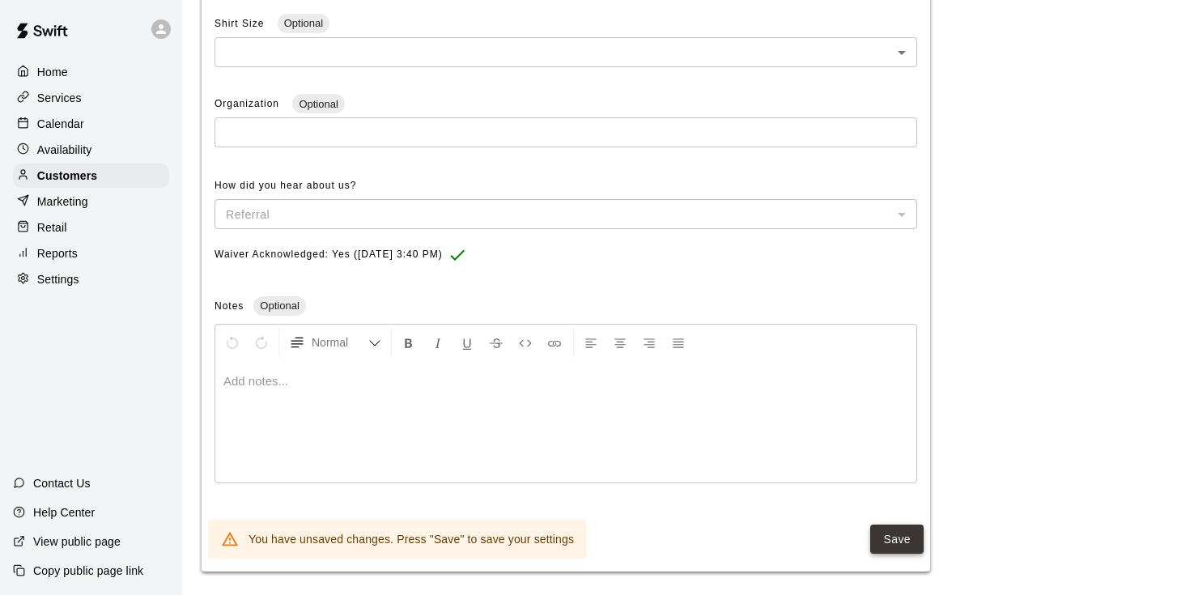
type input "******"
click at [887, 534] on button "Save" at bounding box center [897, 540] width 53 height 30
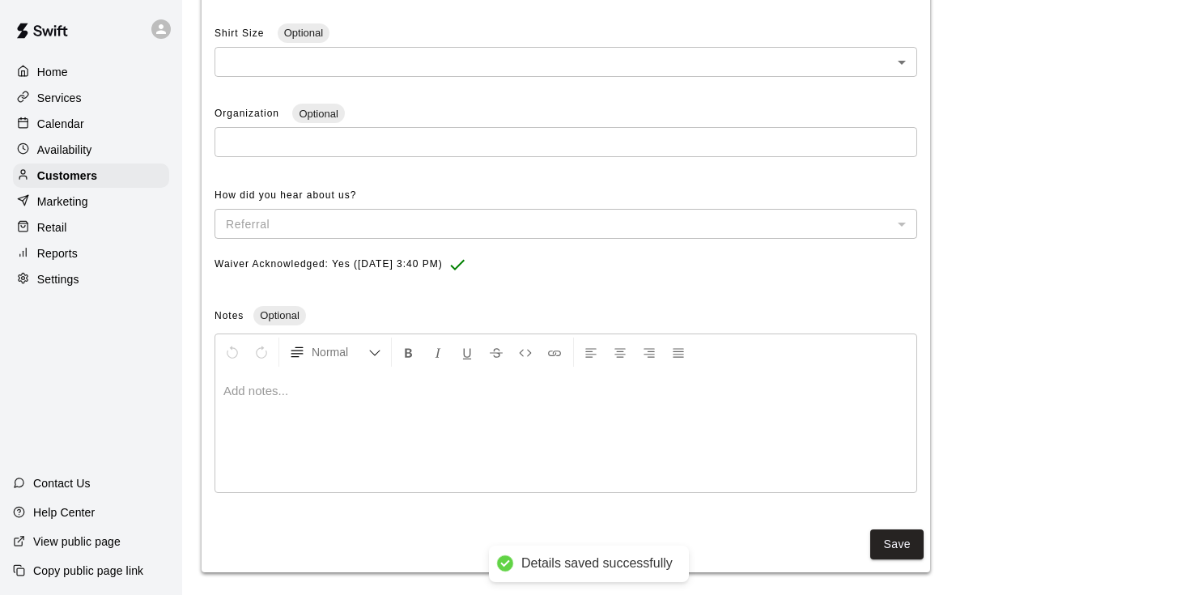
click at [54, 121] on p "Calendar" at bounding box center [60, 124] width 47 height 16
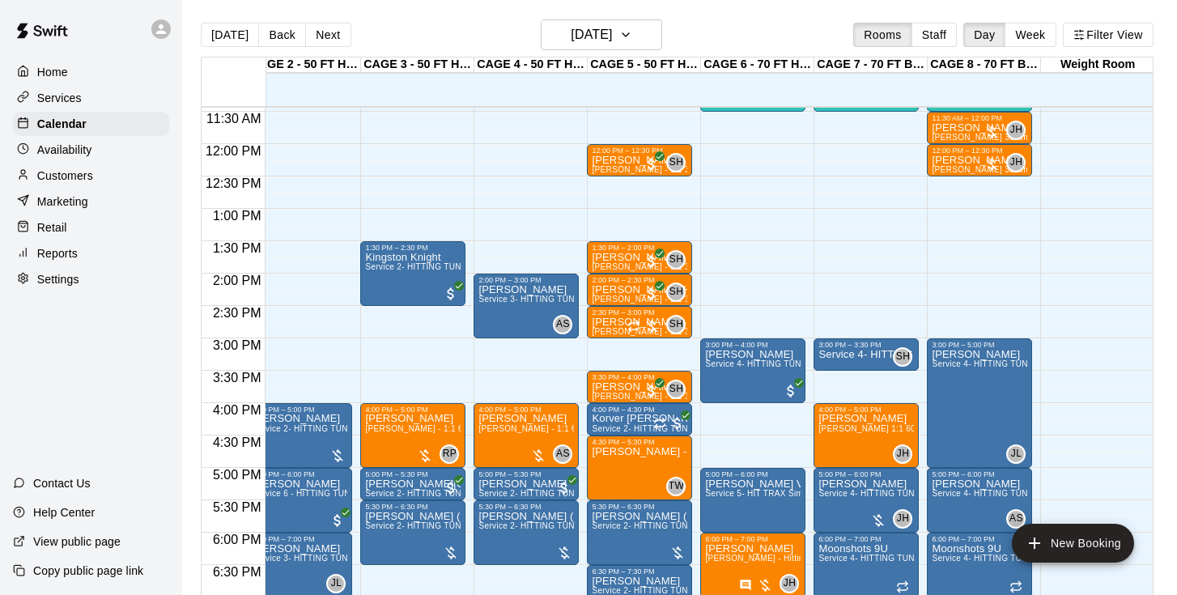
scroll to position [0, 131]
click at [986, 166] on div at bounding box center [992, 164] width 16 height 16
click at [995, 212] on img "edit" at bounding box center [1001, 211] width 19 height 19
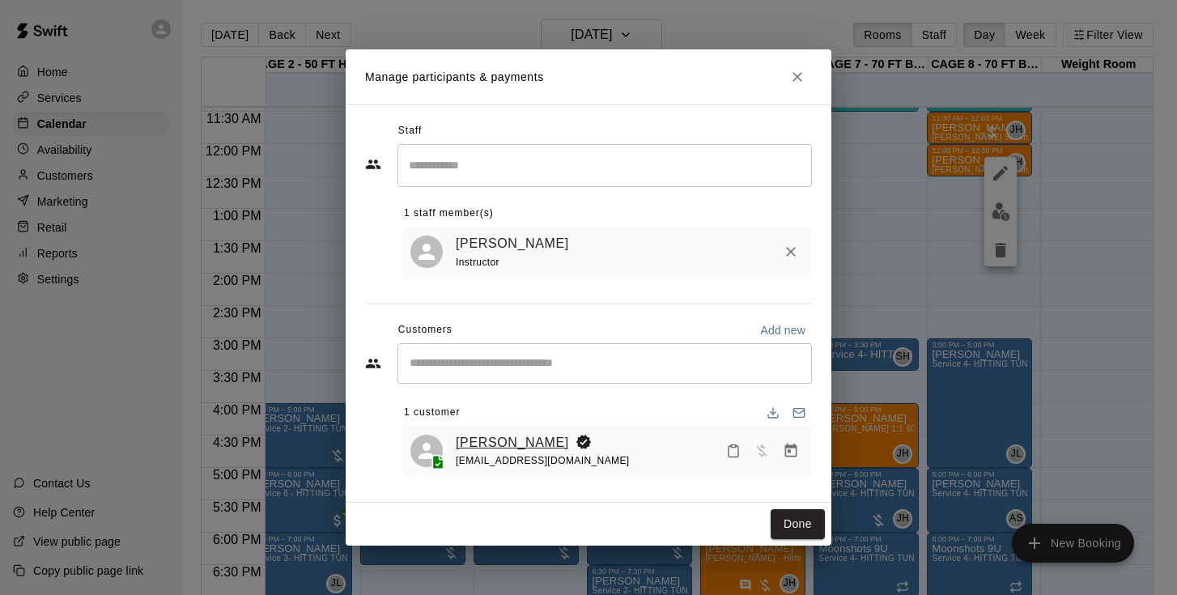
click at [489, 442] on link "Carson Hooks" at bounding box center [512, 442] width 113 height 21
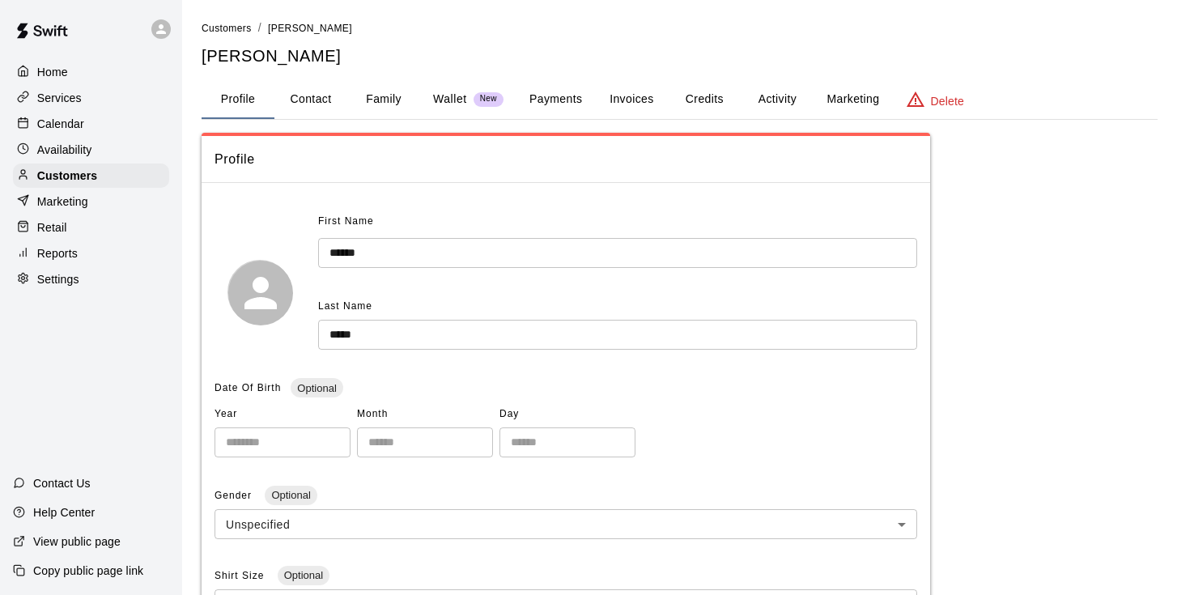
click at [611, 96] on button "Invoices" at bounding box center [631, 99] width 73 height 39
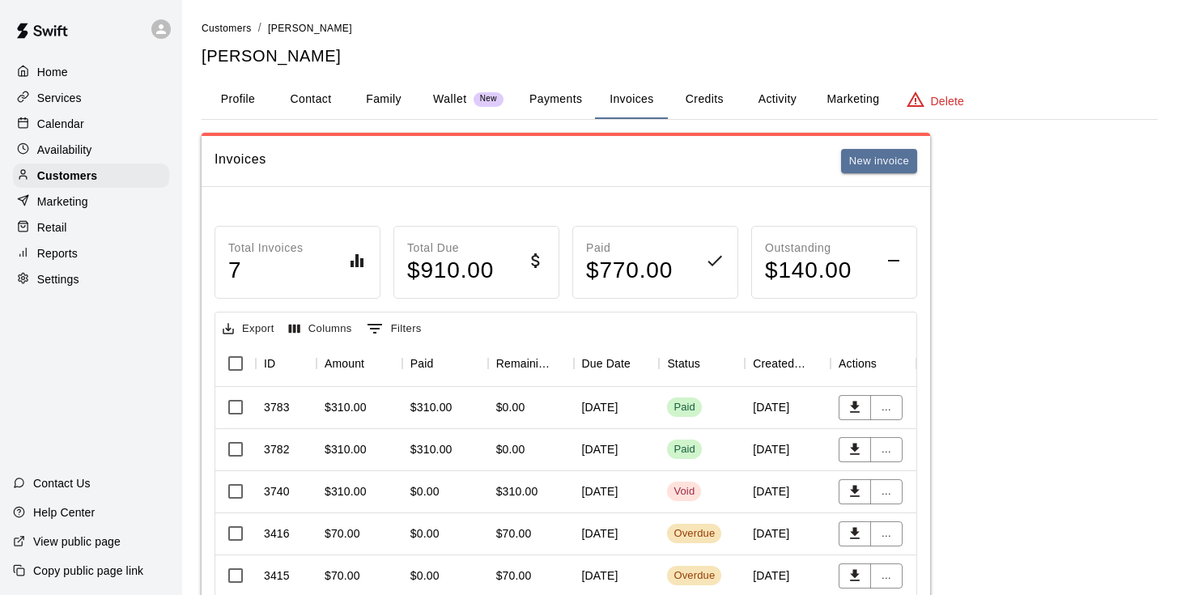
click at [63, 67] on p "Home" at bounding box center [52, 72] width 31 height 16
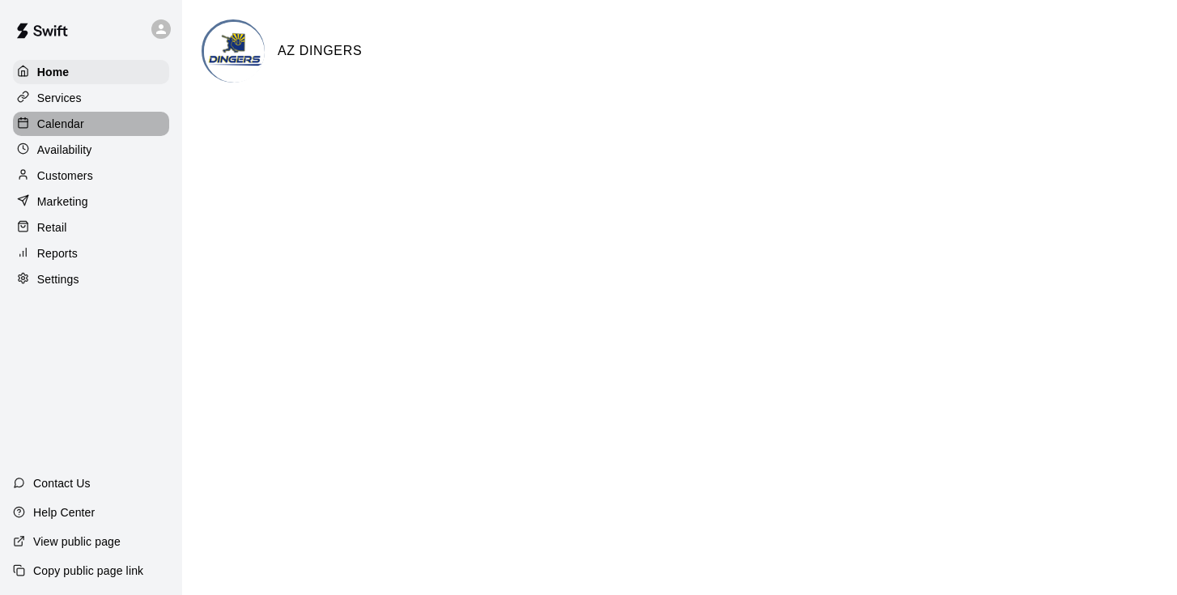
click at [83, 122] on div "Calendar" at bounding box center [91, 124] width 156 height 24
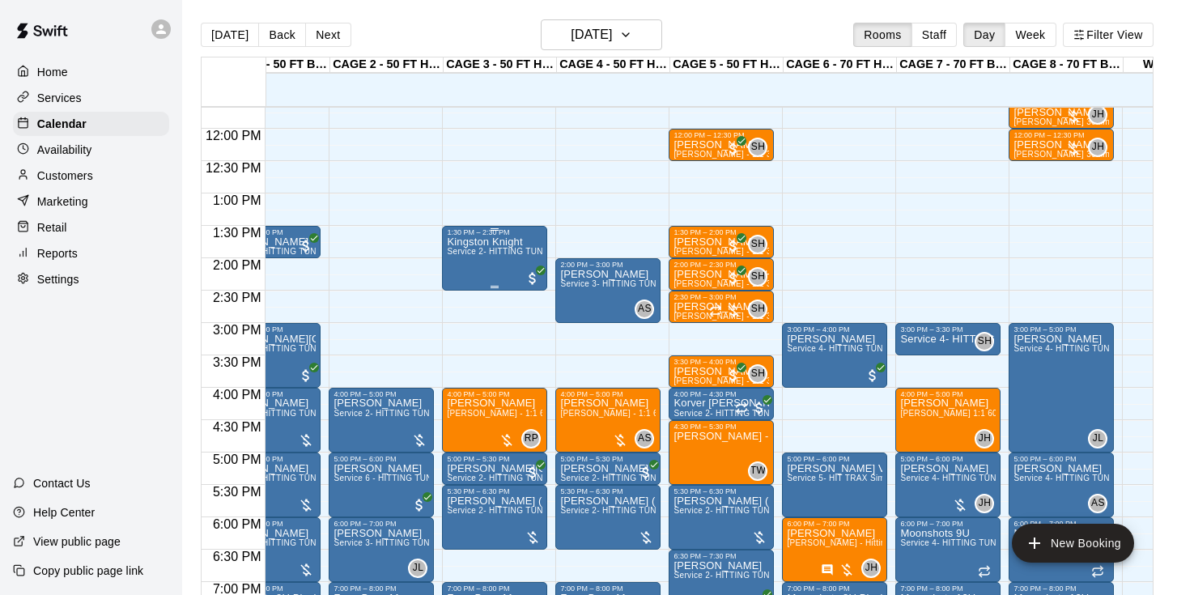
scroll to position [0, 49]
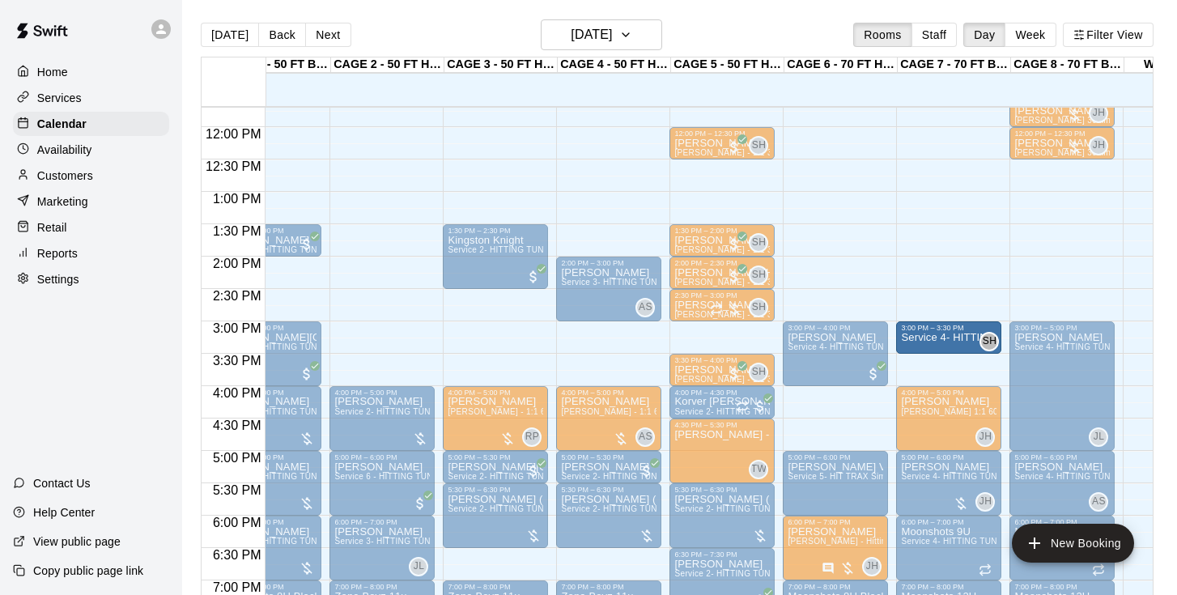
drag, startPoint x: 949, startPoint y: 343, endPoint x: 943, endPoint y: 351, distance: 10.4
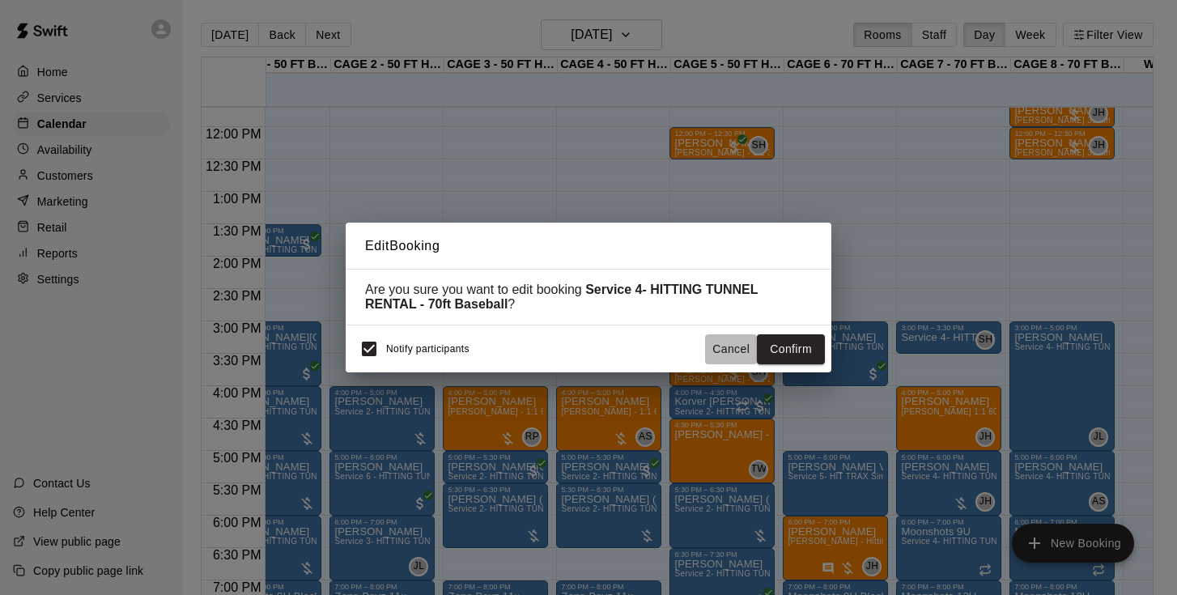
click at [739, 349] on button "Cancel" at bounding box center [731, 349] width 52 height 30
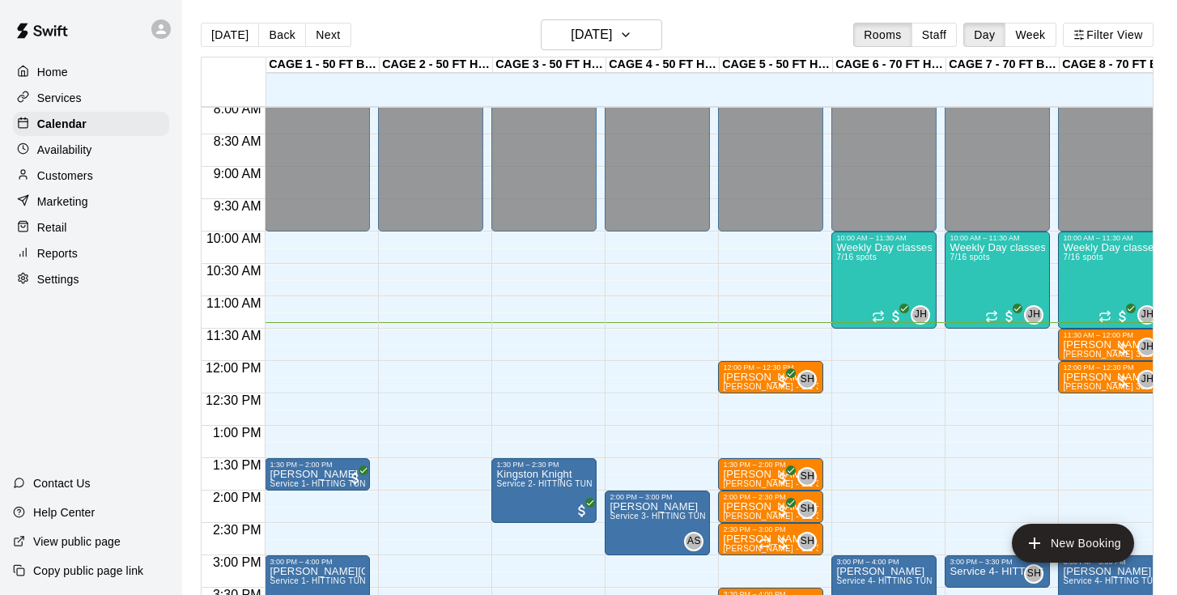
scroll to position [556, 0]
